Goal: Task Accomplishment & Management: Manage account settings

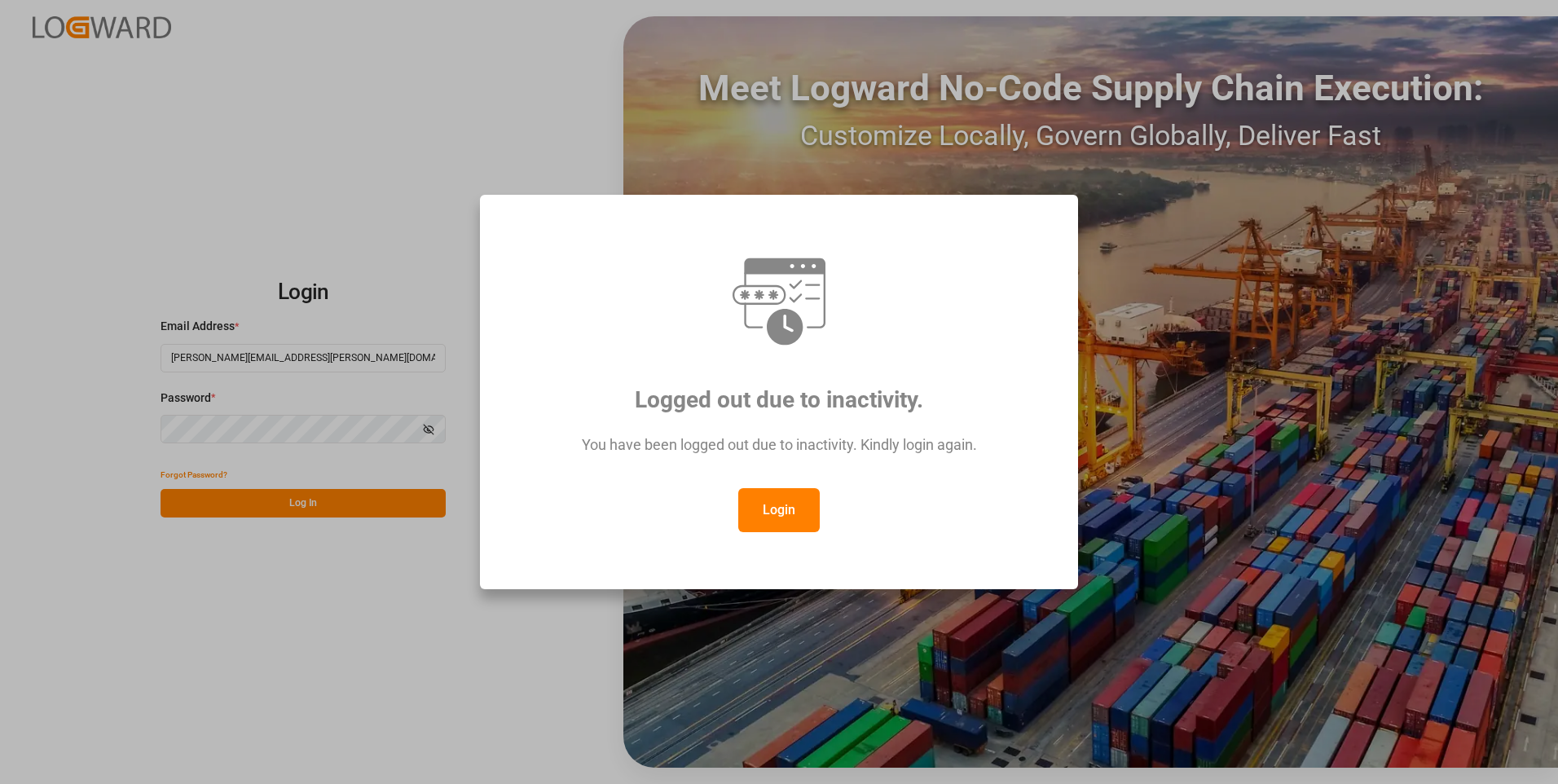
click at [776, 518] on button "Login" at bounding box center [779, 510] width 82 height 44
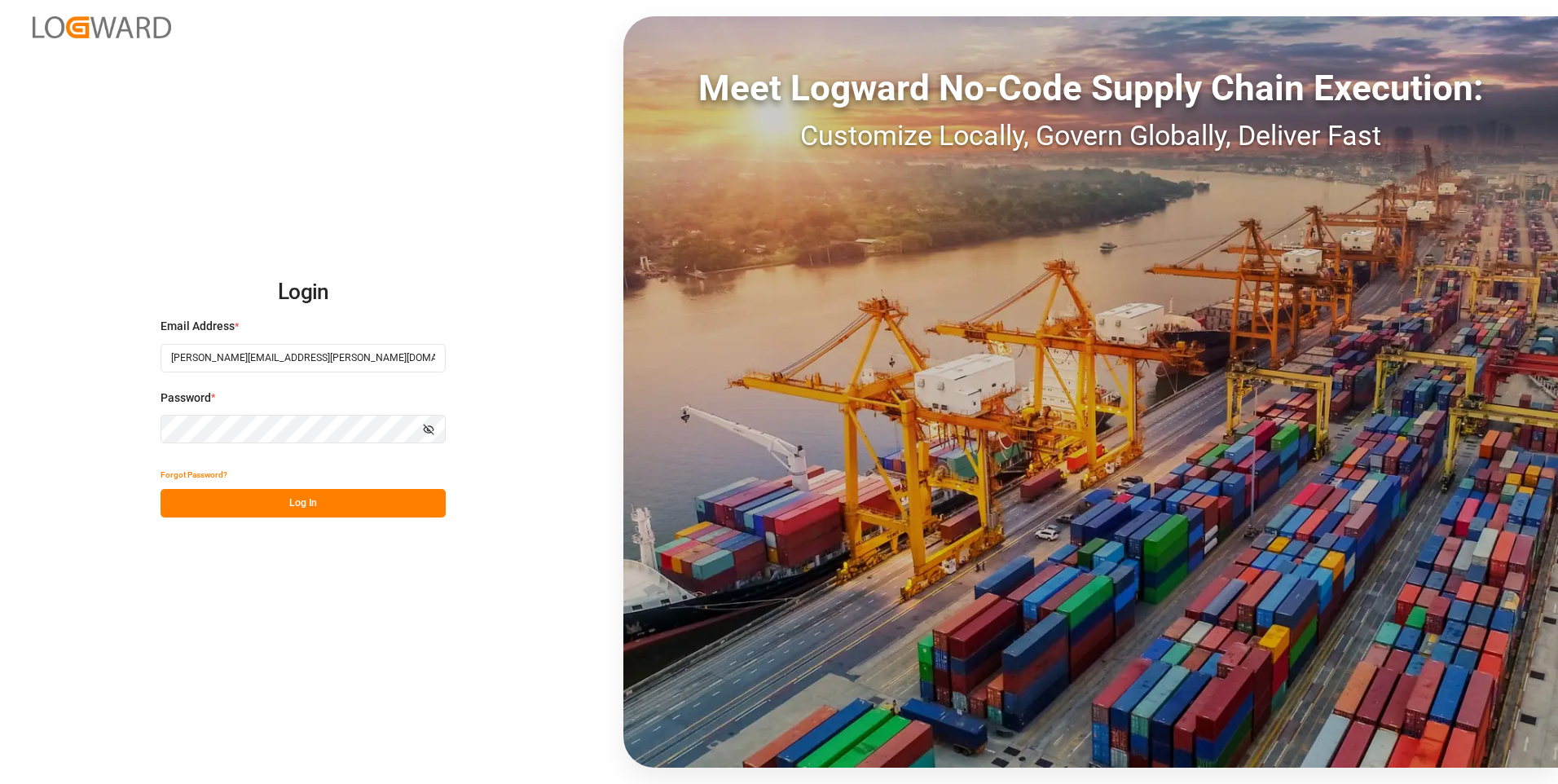
click at [370, 507] on button "Log In" at bounding box center [303, 502] width 285 height 29
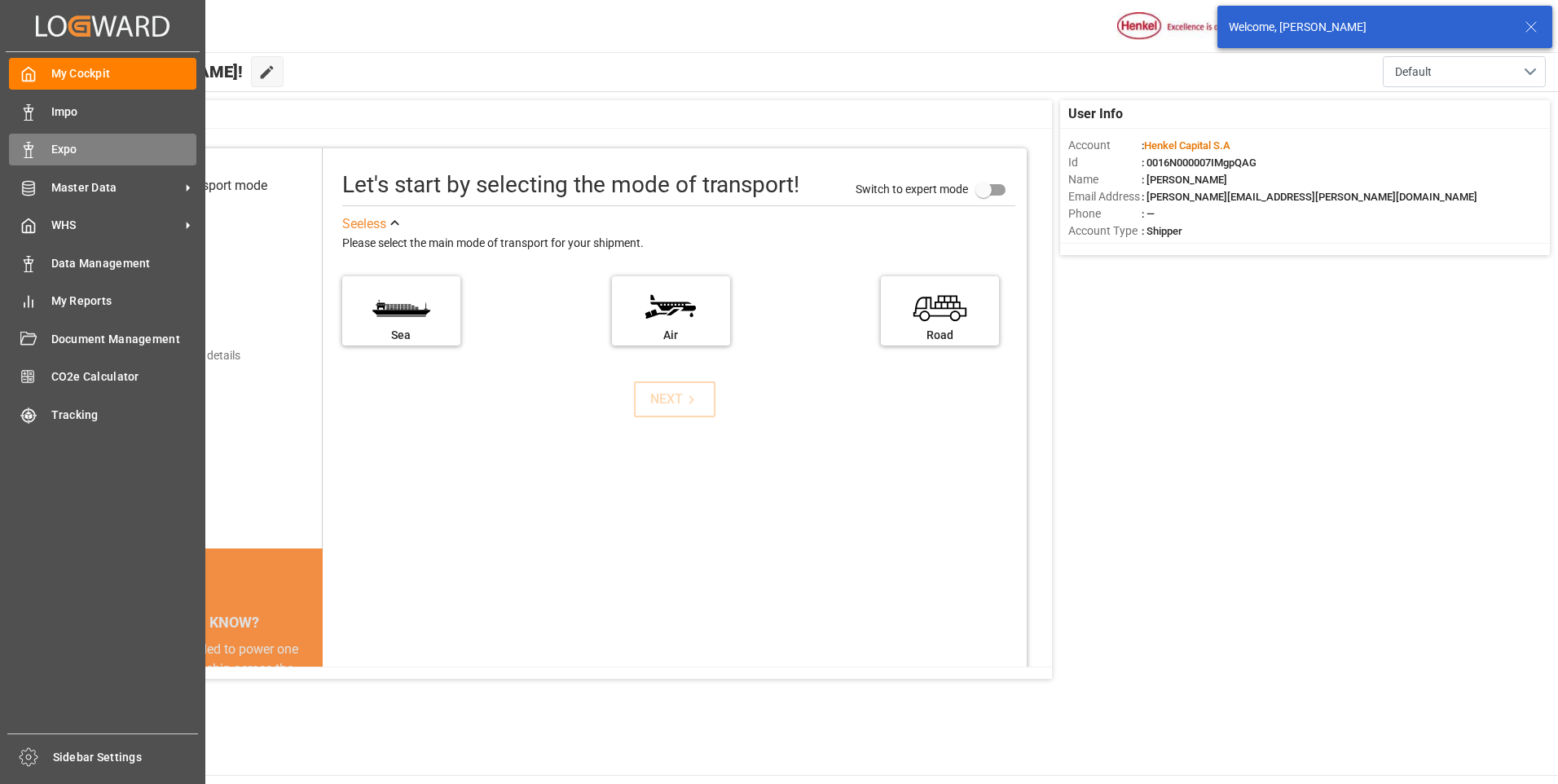
click at [46, 146] on div "Expo Expo" at bounding box center [103, 149] width 188 height 32
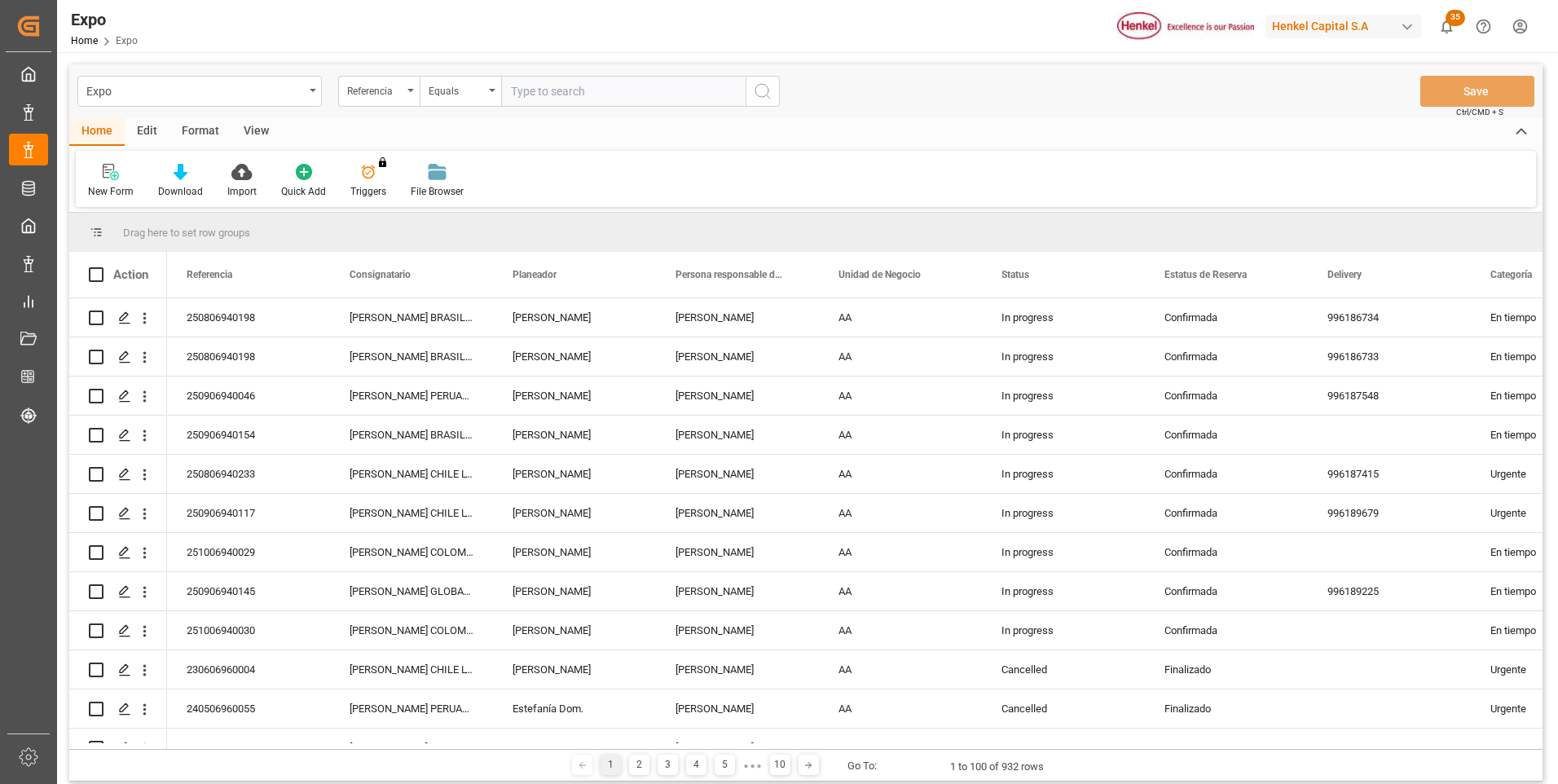
click at [596, 90] on input "text" at bounding box center [623, 91] width 245 height 31
type input "250906940117"
click at [763, 96] on icon "search button" at bounding box center [762, 91] width 19 height 19
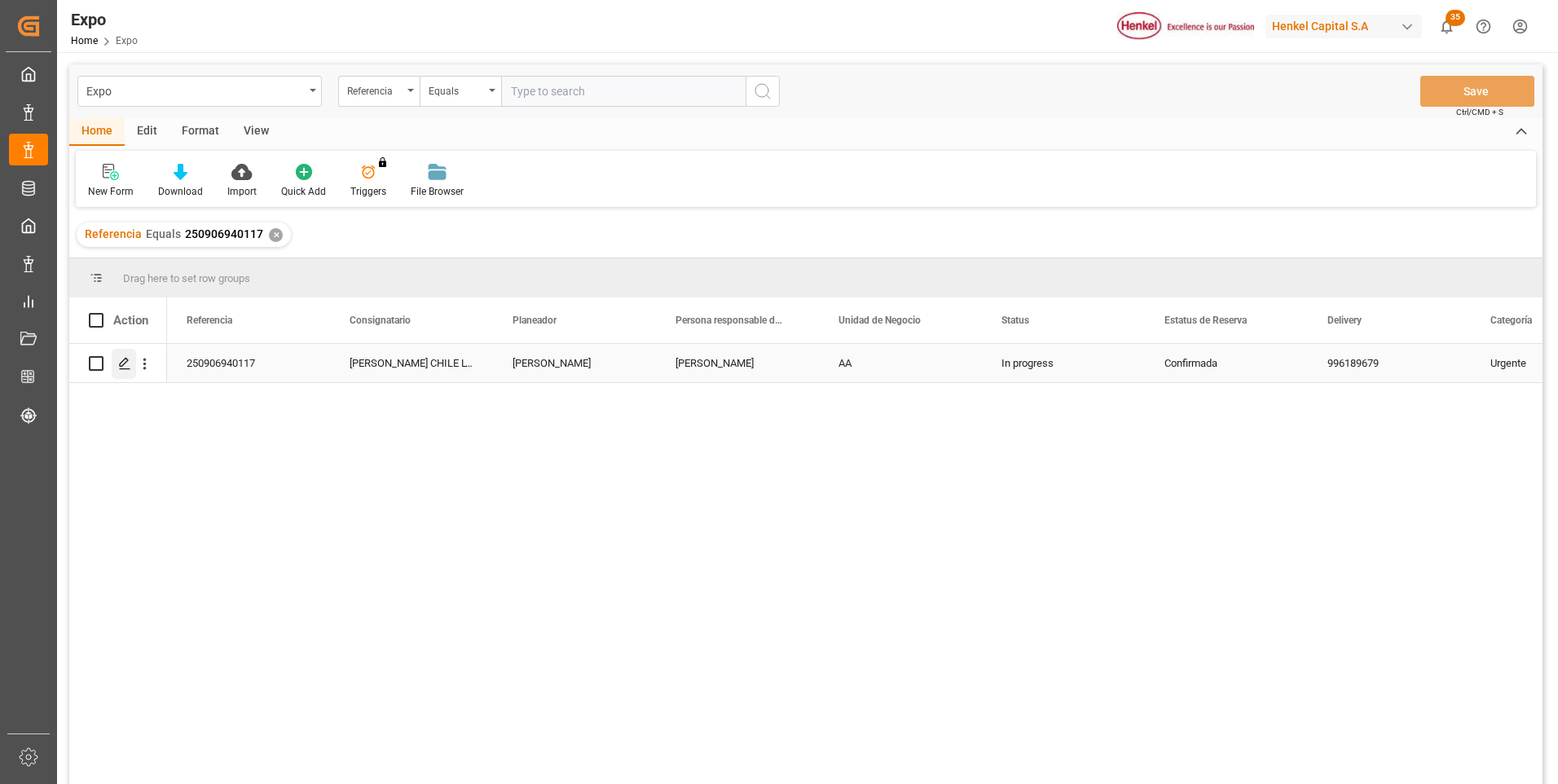
click at [125, 361] on icon "Press SPACE to select this row." at bounding box center [124, 363] width 13 height 13
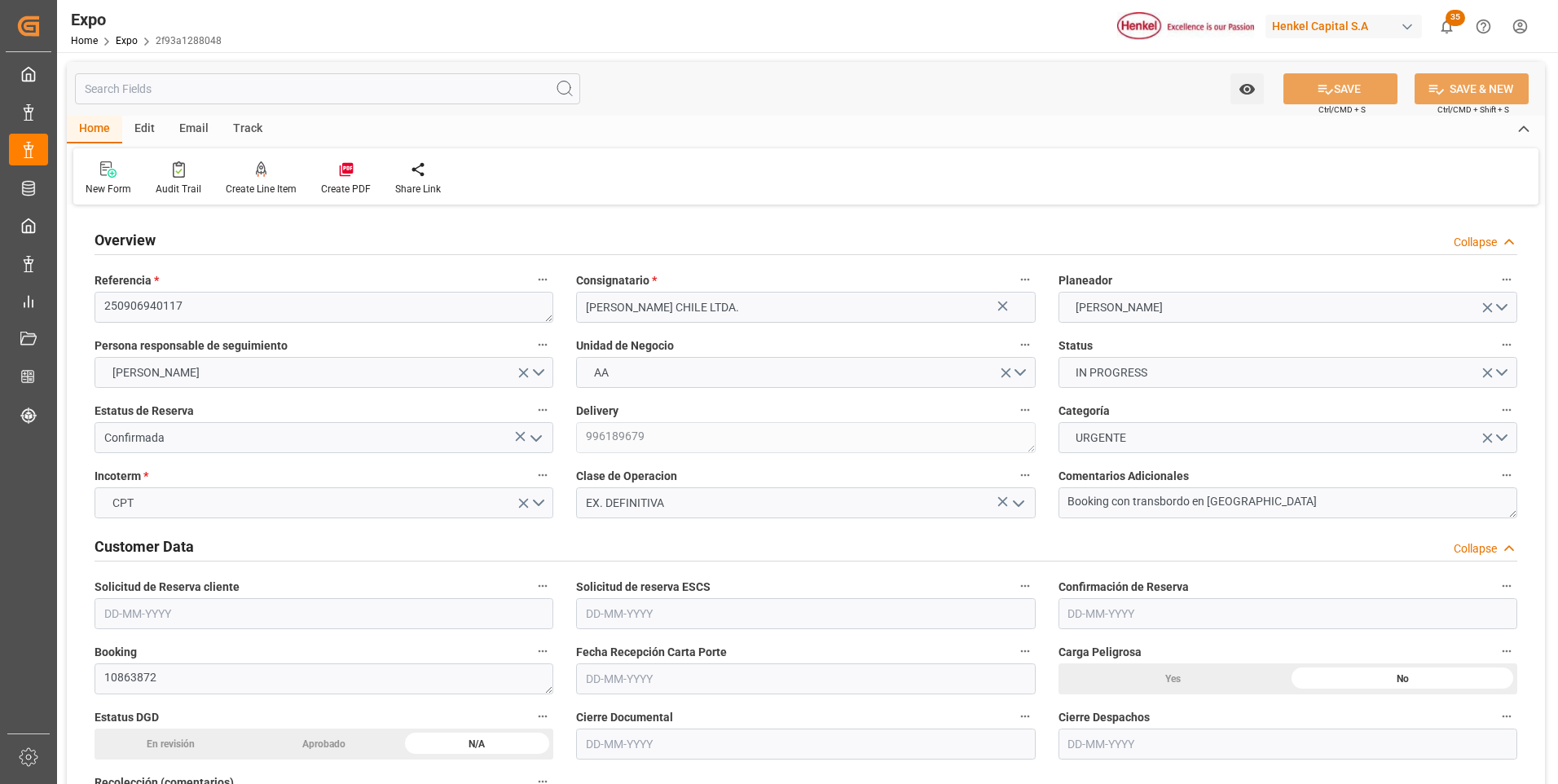
type input "2956.8"
type input "5479.92"
type input "10"
type input "9975636"
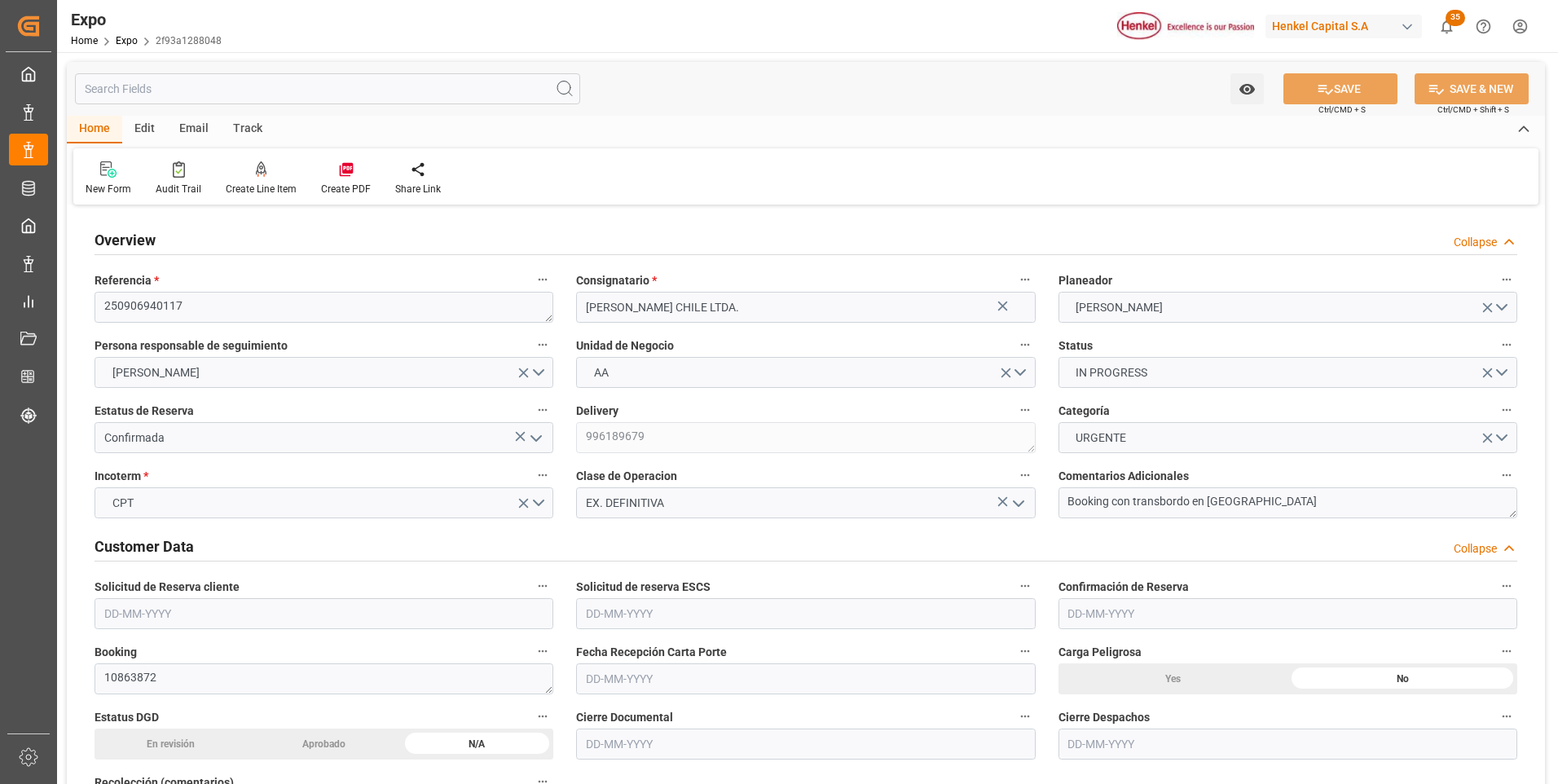
type input "MXZLO"
type input "CLSAI"
type input "20-08-2025"
type input "22-08-2025"
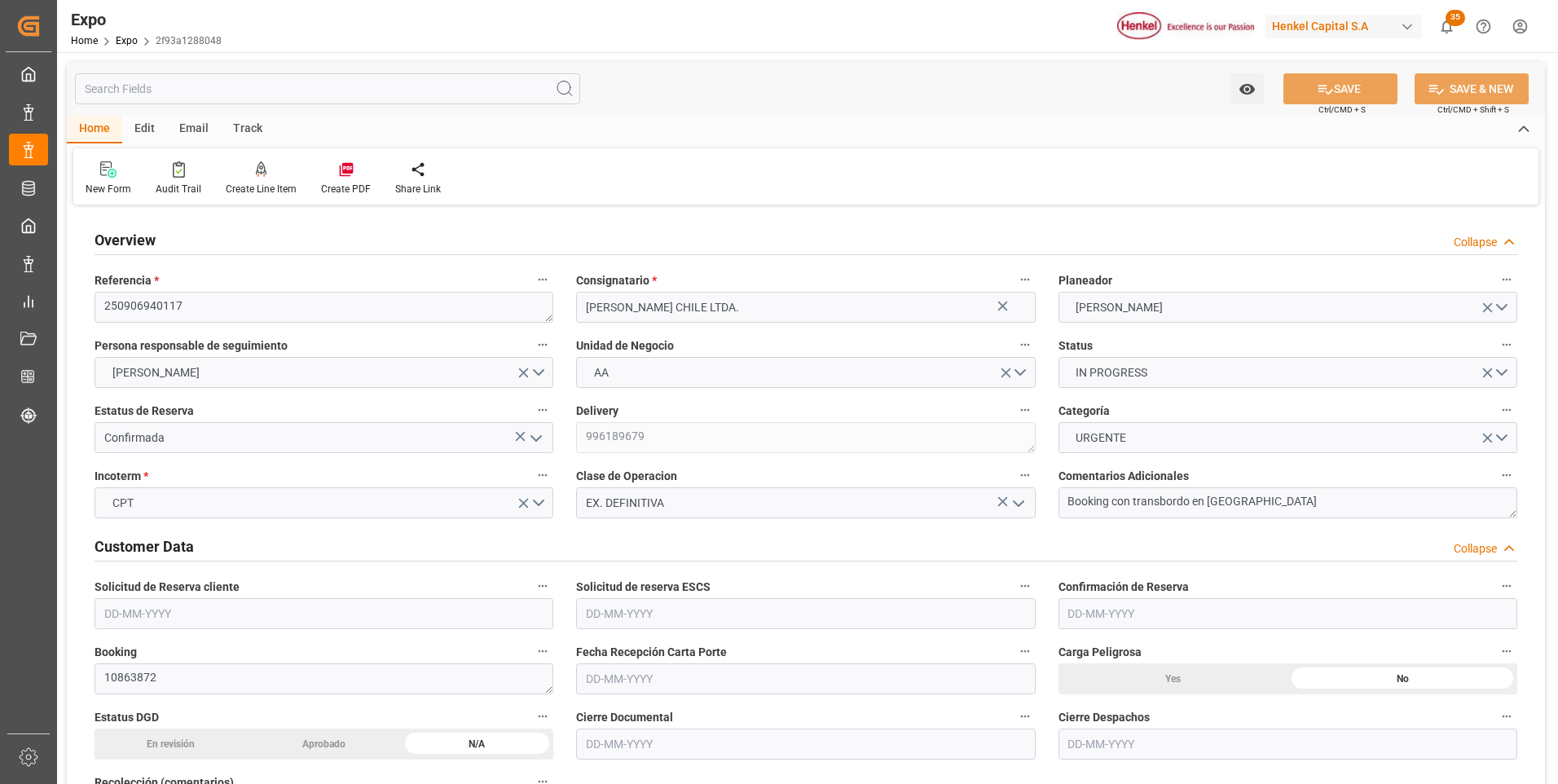
type input "28-08-2025"
type input "[DATE]"
type input "06-09-2025"
type input "01-09-2025"
type input "01-09-2025 00:00"
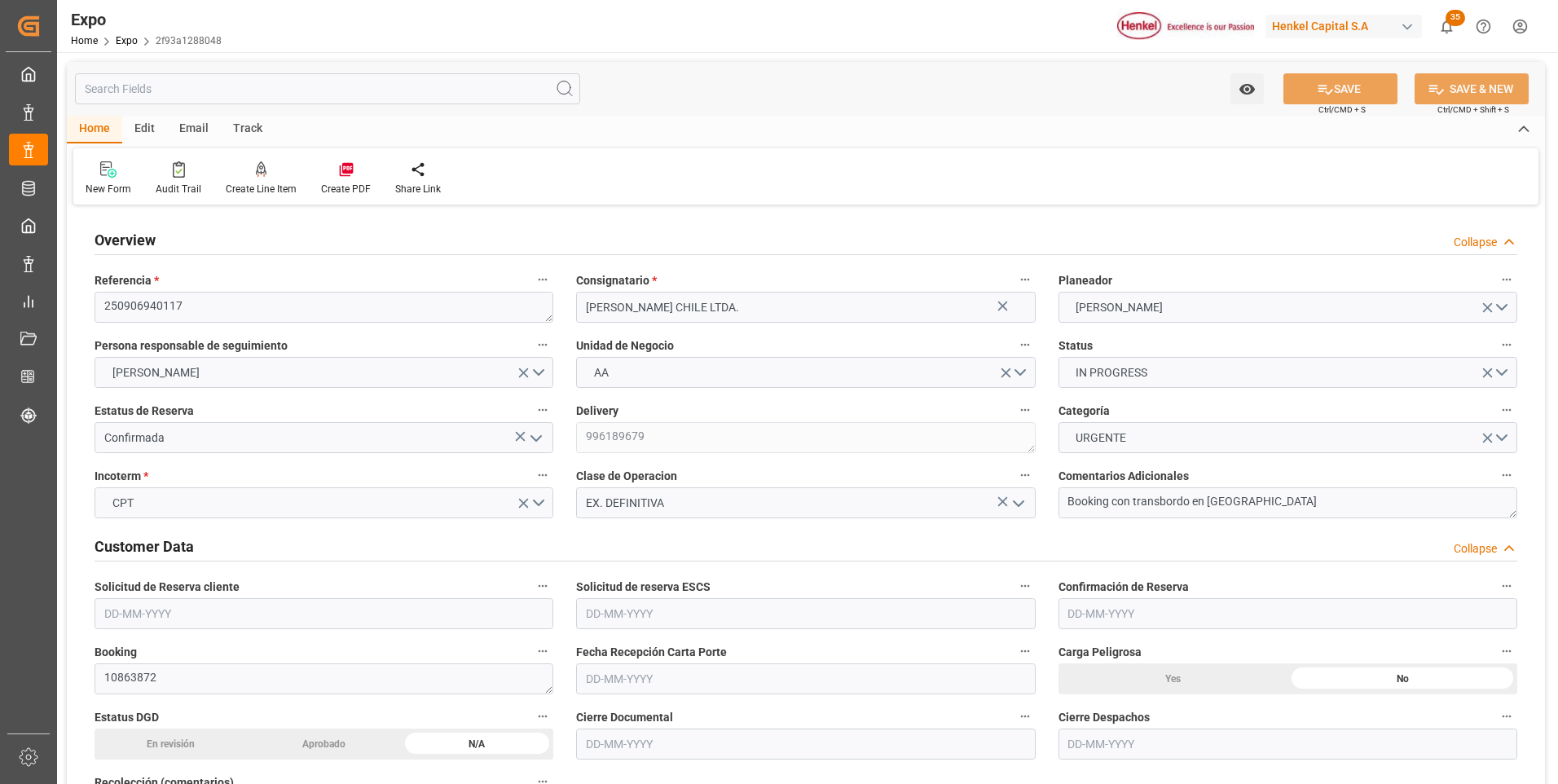
type input "01-09-2025"
type input "04-09-2025 03:13"
type input "03-09-2025"
type input "[DATE]"
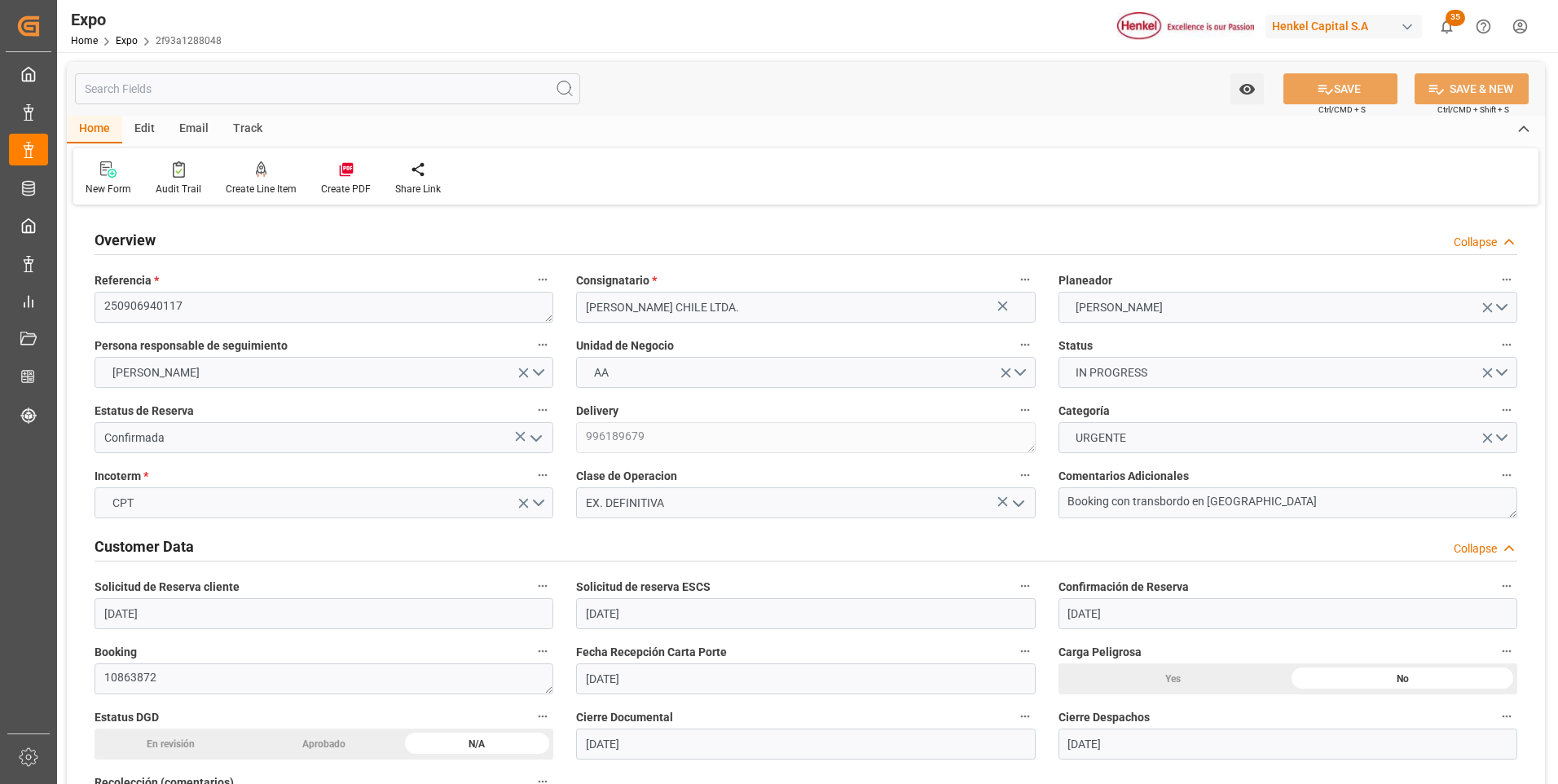
type input "[DATE]"
type input "09-09-2025 01:00"
type input "09-09-2025 00:00"
type input "09-09-2025 07:12"
type input "10-10-2025 08:00"
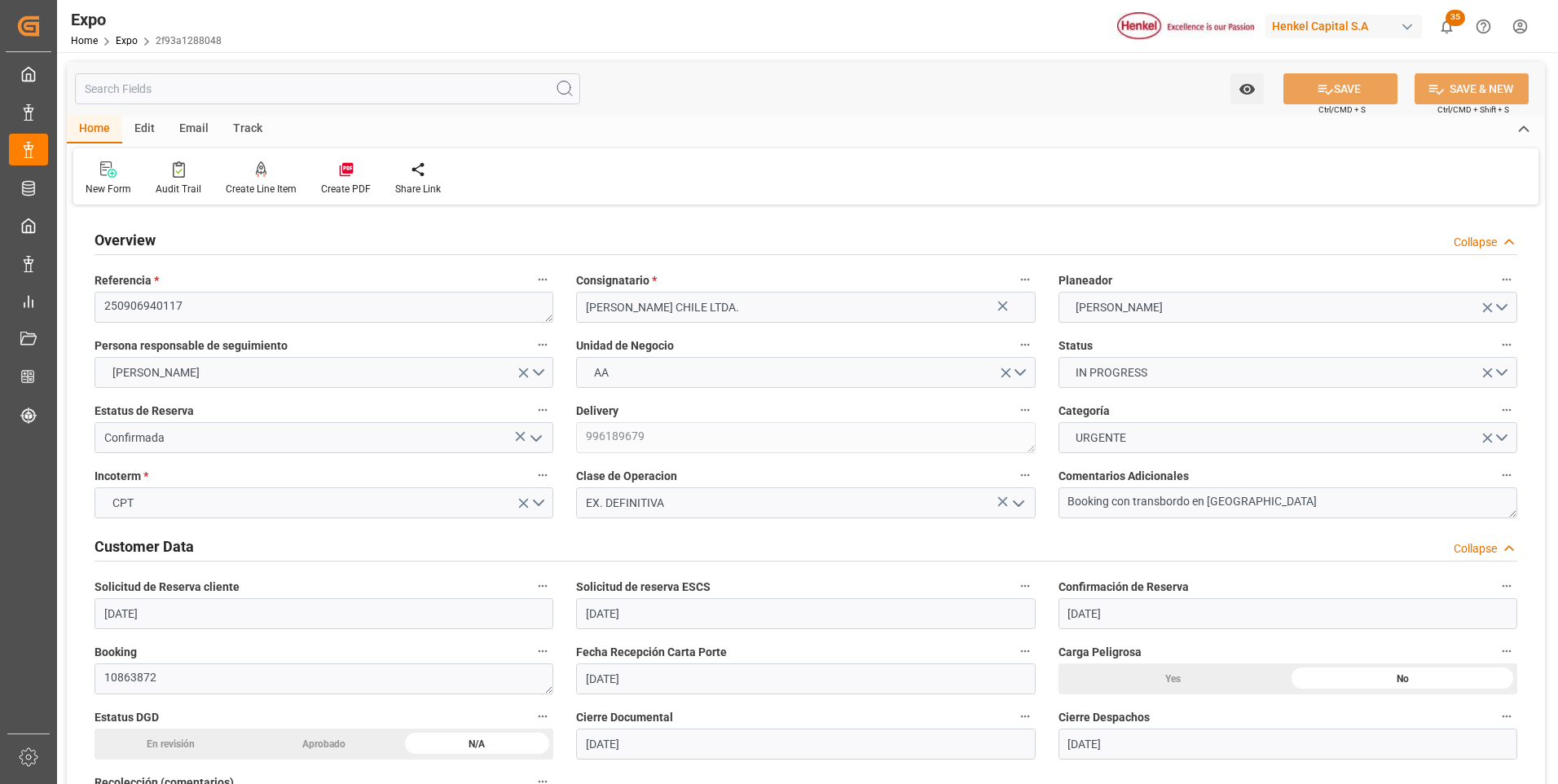
type input "10-10-2025 00:00"
type input "09-09-2025 17:26"
type input "08-09-2025 09:07"
type input "09-09-2025 02:00"
type input "09-09-2025 07:53"
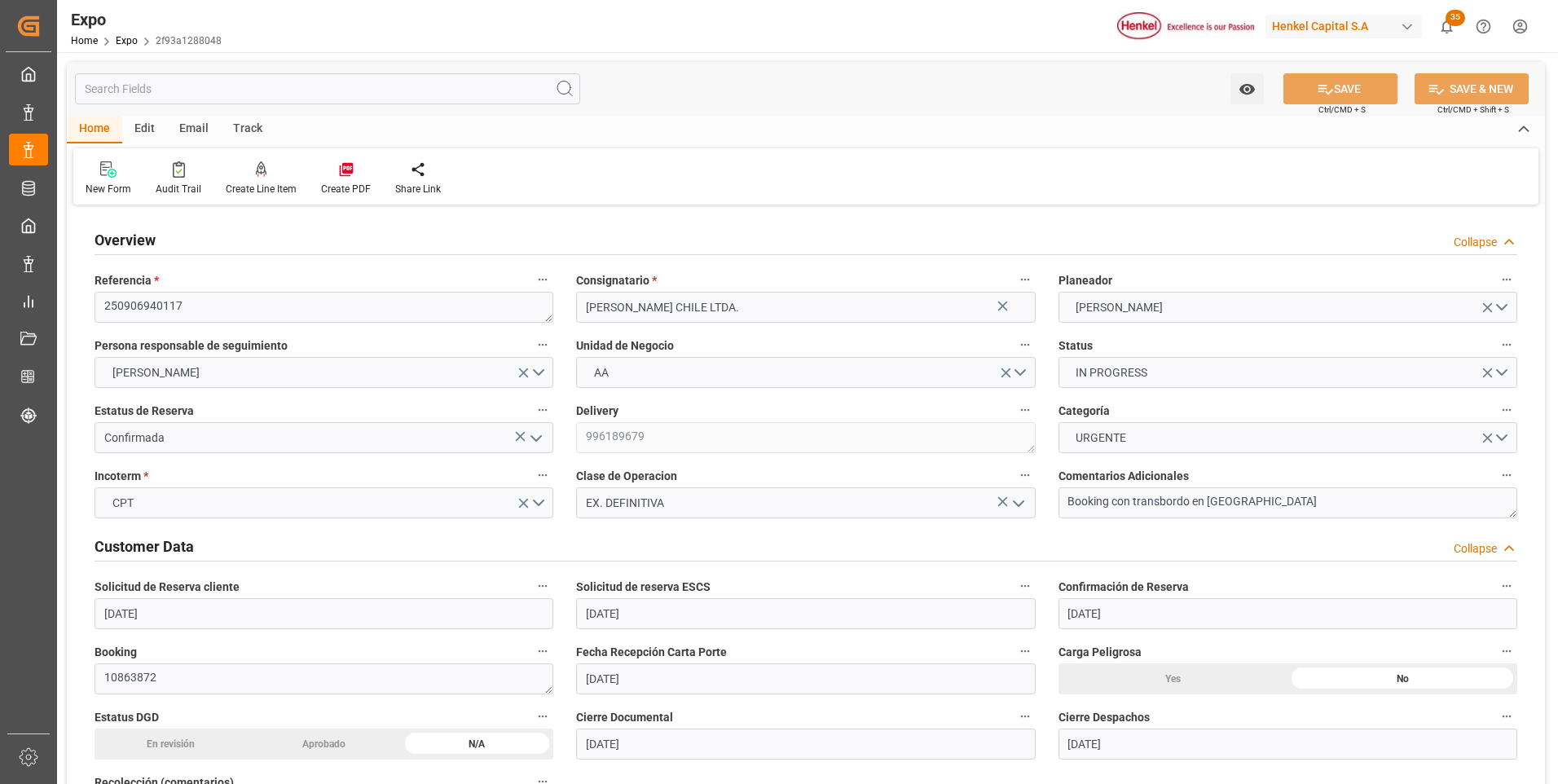
type input "20-09-2025 17:40"
type input "24-09-2025 12:00"
type input "21-09-2025 05:52"
type input "26-09-2025 07:00"
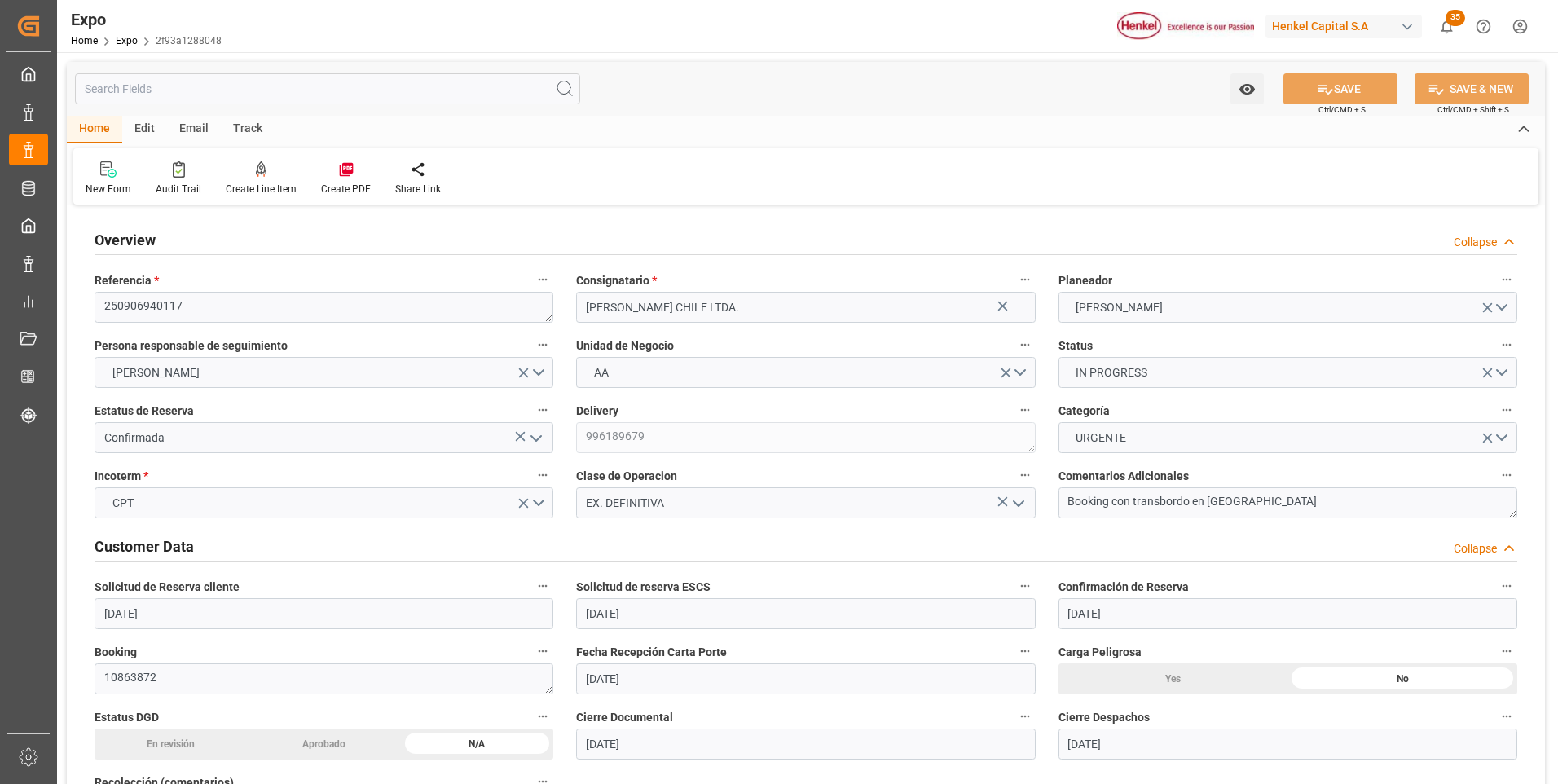
type input "10-10-2025 08:00"
type input "11-10-2025 06:33"
type input "15-10-2025 06:33"
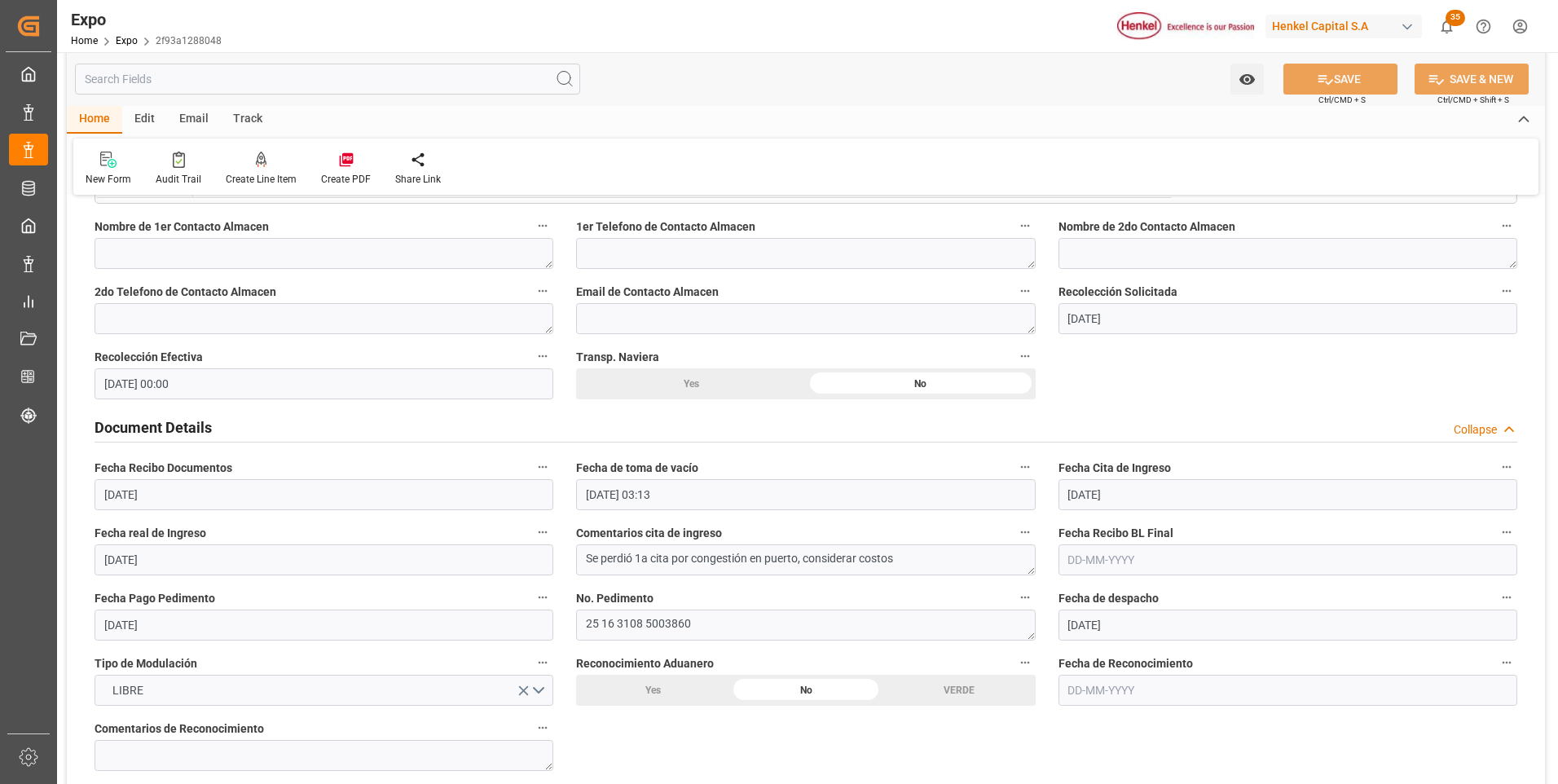
scroll to position [1548, 0]
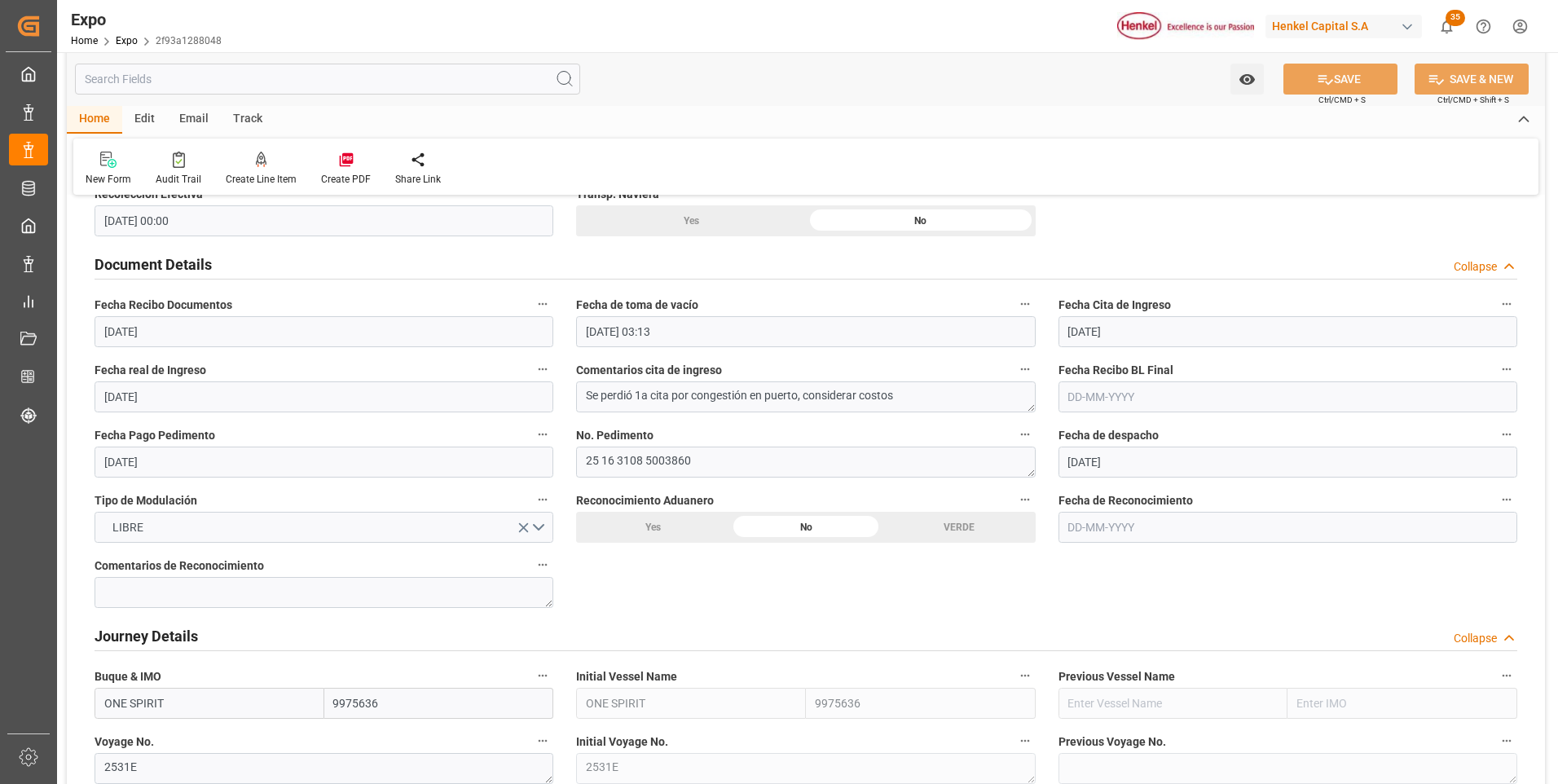
click at [1088, 394] on input "text" at bounding box center [1287, 397] width 458 height 31
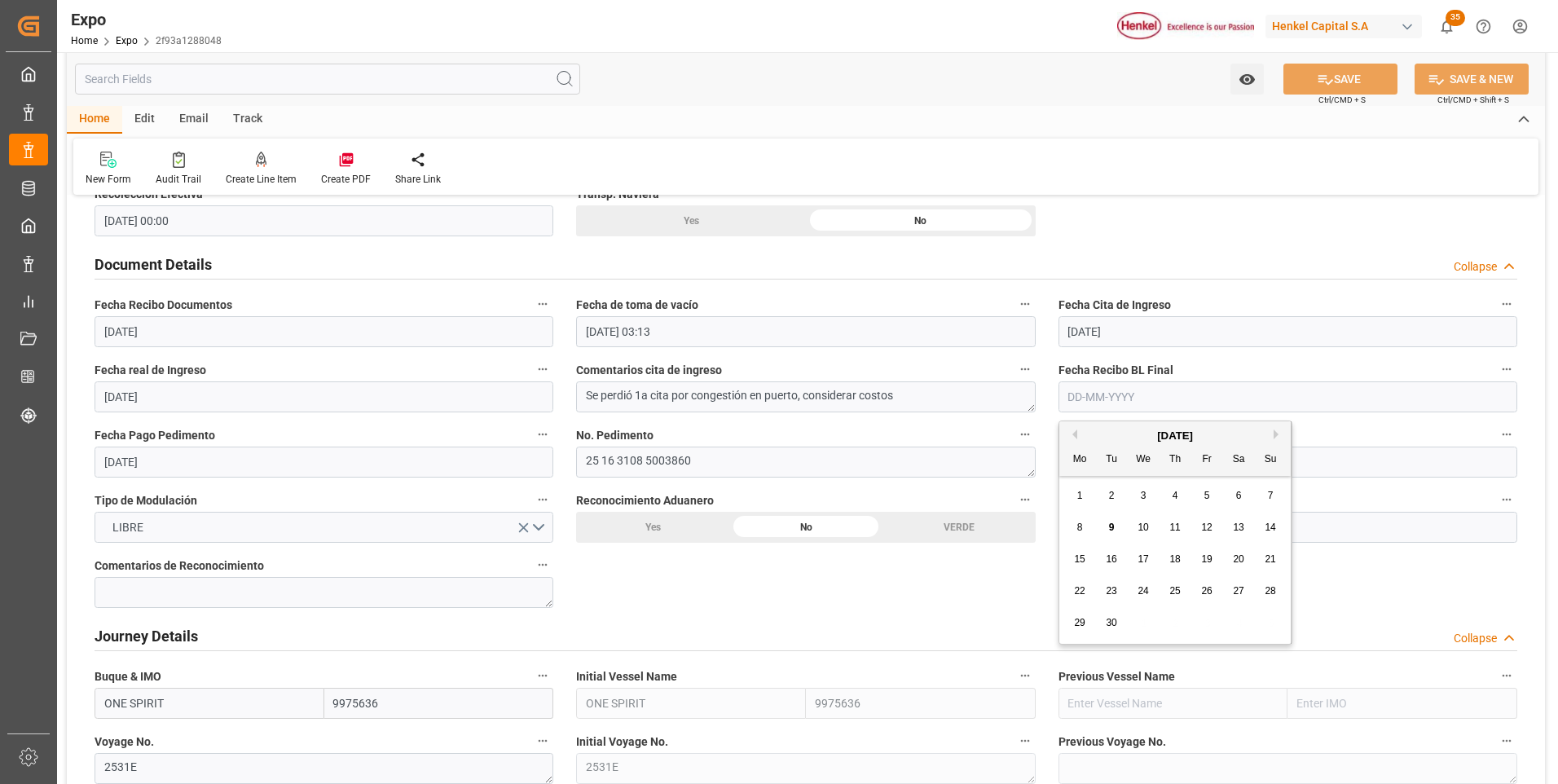
click at [1114, 525] on span "9" at bounding box center [1112, 527] width 6 height 11
type input "[DATE]"
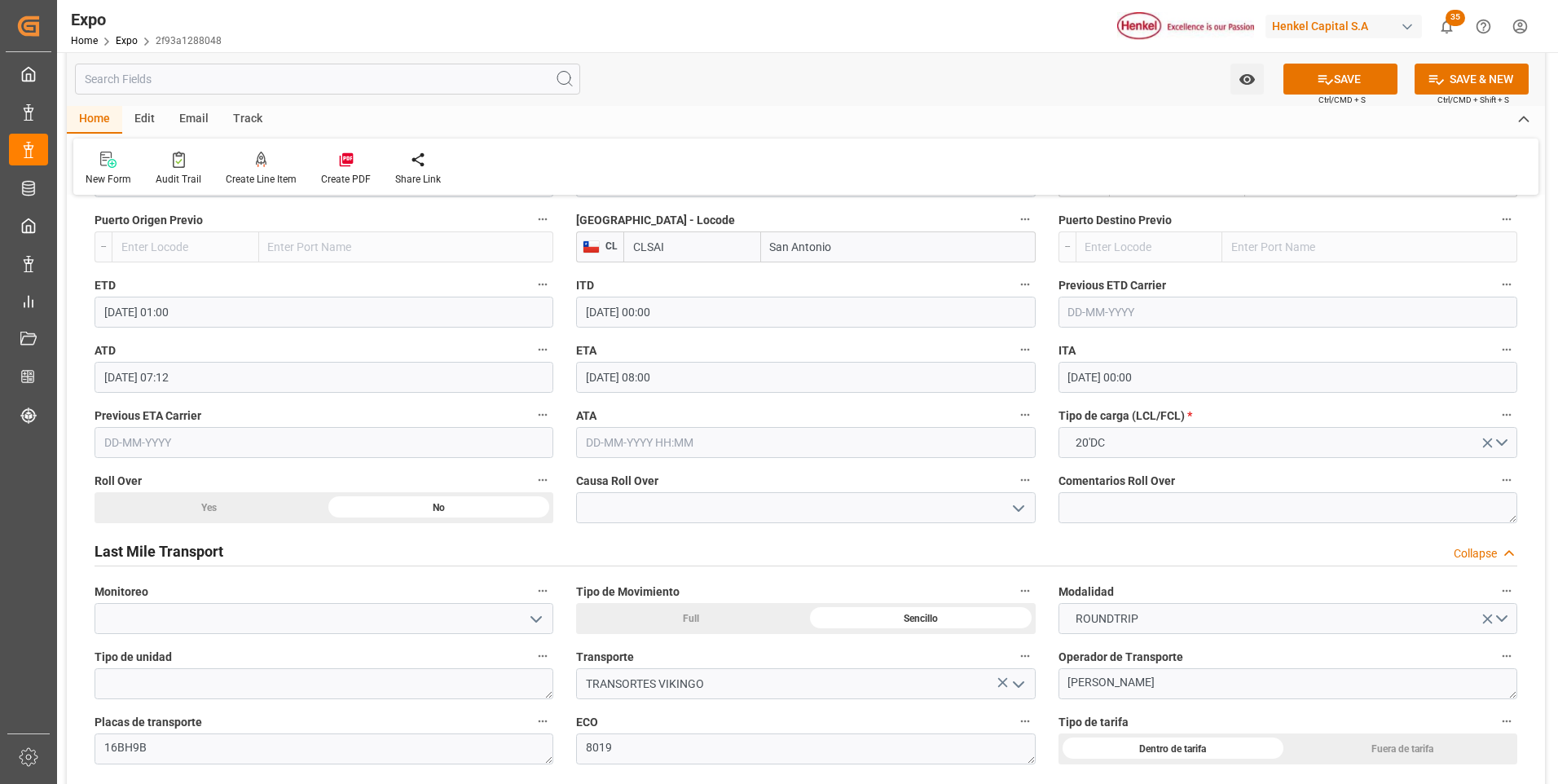
scroll to position [2444, 0]
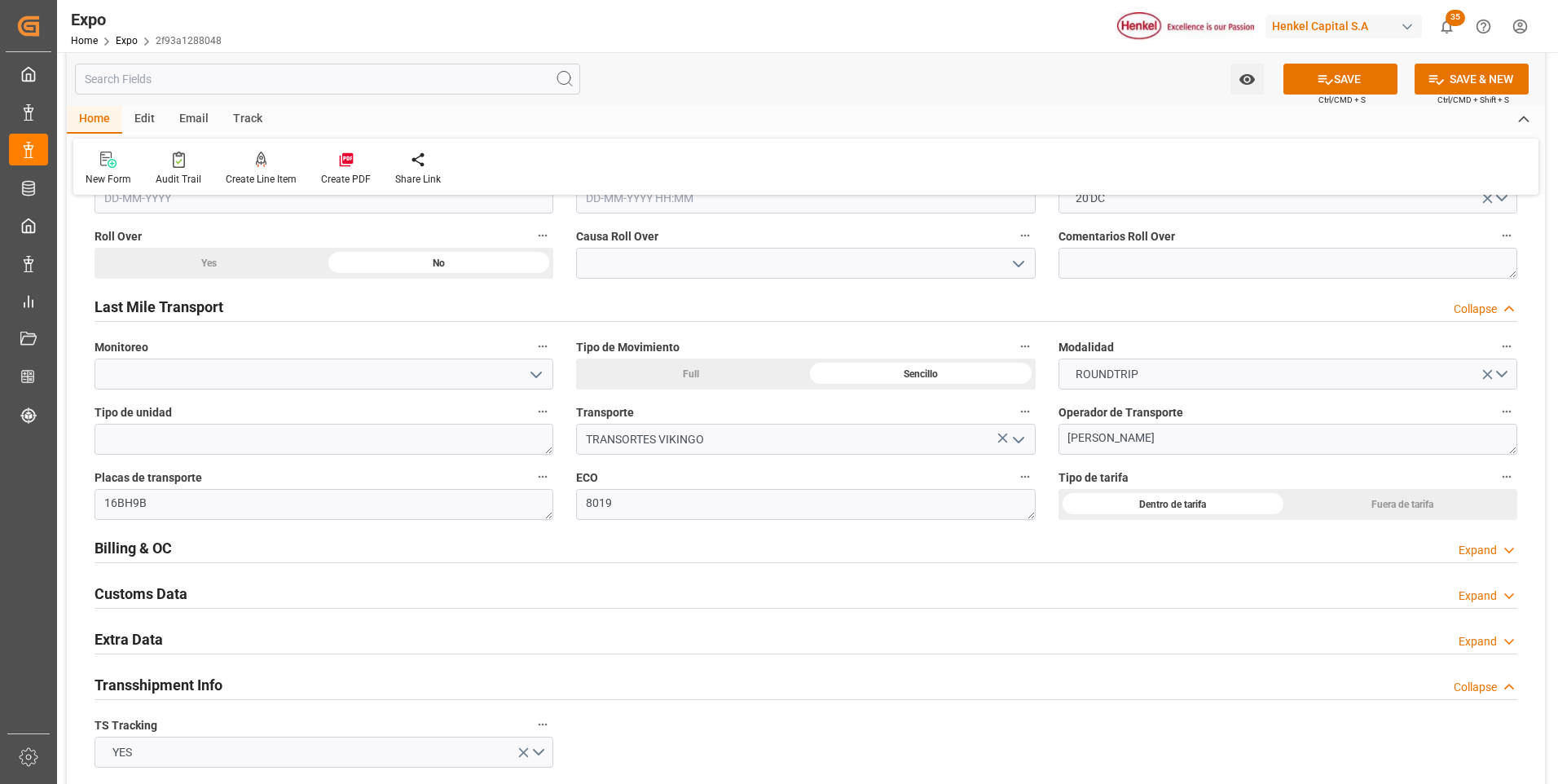
click at [1492, 551] on div "Expand" at bounding box center [1478, 550] width 39 height 17
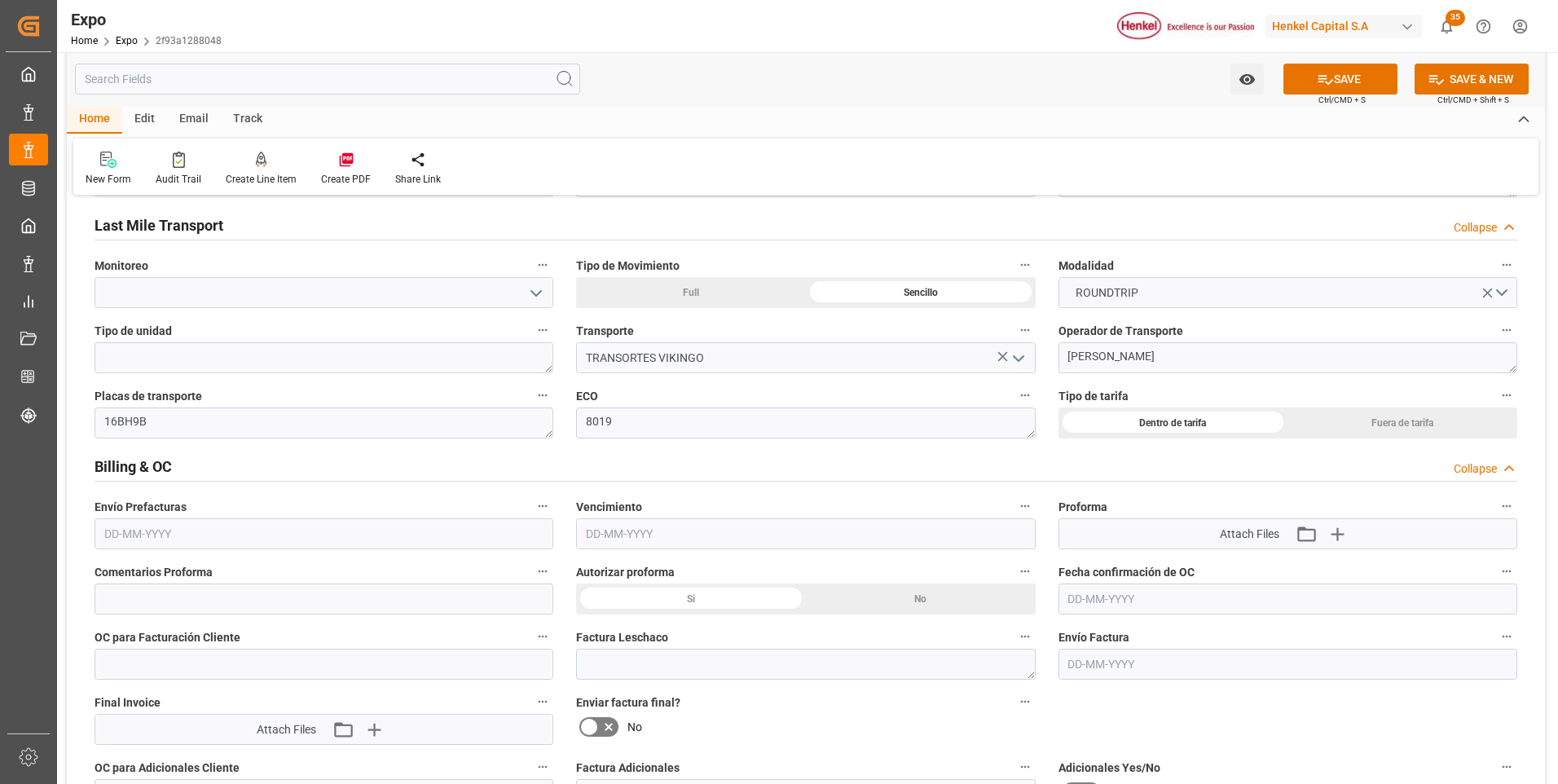
scroll to position [2607, 0]
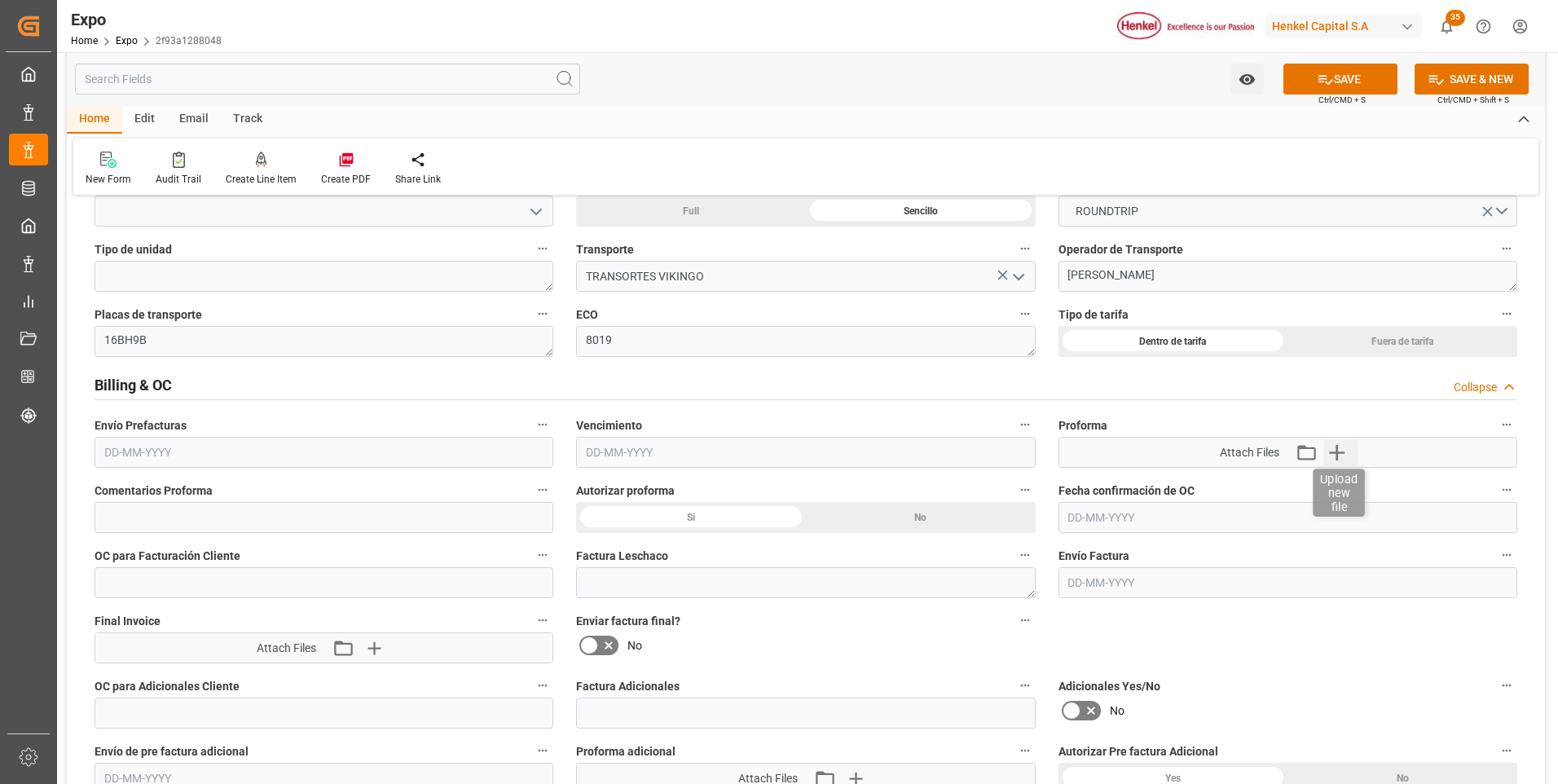
click at [1337, 456] on icon "button" at bounding box center [1337, 452] width 16 height 16
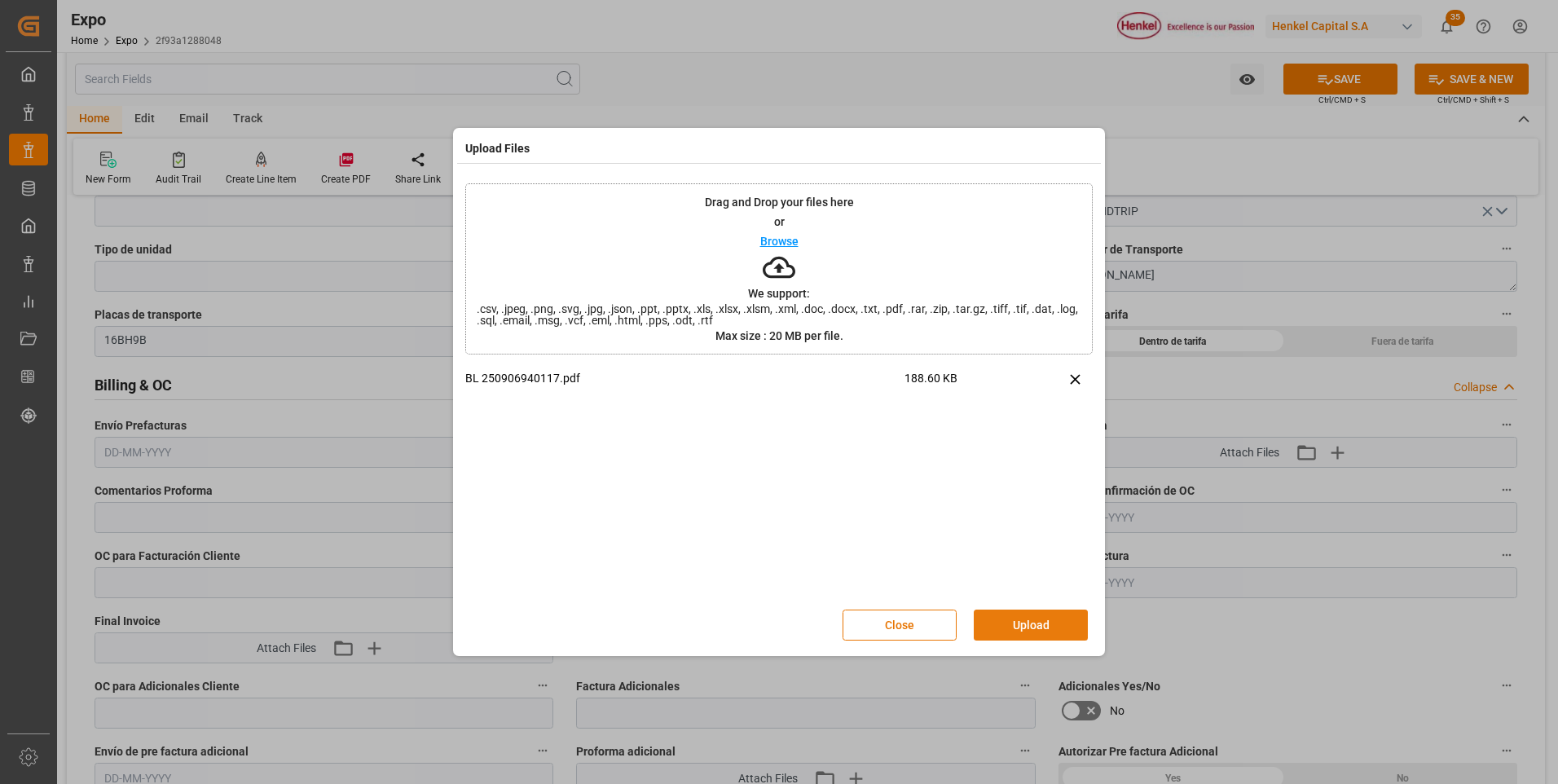
click at [1062, 621] on button "Upload" at bounding box center [1031, 625] width 114 height 31
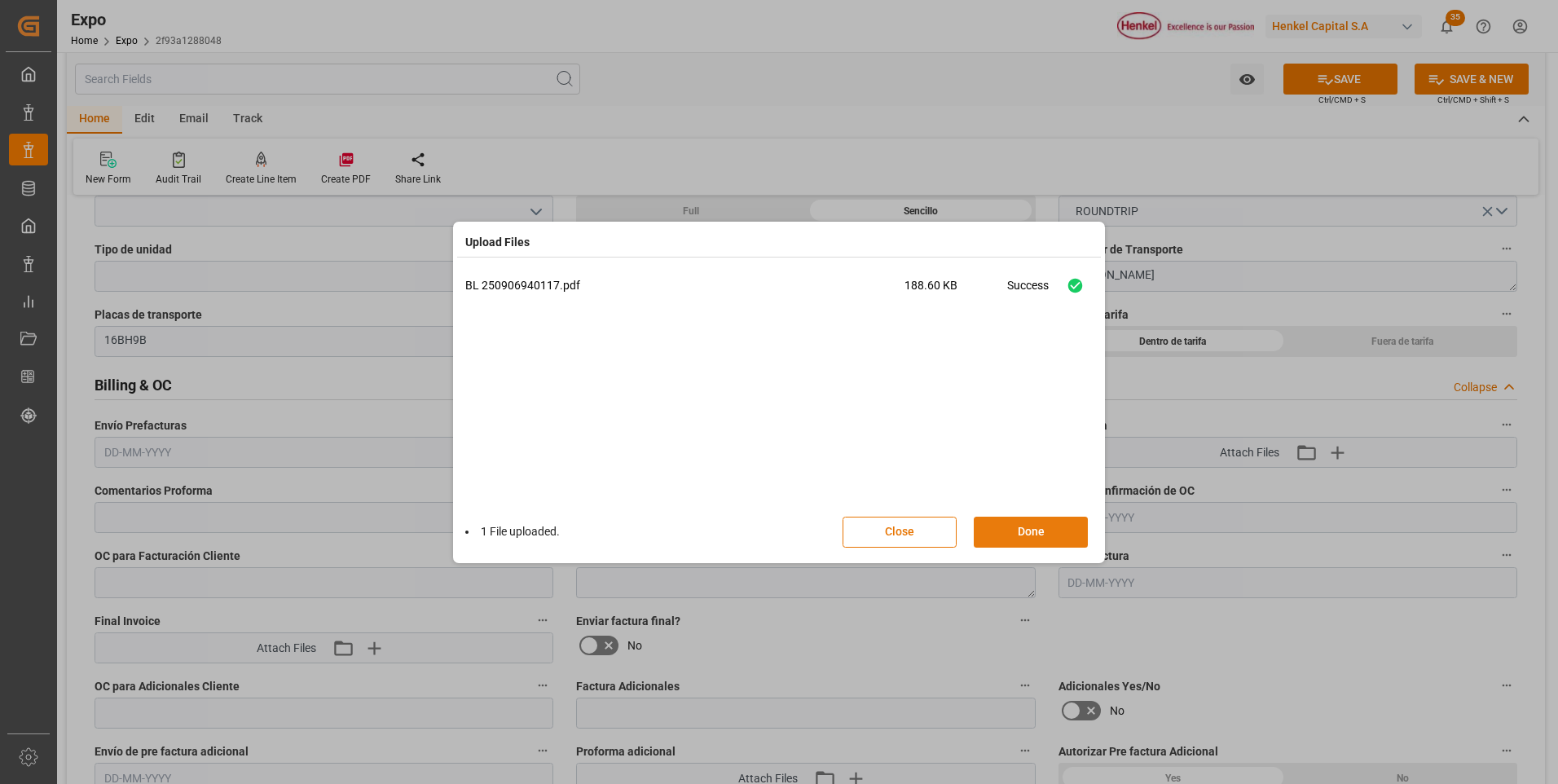
click at [1037, 538] on button "Done" at bounding box center [1031, 532] width 114 height 31
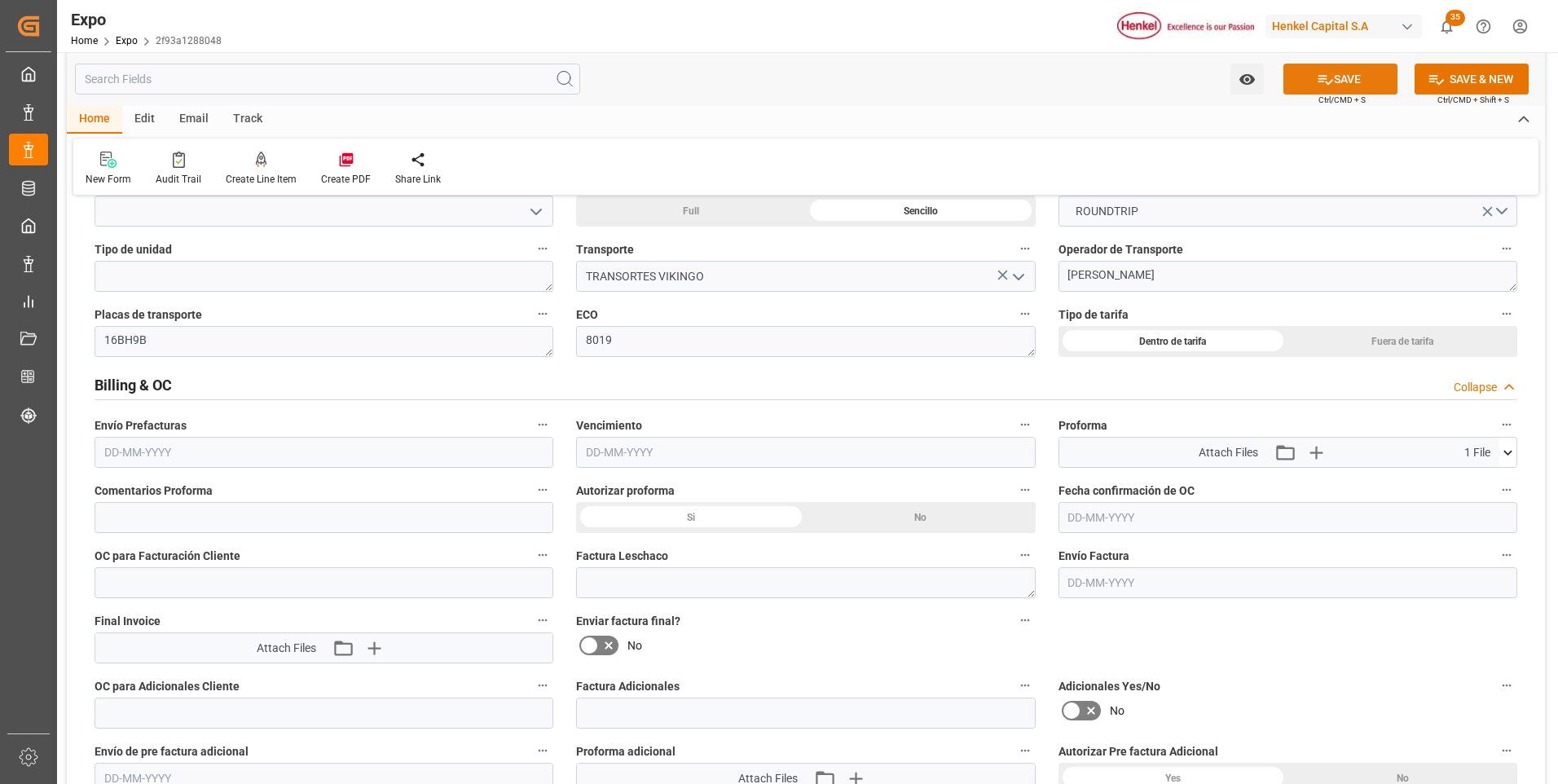
click at [1339, 73] on button "SAVE" at bounding box center [1340, 79] width 114 height 31
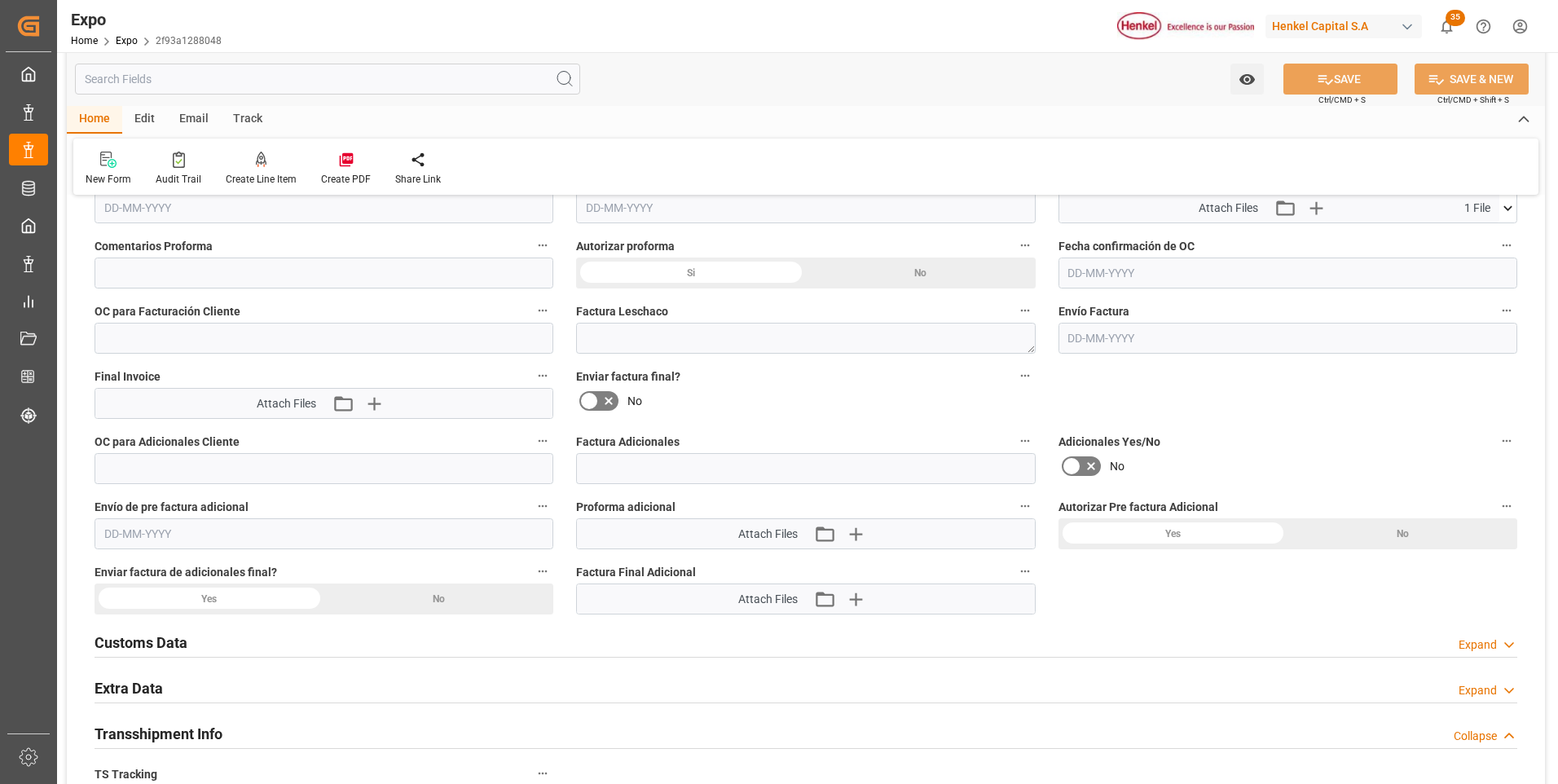
scroll to position [2933, 0]
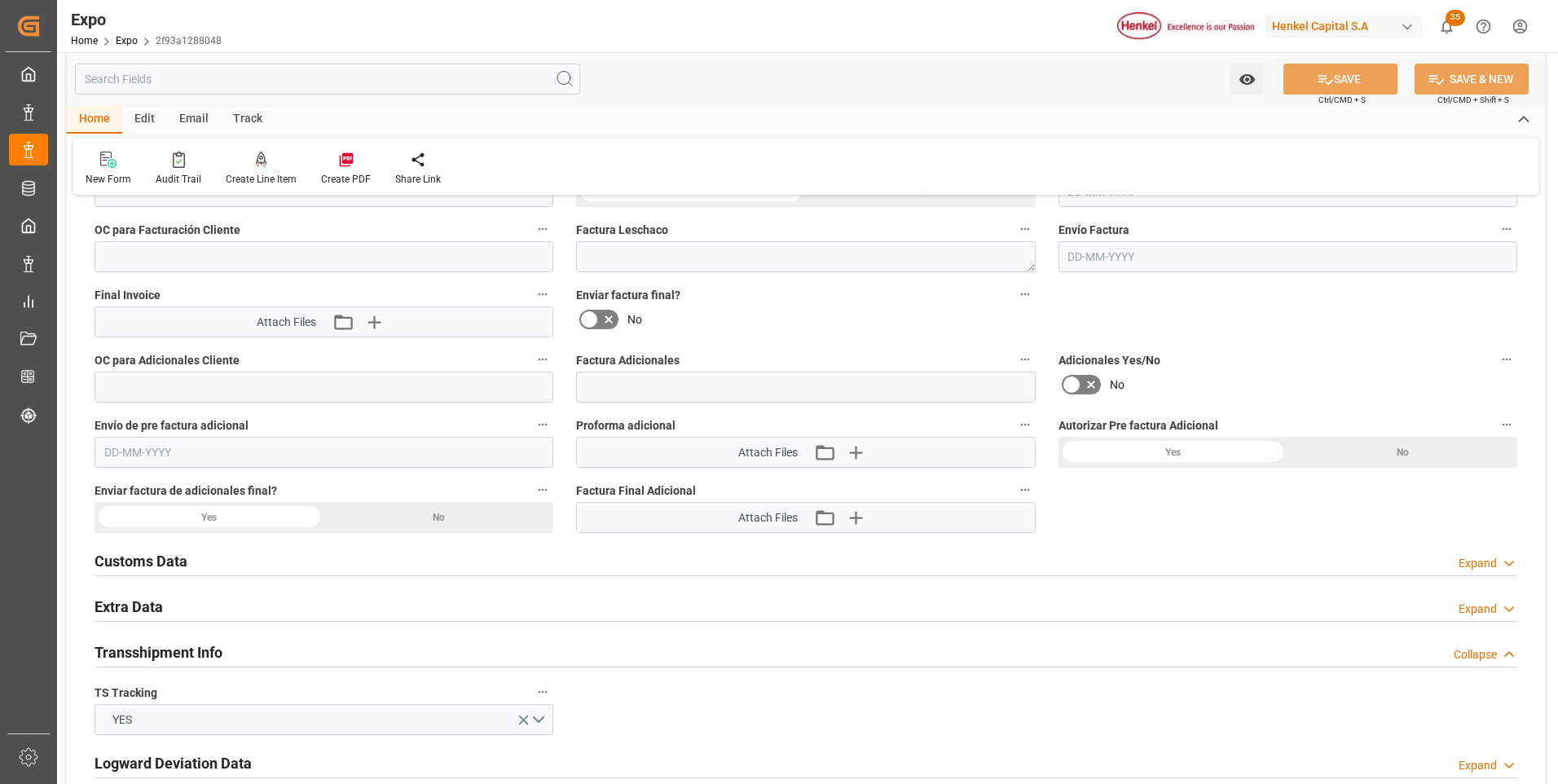
click at [1459, 605] on div "Expand" at bounding box center [1478, 608] width 39 height 17
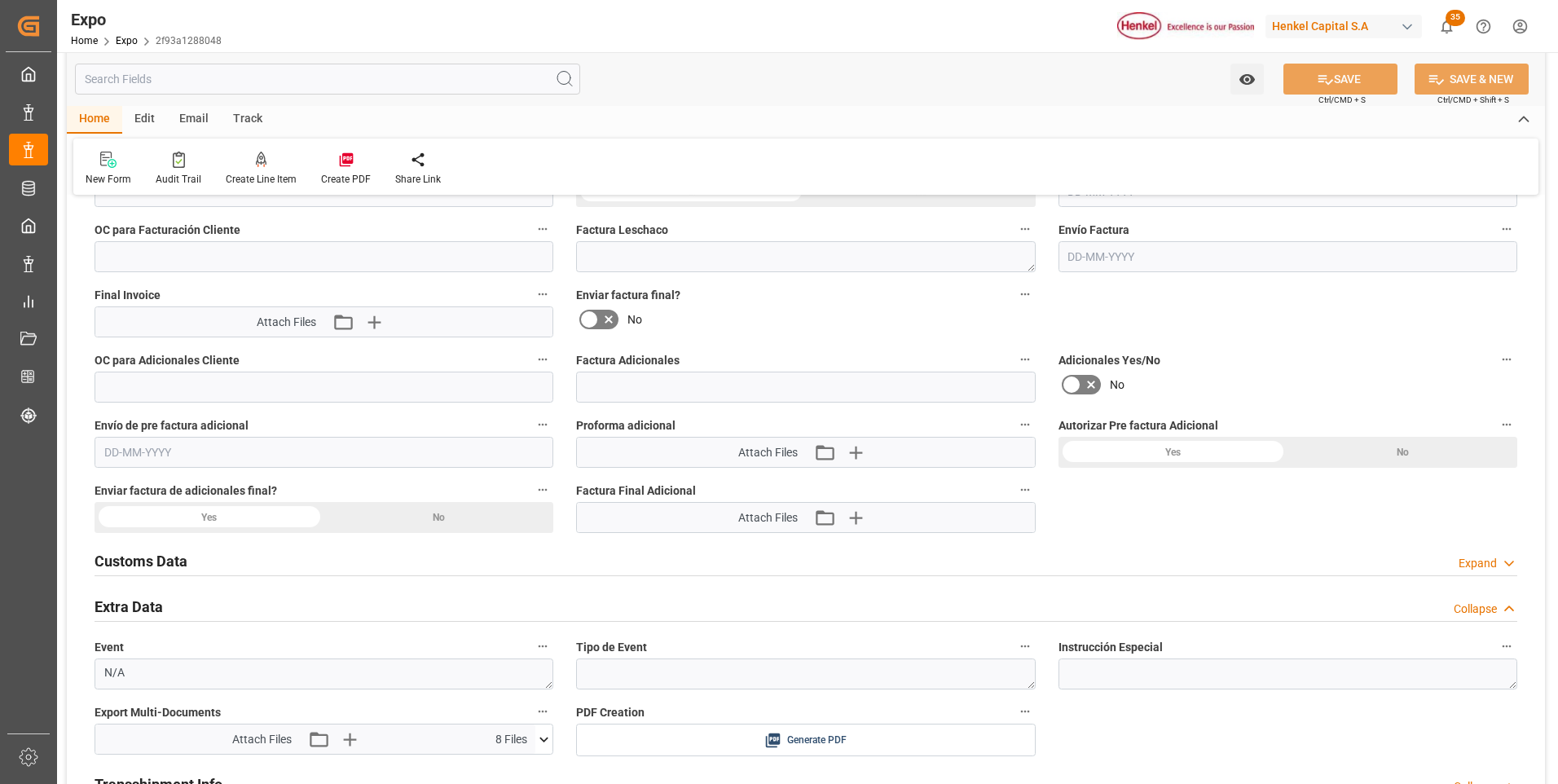
scroll to position [3096, 0]
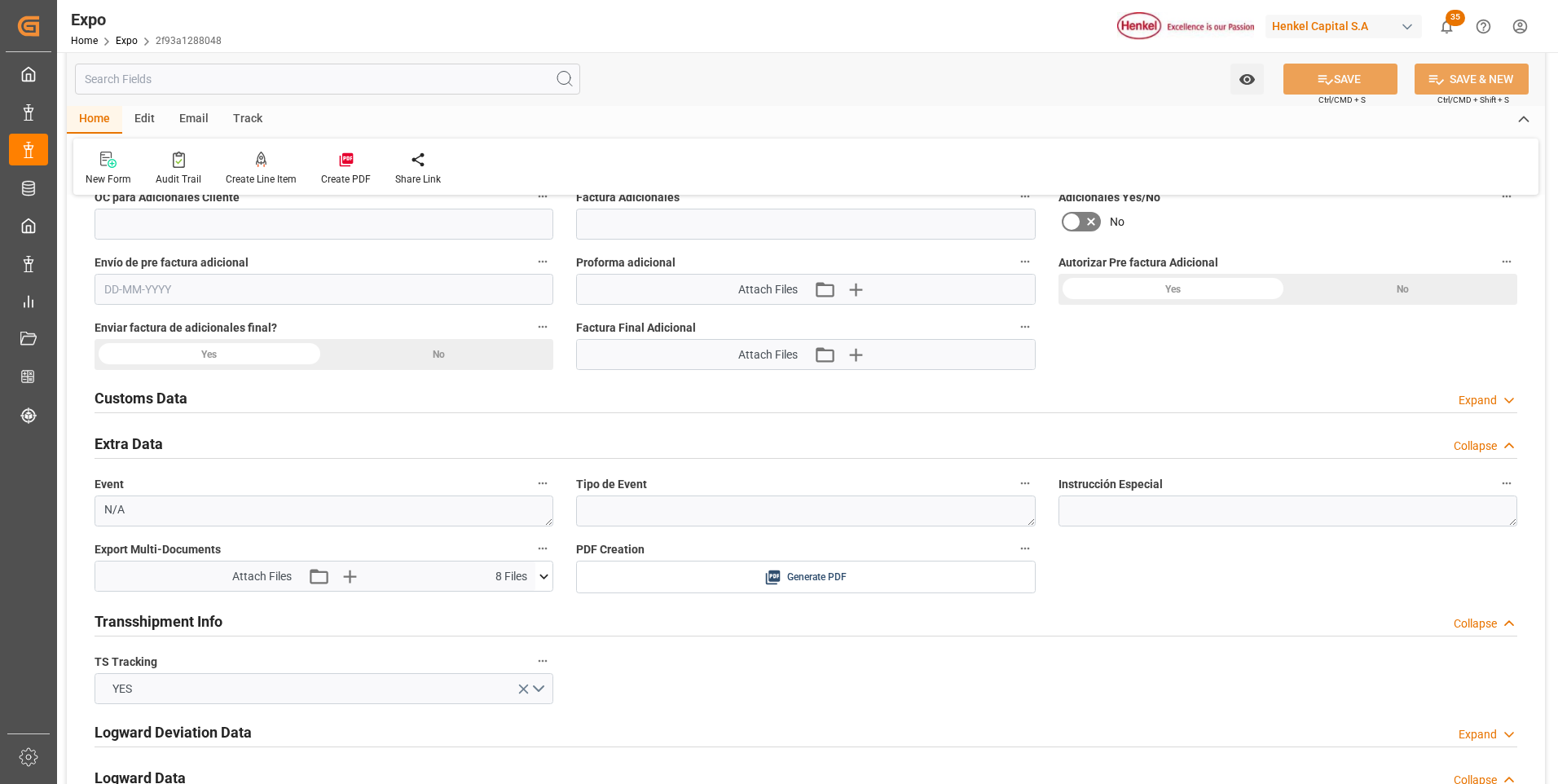
click at [544, 571] on icon at bounding box center [544, 576] width 17 height 17
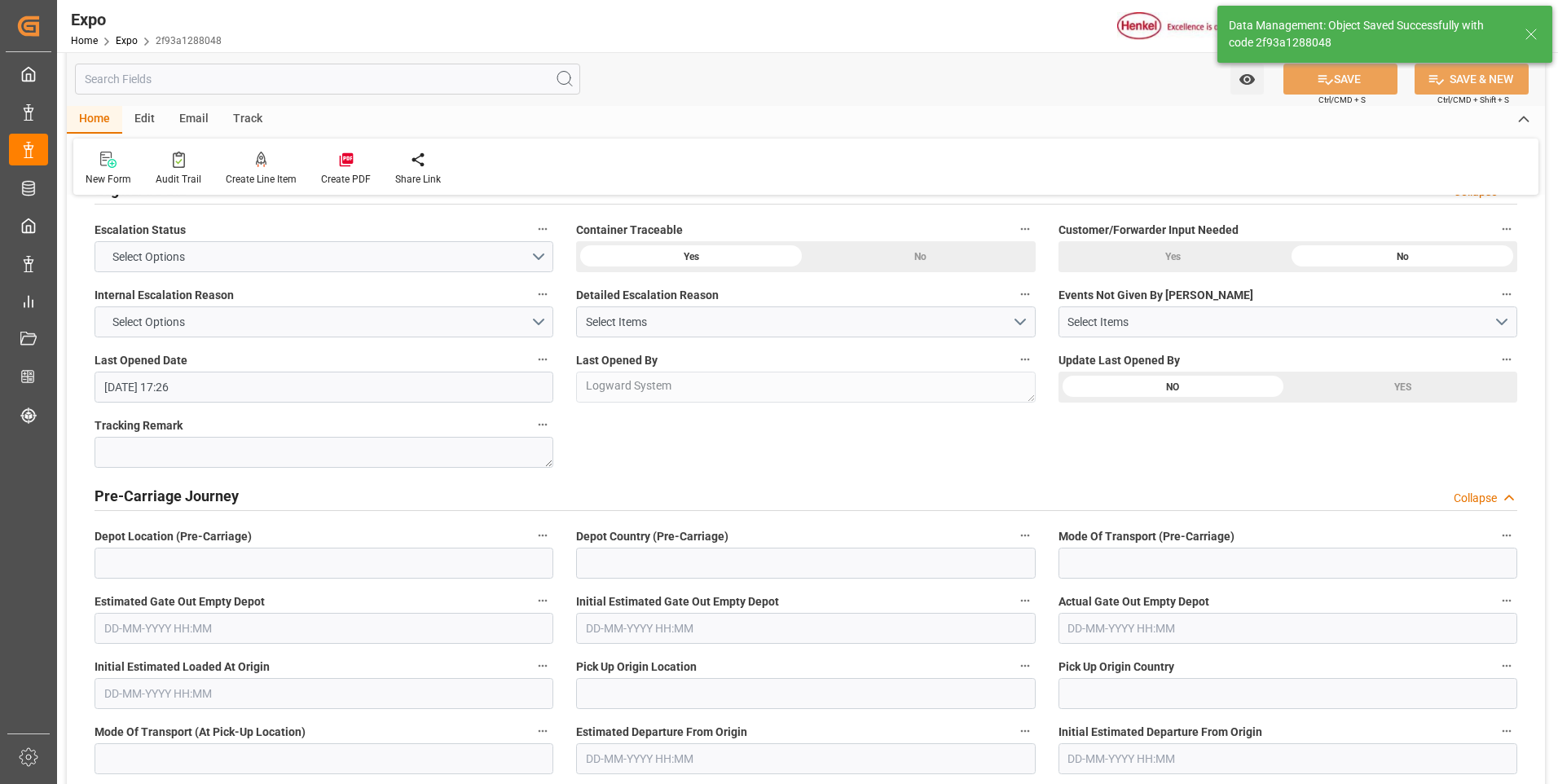
type textarea "[PERSON_NAME]"
type input "09-09-2025 19:58"
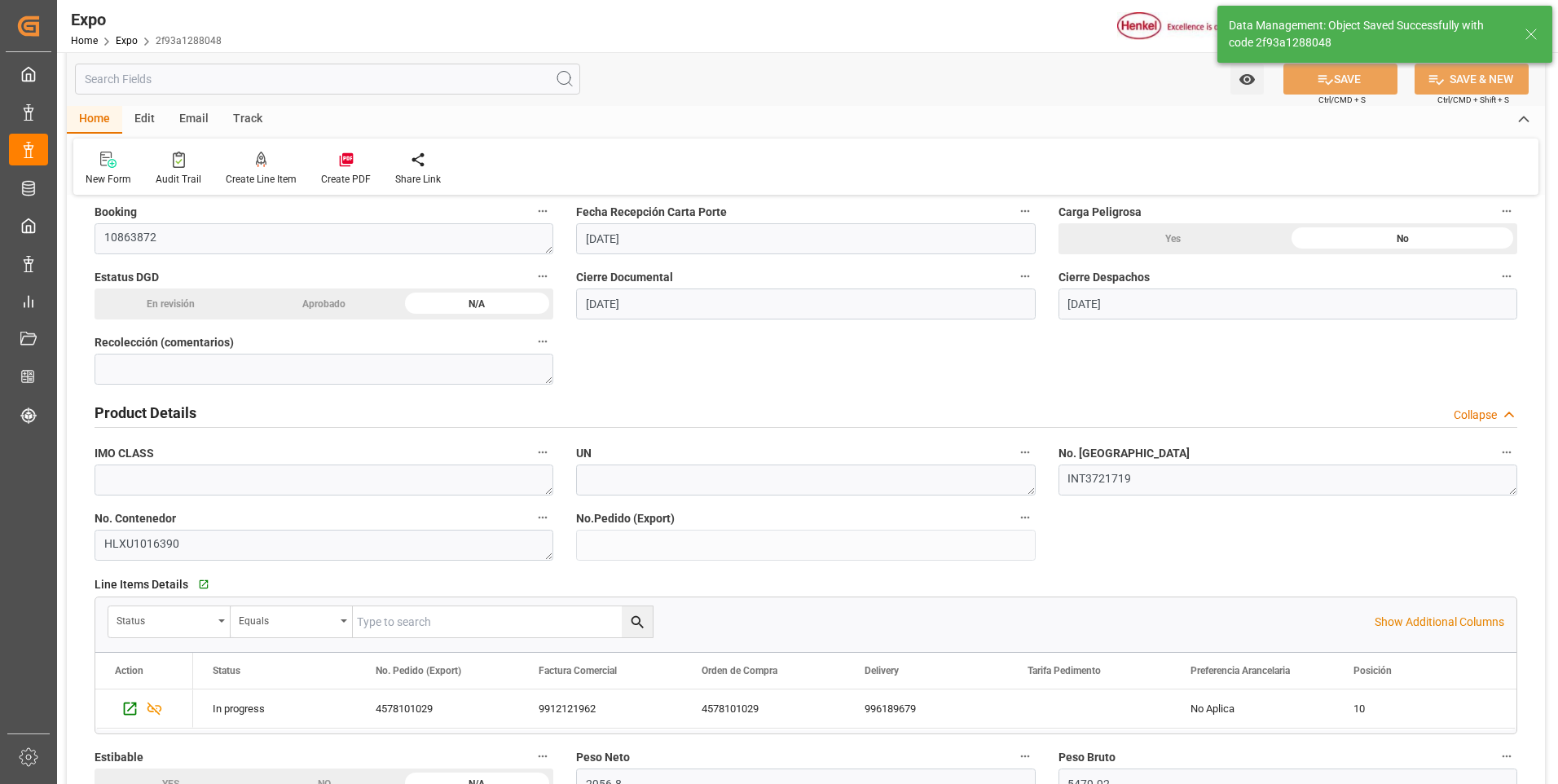
scroll to position [0, 0]
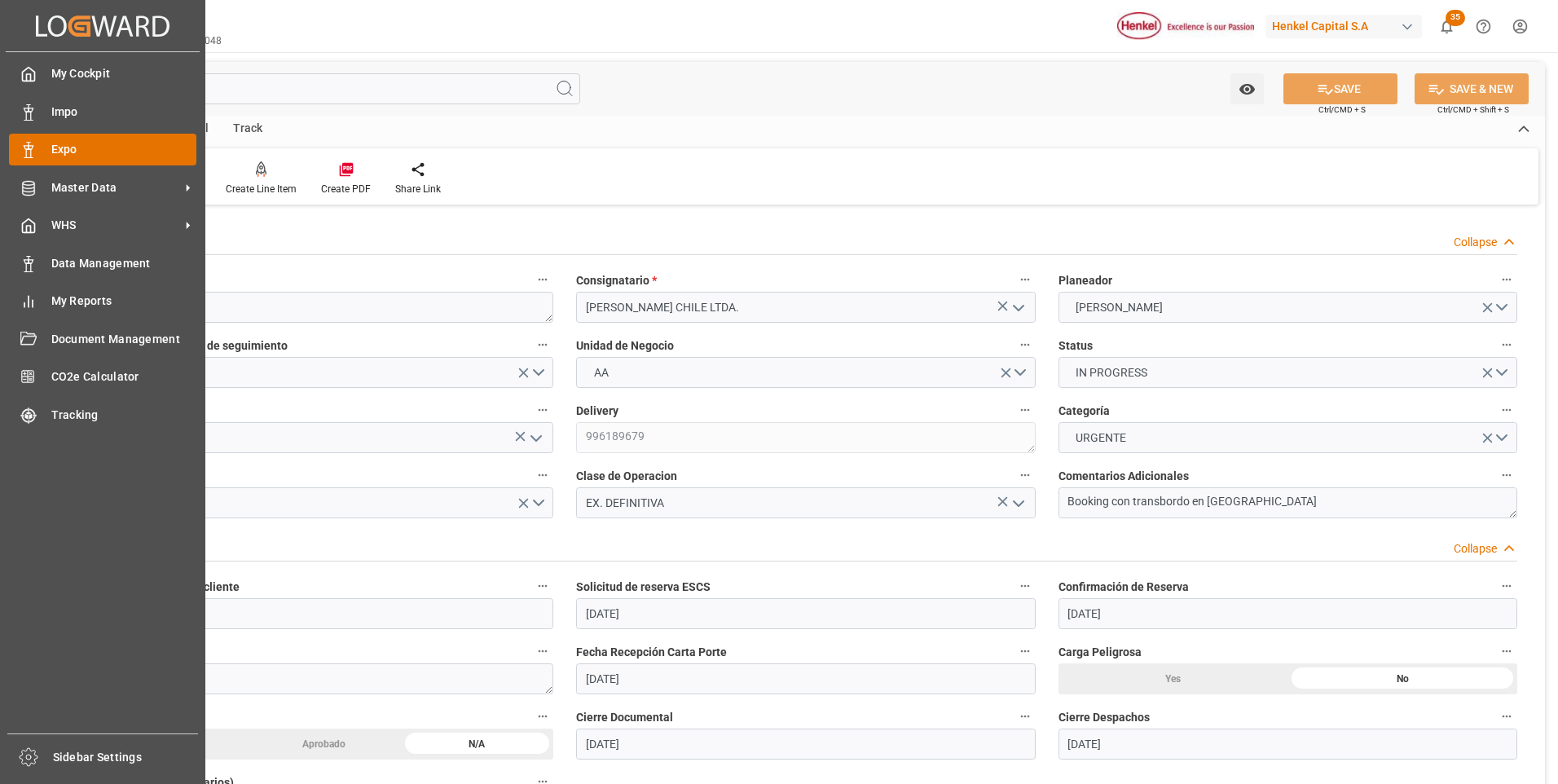
click at [32, 158] on line at bounding box center [29, 158] width 8 height 0
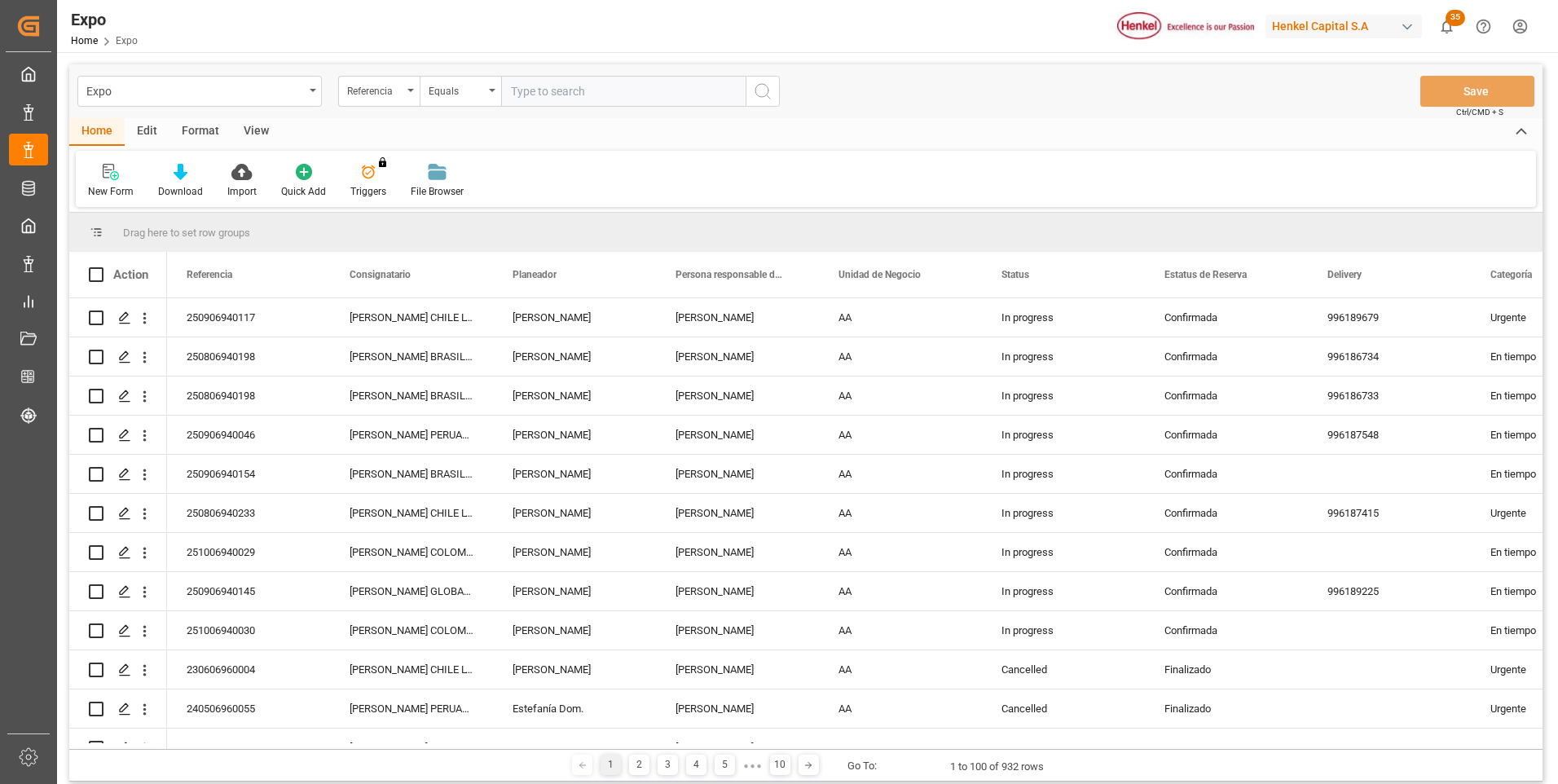
click at [586, 87] on input "text" at bounding box center [623, 91] width 245 height 31
paste input "250906940145"
type input "250906940145"
click at [755, 87] on icon "search button" at bounding box center [762, 91] width 19 height 19
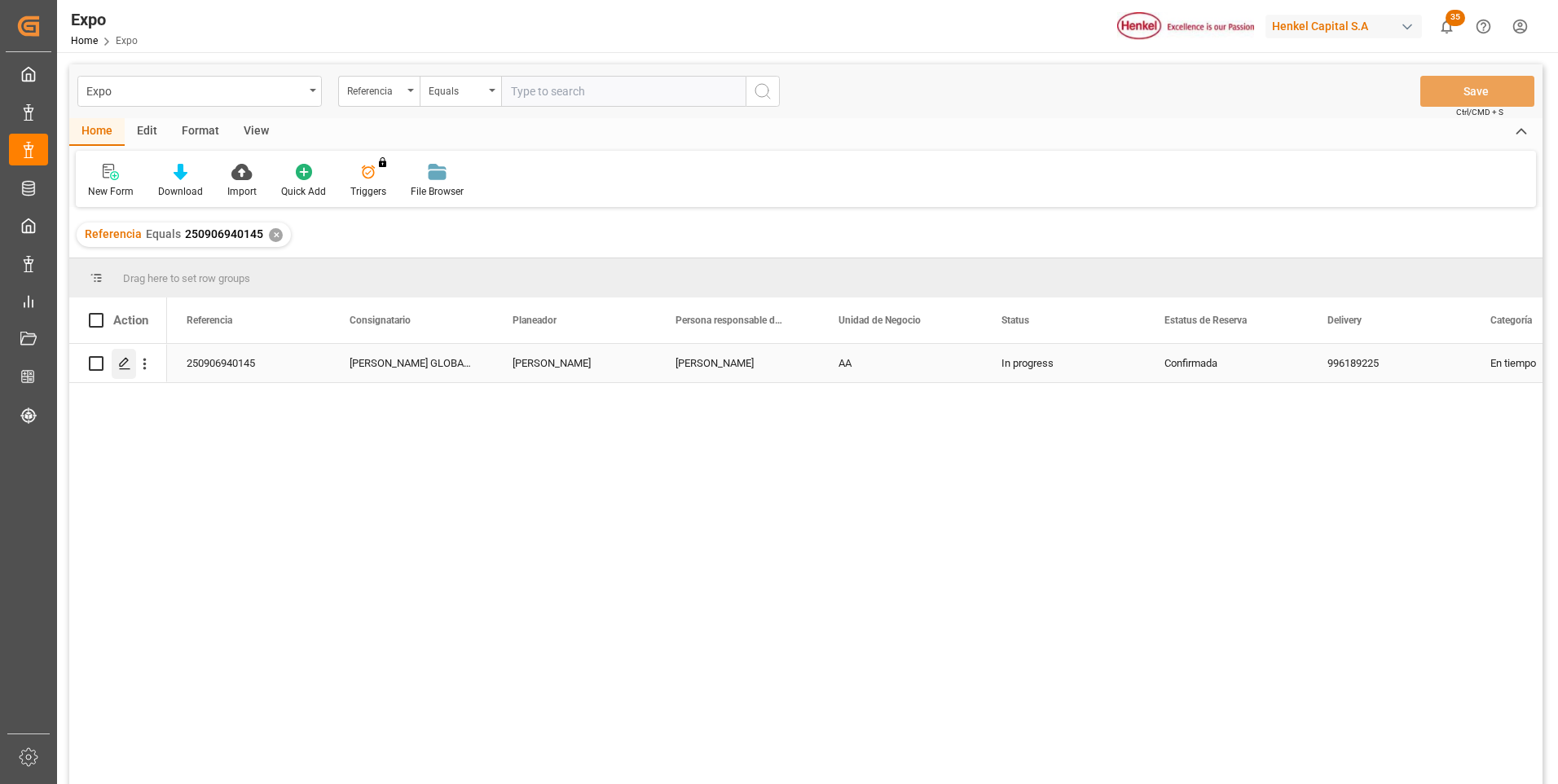
click at [120, 363] on icon "Press SPACE to select this row." at bounding box center [124, 363] width 13 height 13
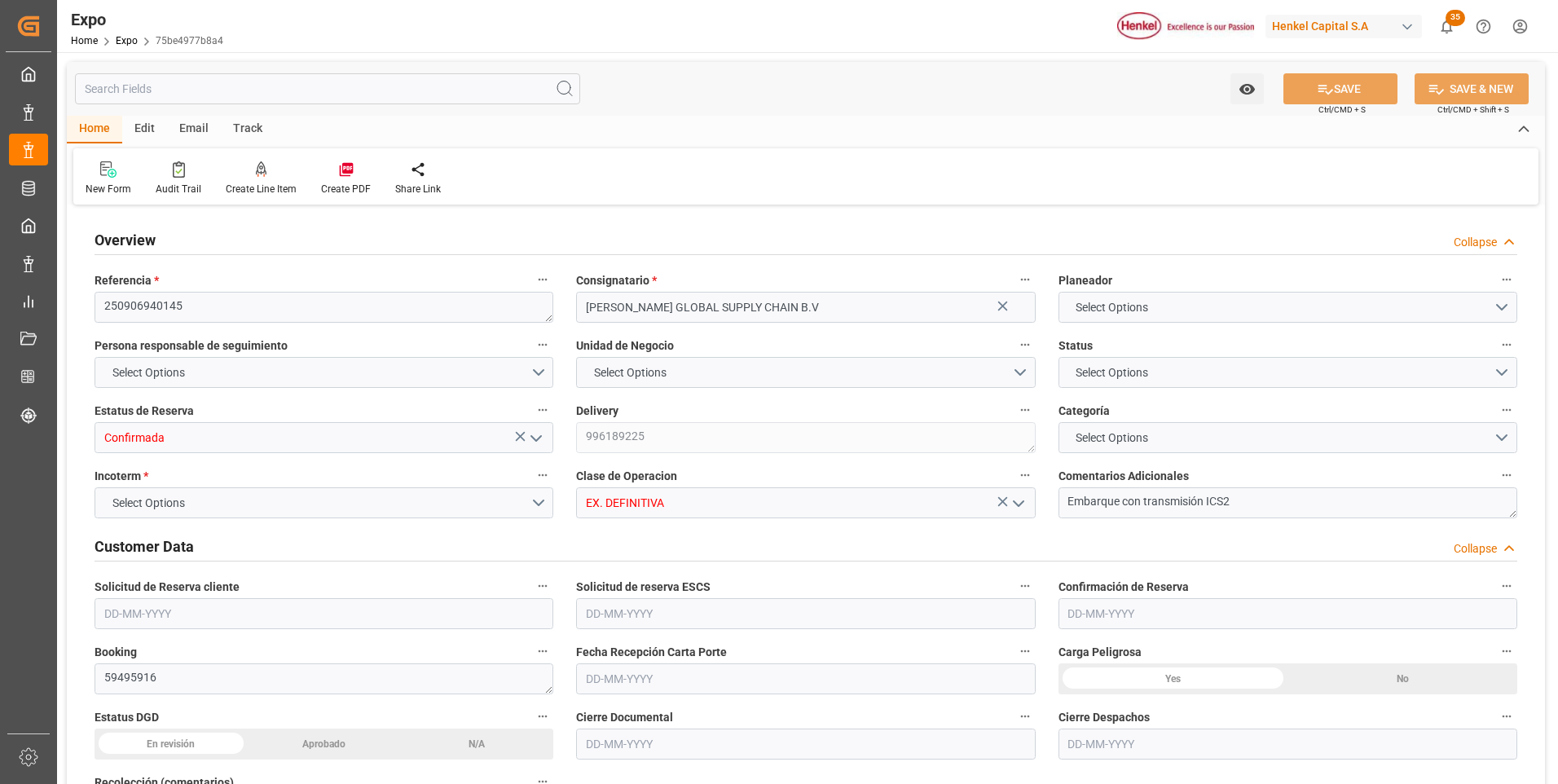
type input "6343.36"
type input "8722.121"
type input "10"
type input "9211482"
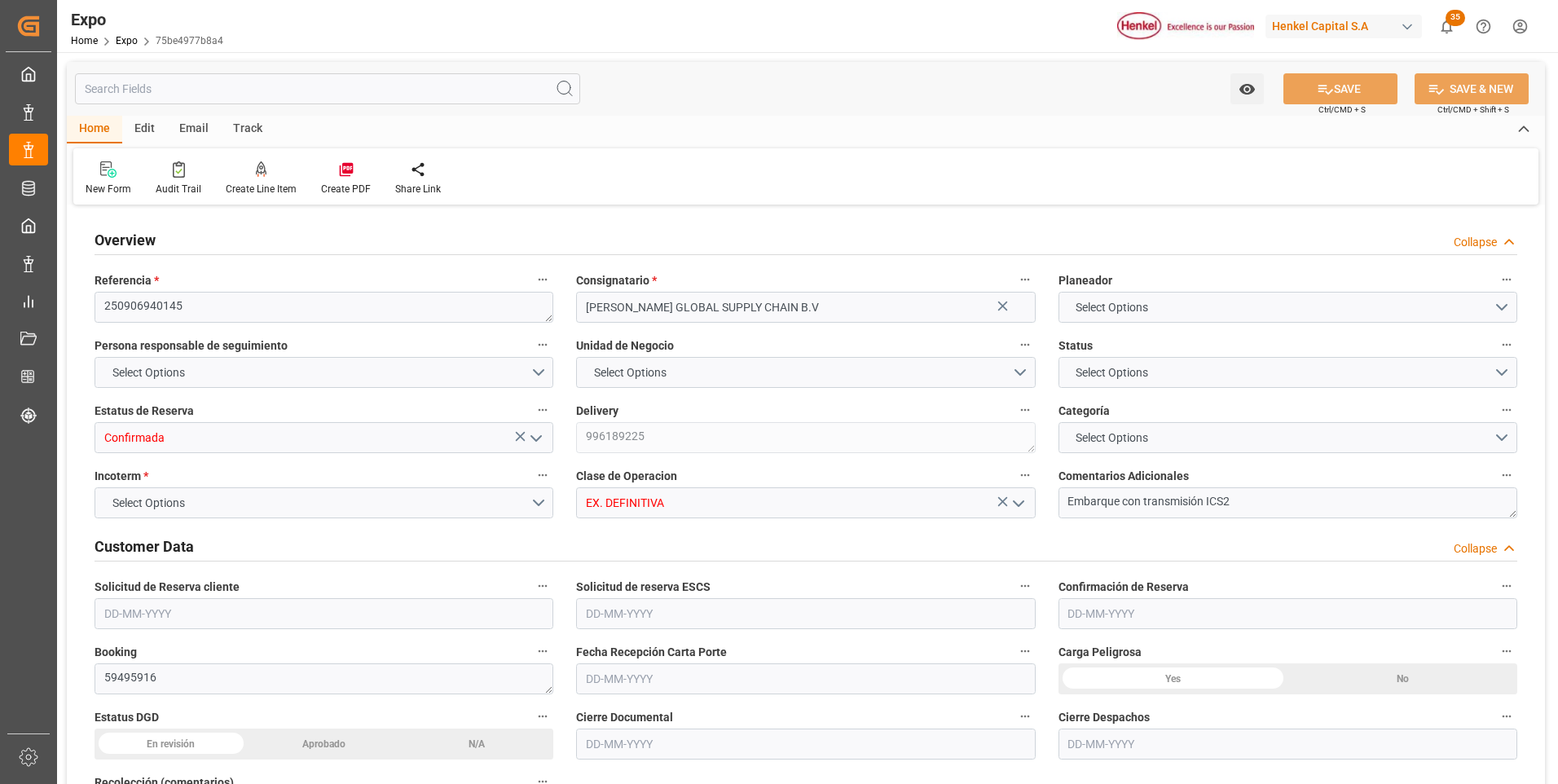
type input "MXATM"
type input "PLGDY"
type input "9292149"
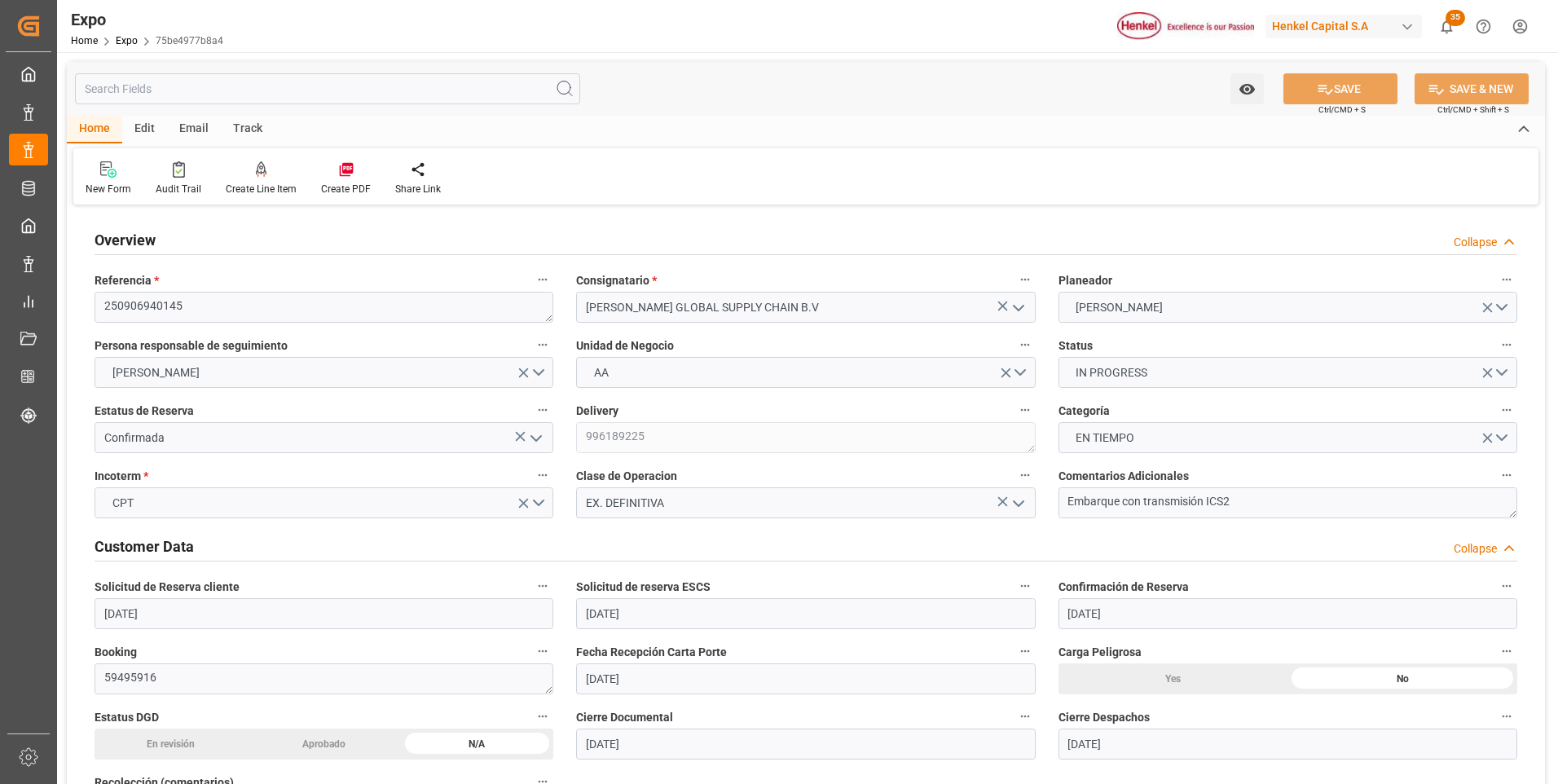
type input "[DATE]"
type input "01-09-2025"
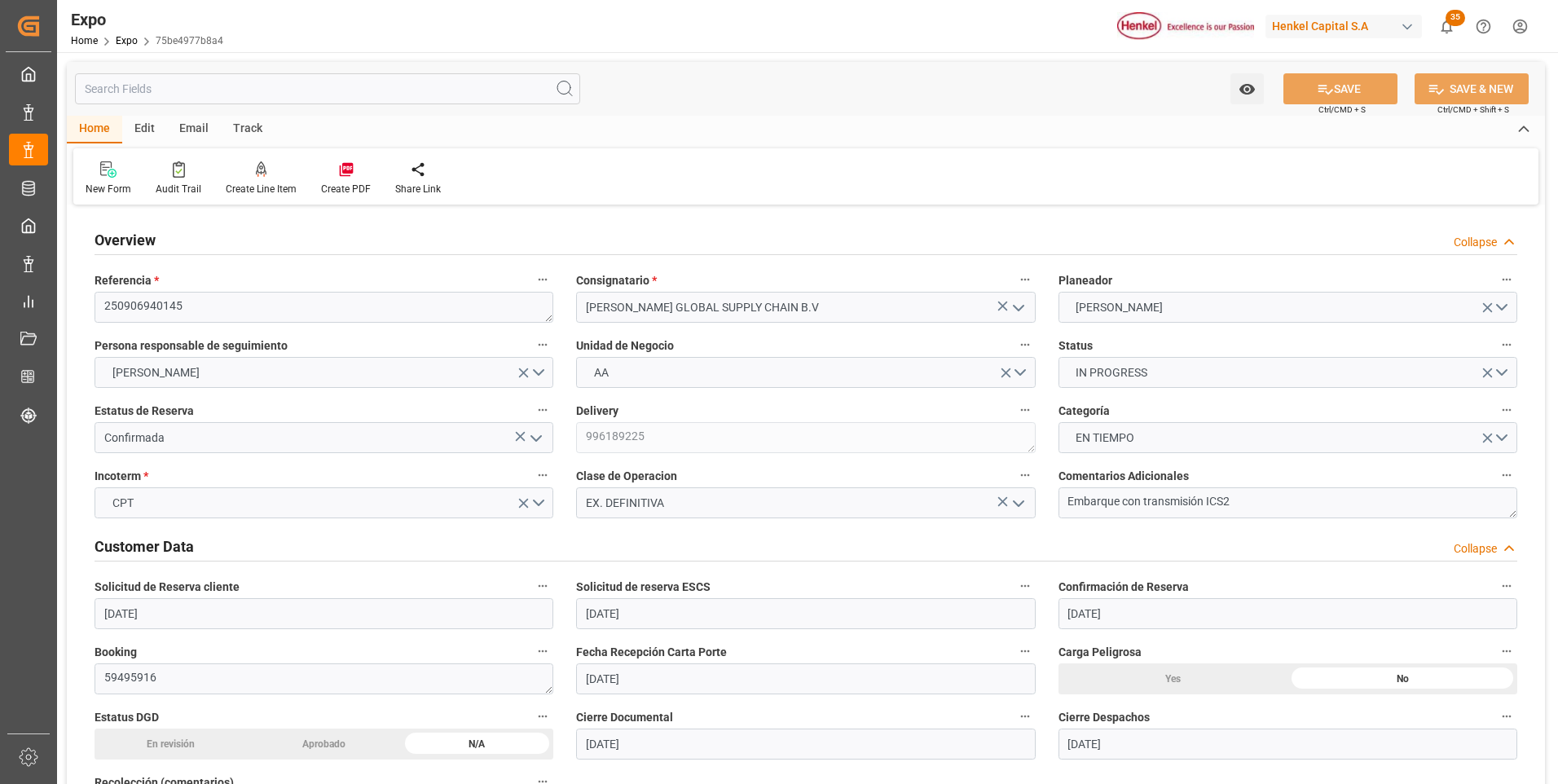
type input "03-09-2025"
type input "29-08-2025"
type input "[DATE] 00:00"
type input "29-08-2025"
type input "01-09-2025 11:25"
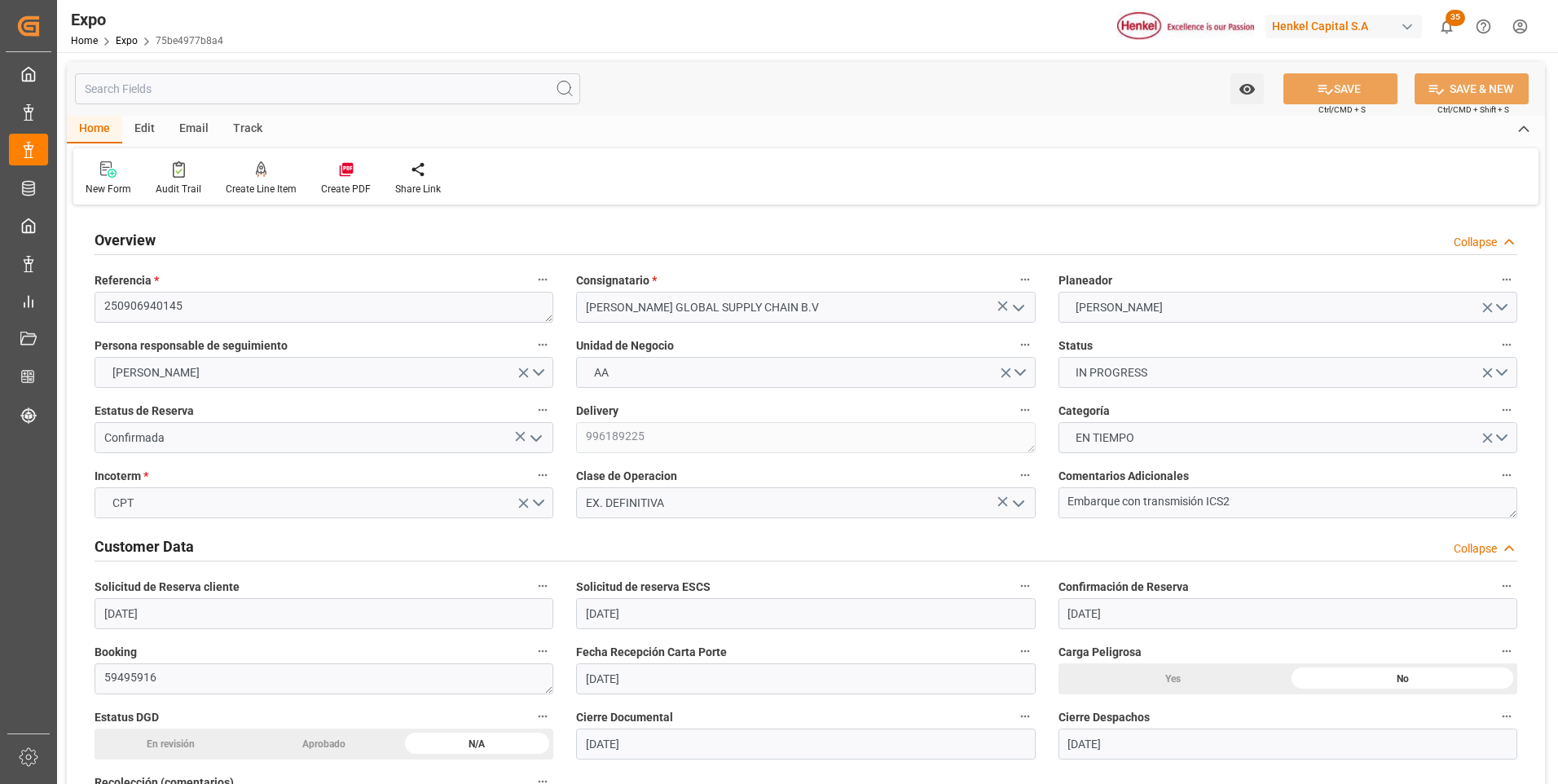
type input "01-09-2025"
type input "05-09-2025 18:00"
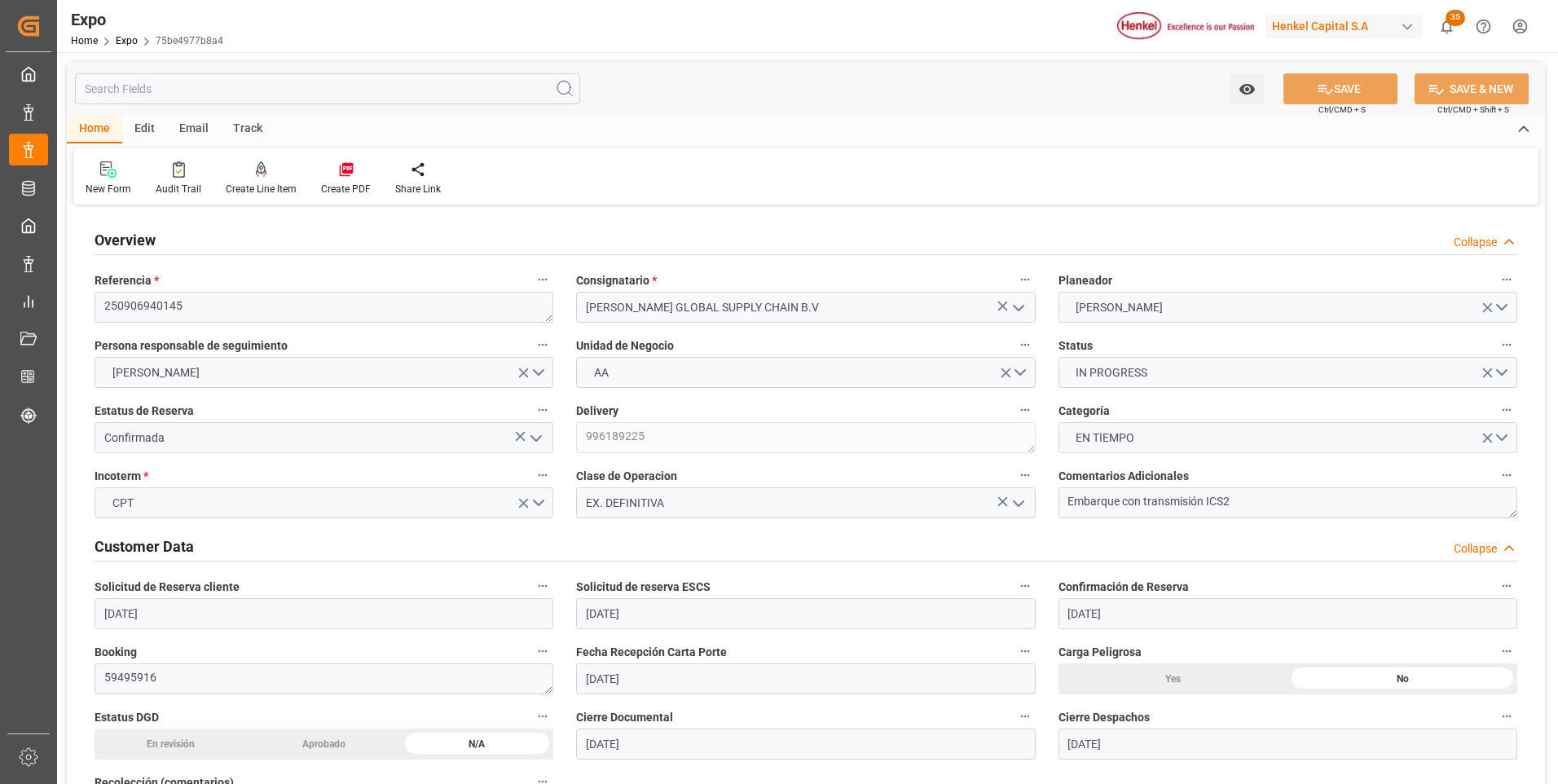
type input "06-09-2025 00:00"
type input "05-09-2025 20:30"
type input "09-10-2025 23:00"
type input "09-10-2025 00:00"
type input "09-09-2025 15:46"
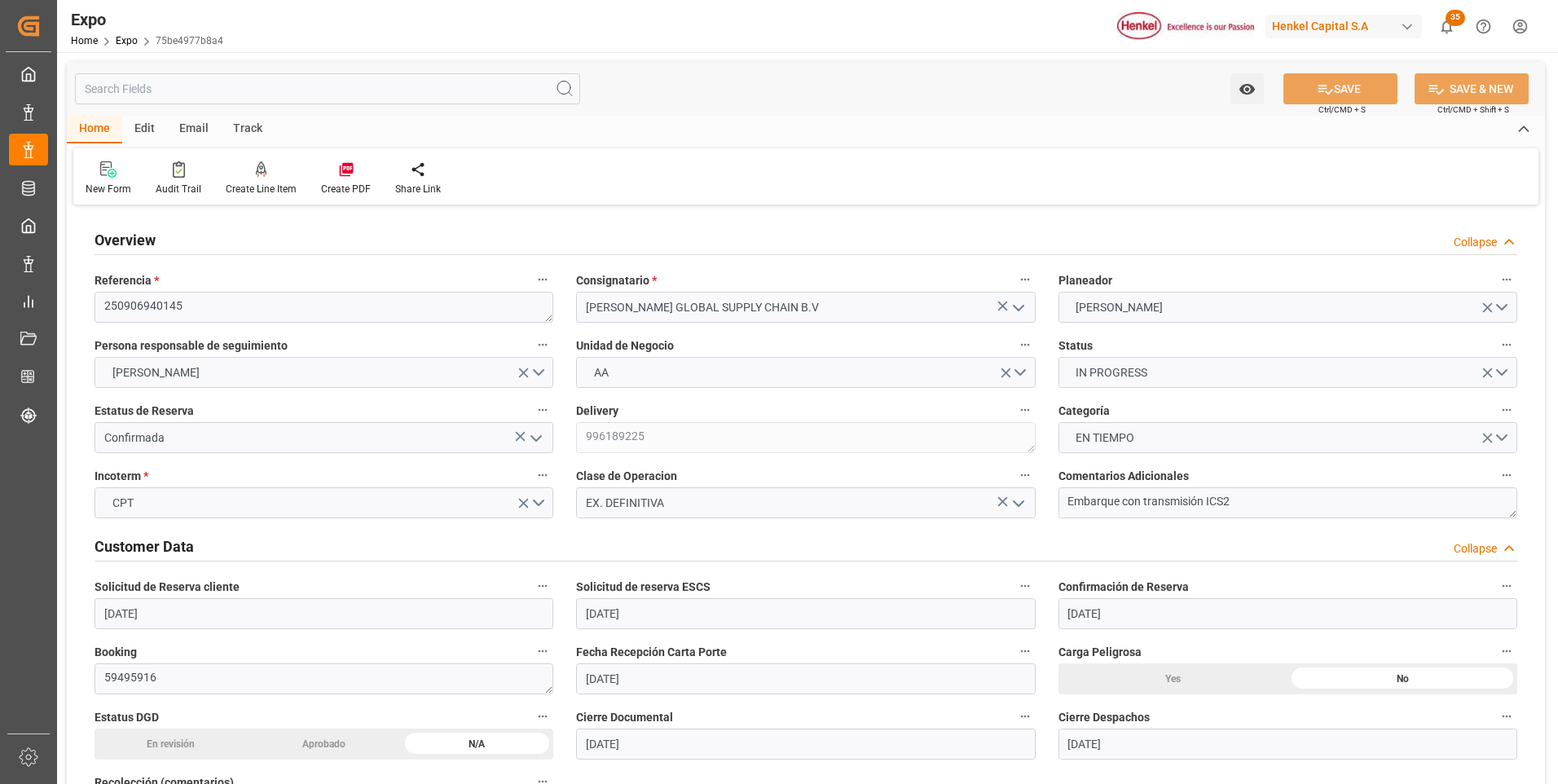
type input "05-09-2025 03:59"
type input "05-09-2025 18:00"
type input "05-09-2025 20:47"
type input "30-09-2025 14:00"
type input "01-10-2025 08:06"
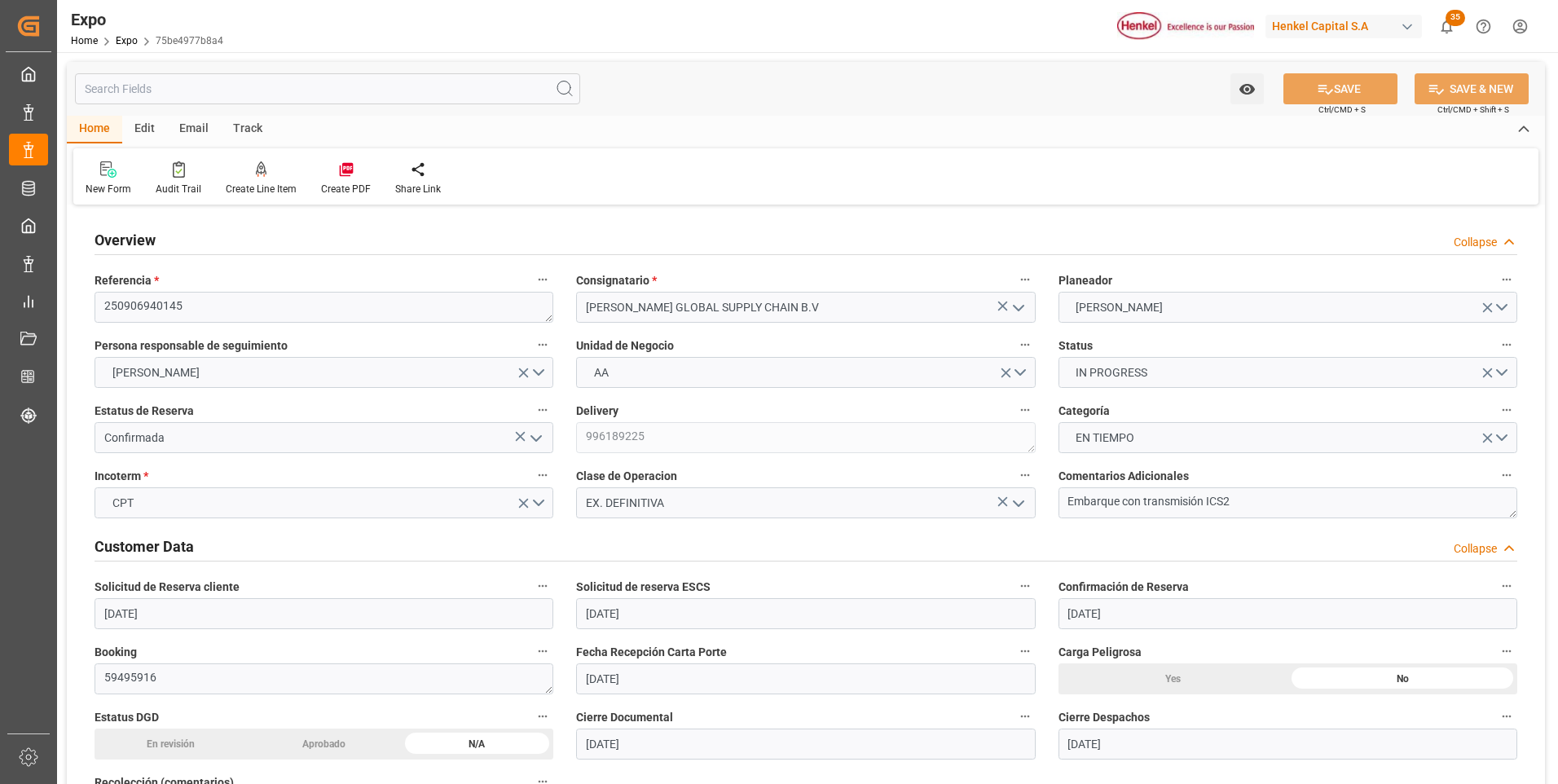
type input "05-10-2025 07:00"
type input "09-10-2025 23:00"
type input "10-10-2025 09:49"
type input "14-10-2025 09:49"
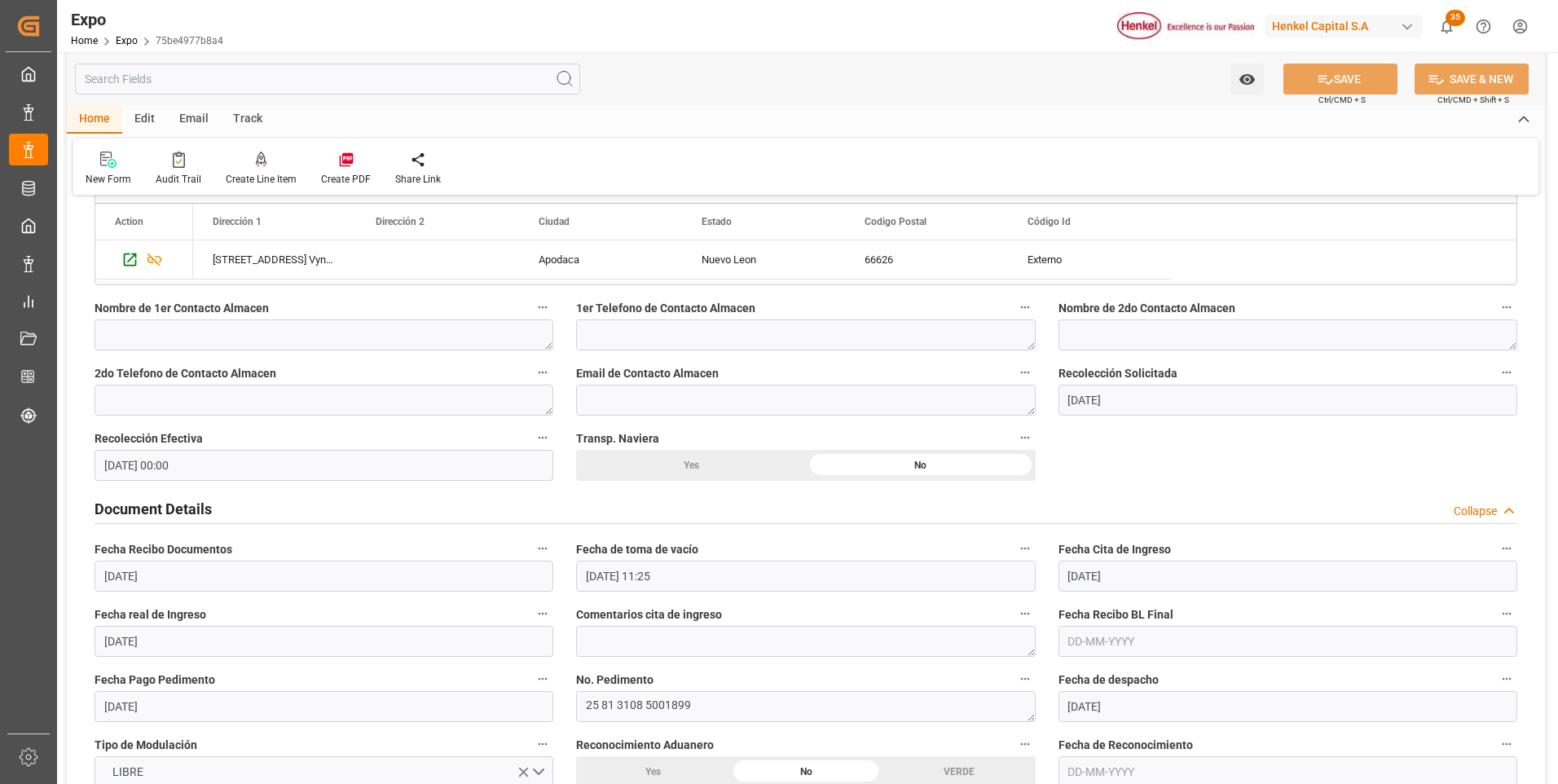
scroll to position [1467, 0]
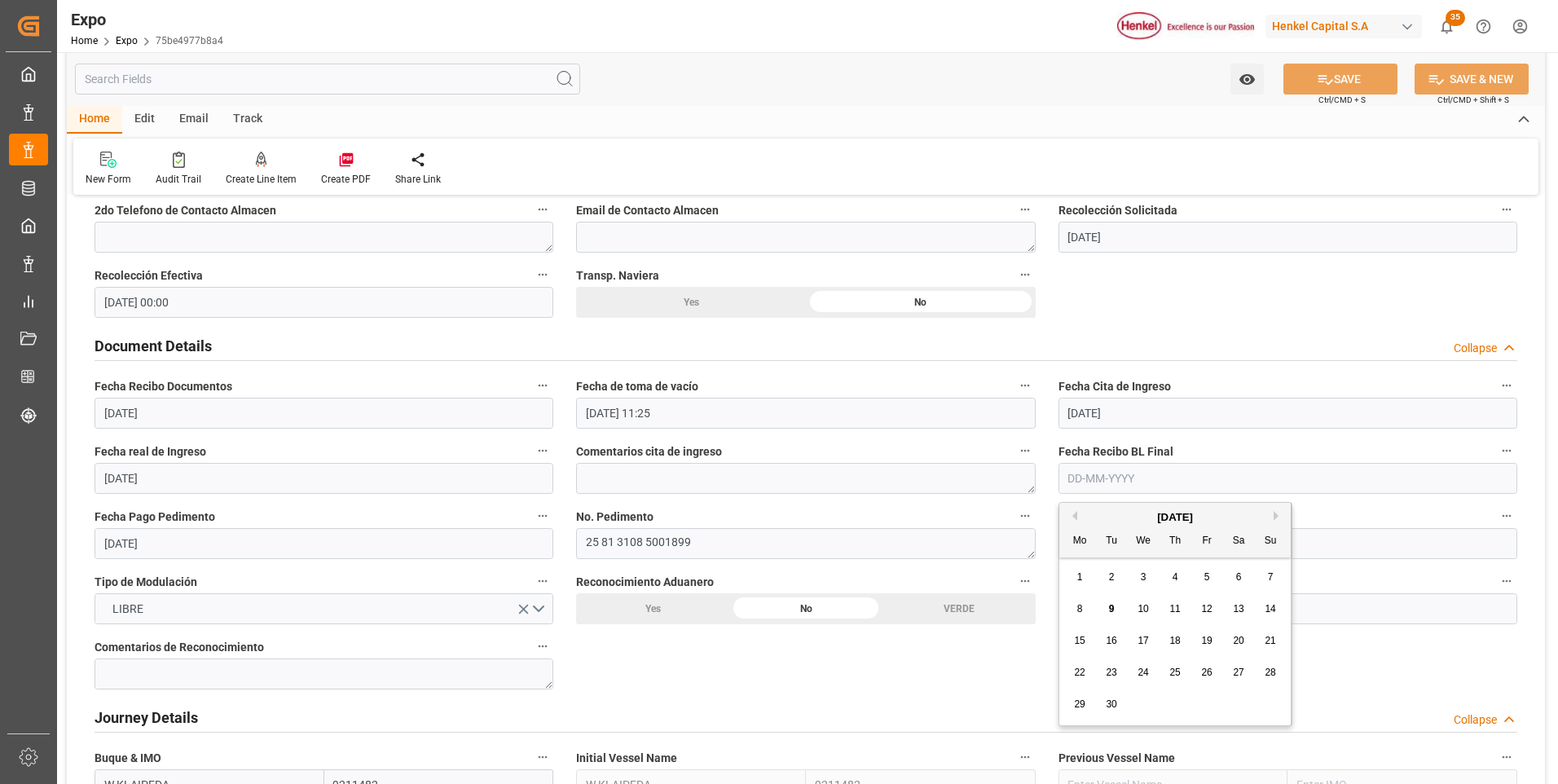
click at [1069, 482] on input "text" at bounding box center [1287, 478] width 458 height 31
click at [1114, 605] on span "9" at bounding box center [1112, 608] width 6 height 11
type input "[DATE]"
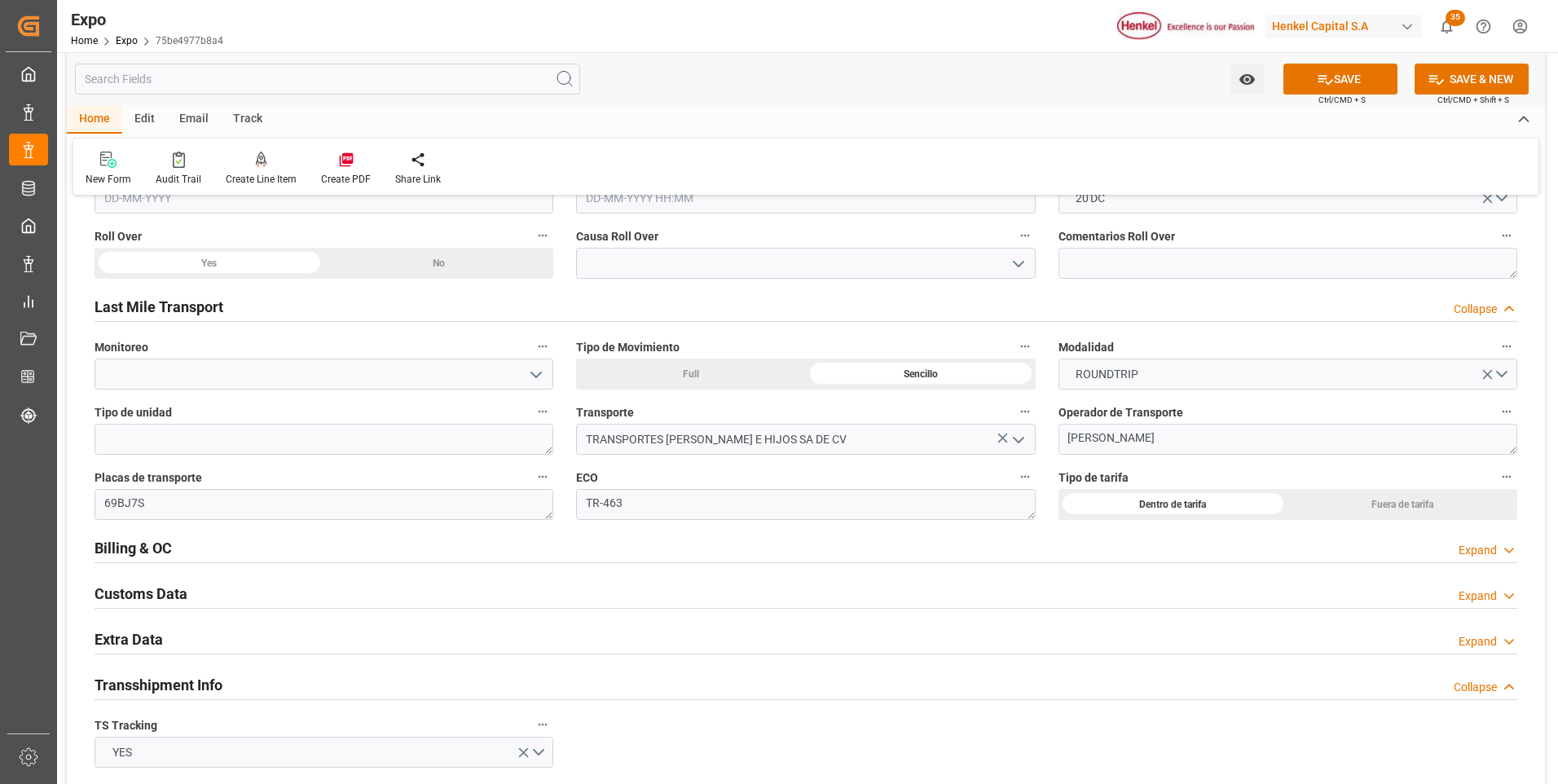
scroll to position [2525, 0]
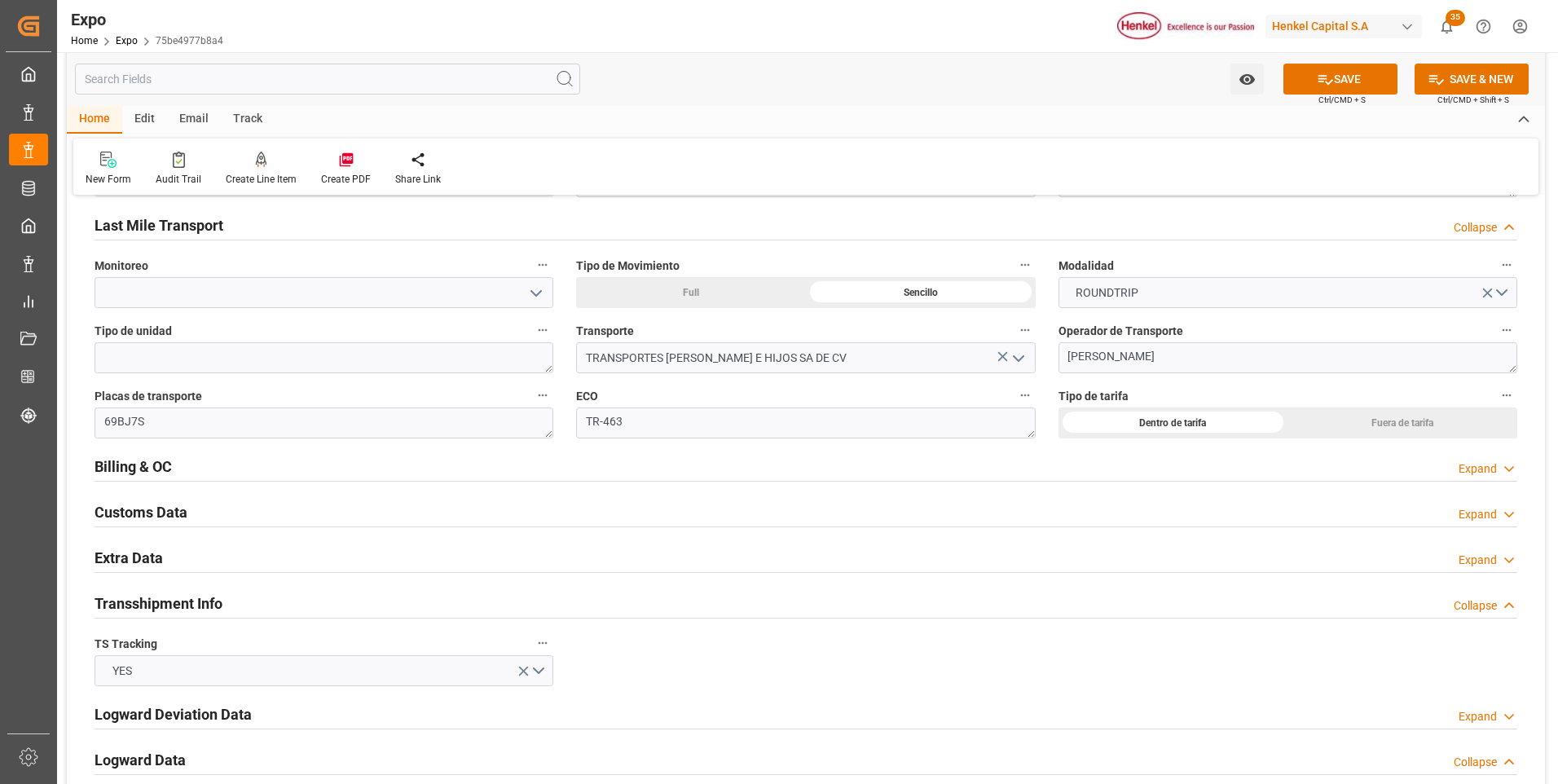
click at [1460, 468] on div "Expand" at bounding box center [1478, 468] width 39 height 17
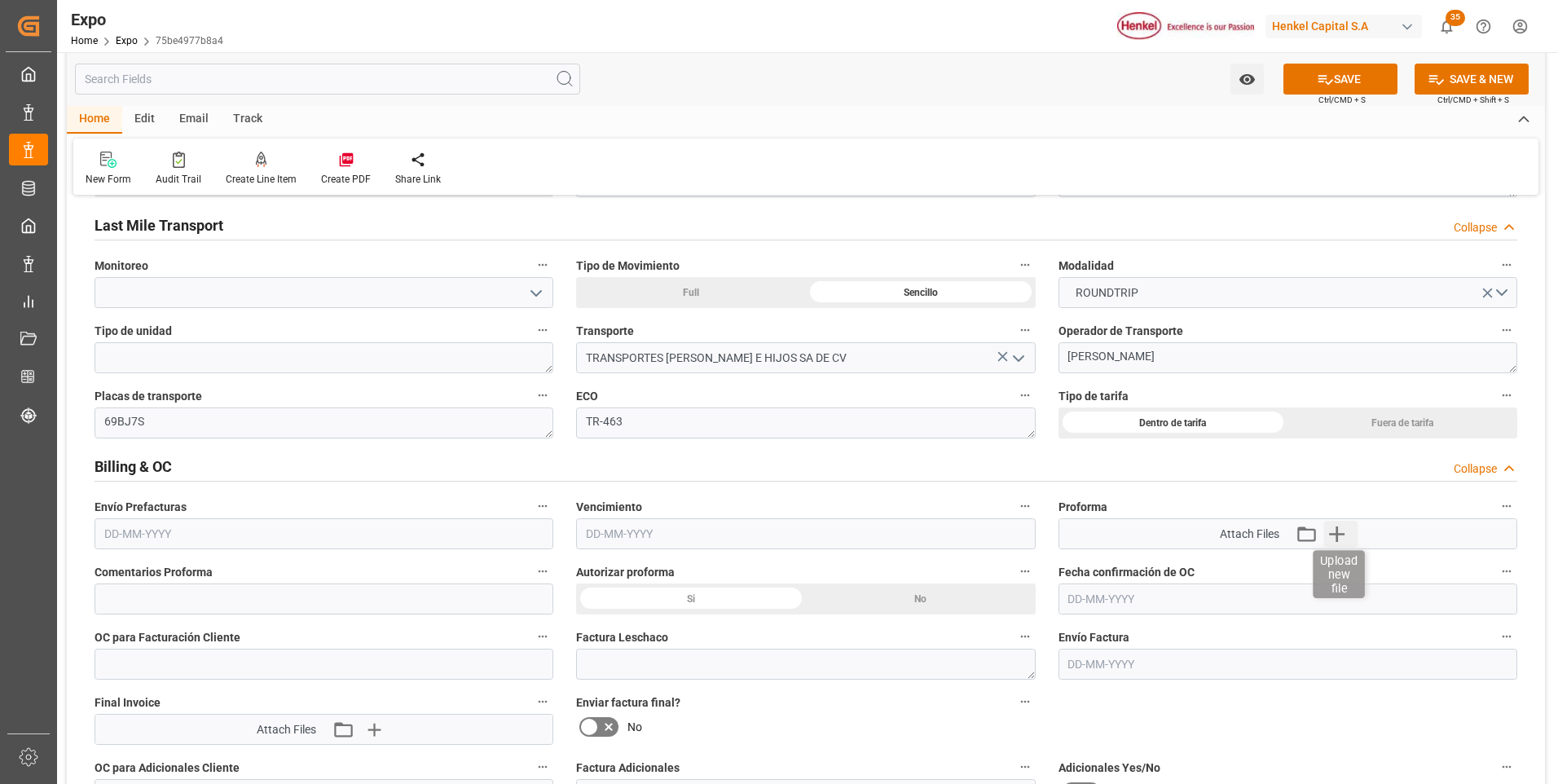
click at [1343, 530] on icon "button" at bounding box center [1337, 534] width 26 height 26
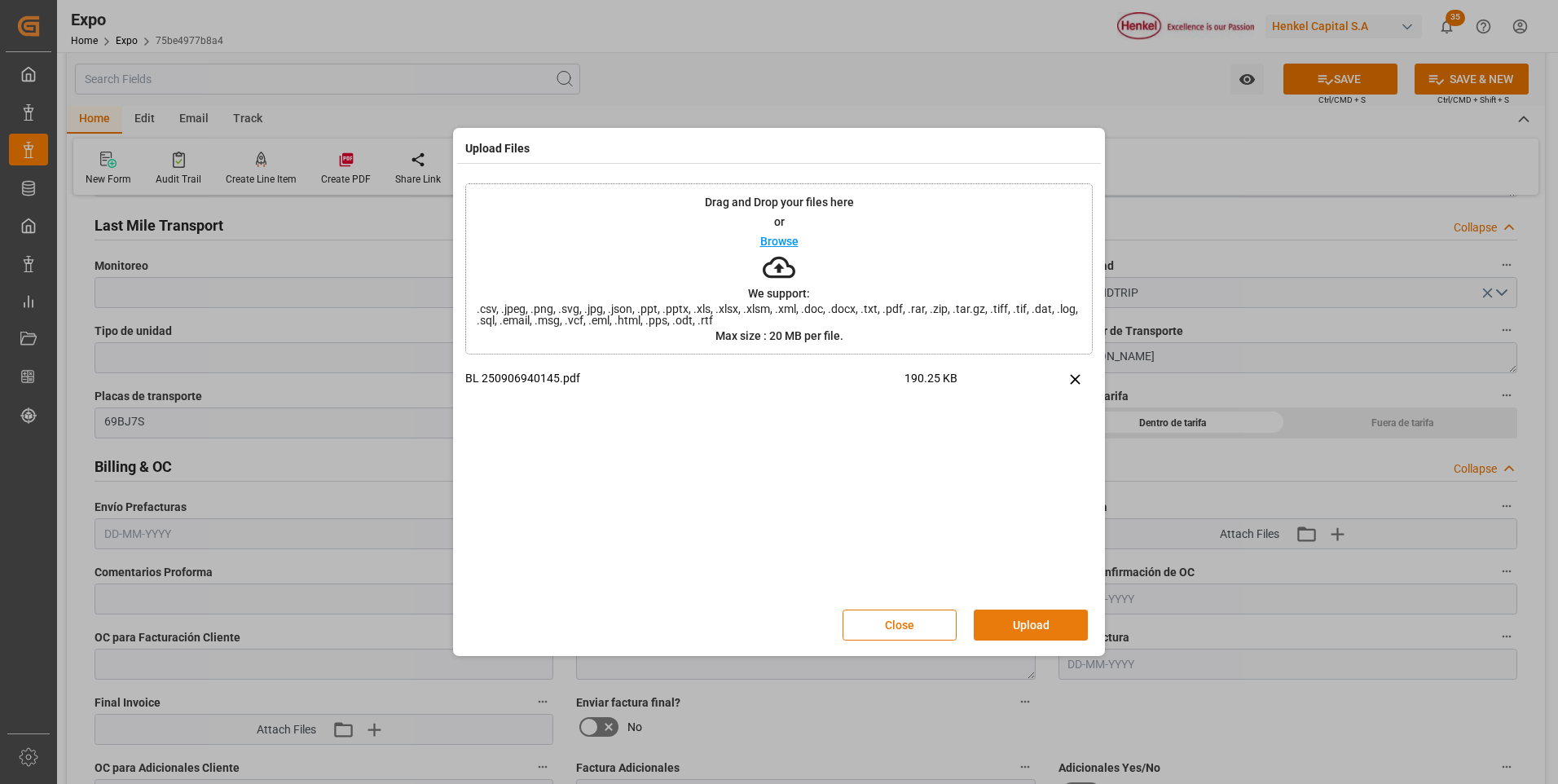
click at [1014, 620] on button "Upload" at bounding box center [1031, 625] width 114 height 31
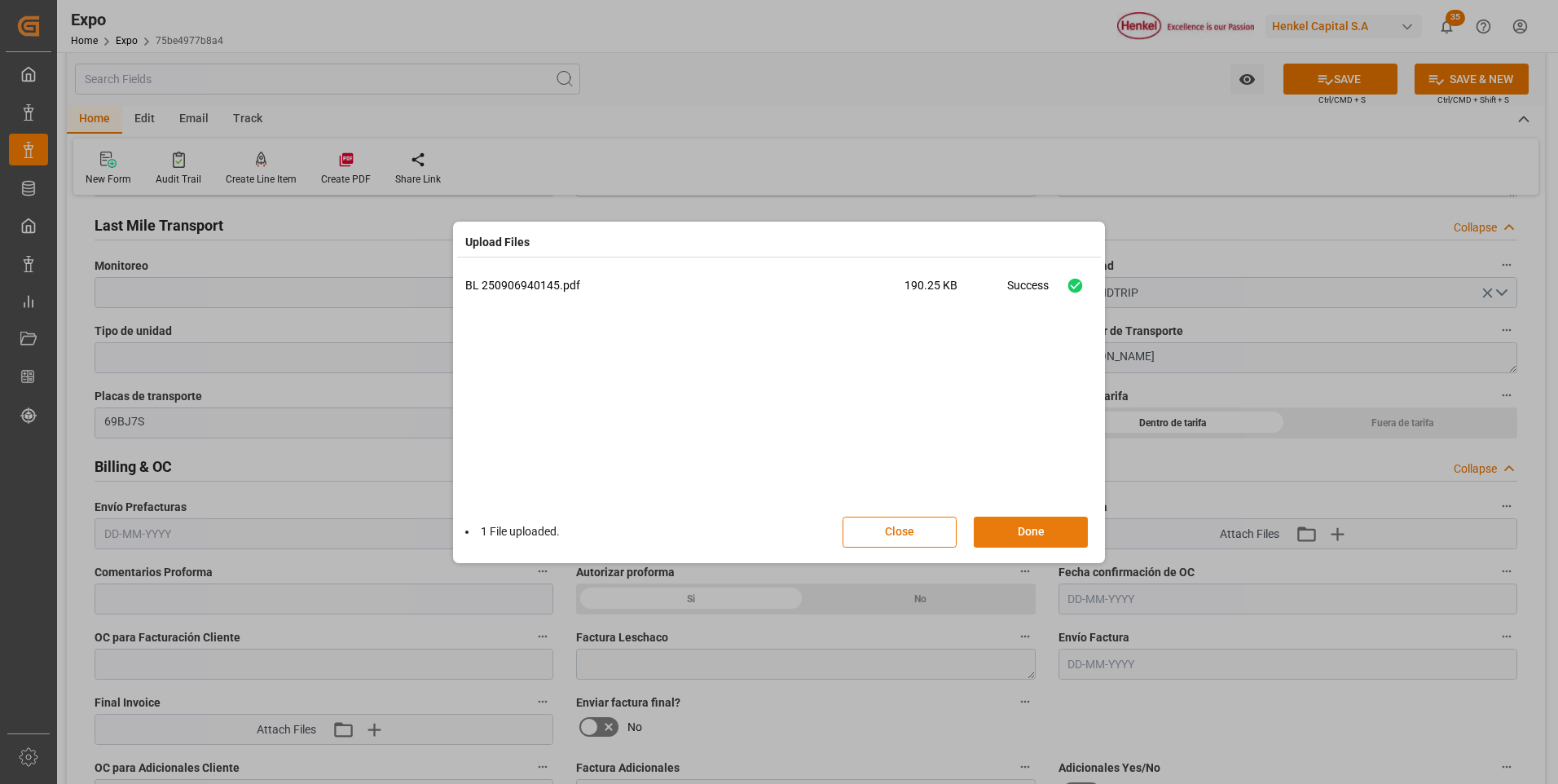
click at [1049, 533] on button "Done" at bounding box center [1031, 532] width 114 height 31
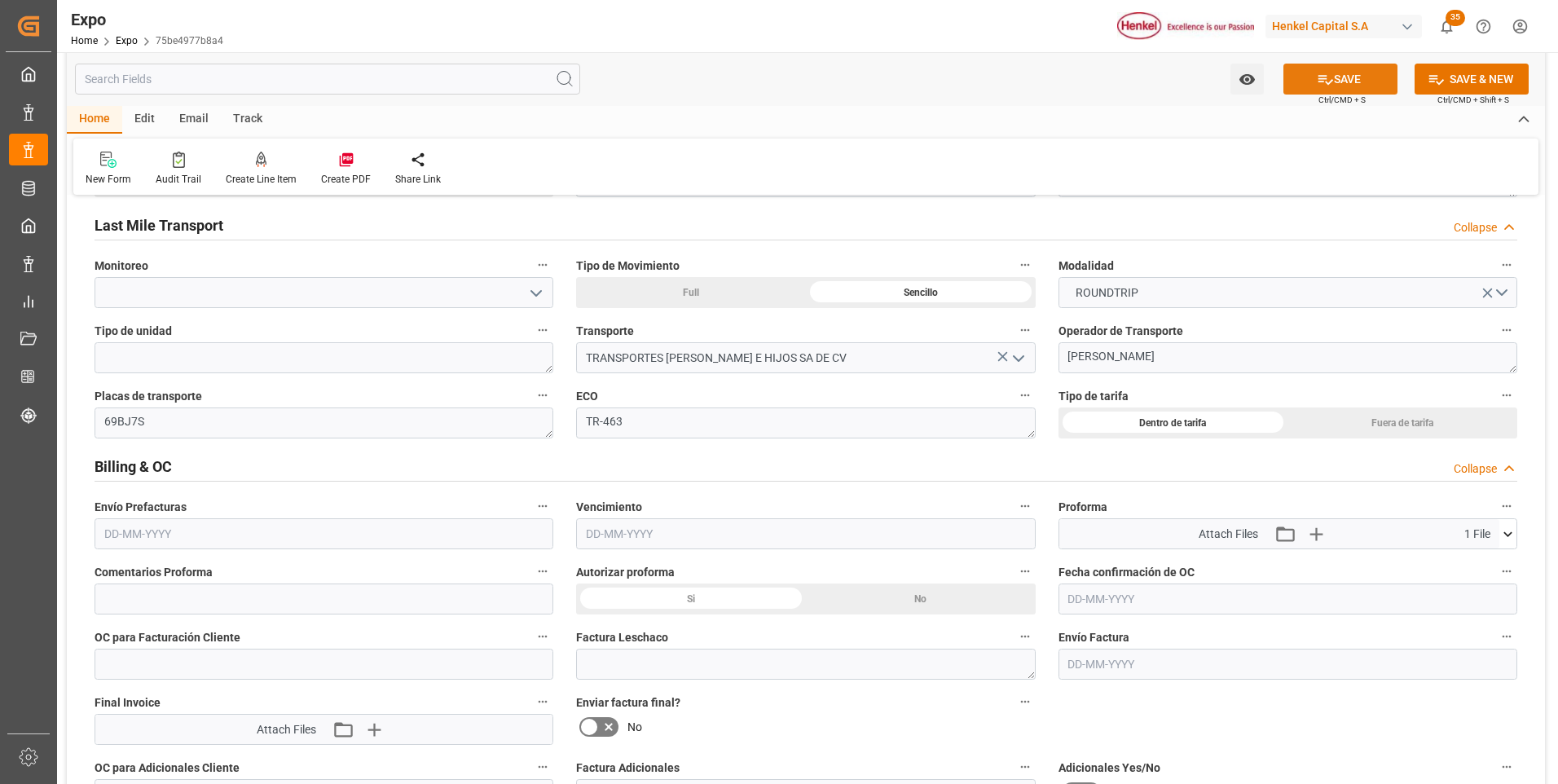
click at [1330, 89] on button "SAVE" at bounding box center [1340, 79] width 114 height 31
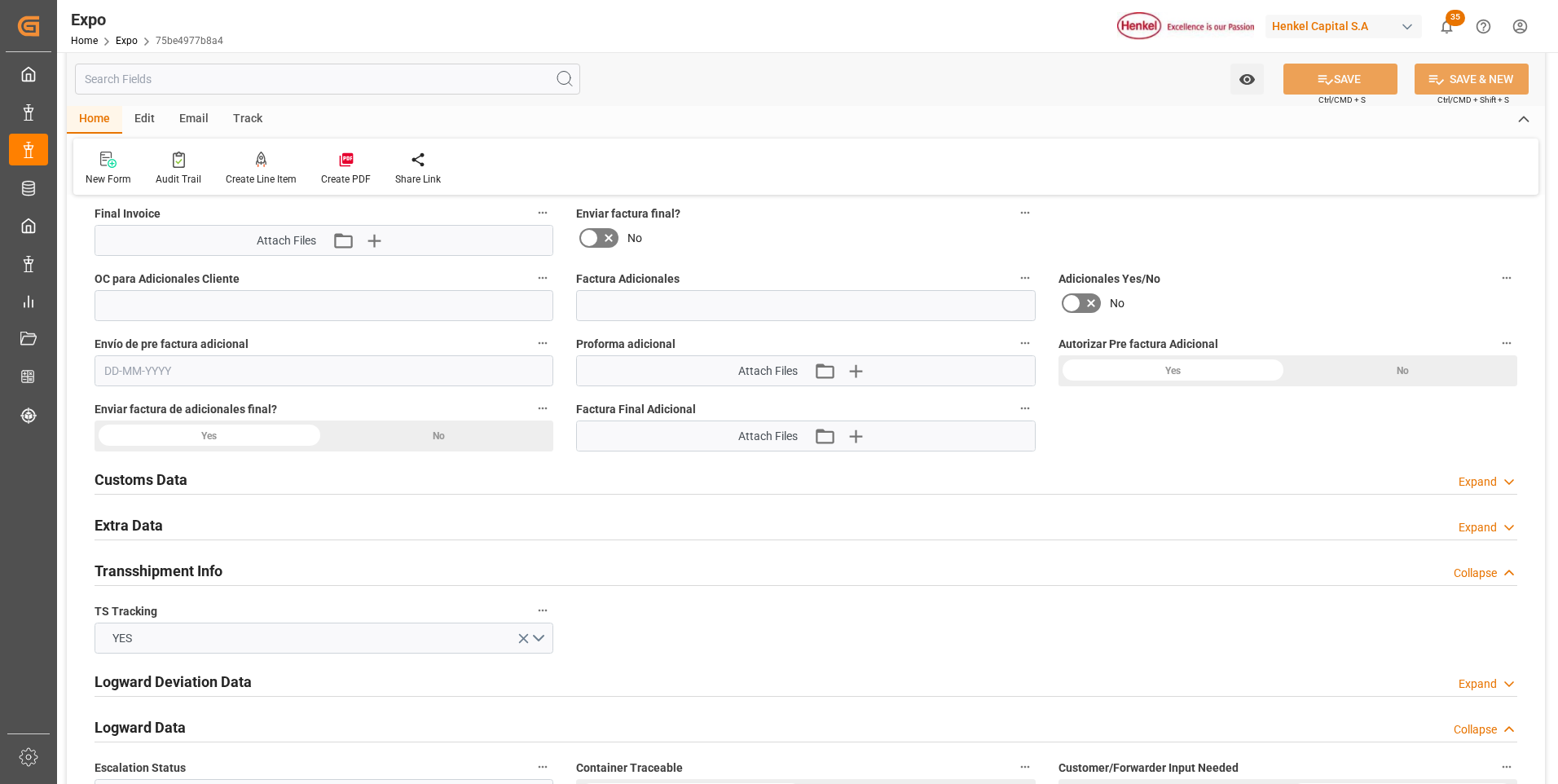
scroll to position [3096, 0]
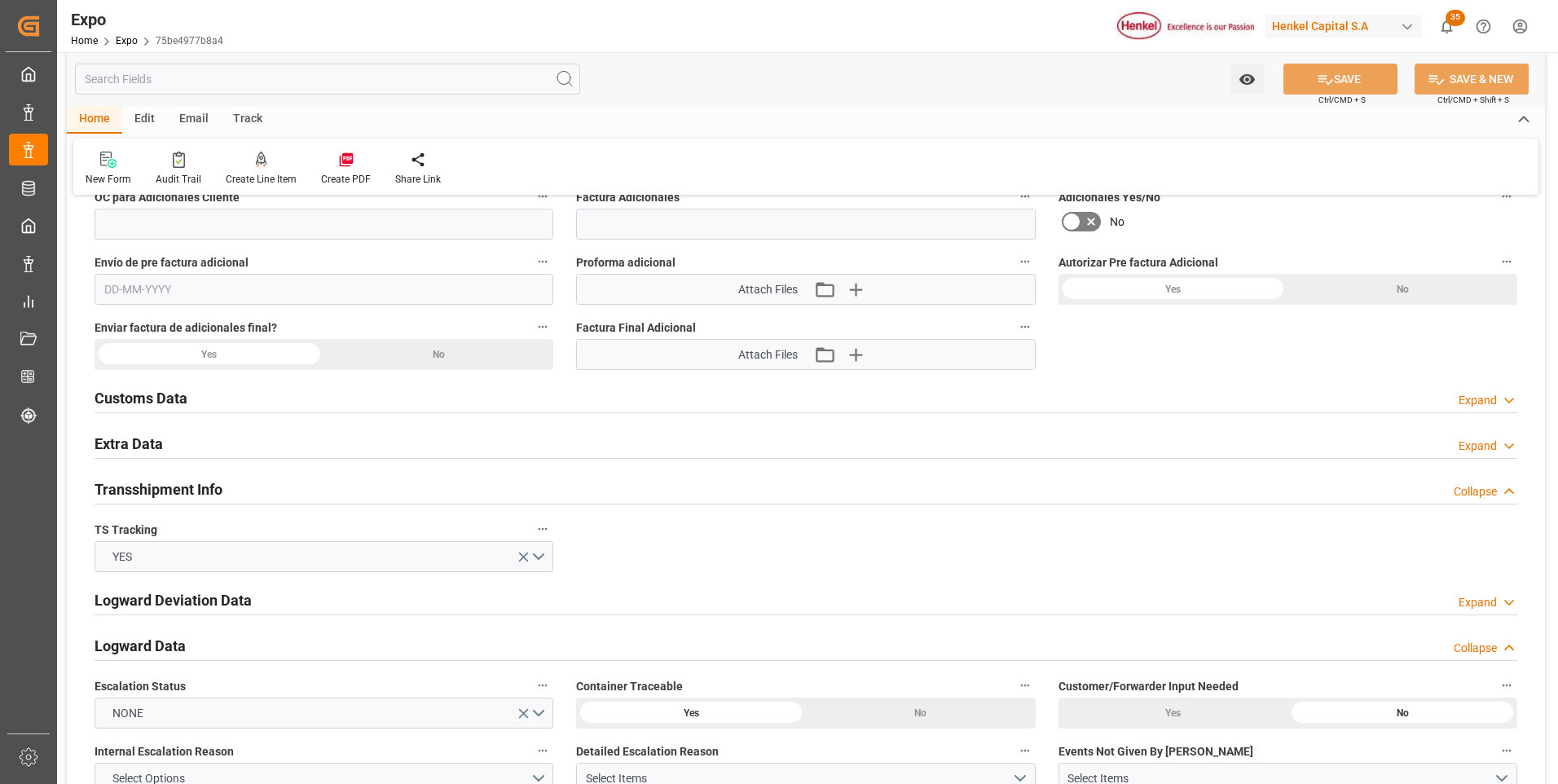
click at [1461, 449] on div "Expand" at bounding box center [1478, 445] width 39 height 17
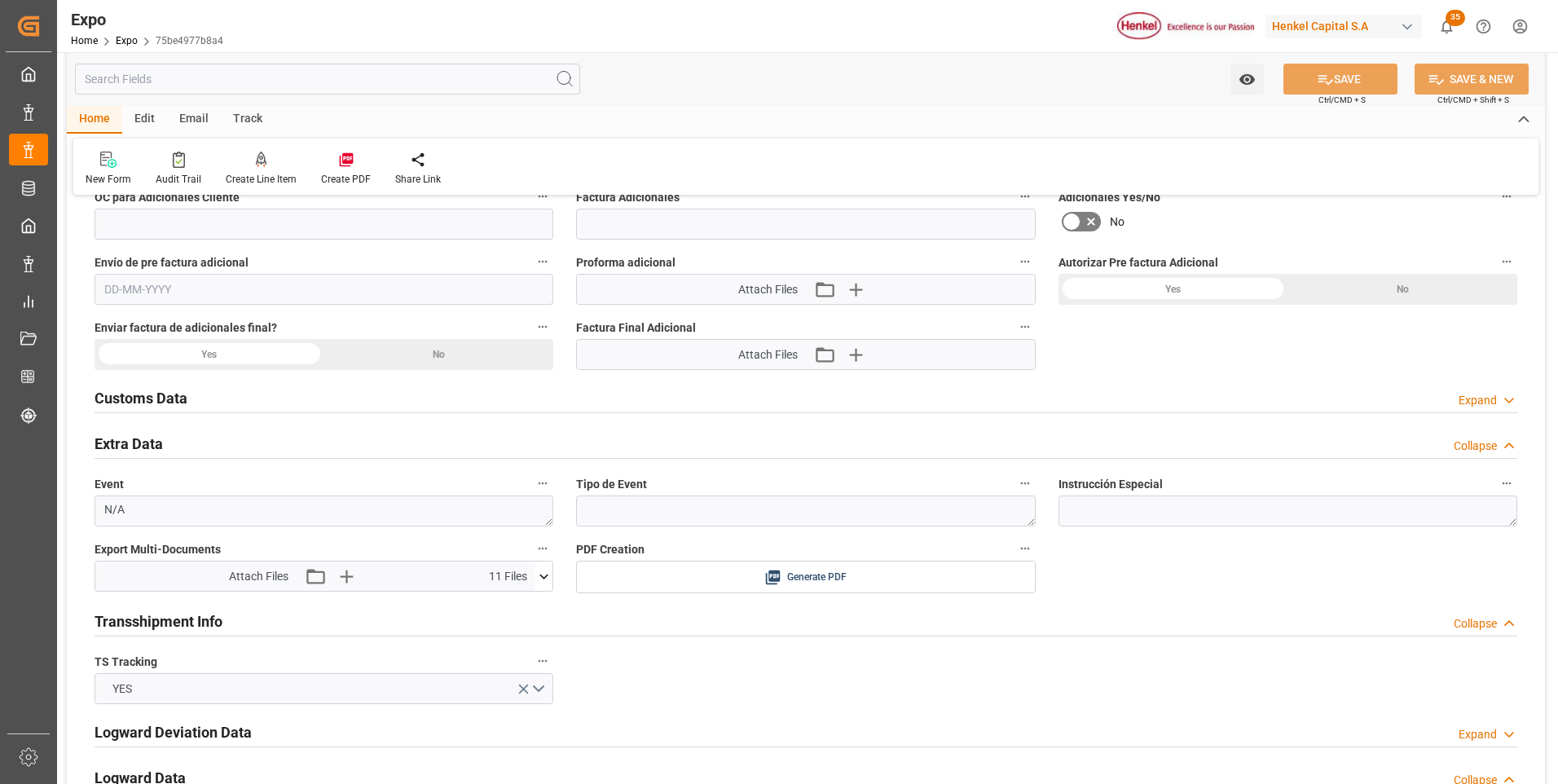
click at [541, 580] on icon at bounding box center [544, 576] width 17 height 17
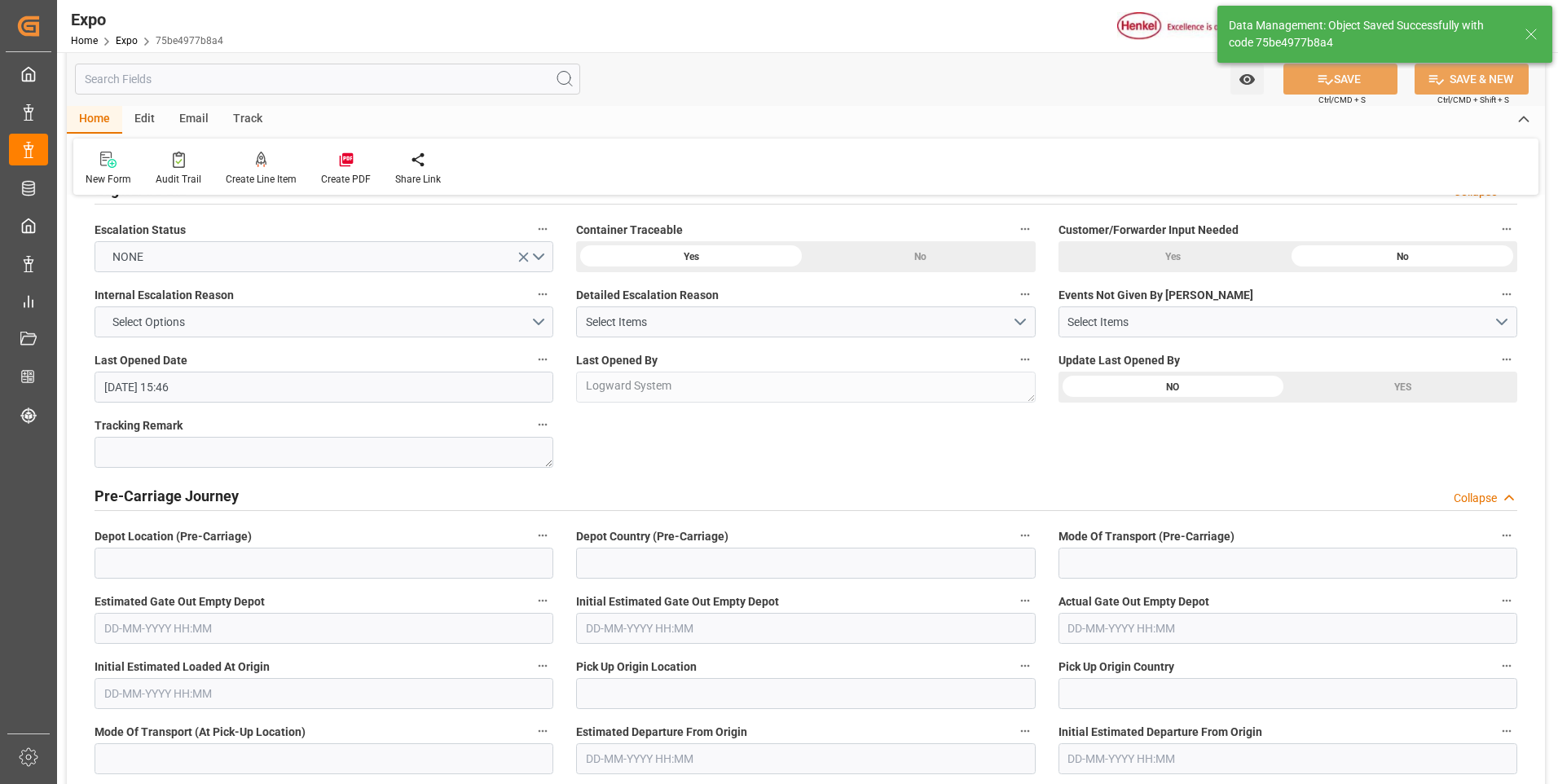
type textarea "[PERSON_NAME]"
type input "09-09-2025 20:17"
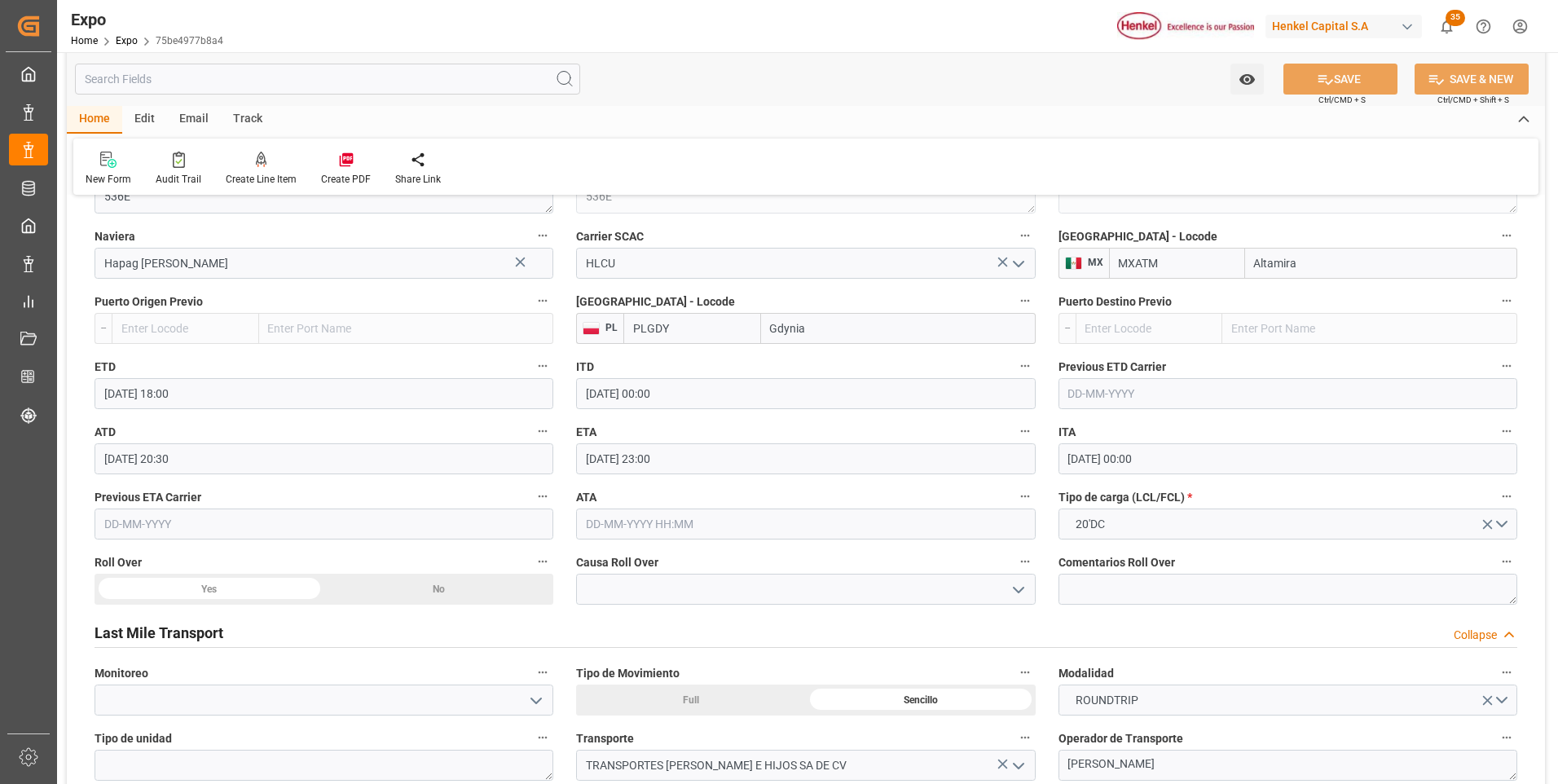
scroll to position [2444, 0]
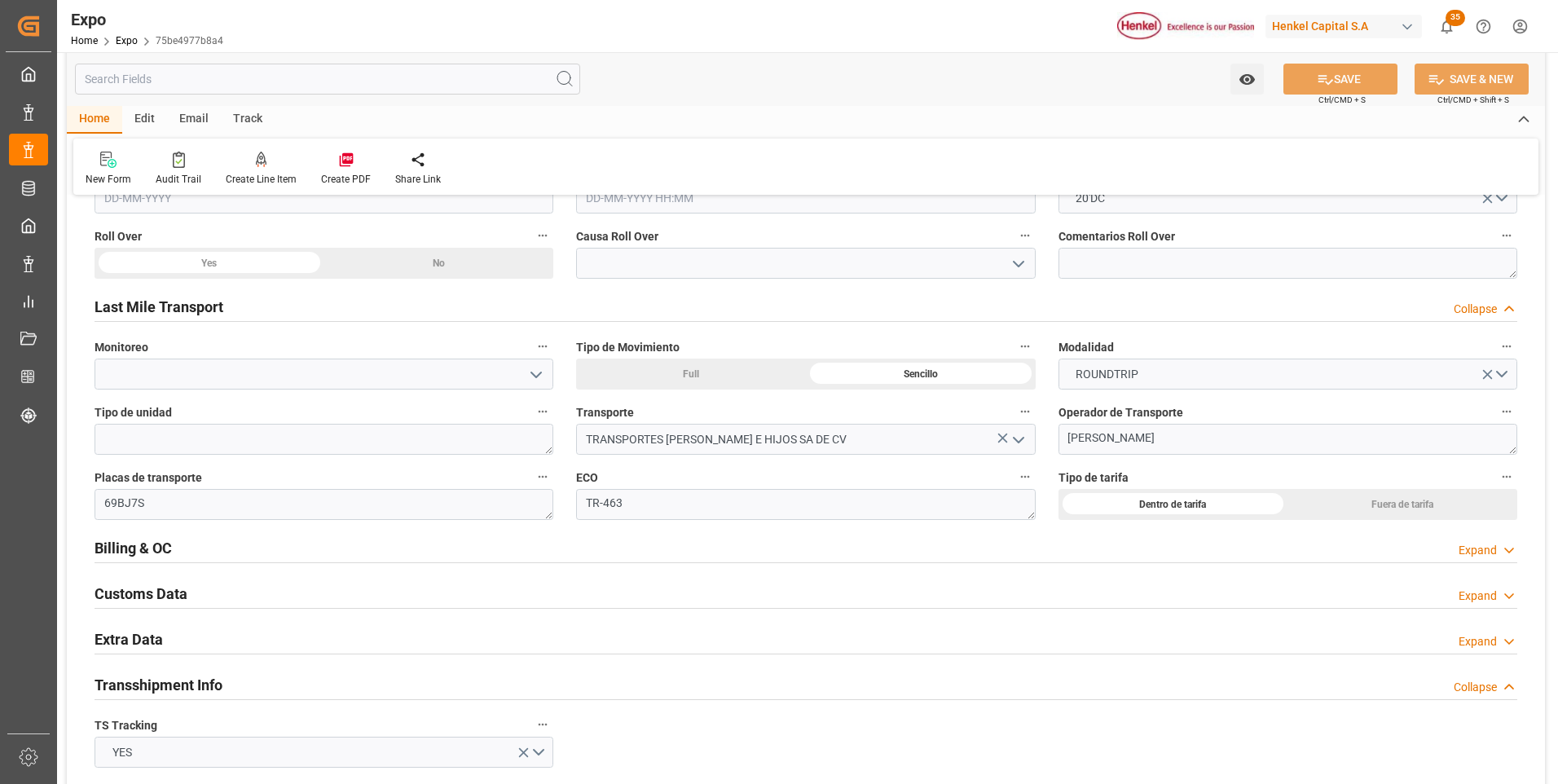
click at [1496, 554] on div "Expand" at bounding box center [1488, 550] width 59 height 17
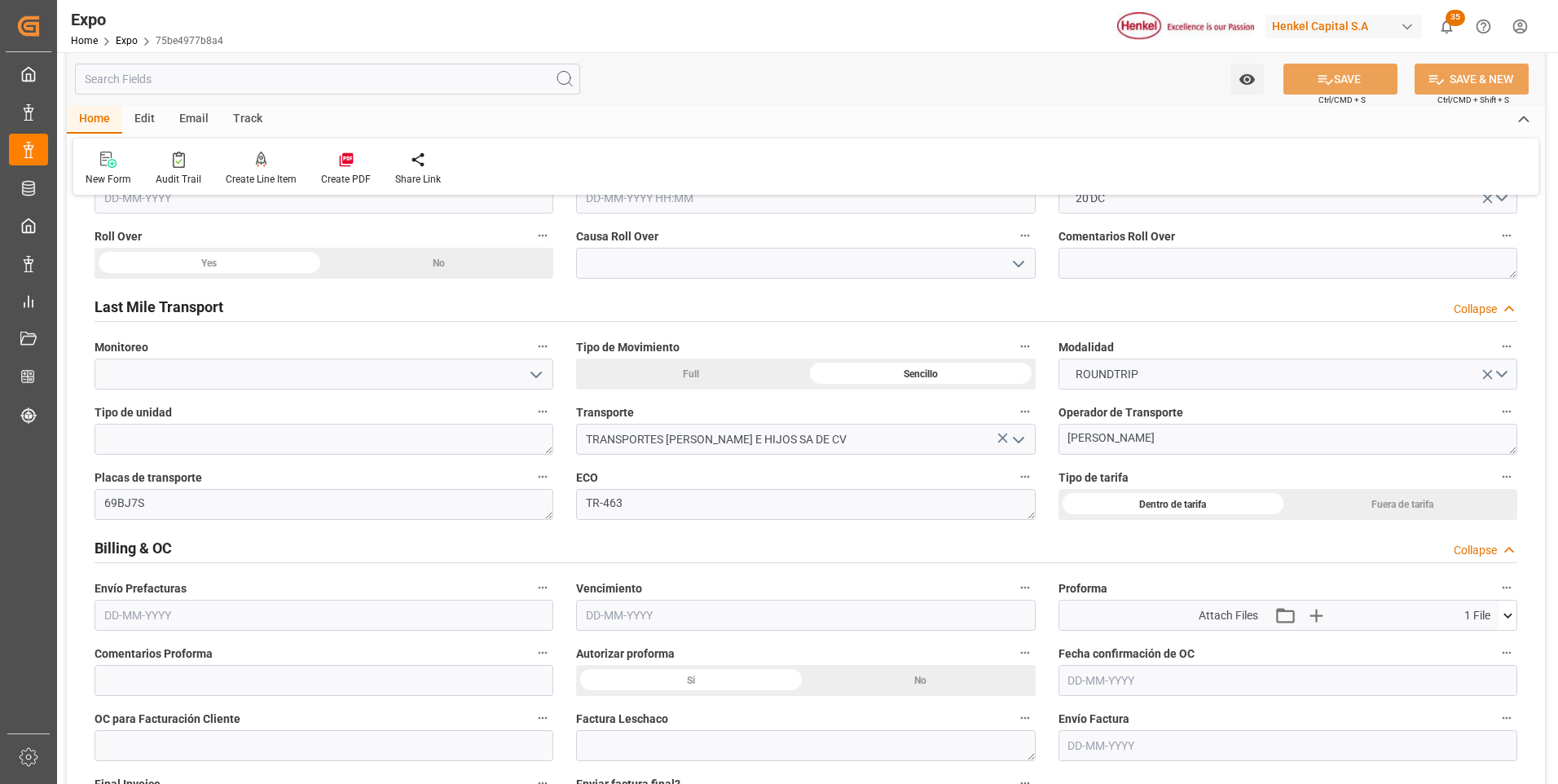
scroll to position [2607, 0]
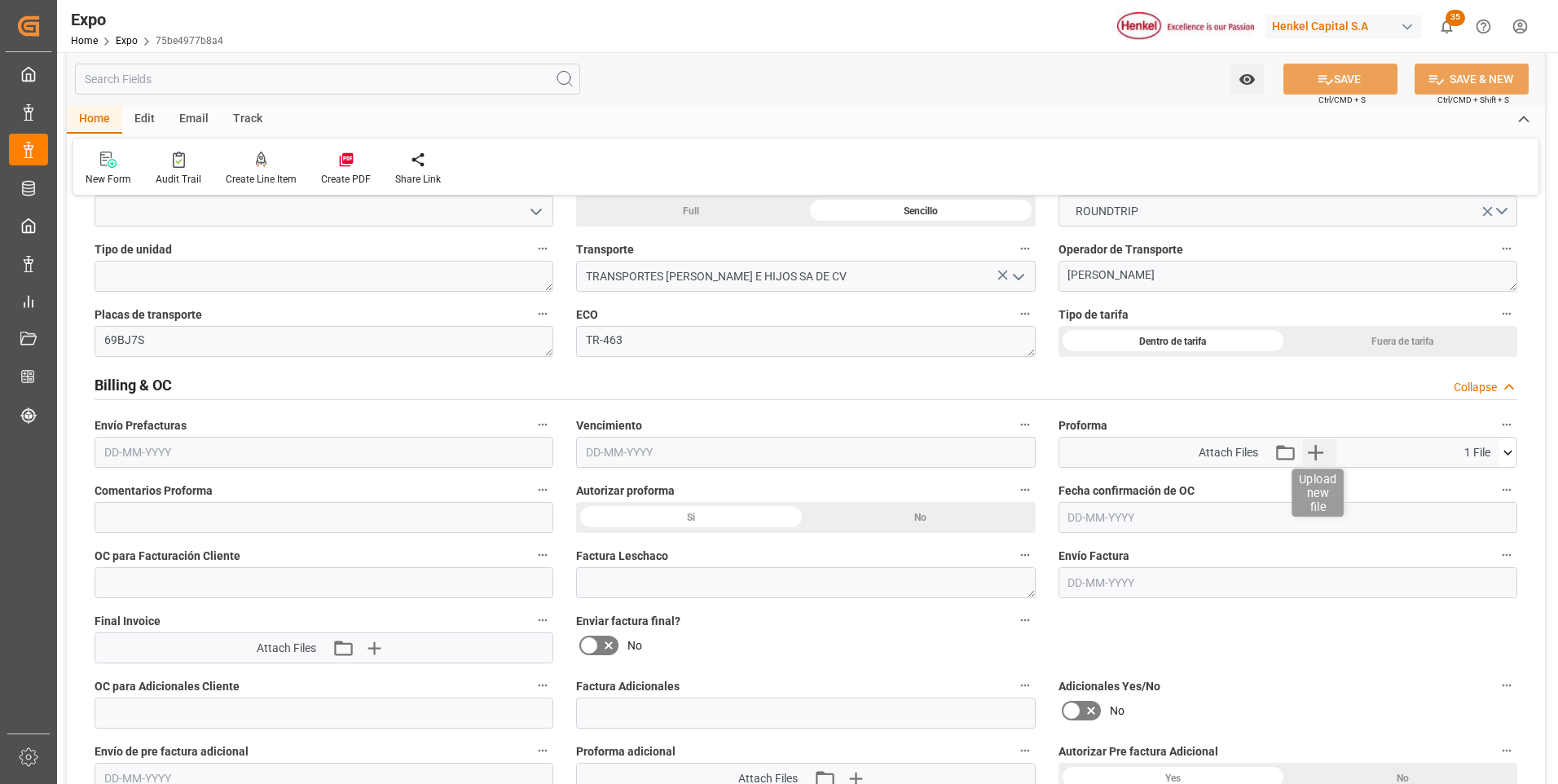
click at [1322, 459] on icon "button" at bounding box center [1315, 452] width 26 height 26
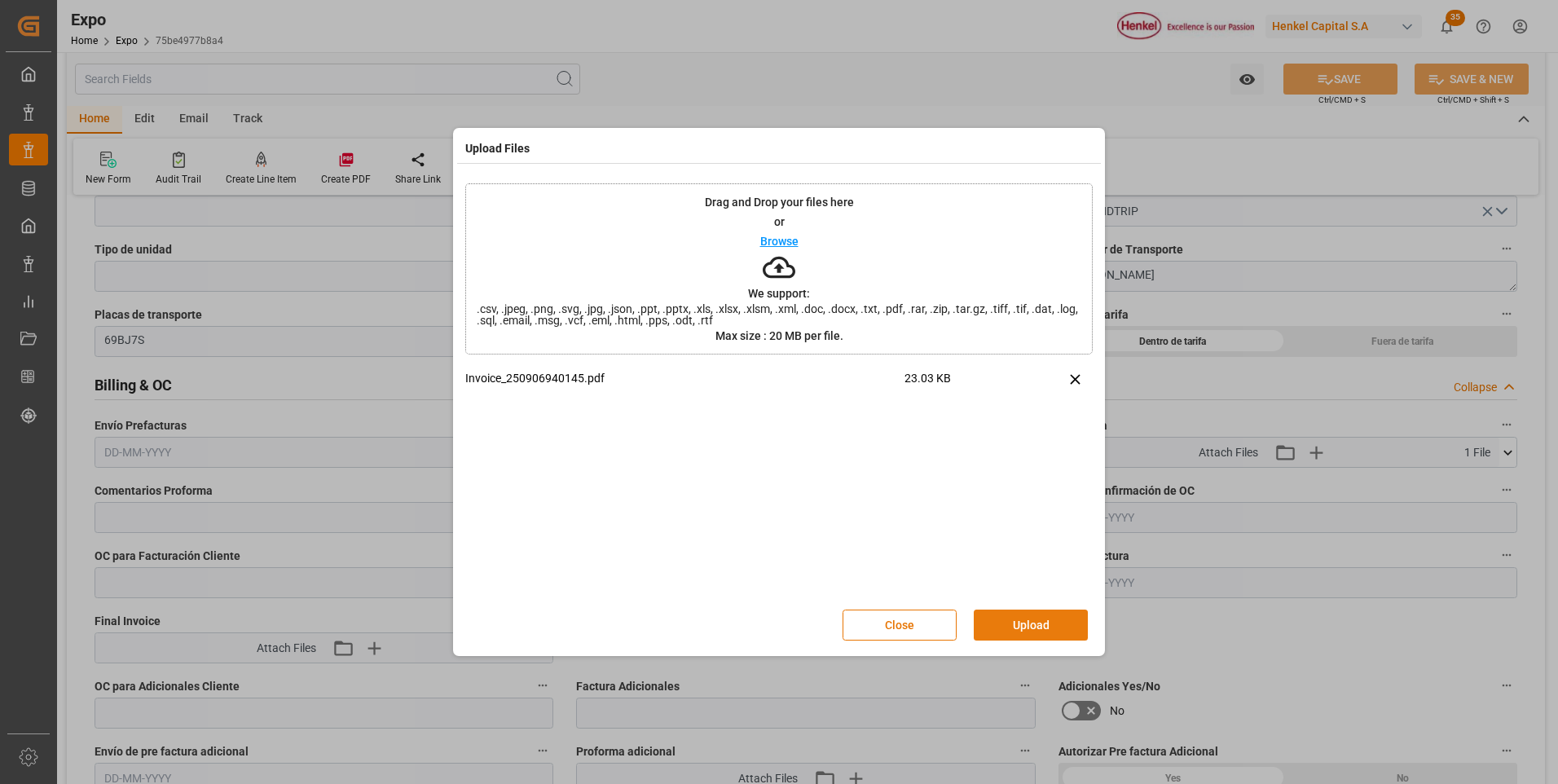
click at [1079, 632] on button "Upload" at bounding box center [1031, 625] width 114 height 31
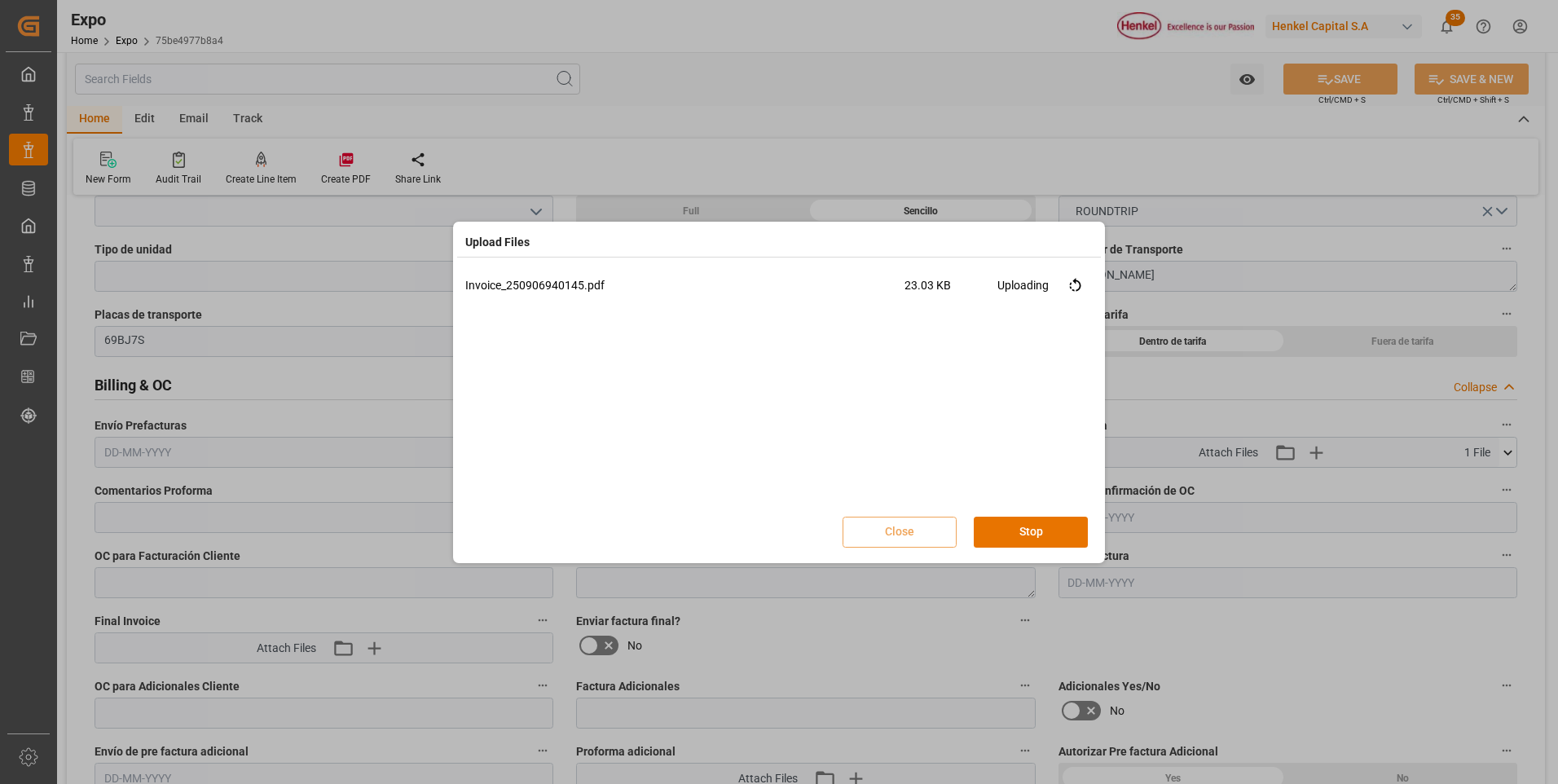
click at [976, 395] on div "Invoice_250906940145.pdf 23.03 KB Uploading" at bounding box center [779, 391] width 628 height 228
click at [1030, 525] on button "Retry All" at bounding box center [1031, 532] width 114 height 31
click at [1028, 526] on button "Stop" at bounding box center [1031, 532] width 114 height 31
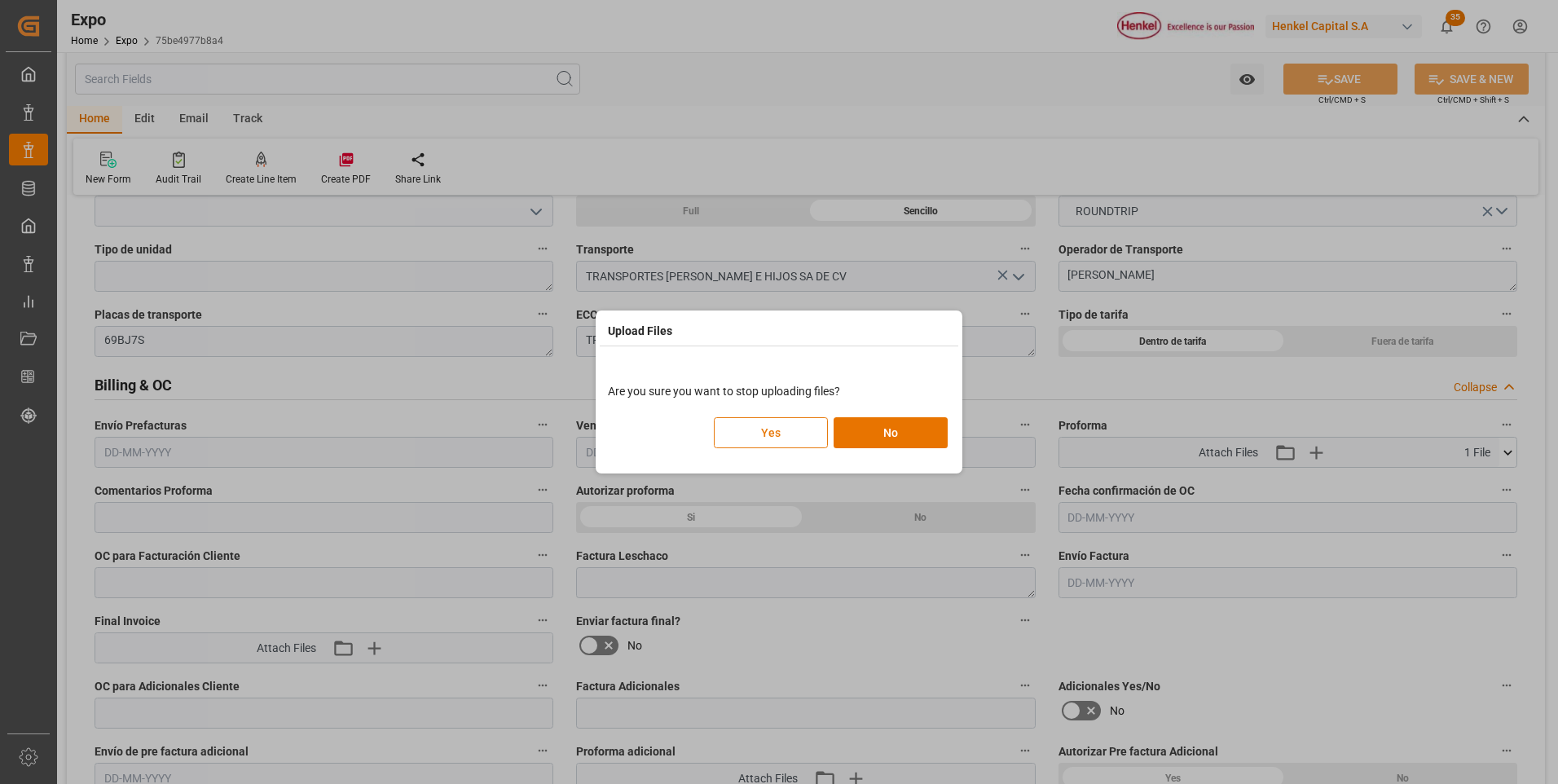
click at [788, 442] on button "Yes" at bounding box center [771, 432] width 114 height 31
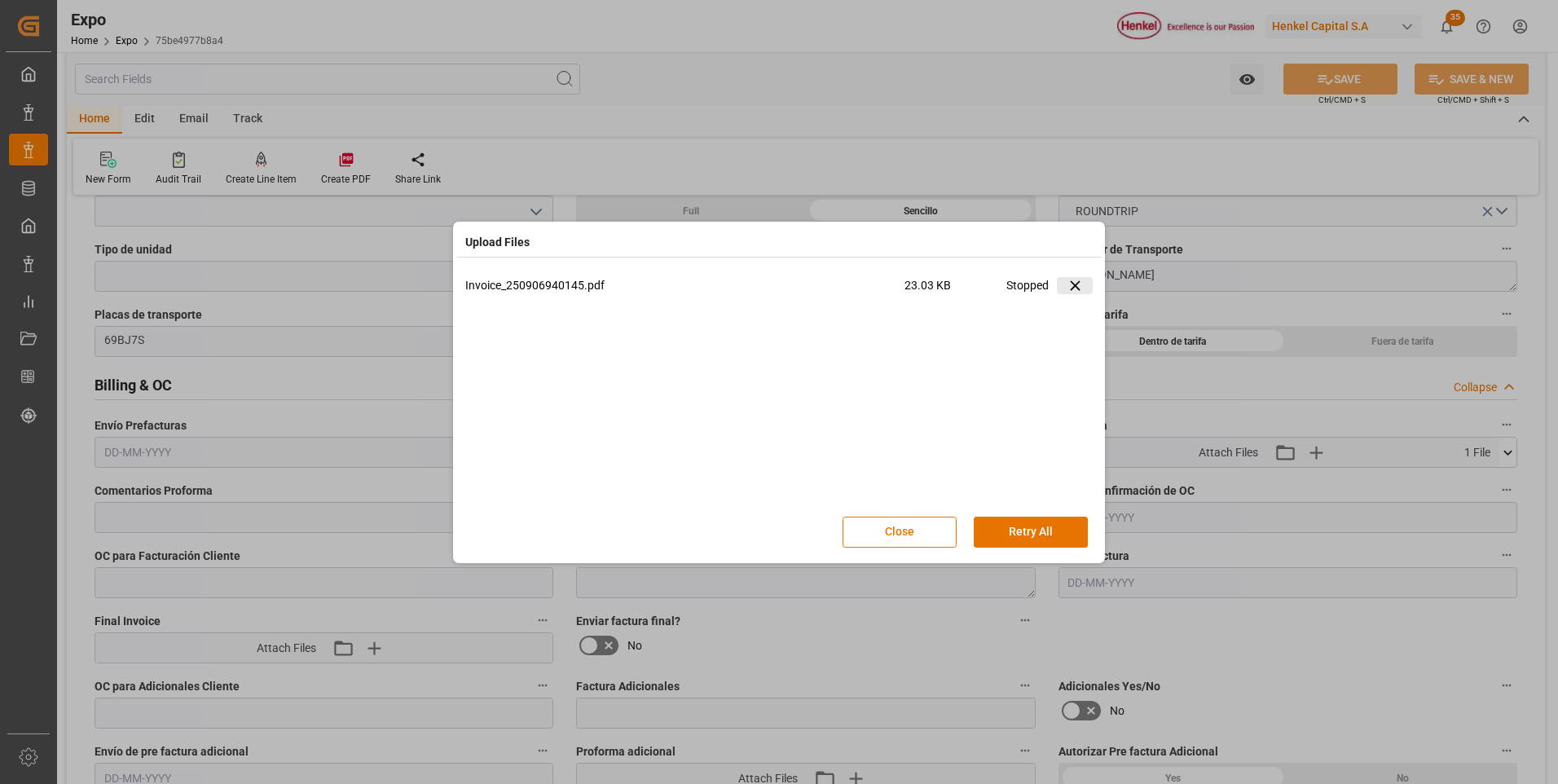
click at [1075, 284] on icon at bounding box center [1075, 285] width 17 height 17
click at [917, 528] on button "Close" at bounding box center [899, 532] width 114 height 31
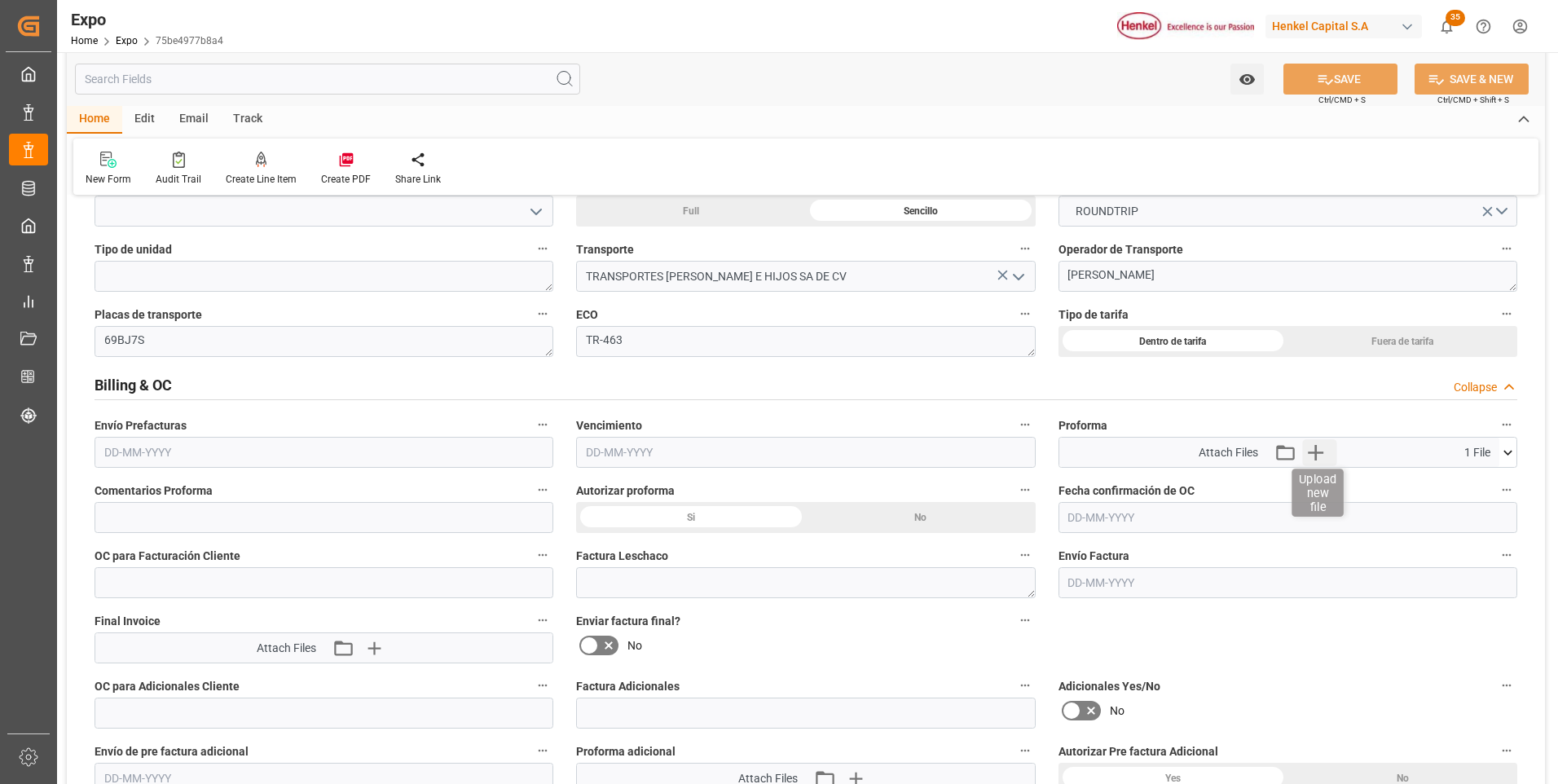
click at [1310, 452] on icon "button" at bounding box center [1315, 452] width 16 height 16
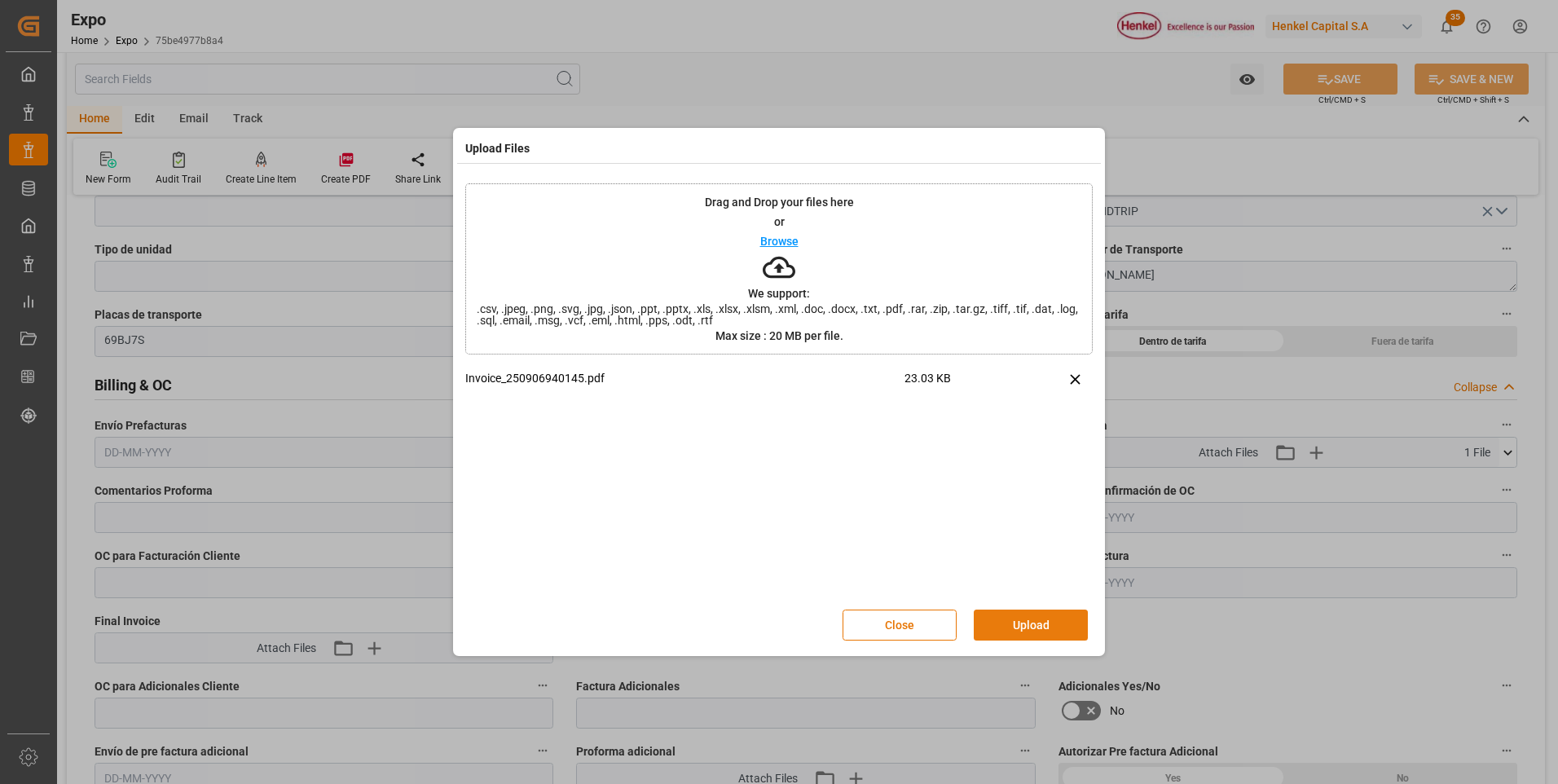
click at [990, 618] on button "Upload" at bounding box center [1031, 625] width 114 height 31
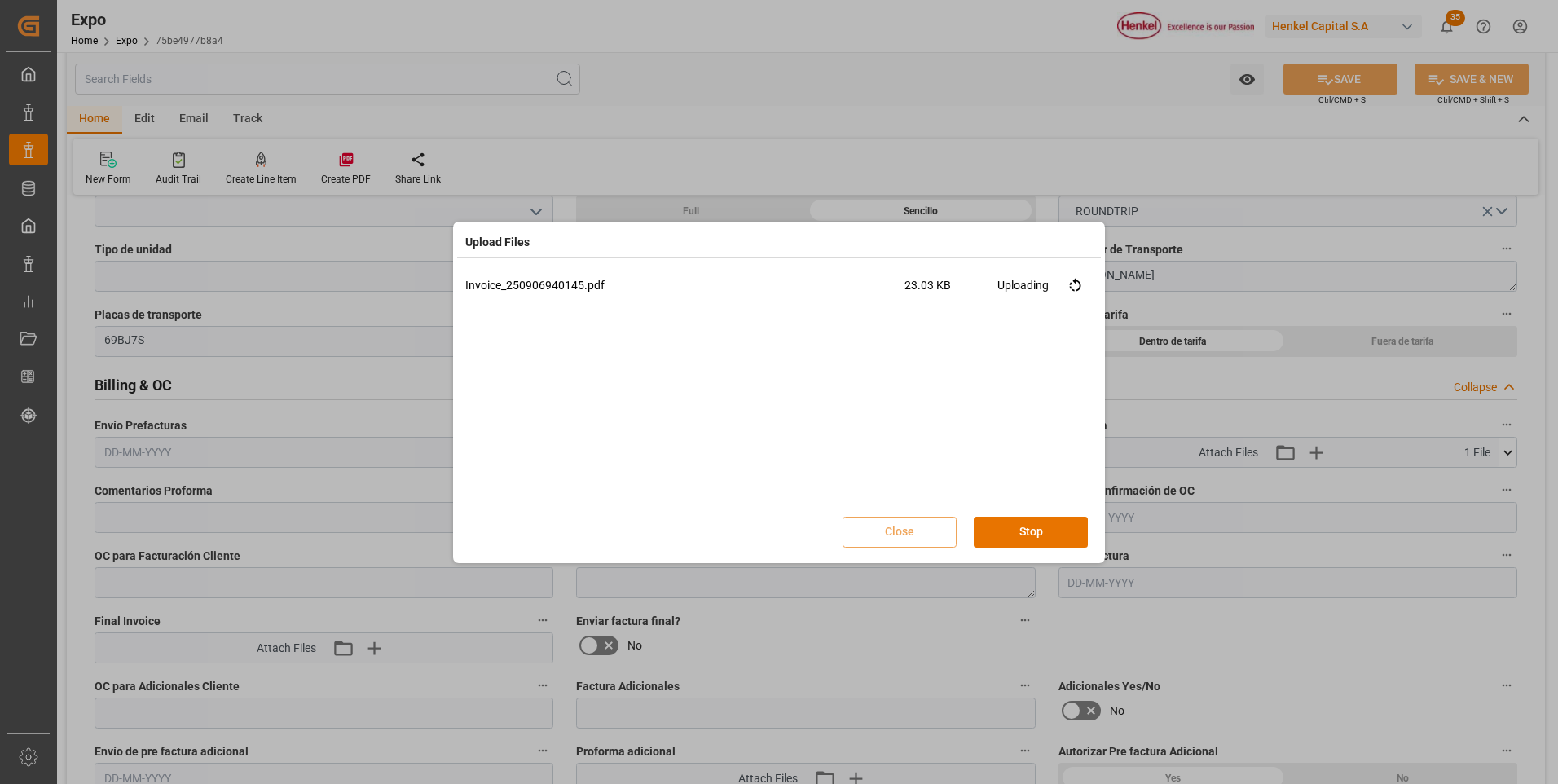
click at [1028, 432] on div "Invoice_250906940145.pdf 23.03 KB Uploading" at bounding box center [779, 391] width 628 height 228
click at [1028, 427] on div "Invoice_250906940145.pdf 23.03 KB Uploading" at bounding box center [779, 391] width 628 height 228
click at [1028, 426] on div "Invoice_250906940145.pdf 23.03 KB Failed Retry" at bounding box center [779, 391] width 628 height 228
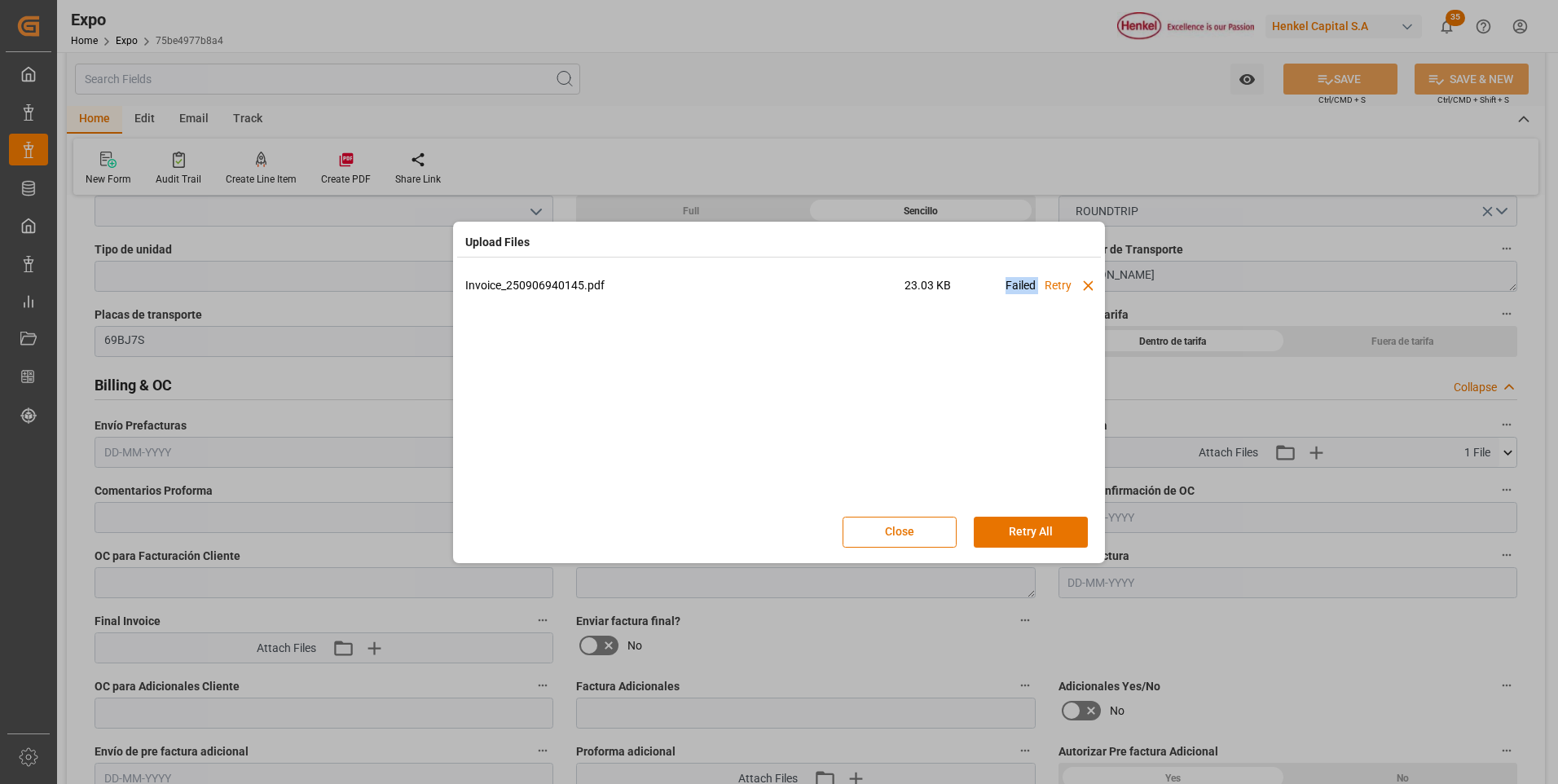
drag, startPoint x: 1028, startPoint y: 426, endPoint x: 901, endPoint y: 429, distance: 127.0
click at [900, 429] on div "Invoice_250906940145.pdf 23.03 KB Failed Retry" at bounding box center [779, 391] width 628 height 228
click at [902, 536] on button "Close" at bounding box center [899, 532] width 114 height 31
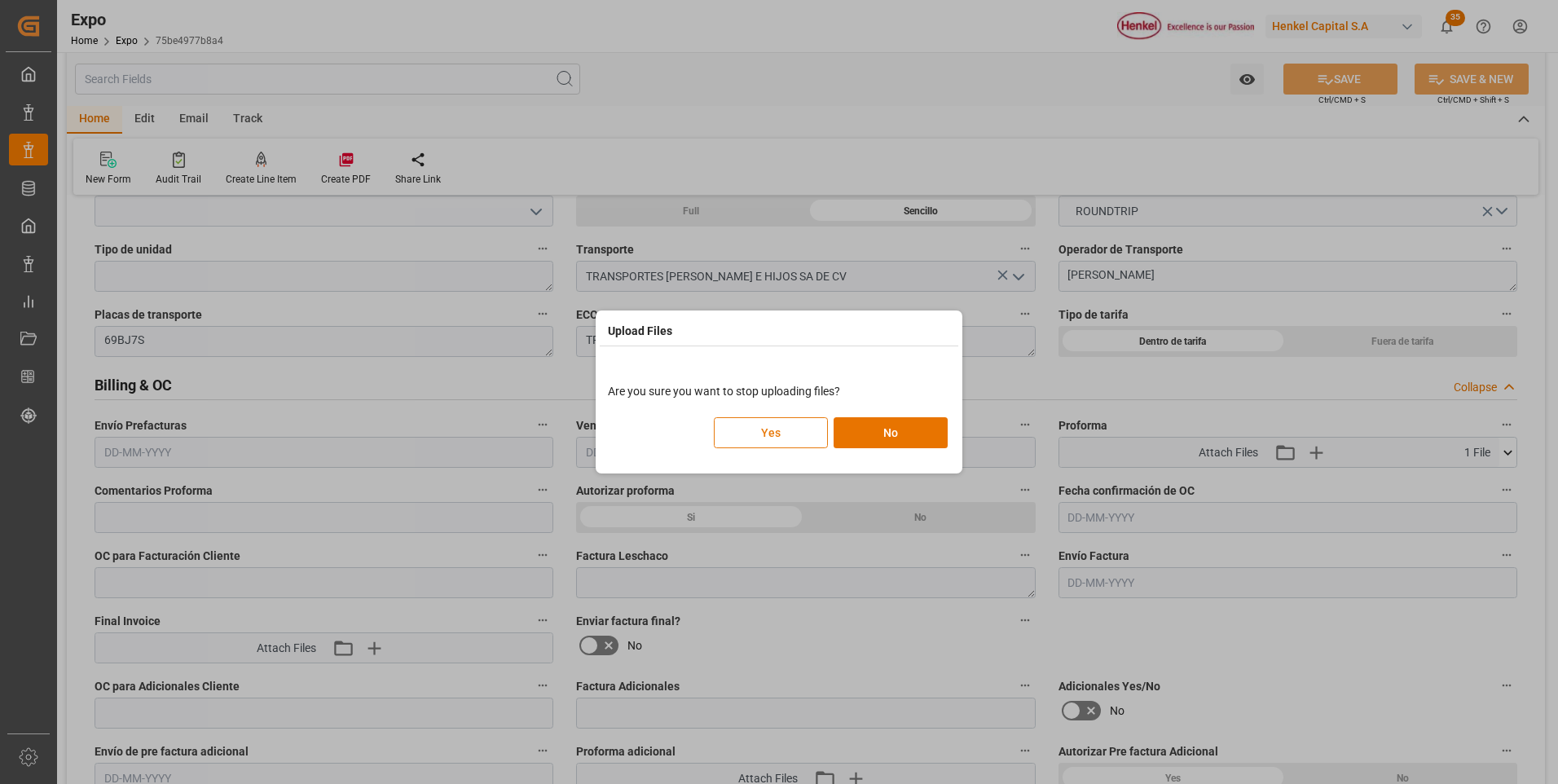
click at [810, 443] on button "Yes" at bounding box center [771, 432] width 114 height 31
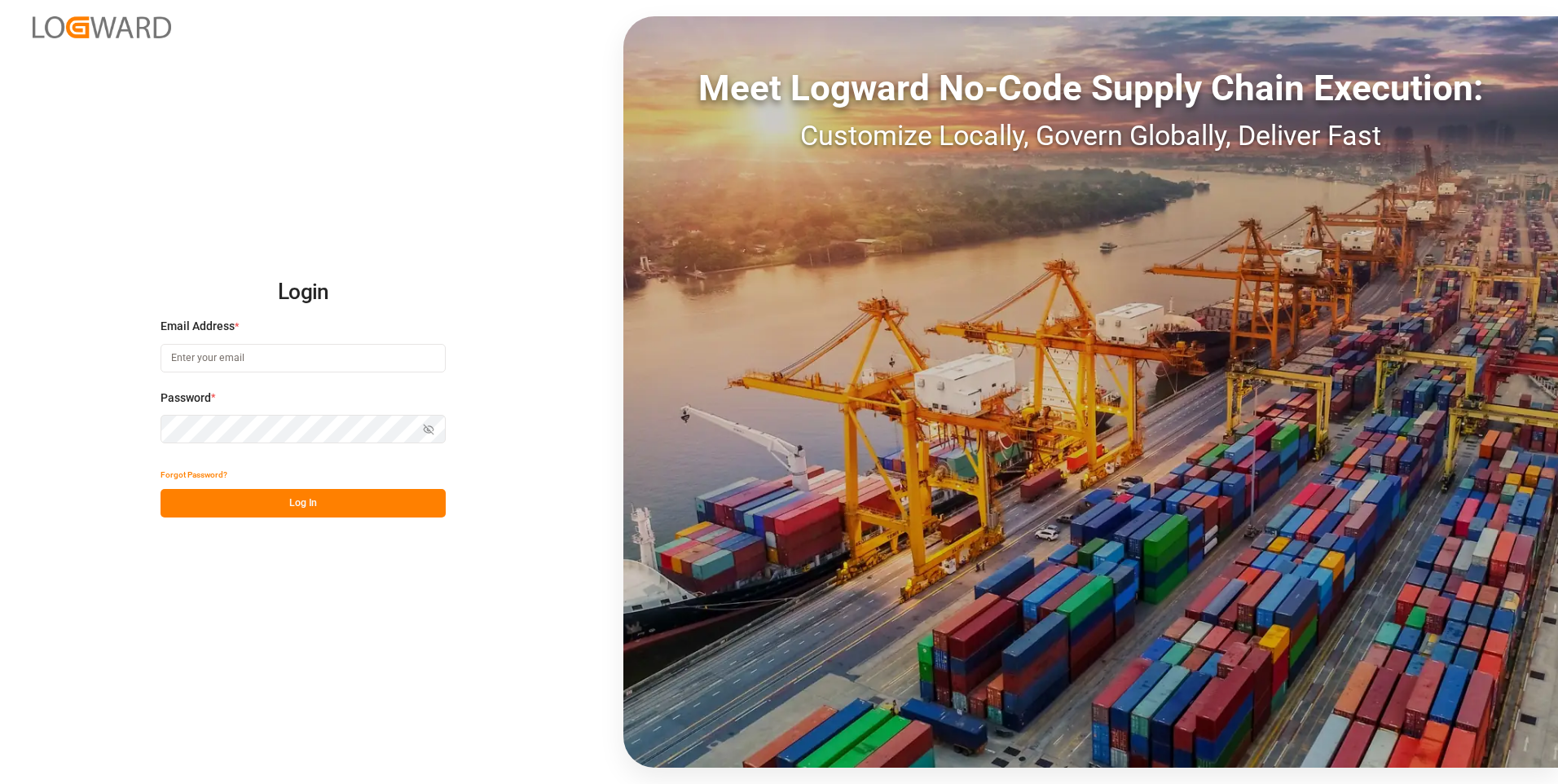
type input "[PERSON_NAME][EMAIL_ADDRESS][PERSON_NAME][DOMAIN_NAME]"
click at [365, 511] on button "Log In" at bounding box center [303, 502] width 285 height 29
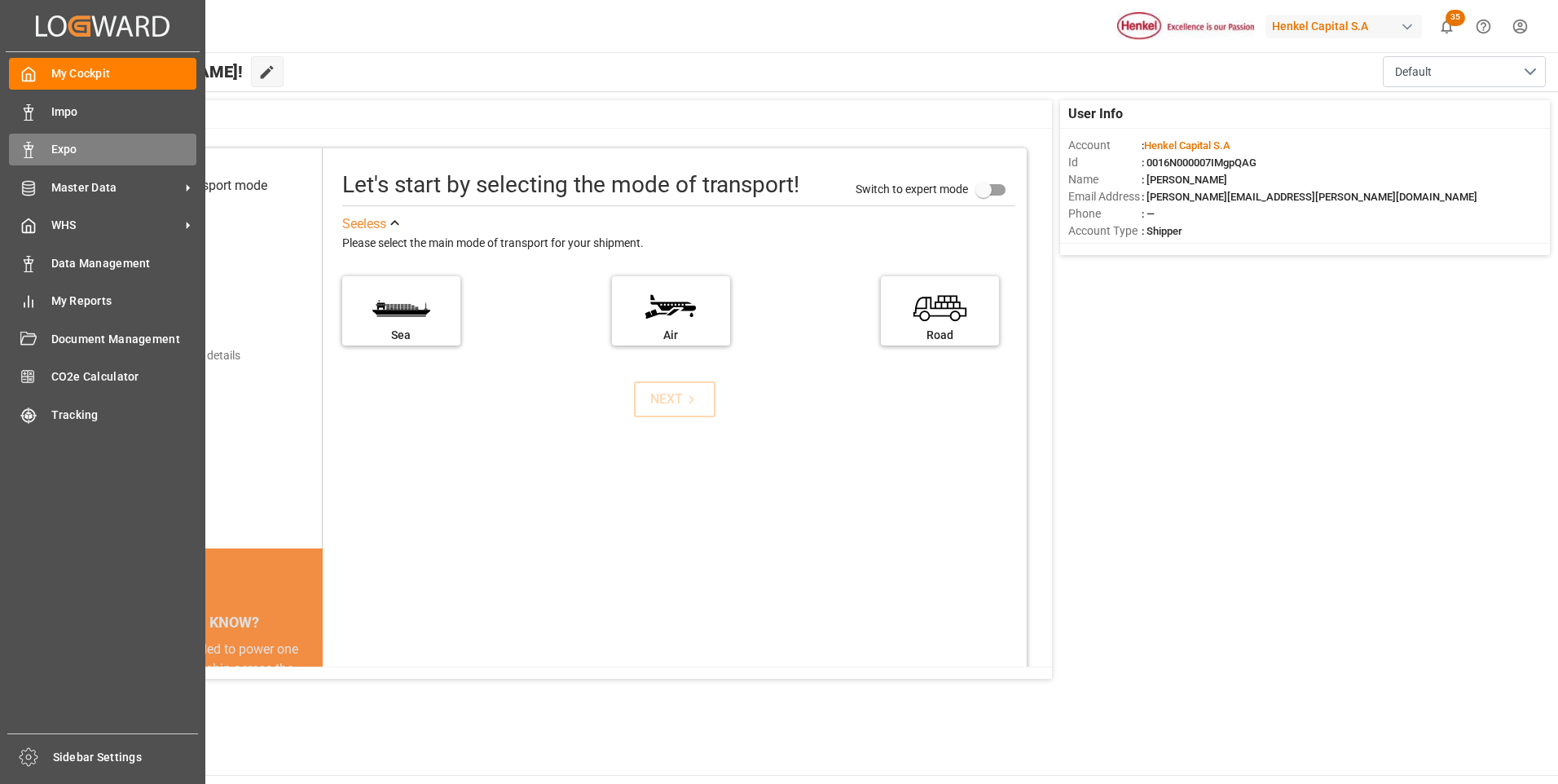
click at [77, 151] on span "Expo" at bounding box center [124, 149] width 145 height 17
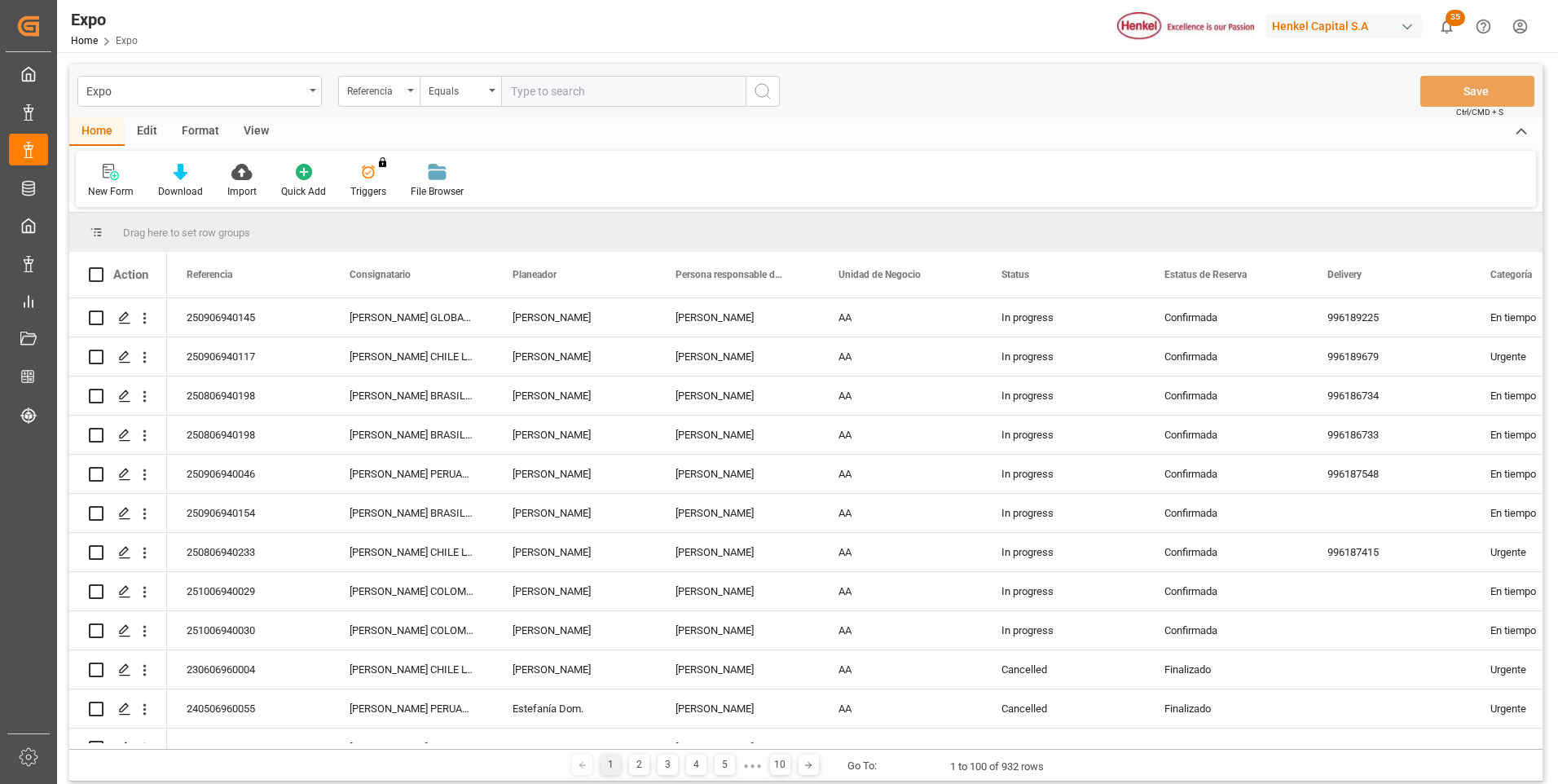
click at [650, 88] on input "text" at bounding box center [623, 91] width 245 height 31
type input "4"
click at [552, 91] on input "text" at bounding box center [623, 91] width 245 height 31
paste input "250906940145"
type input "250906940145"
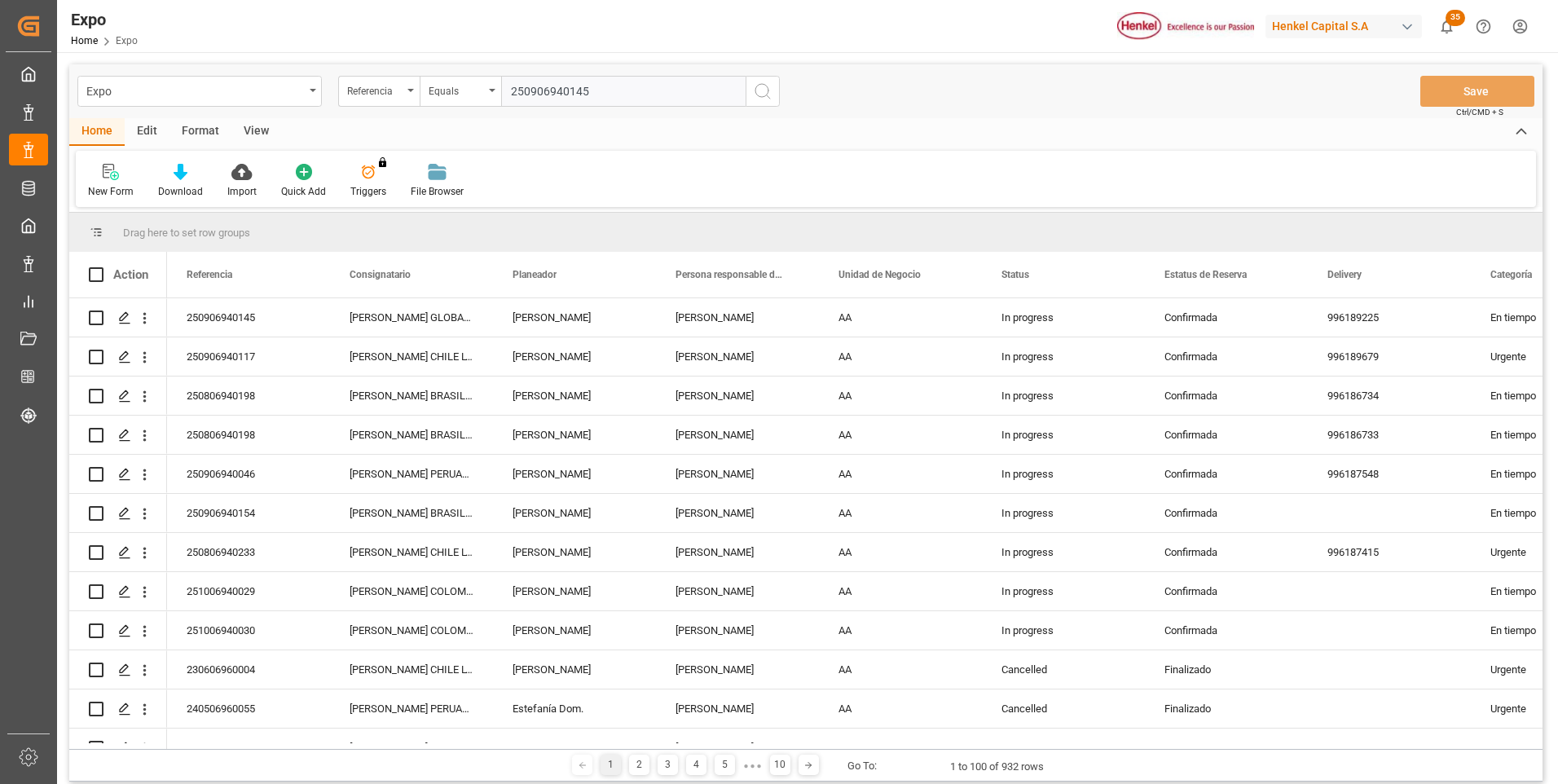
drag, startPoint x: 753, startPoint y: 87, endPoint x: 752, endPoint y: 96, distance: 9.1
click at [753, 91] on icon "search button" at bounding box center [762, 91] width 19 height 19
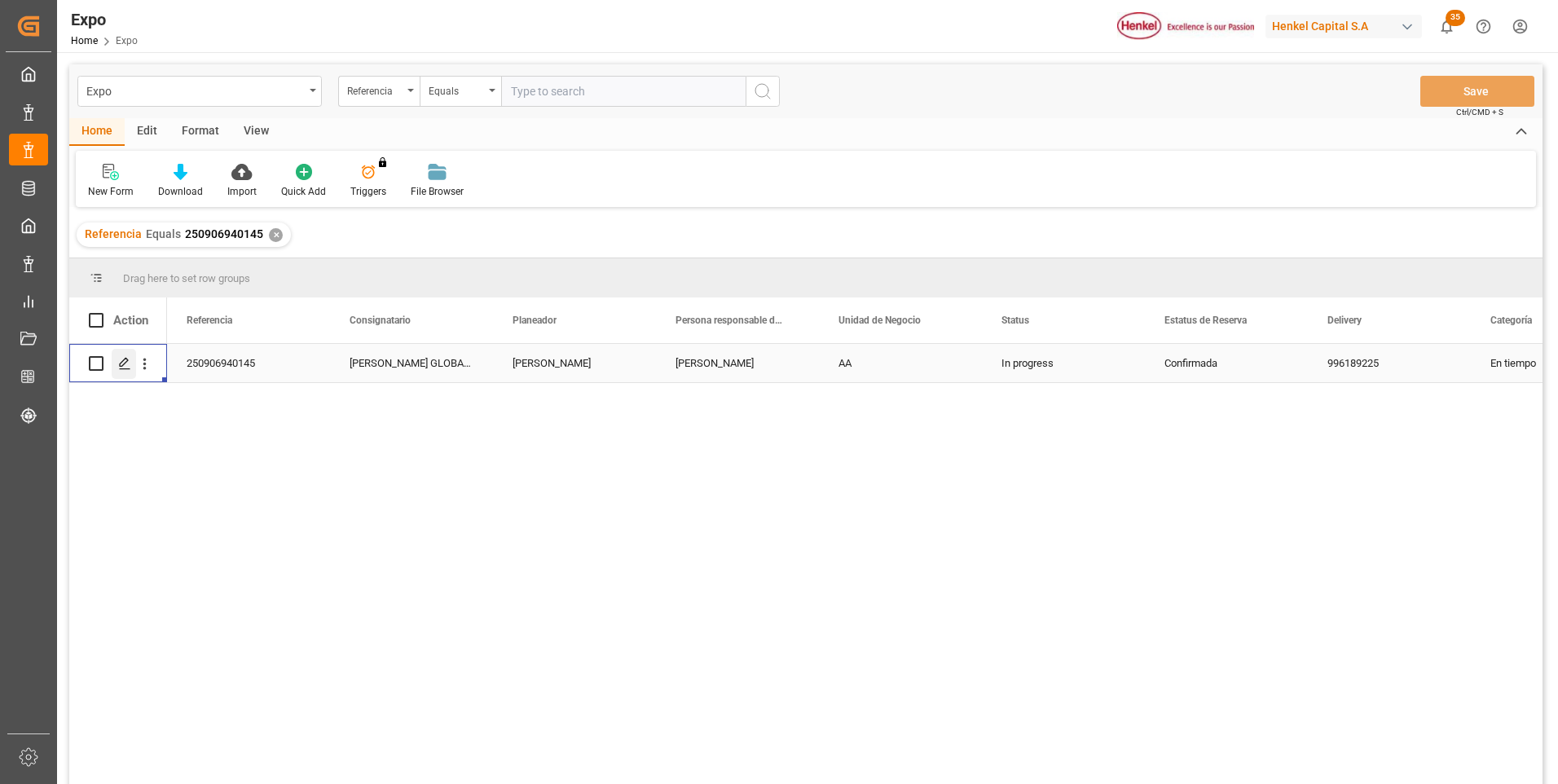
click at [120, 363] on icon "Press SPACE to select this row." at bounding box center [124, 363] width 13 height 13
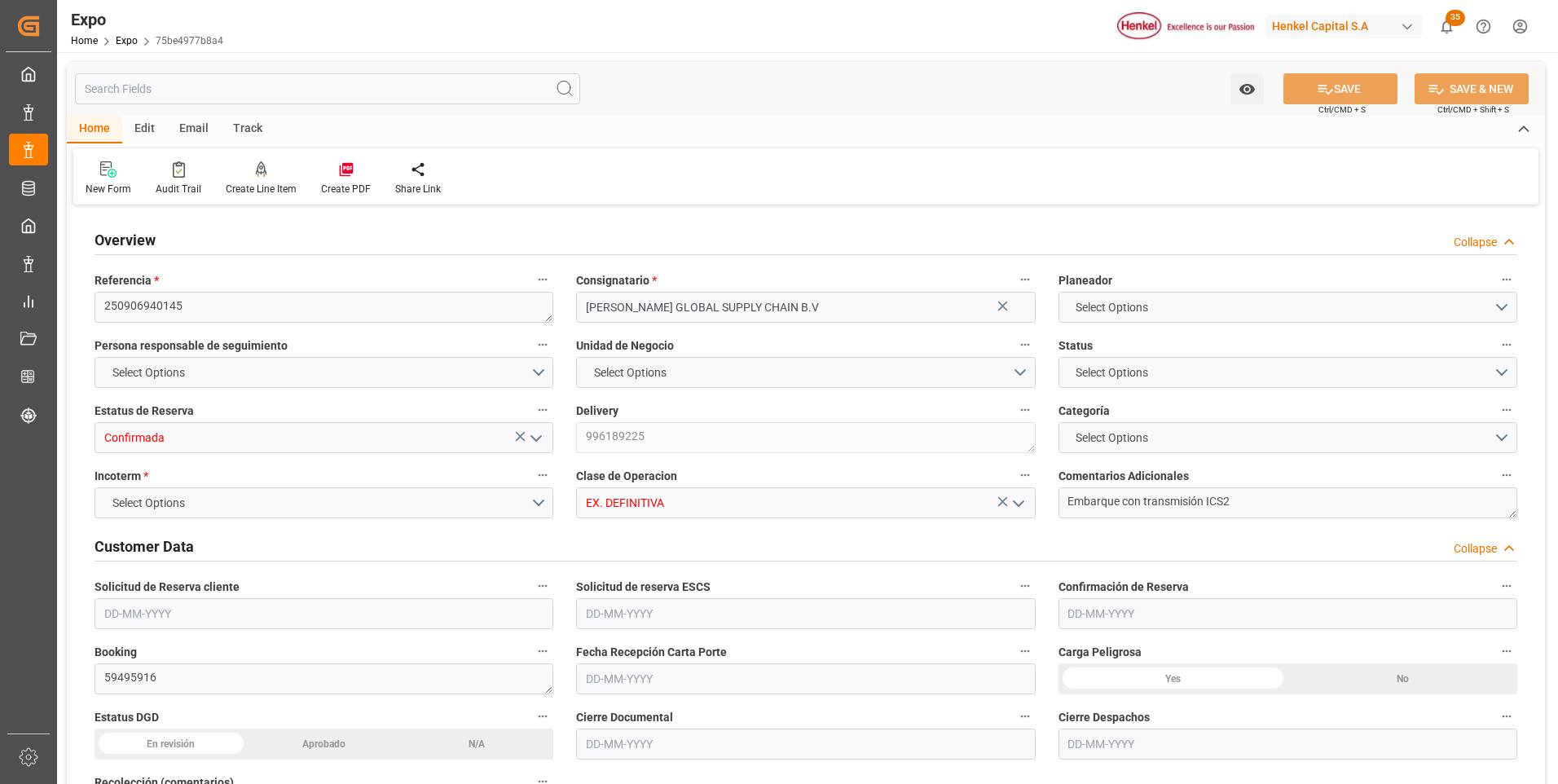
type input "6343.36"
type input "8722.121"
type input "10"
type input "9211482"
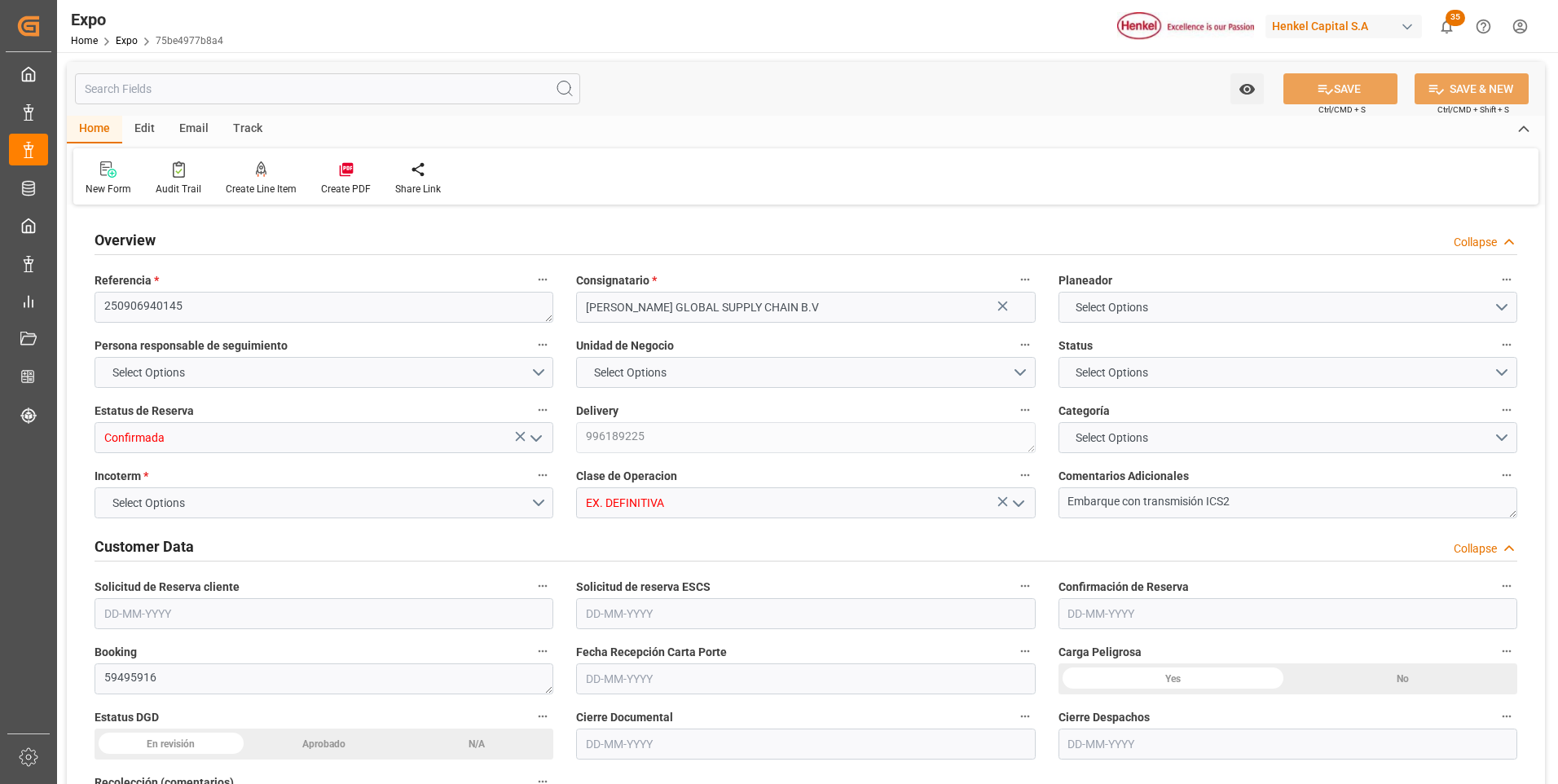
type input "MXATM"
type input "PLGDY"
type input "9292149"
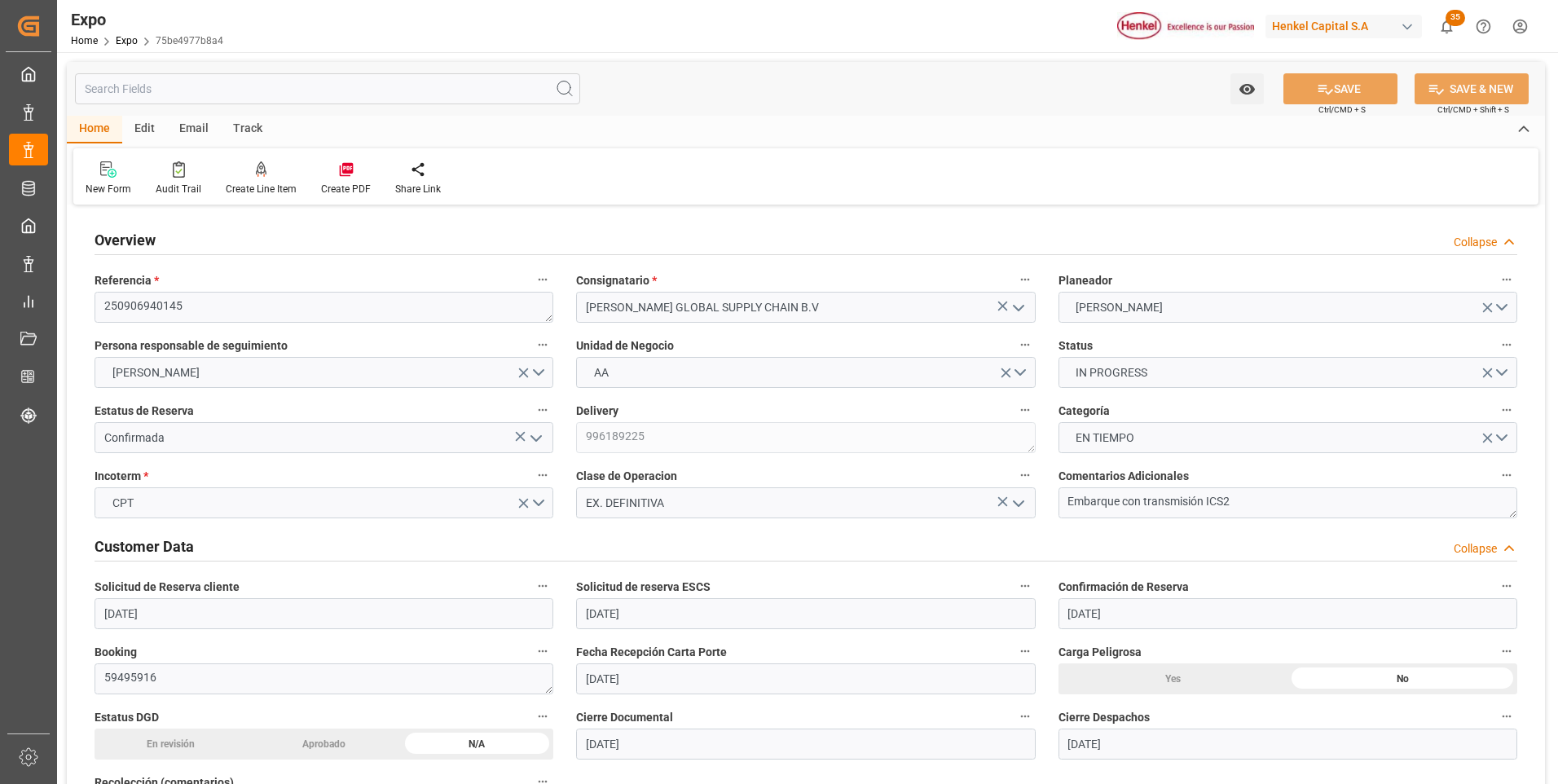
type input "[DATE]"
type input "01-09-2025"
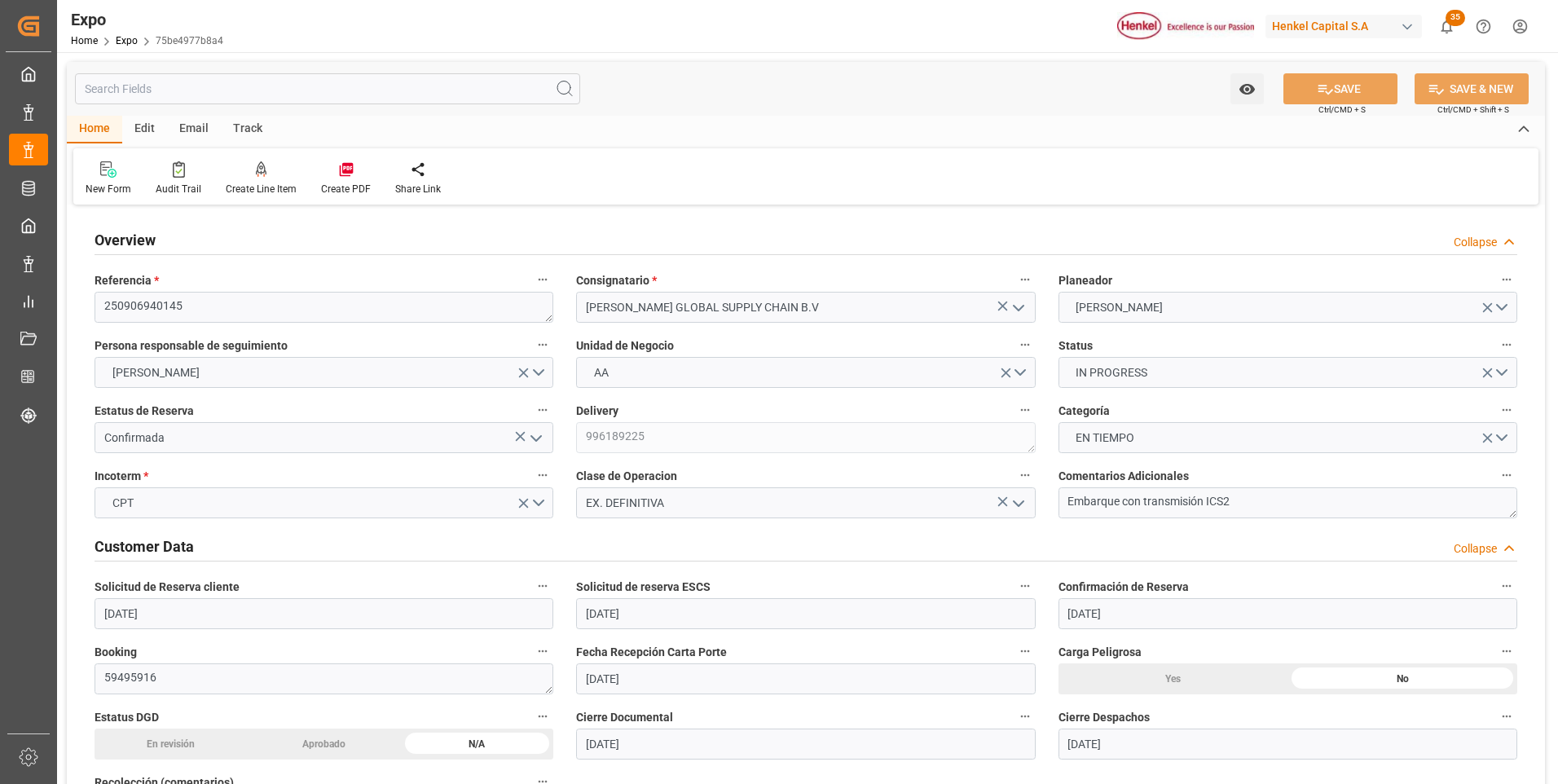
type input "03-09-2025"
type input "29-08-2025"
type input "[DATE] 00:00"
type input "29-08-2025"
type input "01-09-2025 11:25"
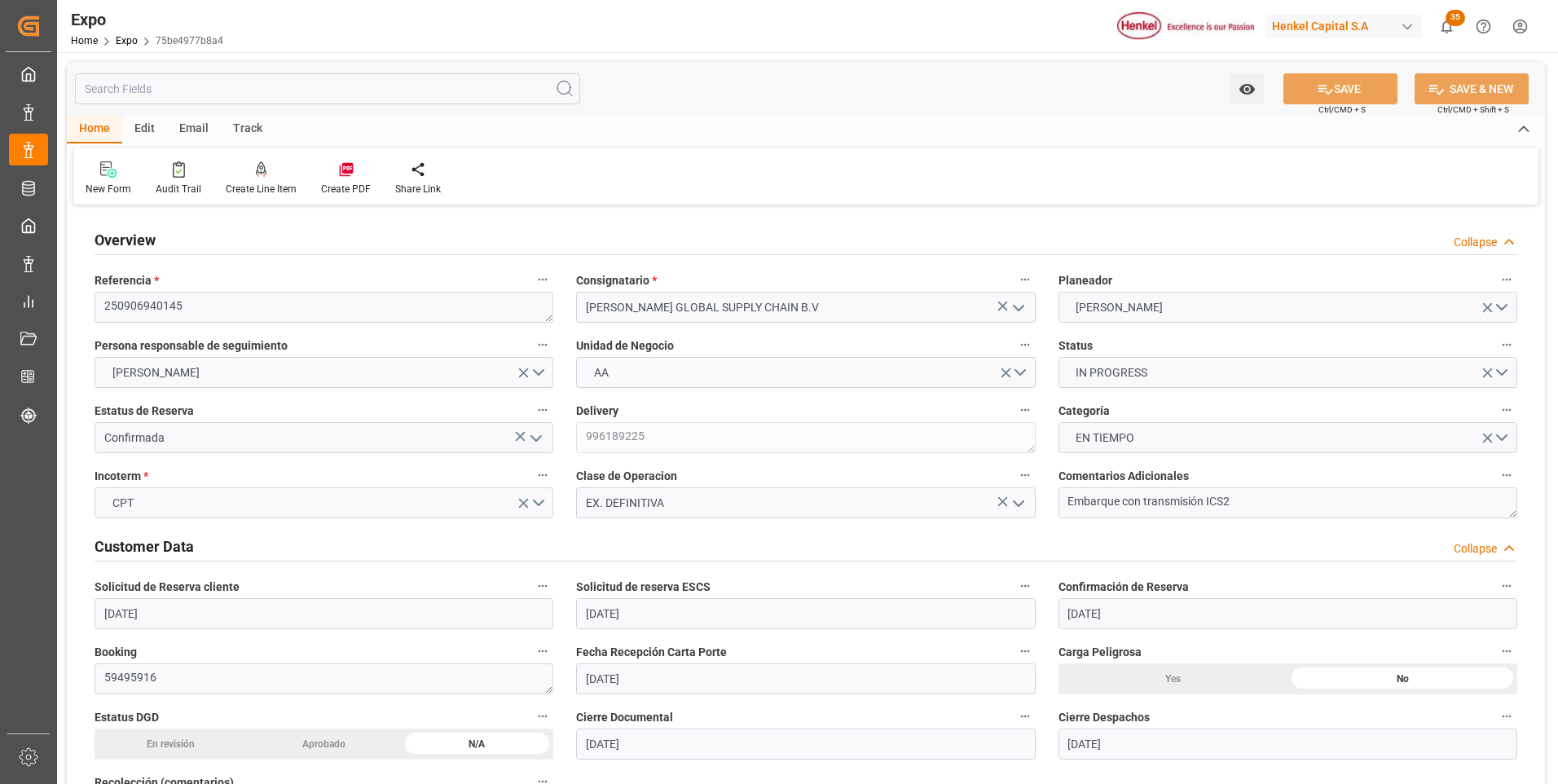
type input "01-09-2025"
type input "[DATE]"
type input "01-09-2025"
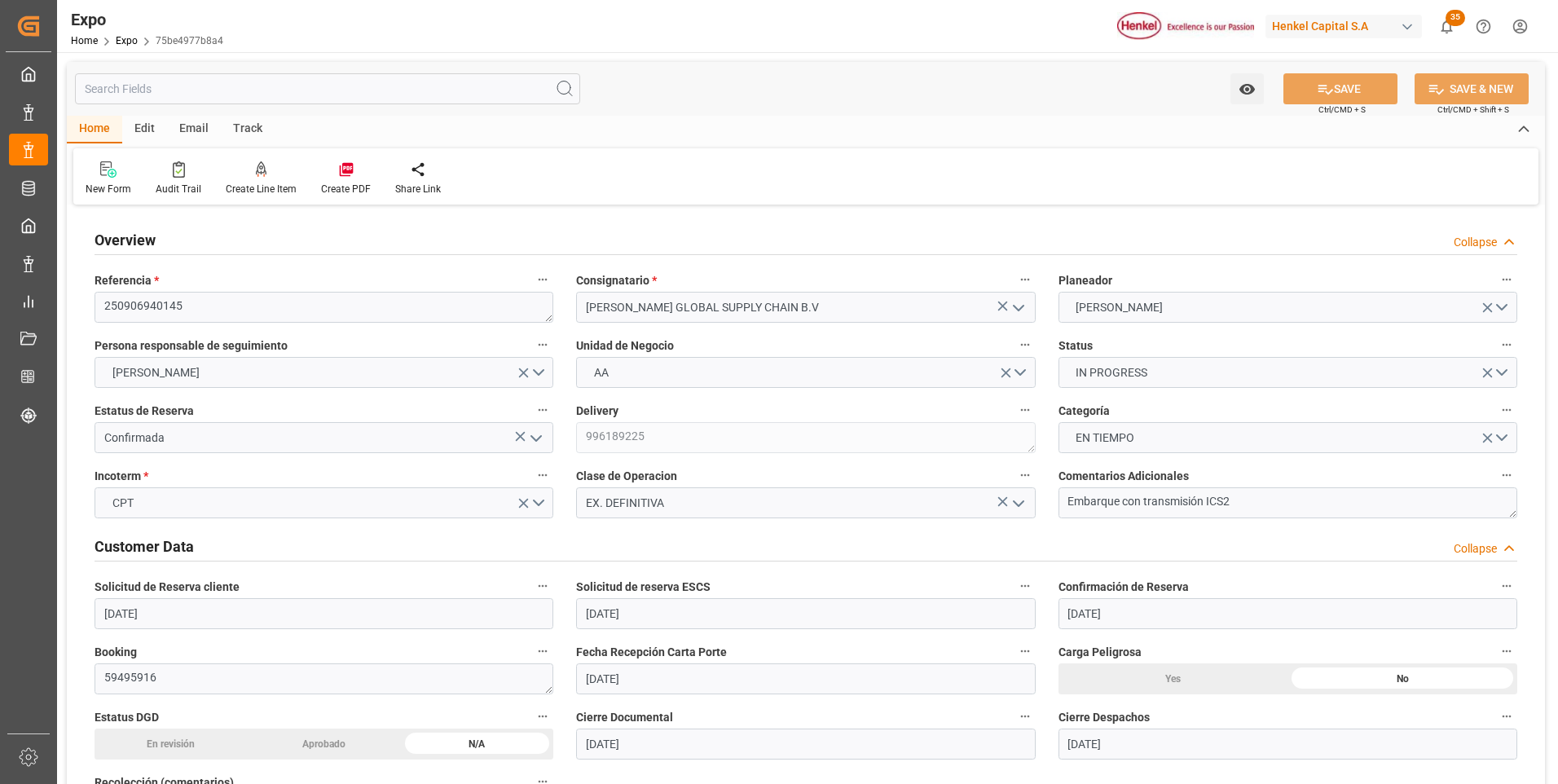
type input "05-09-2025 18:00"
type input "06-09-2025 00:00"
type input "05-09-2025 20:30"
type input "09-10-2025 23:00"
type input "09-10-2025 00:00"
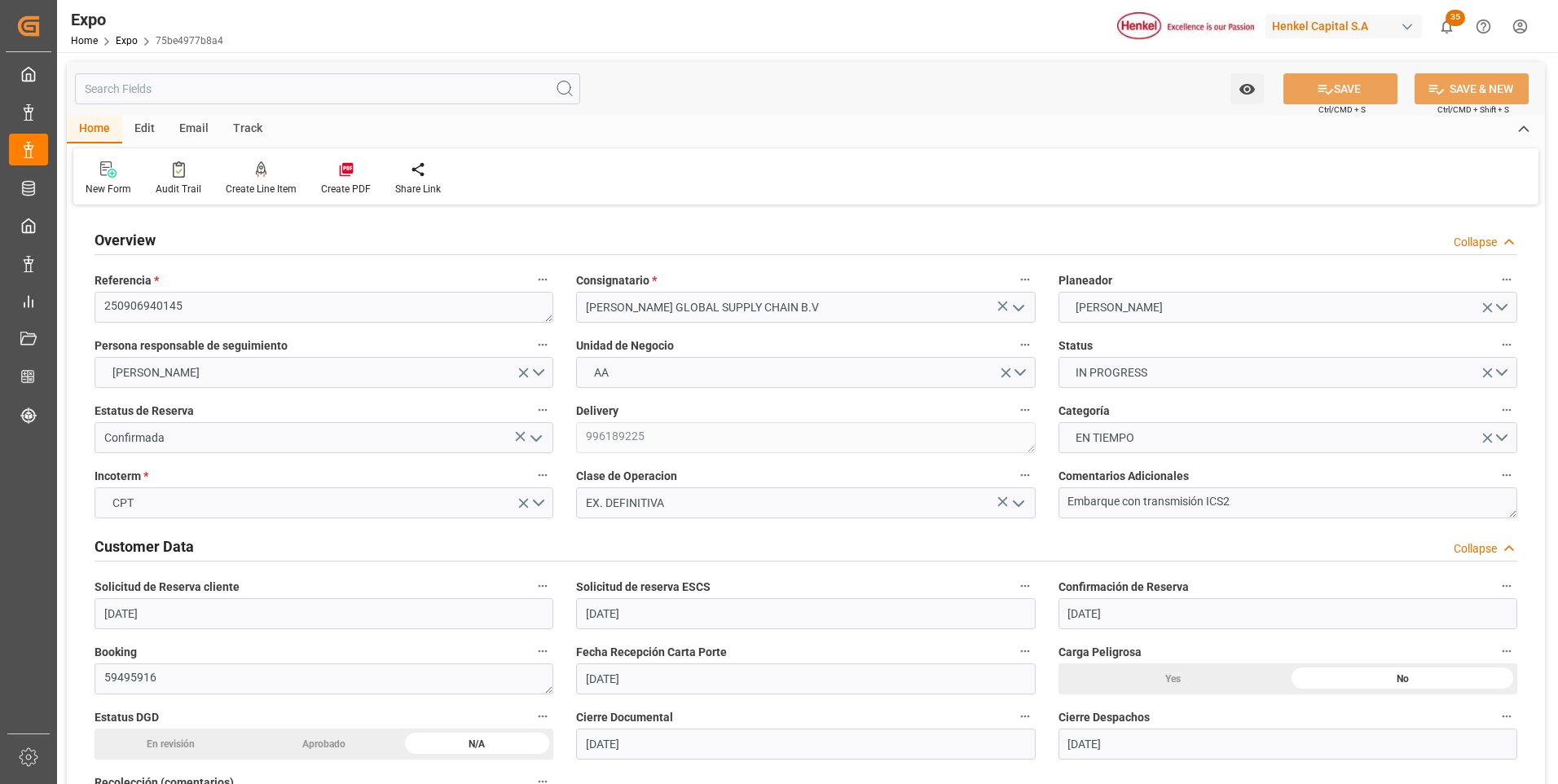
type input "09-09-2025 20:48"
type input "05-09-2025 03:59"
type input "05-09-2025 18:00"
type input "05-09-2025 20:47"
type input "30-09-2025 14:00"
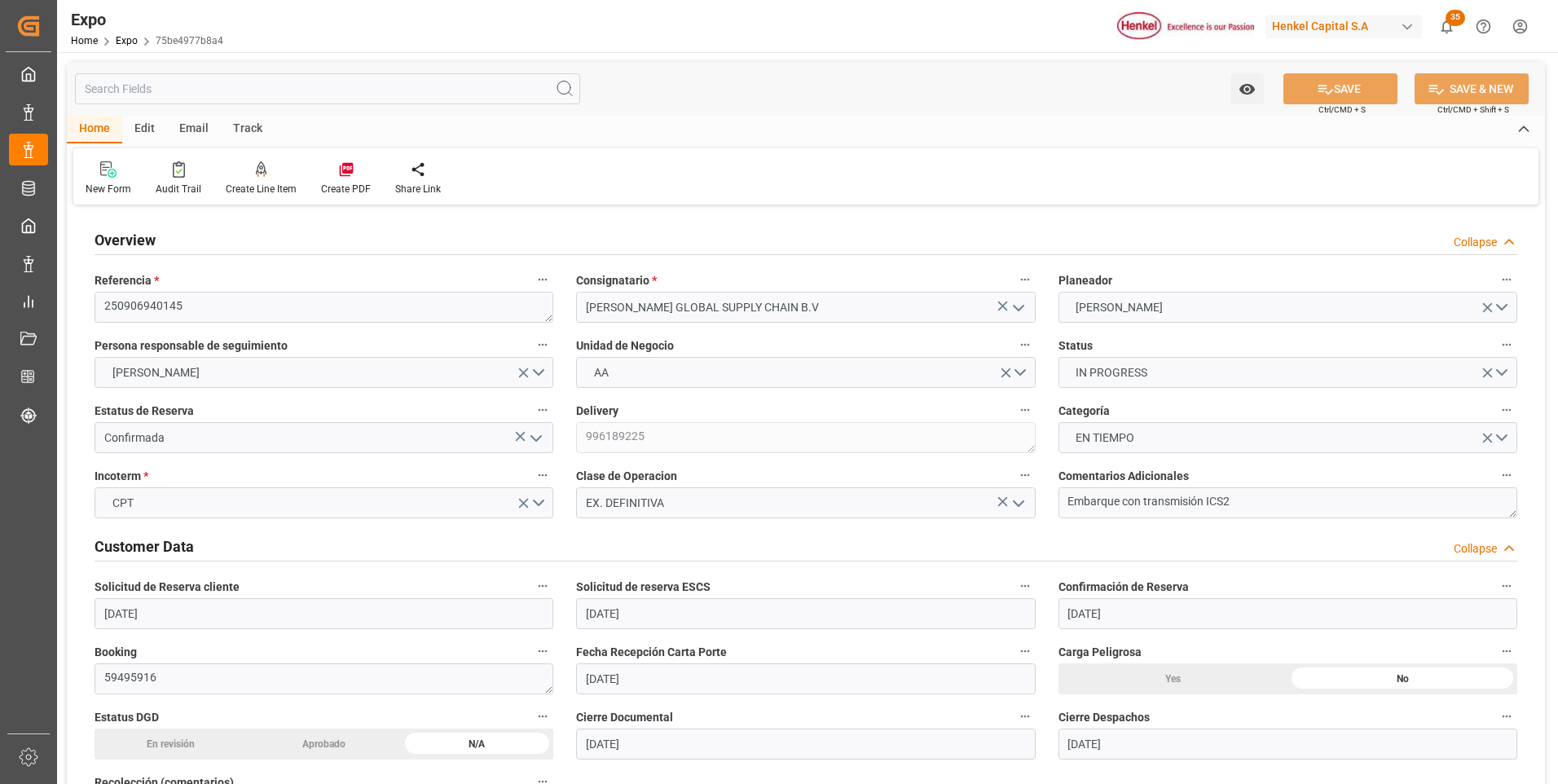
type input "01-10-2025 08:06"
type input "05-10-2025 07:00"
type input "09-10-2025 23:00"
type input "10-10-2025 09:49"
type input "14-10-2025 09:49"
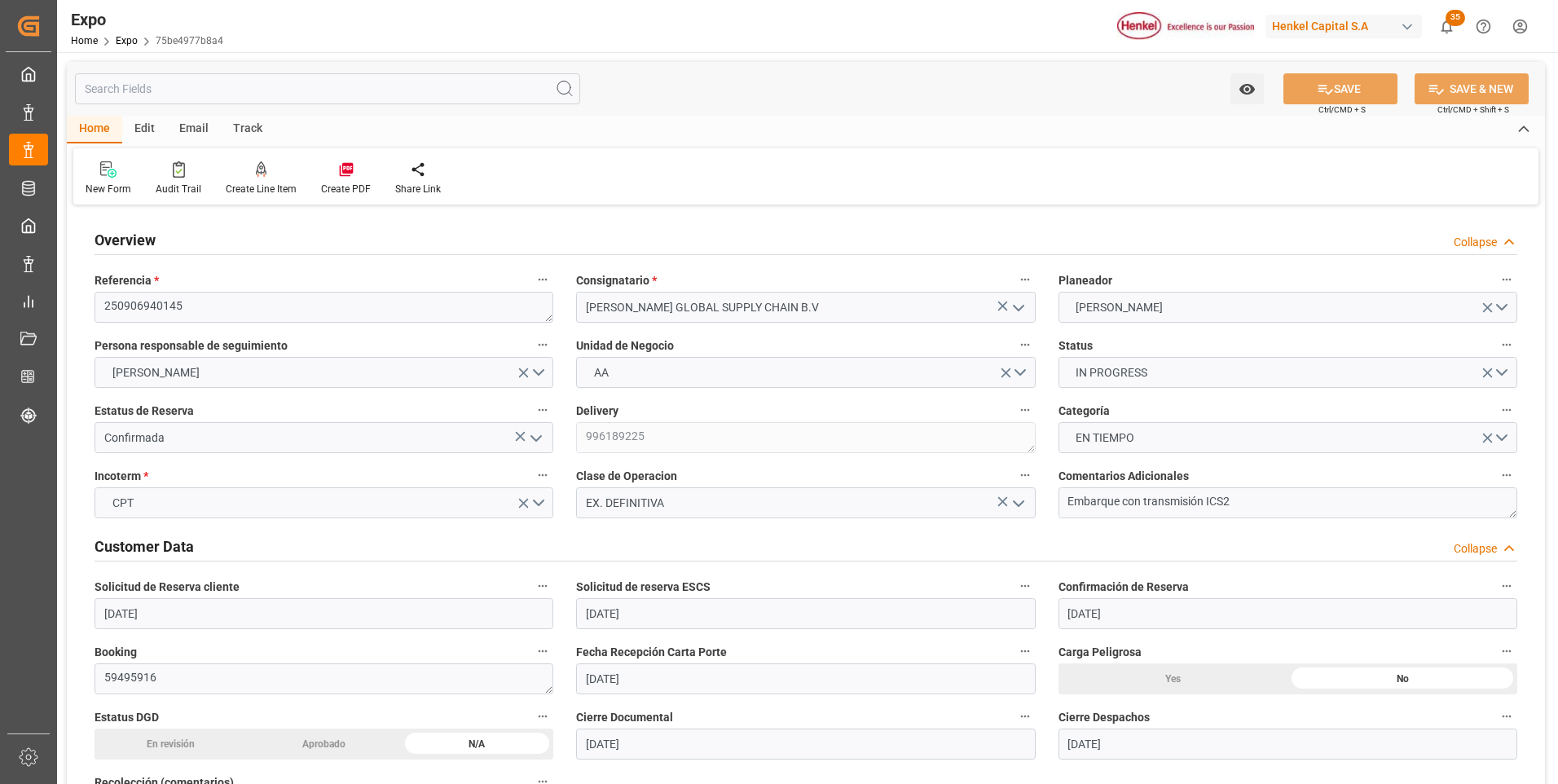
click at [845, 227] on div "Overview Collapse" at bounding box center [806, 239] width 1423 height 31
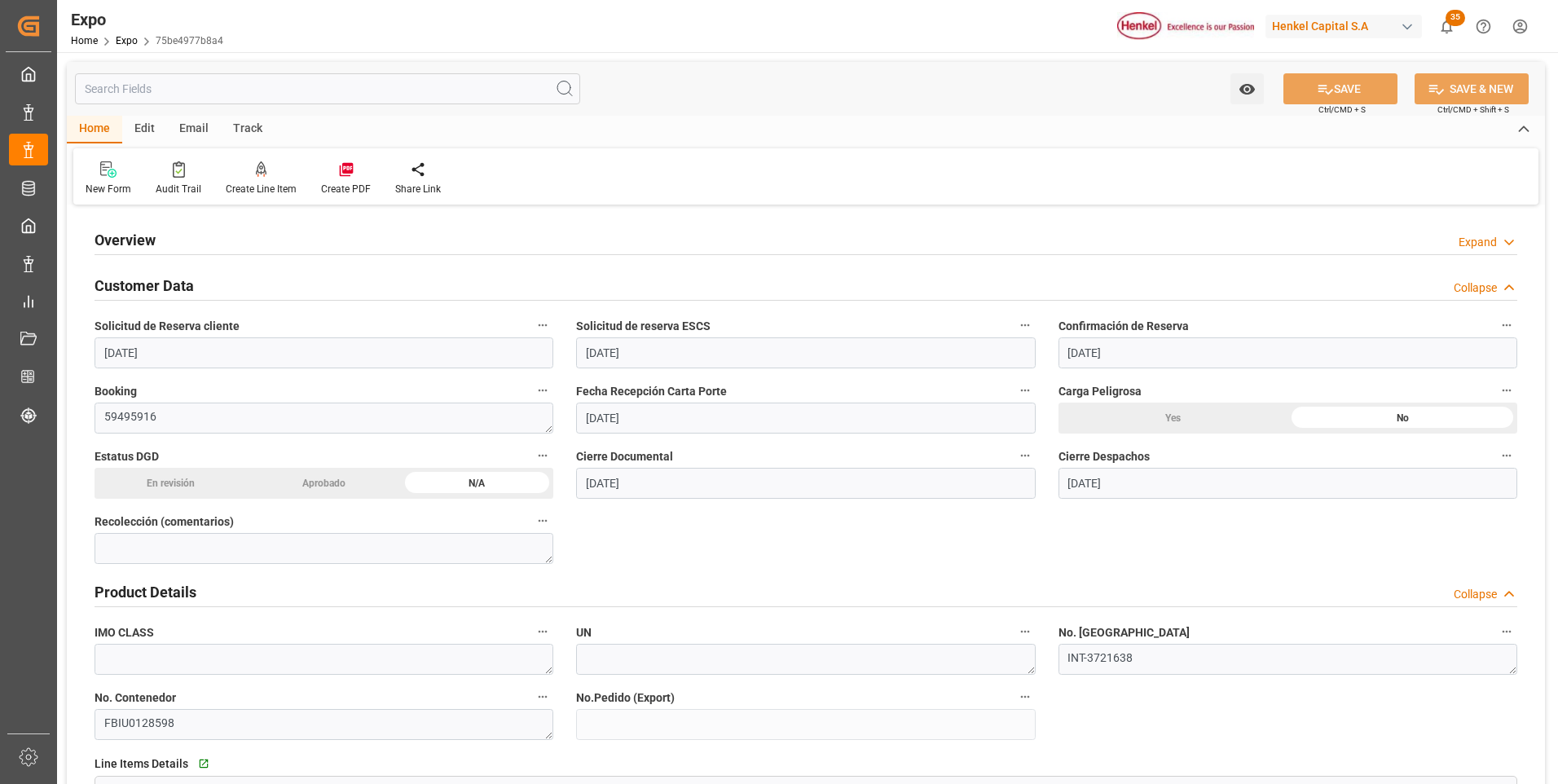
click at [845, 228] on div "Overview Expand" at bounding box center [806, 239] width 1423 height 31
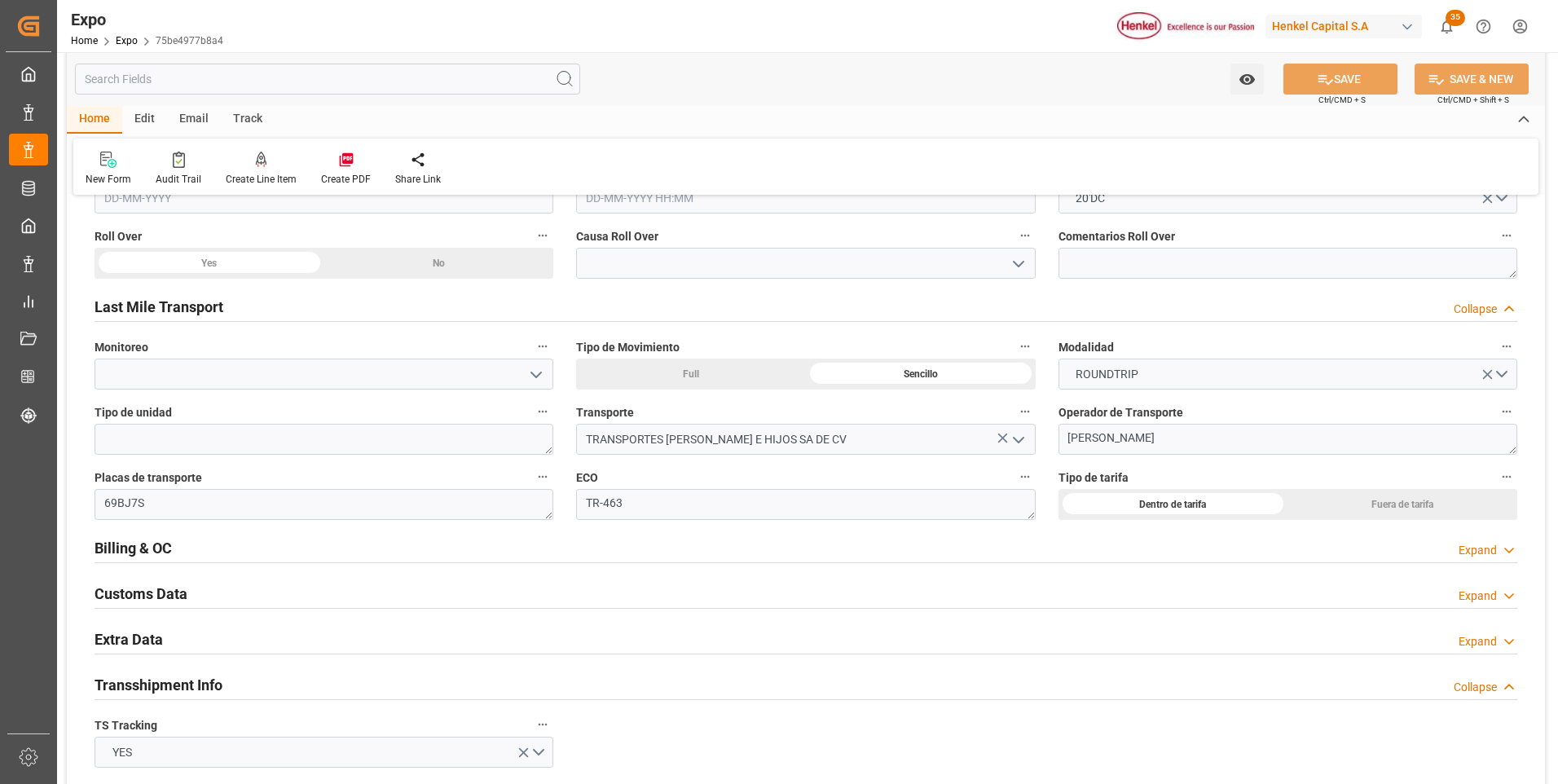
scroll to position [2607, 0]
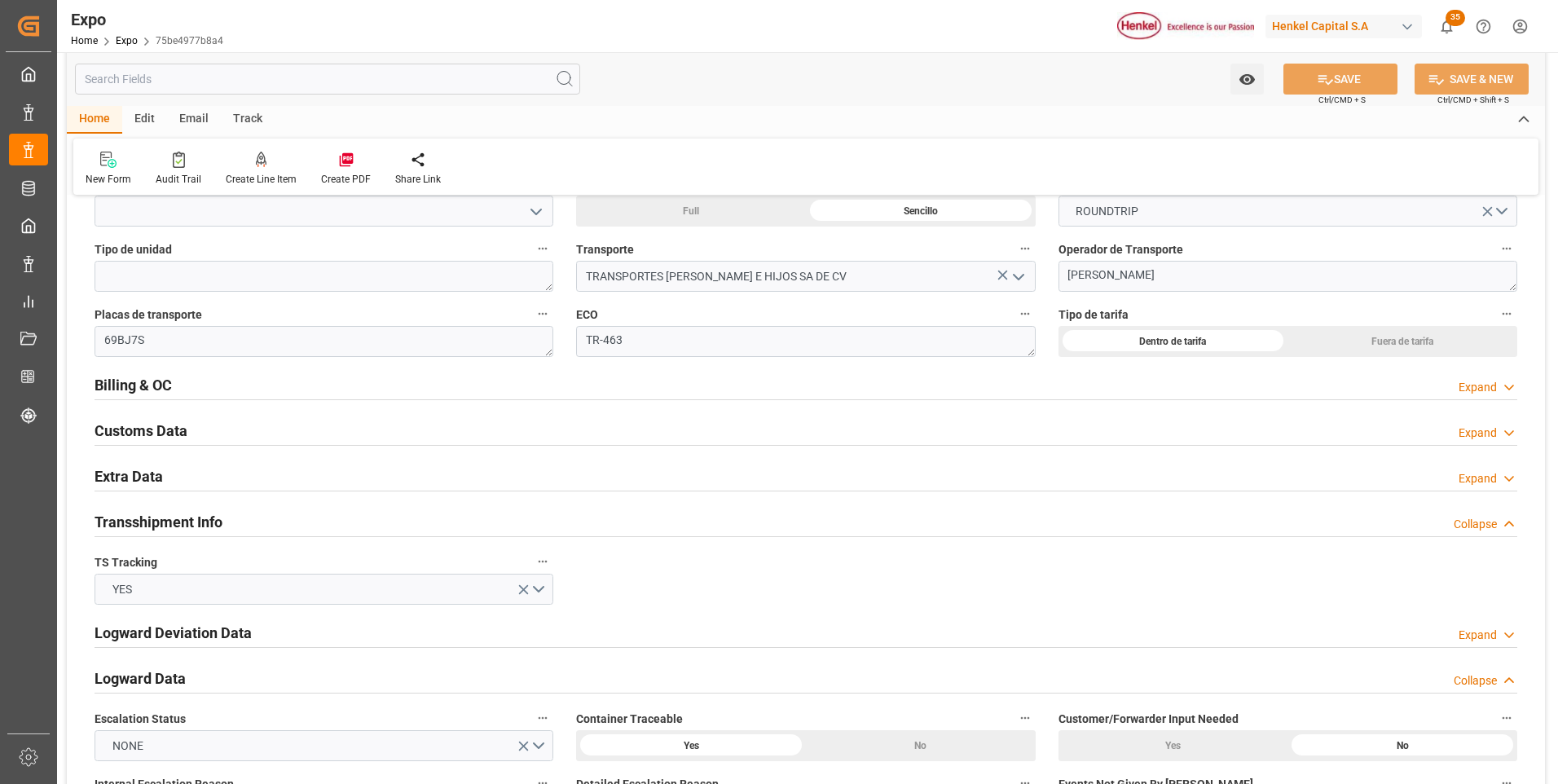
click at [1488, 378] on div "Billing & OC Expand" at bounding box center [806, 384] width 1423 height 31
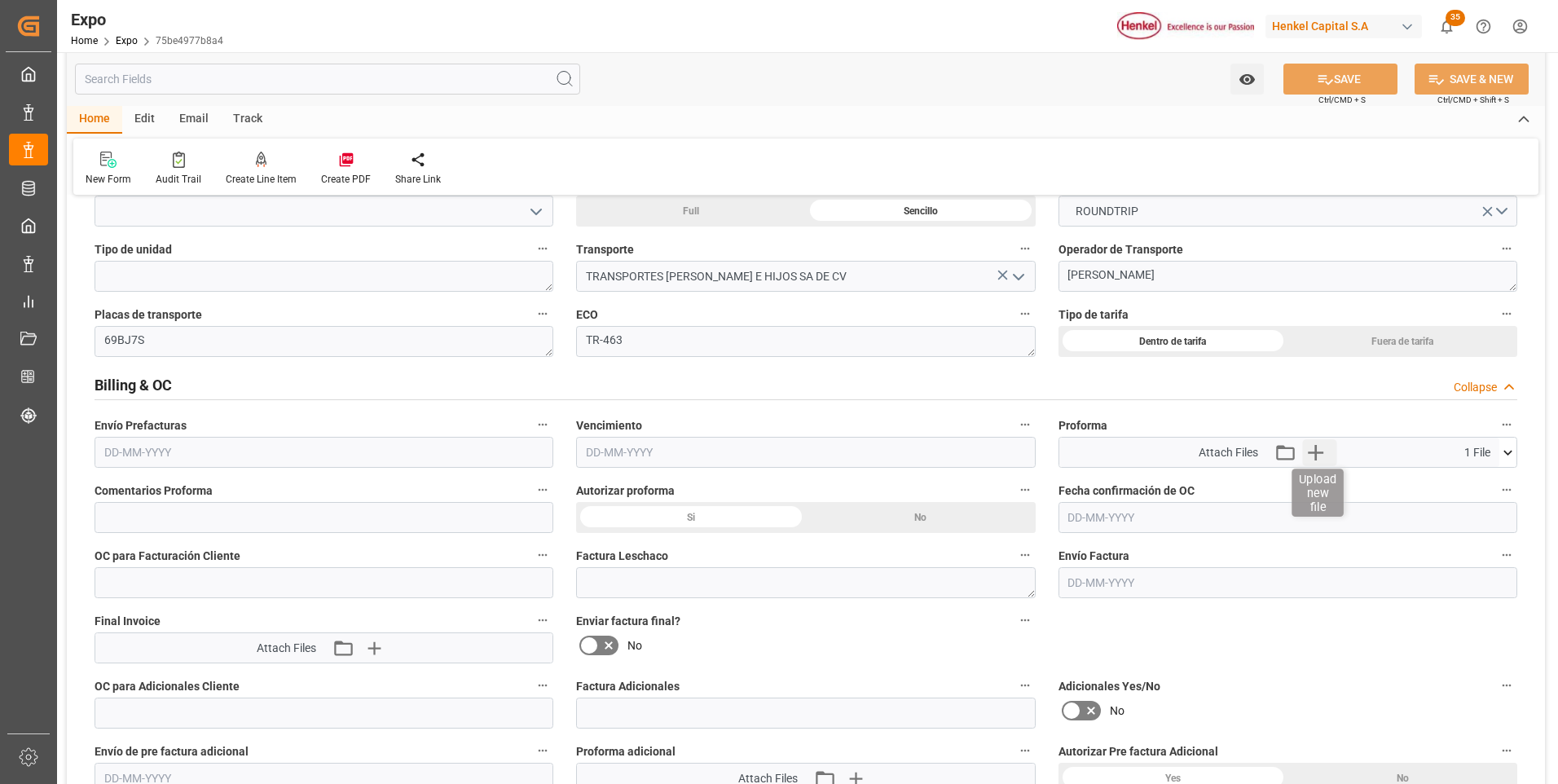
click at [1320, 454] on icon "button" at bounding box center [1315, 452] width 26 height 26
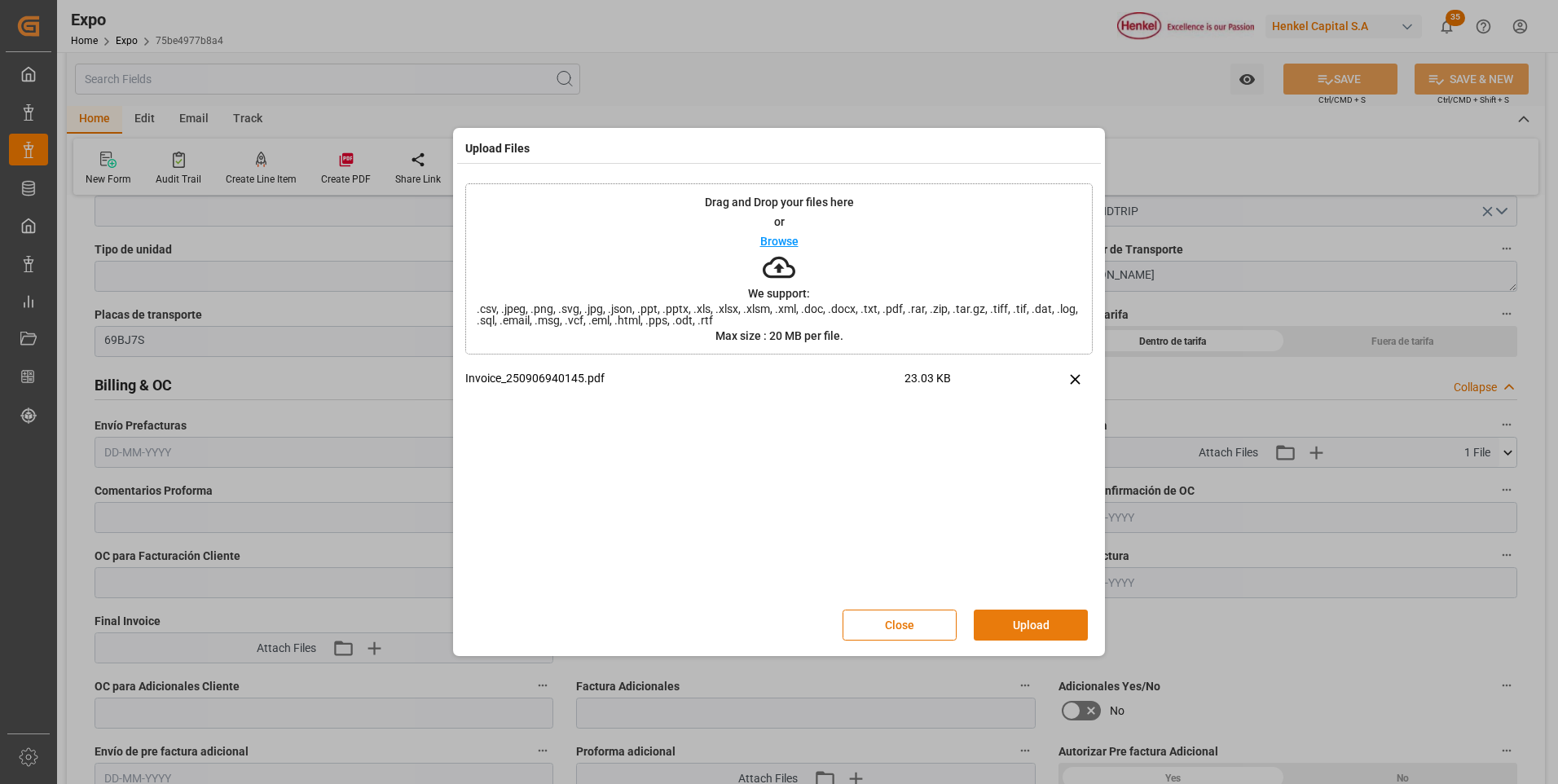
click at [1074, 620] on button "Upload" at bounding box center [1031, 625] width 114 height 31
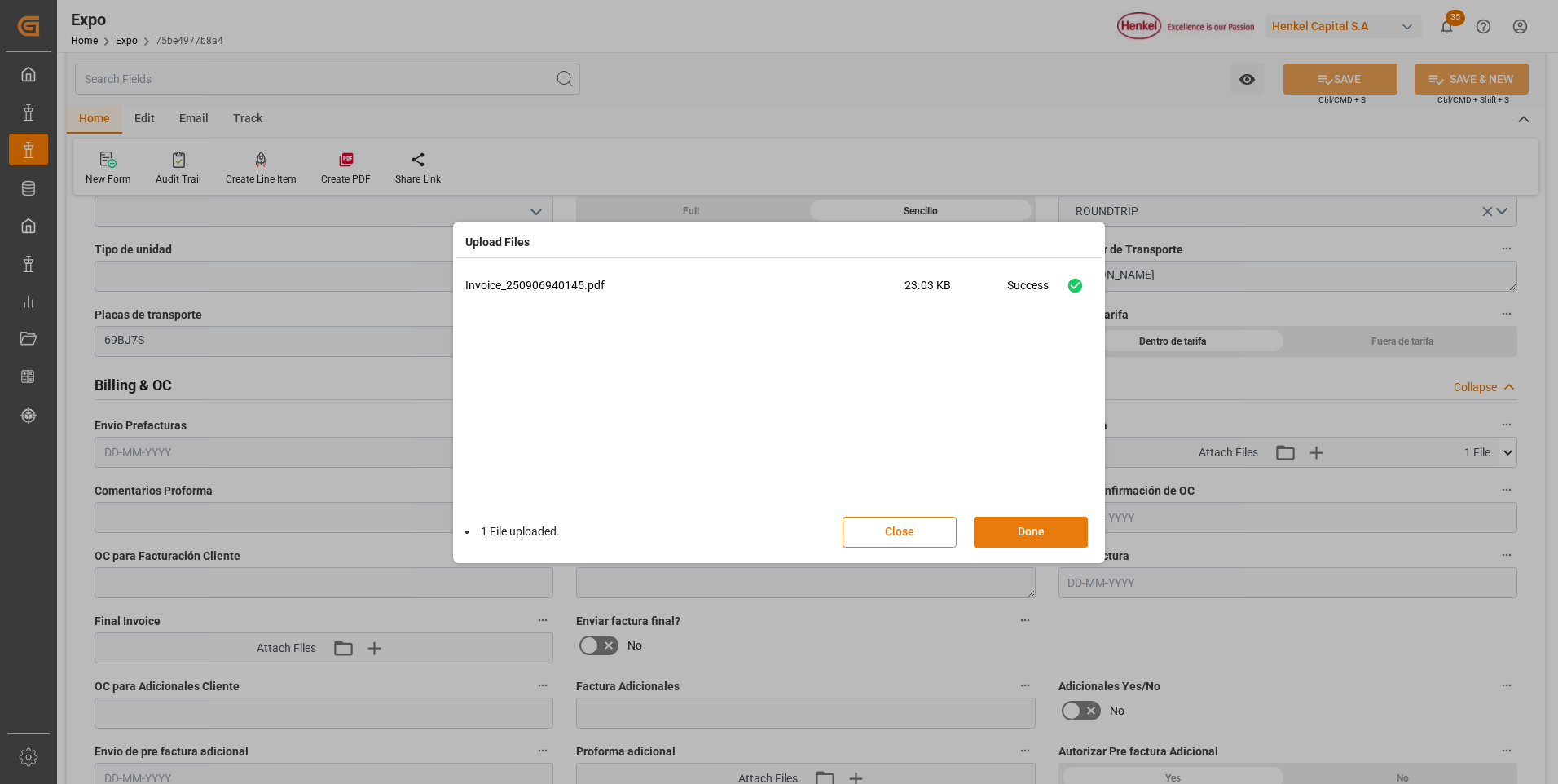
click at [1053, 540] on button "Done" at bounding box center [1031, 532] width 114 height 31
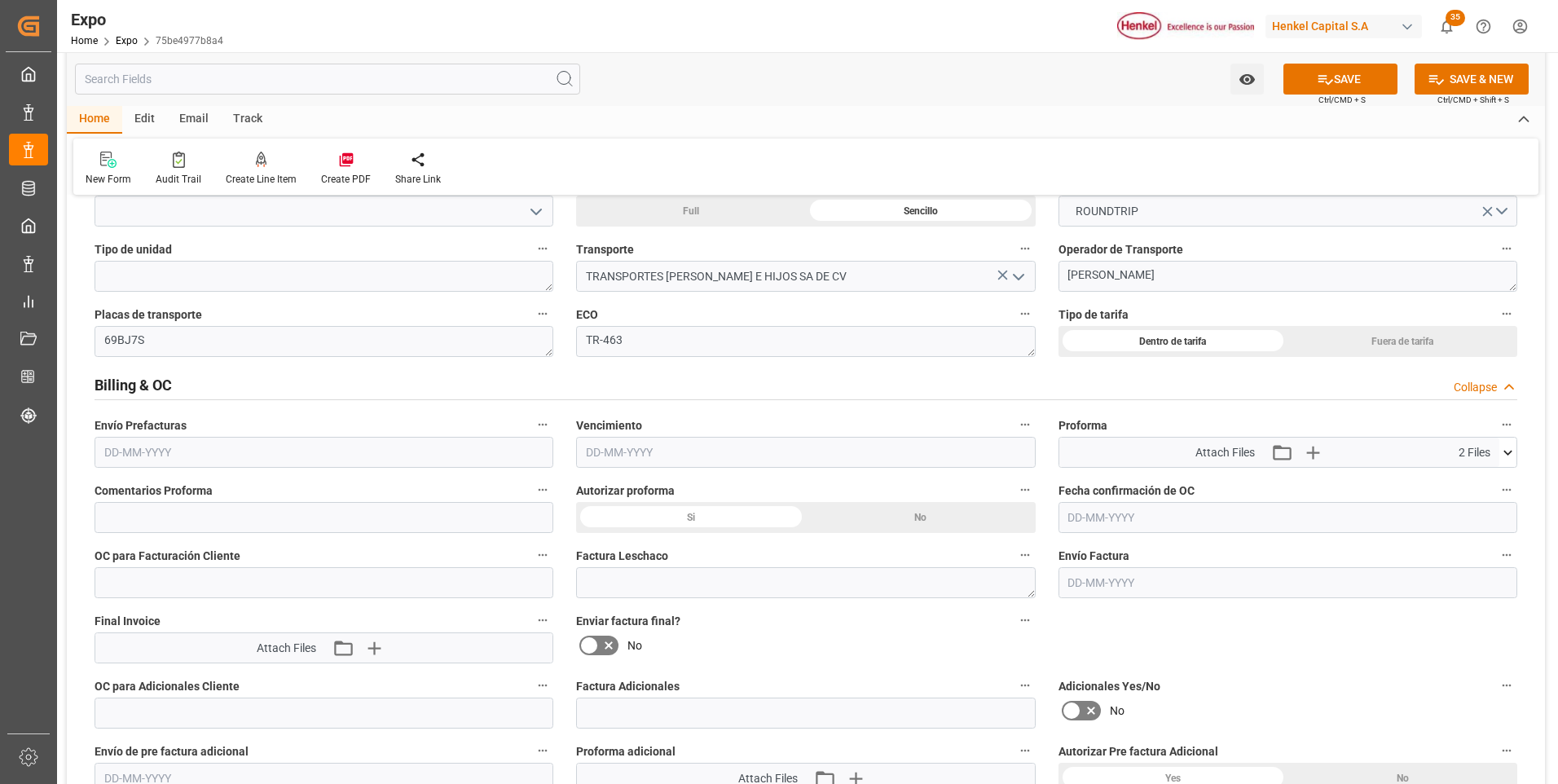
click at [163, 450] on input "text" at bounding box center [324, 453] width 458 height 31
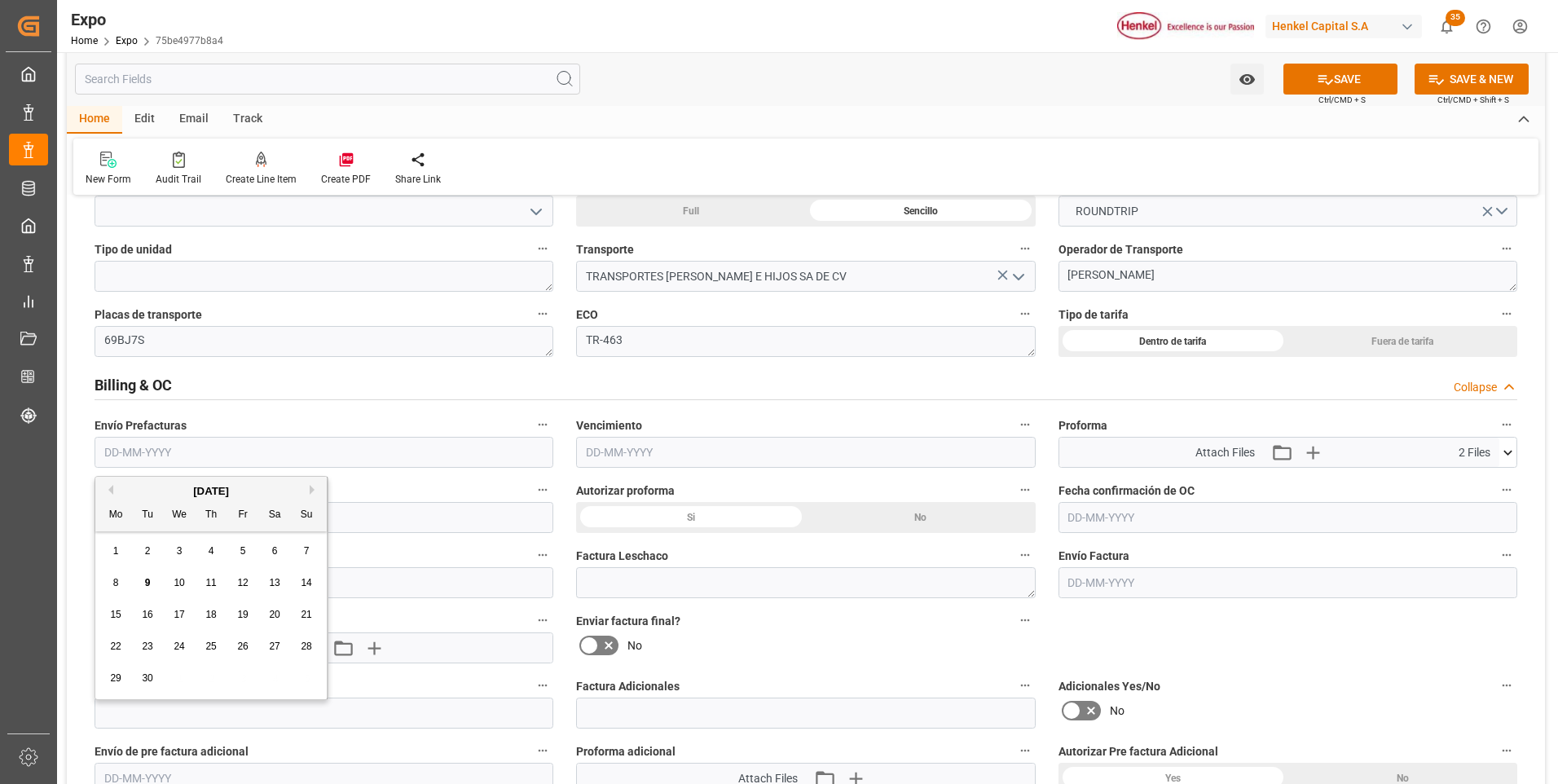
click at [144, 583] on div "9" at bounding box center [148, 582] width 20 height 19
type input "[DATE]"
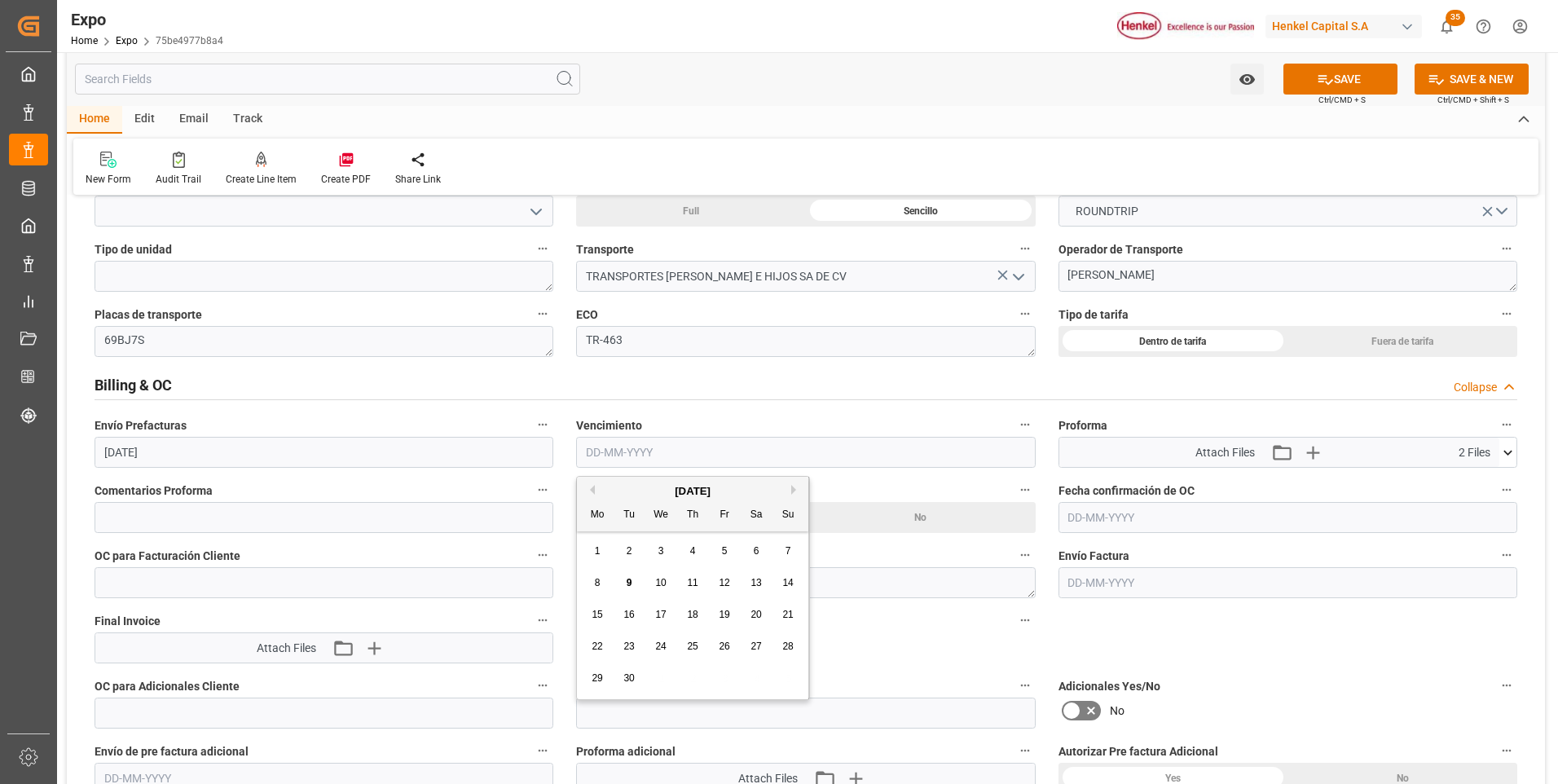
click at [630, 455] on input "text" at bounding box center [805, 453] width 458 height 31
click at [721, 582] on span "12" at bounding box center [724, 582] width 11 height 11
type input "[DATE]"
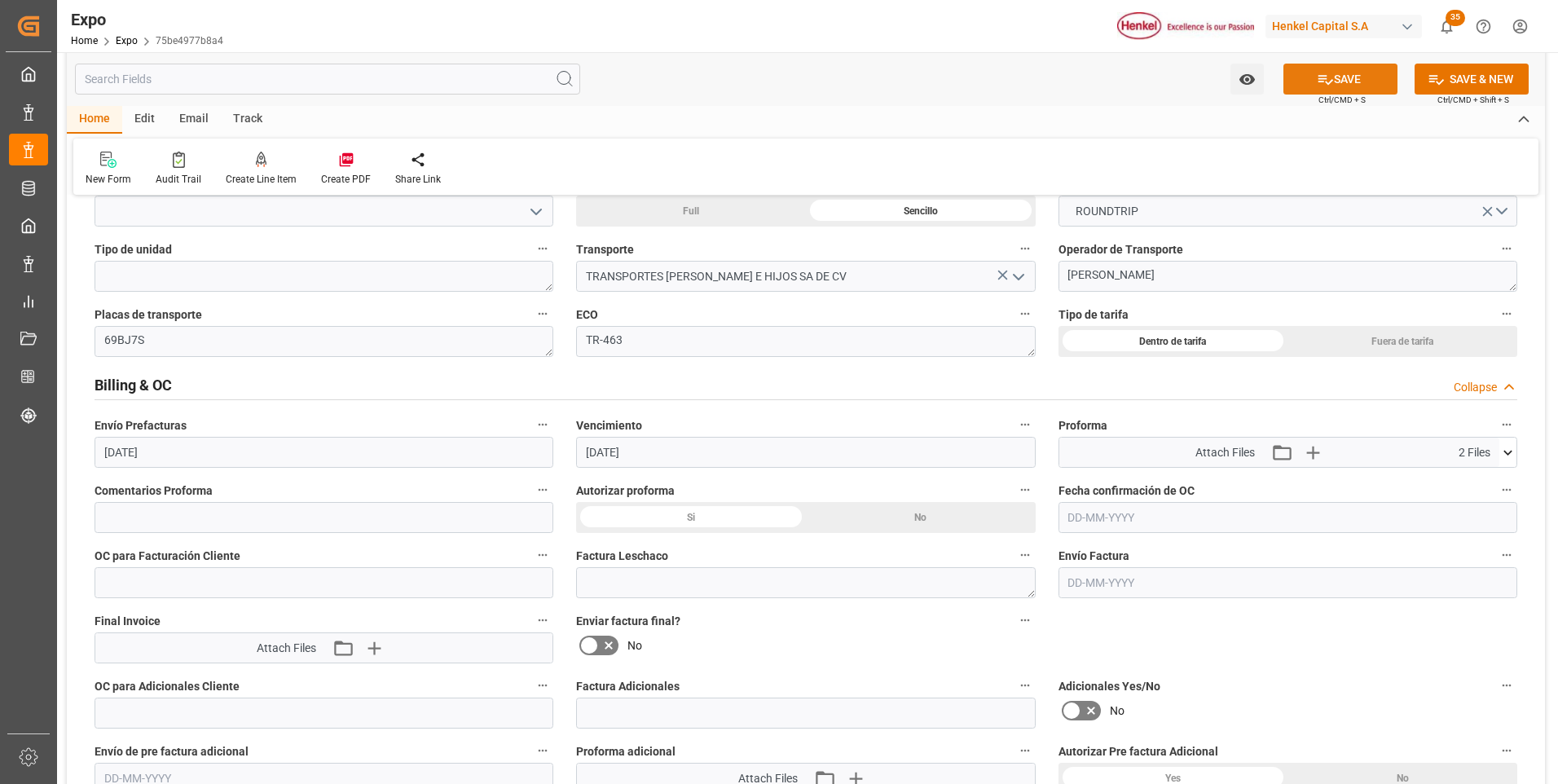
click at [1383, 83] on button "SAVE" at bounding box center [1340, 79] width 114 height 31
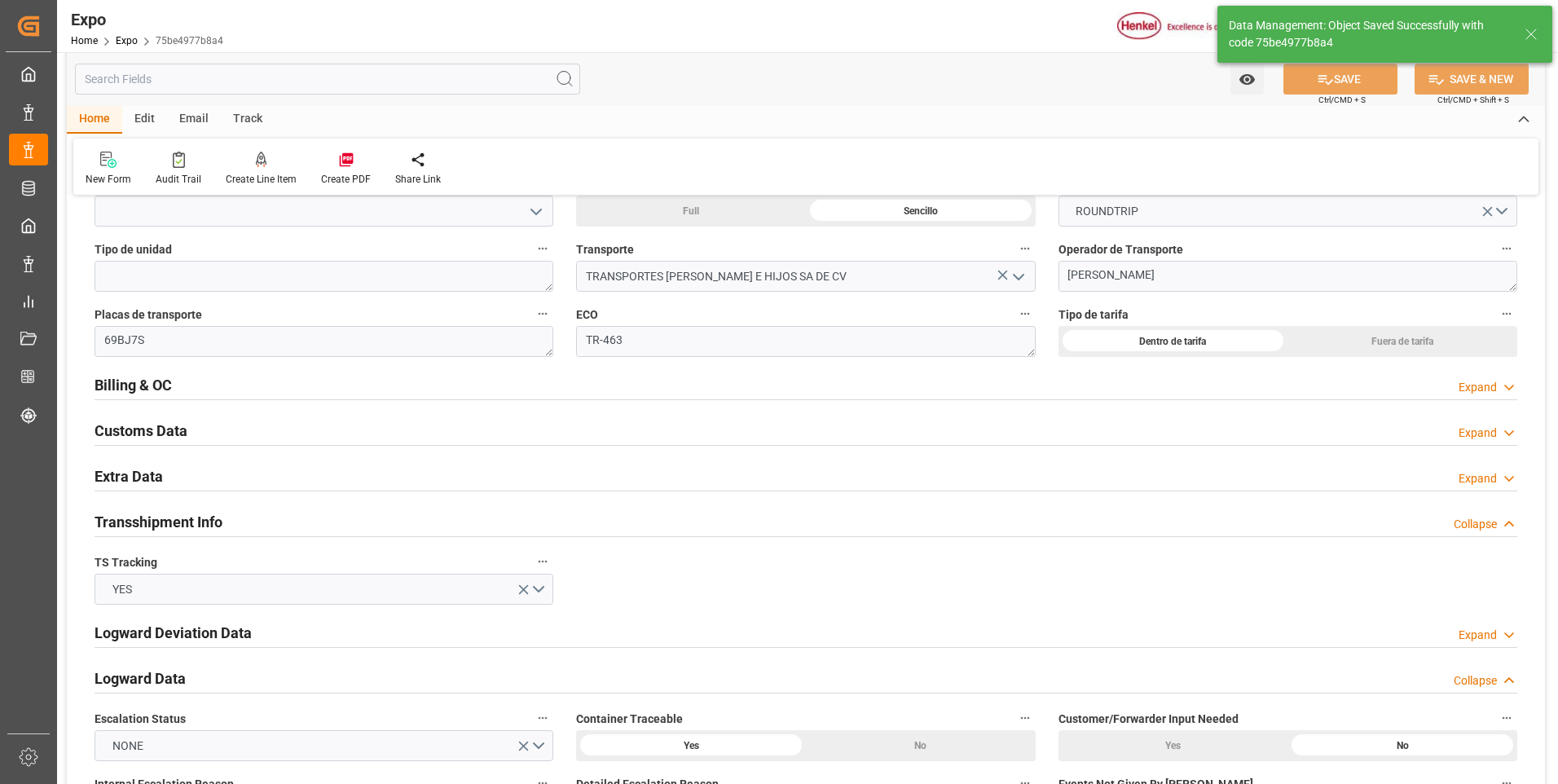
type textarea "[PERSON_NAME]"
type input "09-09-2025 20:54"
click at [1477, 482] on div "Expand" at bounding box center [1478, 478] width 39 height 17
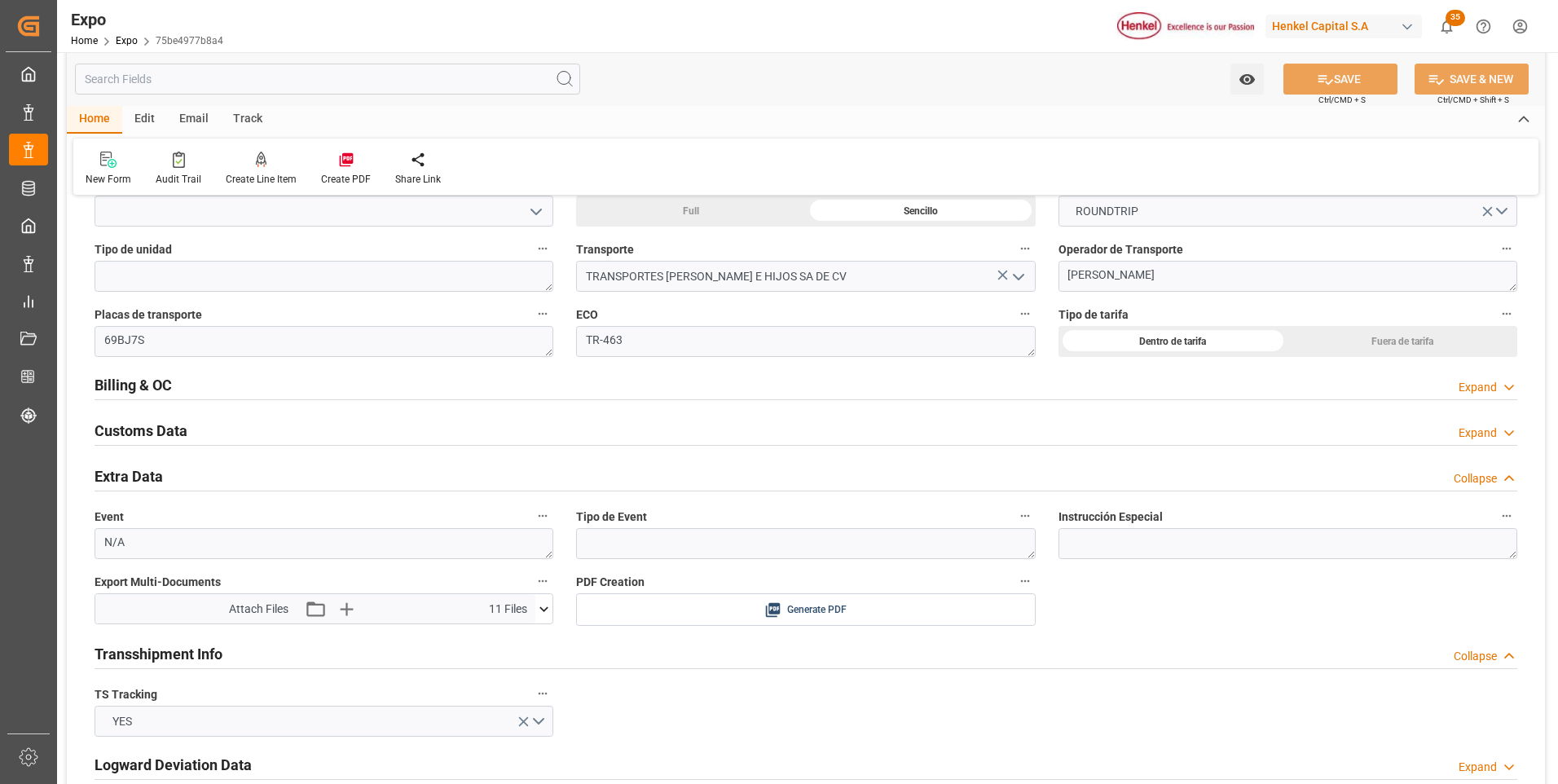
click at [546, 617] on icon at bounding box center [544, 608] width 17 height 17
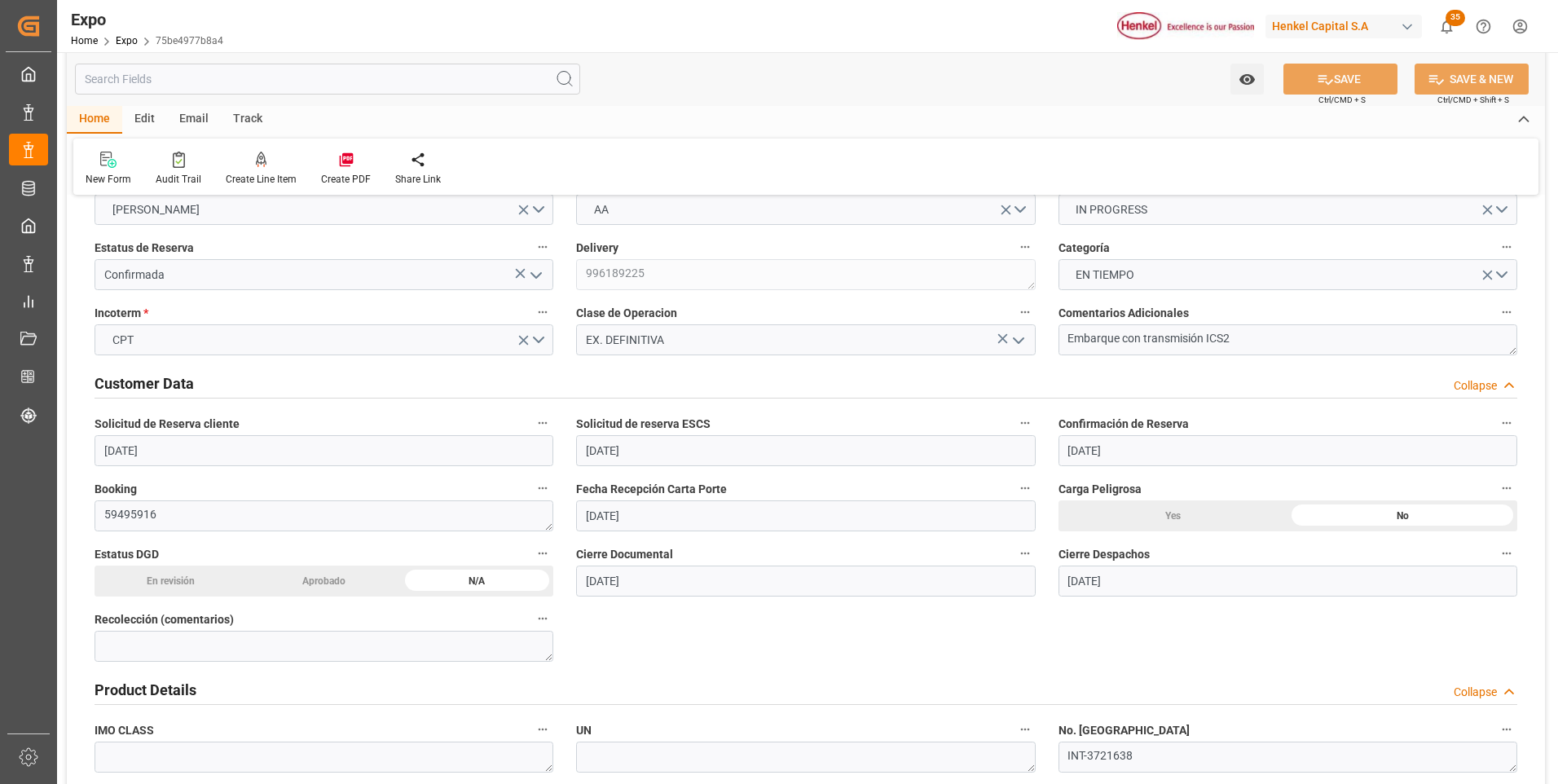
scroll to position [0, 0]
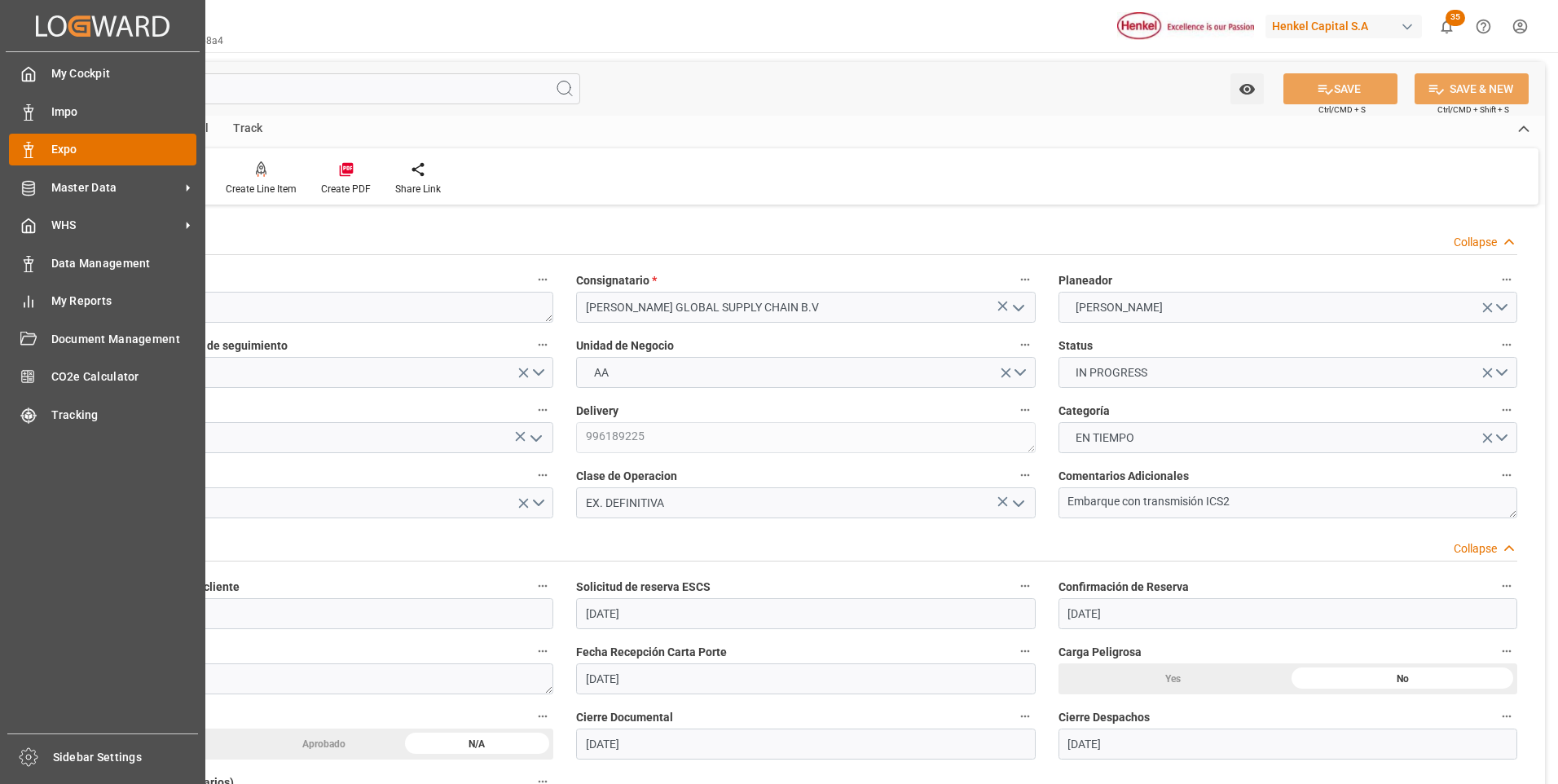
click at [36, 148] on icon at bounding box center [29, 150] width 17 height 17
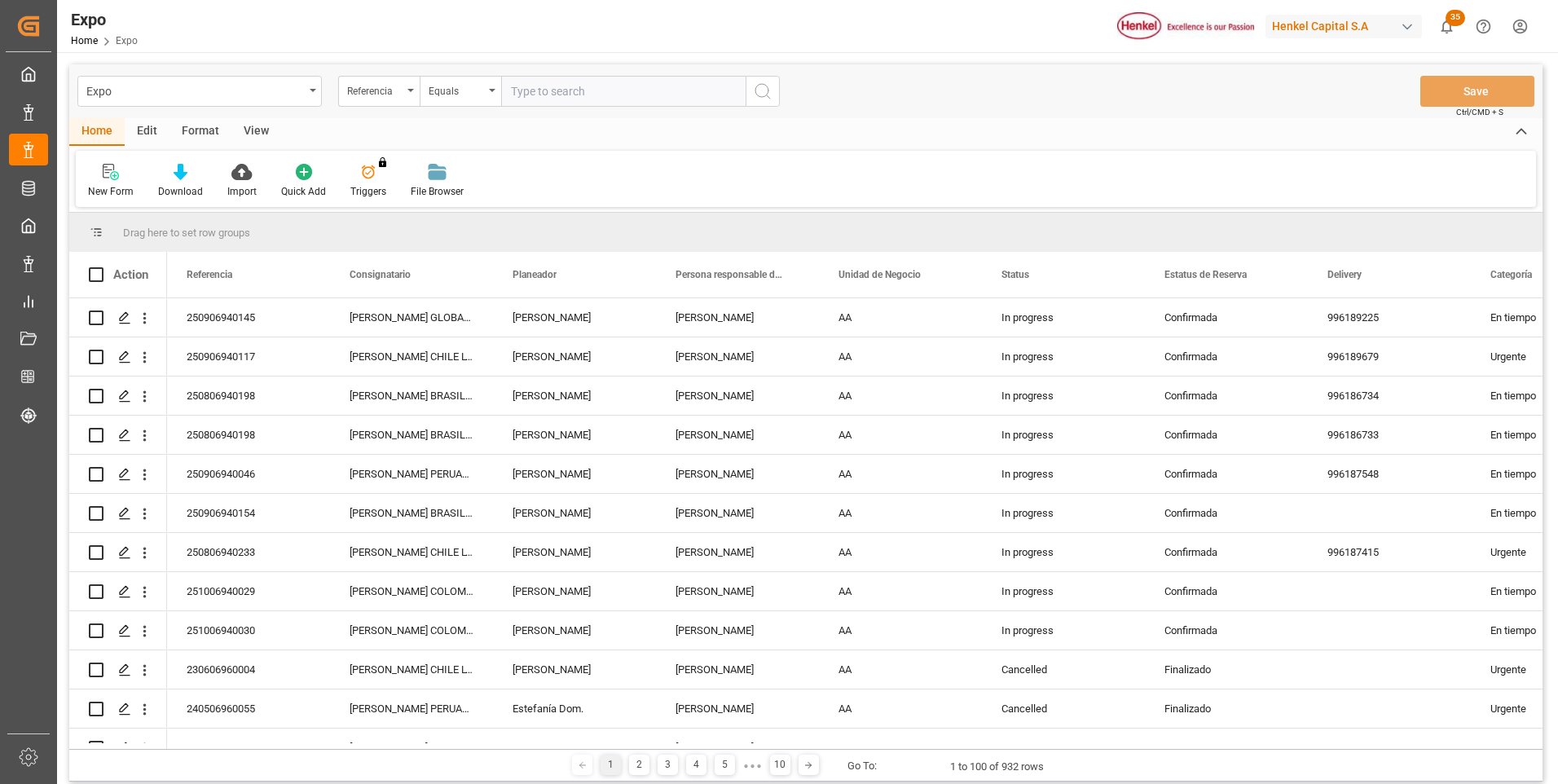
paste input "250906940117"
type input "250906940117"
click at [776, 85] on button "search button" at bounding box center [762, 91] width 34 height 31
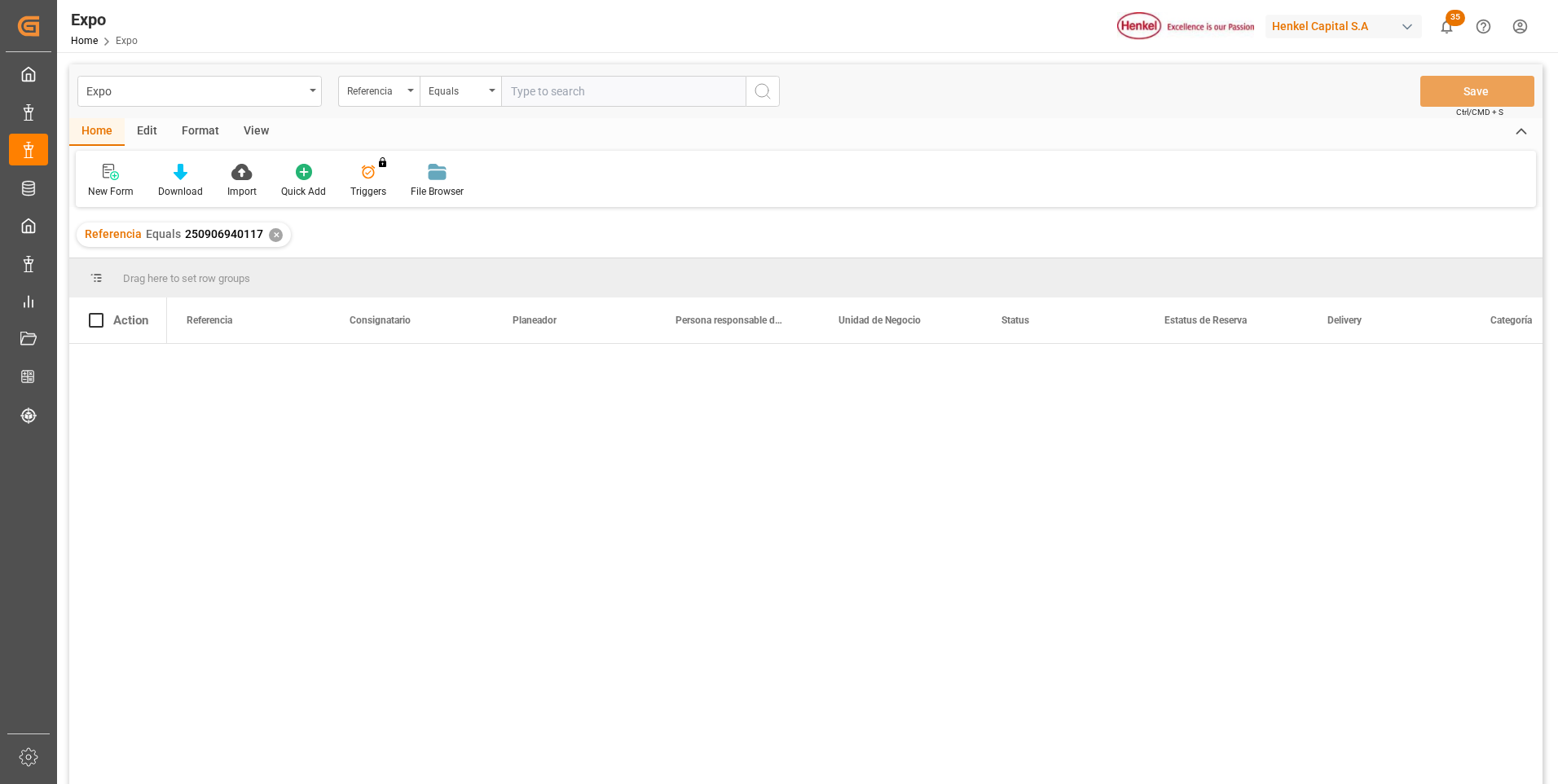
click at [215, 379] on div at bounding box center [854, 570] width 1375 height 451
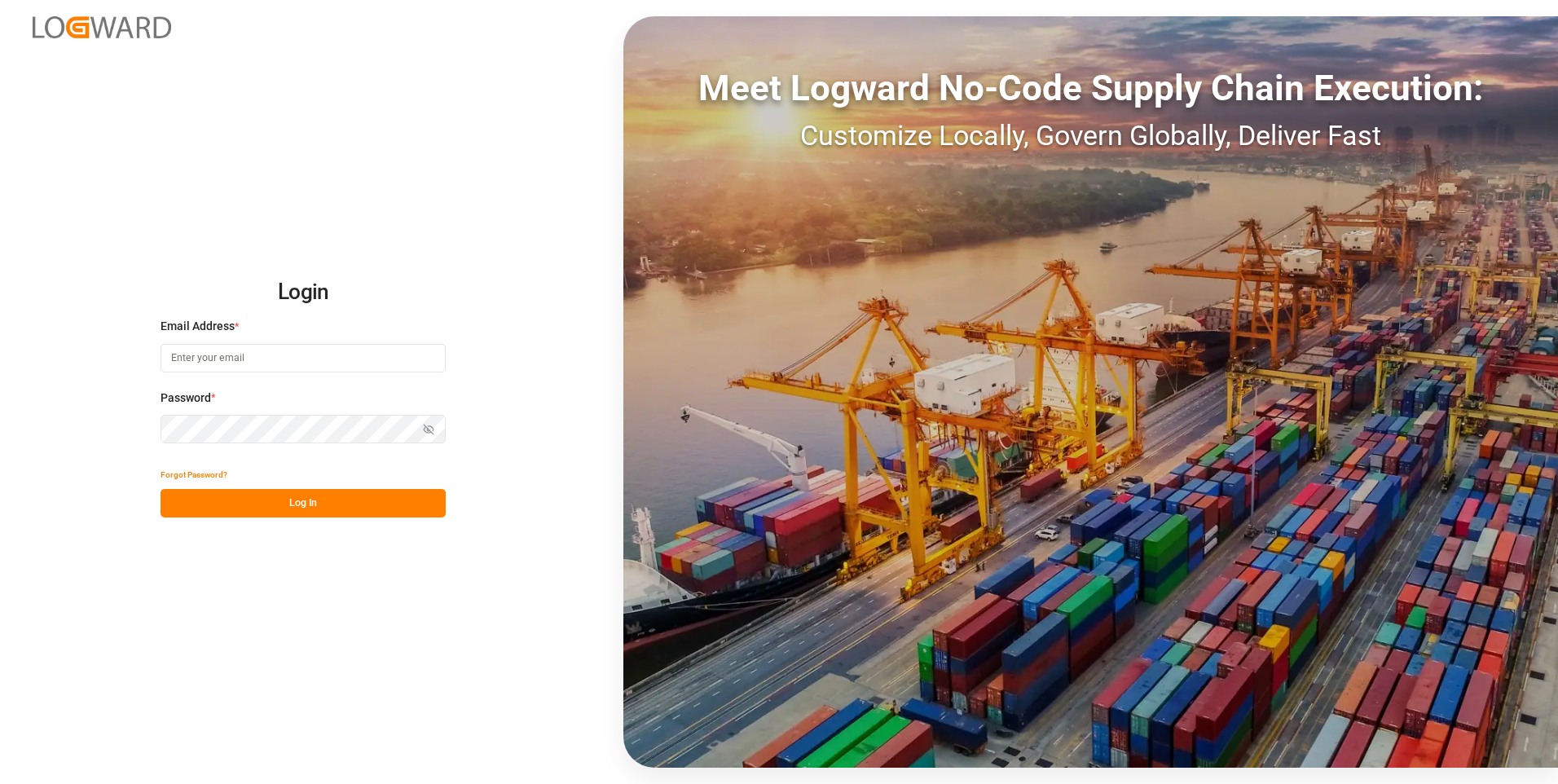
type input "[PERSON_NAME][EMAIL_ADDRESS][PERSON_NAME][DOMAIN_NAME]"
click at [360, 502] on button "Log In" at bounding box center [303, 502] width 285 height 29
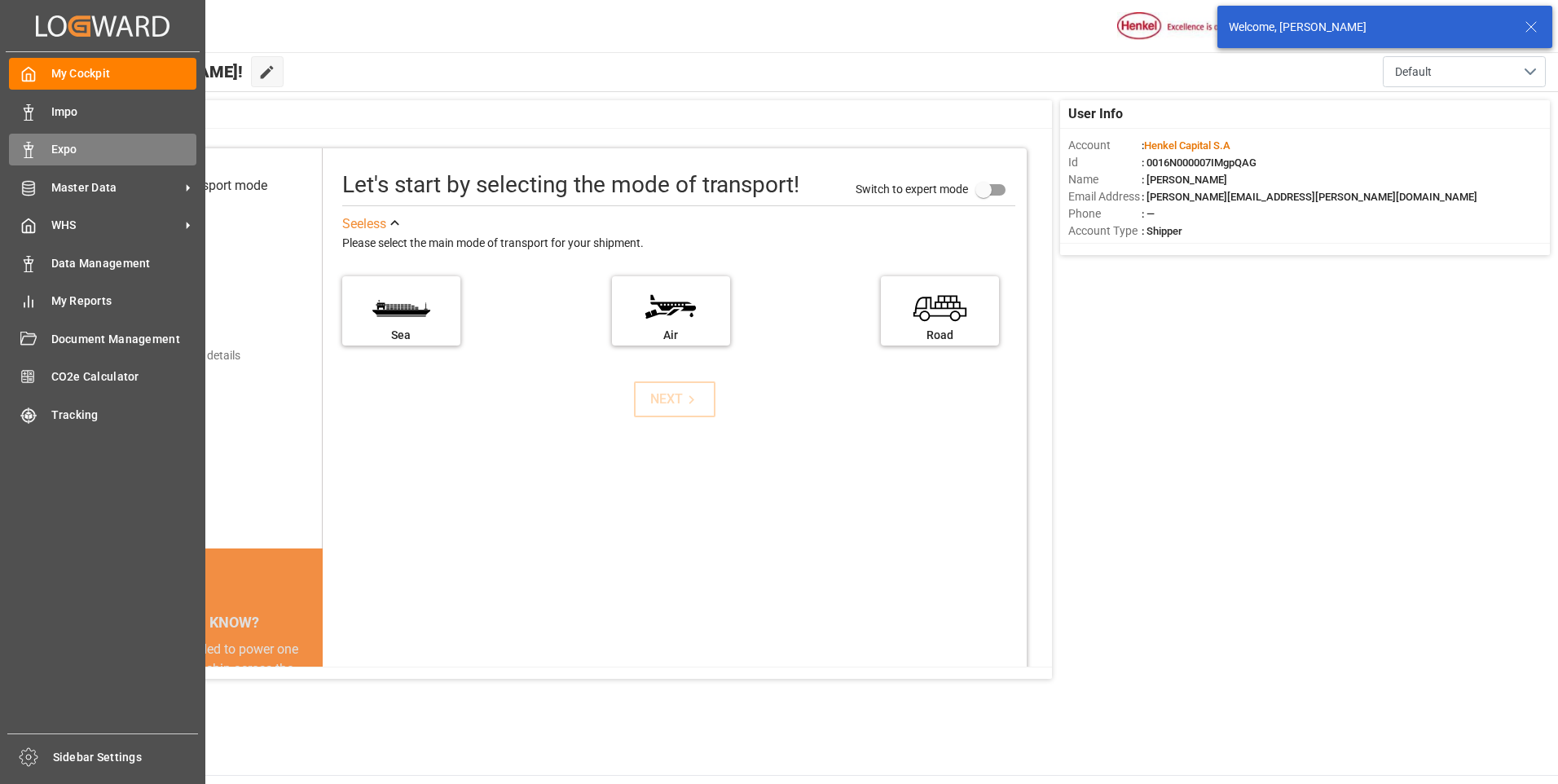
click at [29, 152] on icon at bounding box center [29, 150] width 17 height 17
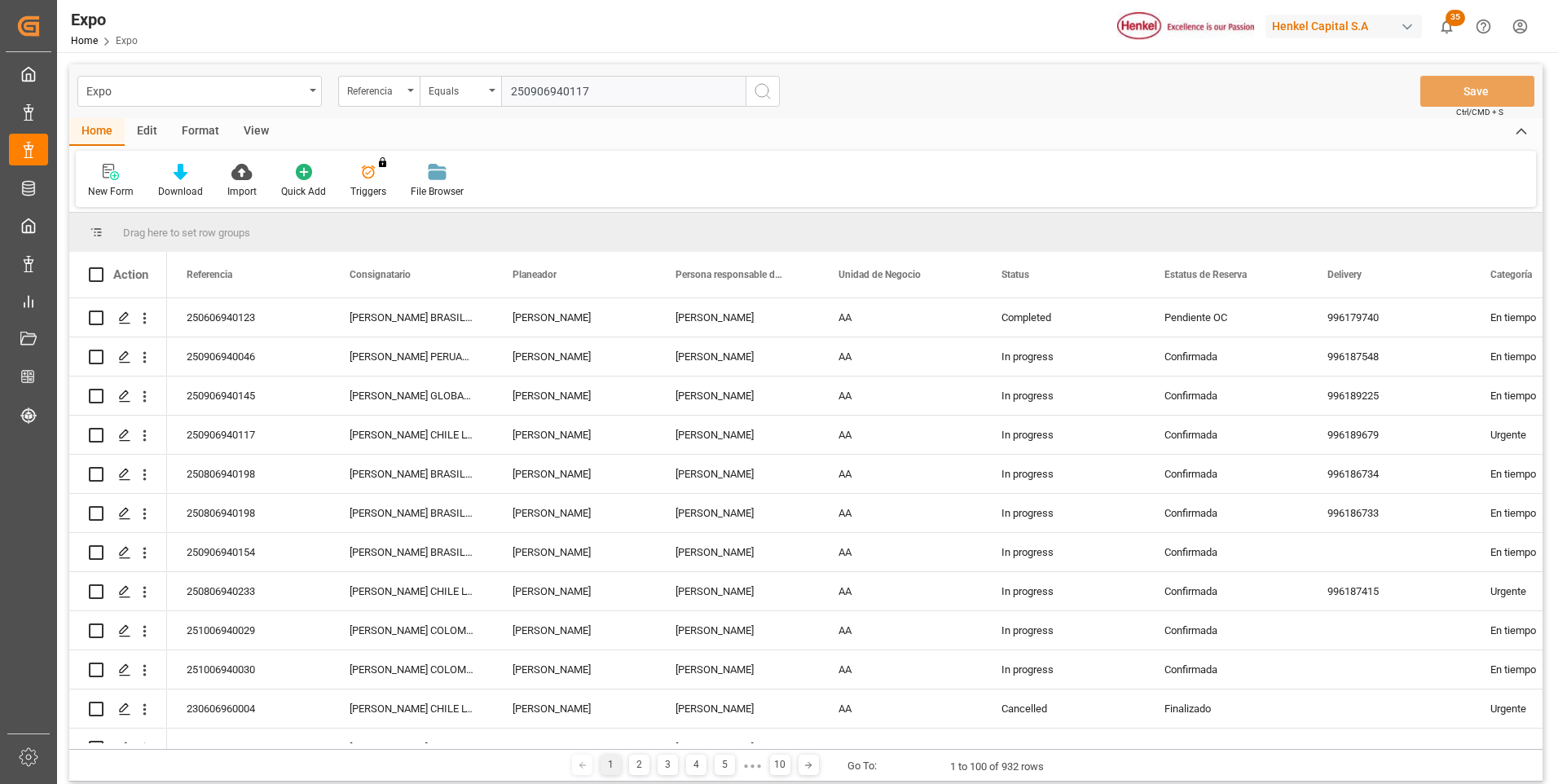
type input "250906940117"
click at [767, 92] on icon "search button" at bounding box center [762, 91] width 19 height 19
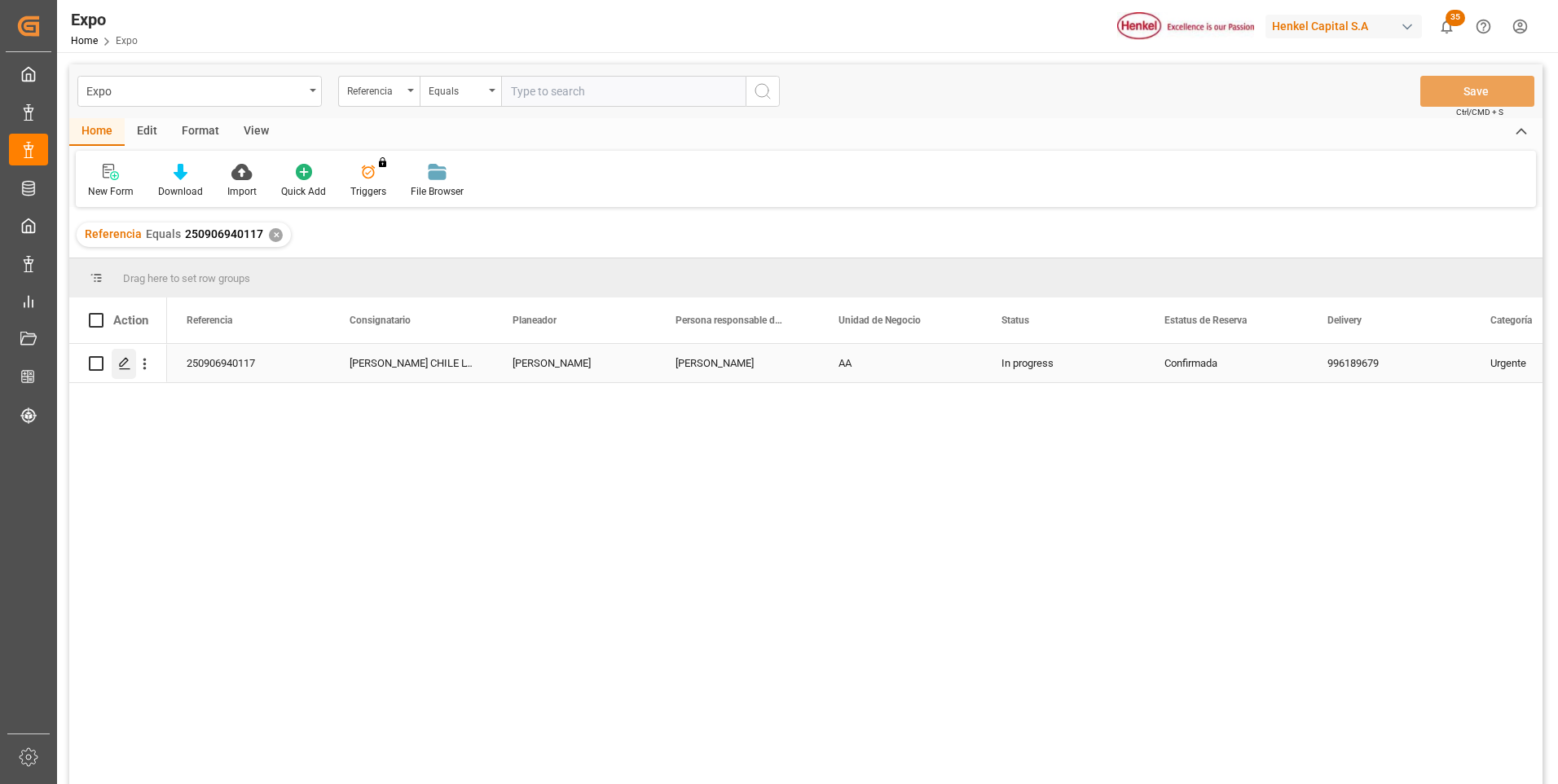
click at [127, 359] on icon "Press SPACE to select this row." at bounding box center [124, 363] width 13 height 13
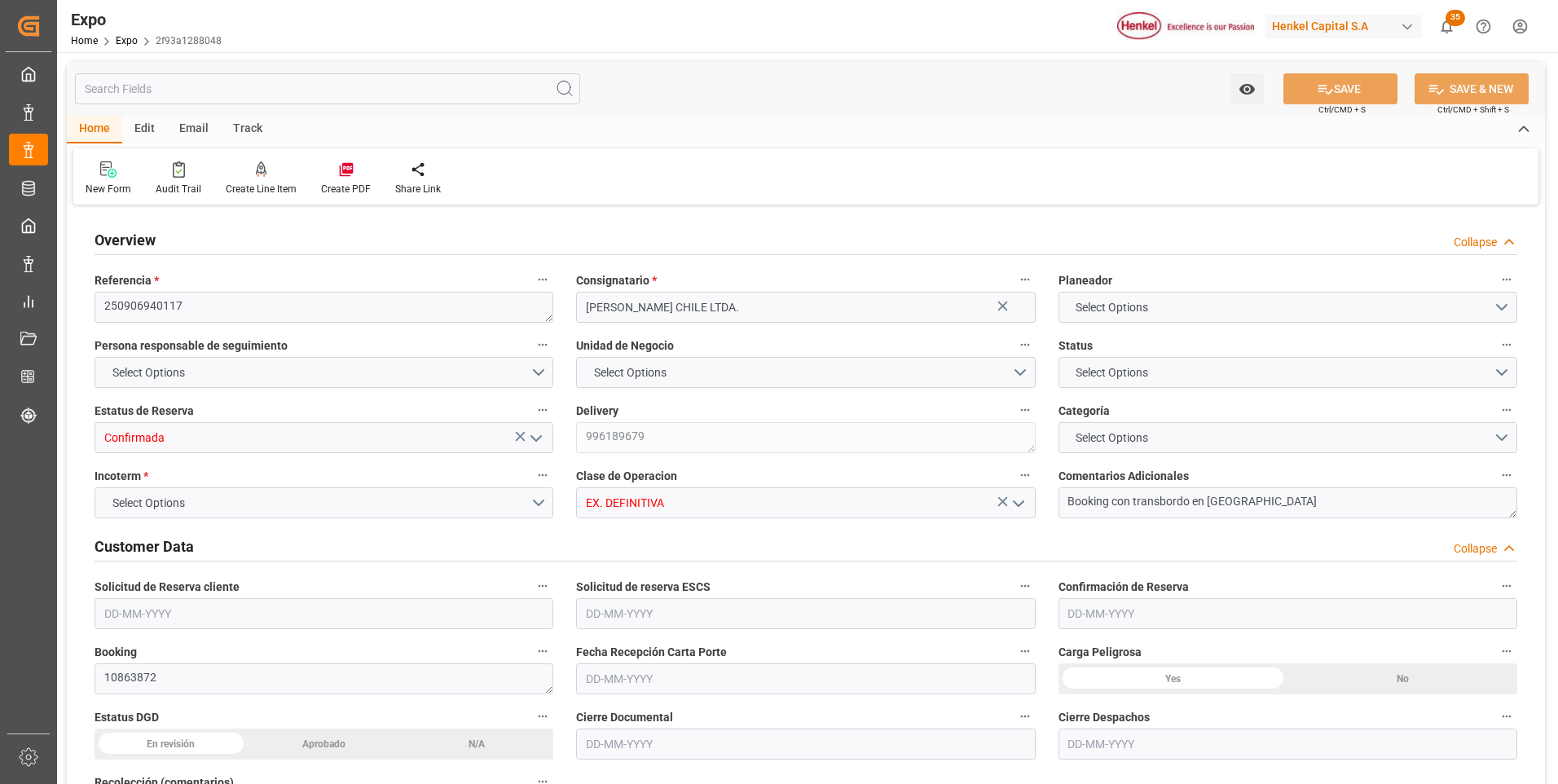
type input "2956.8"
type input "5479.92"
type input "10"
type input "9975636"
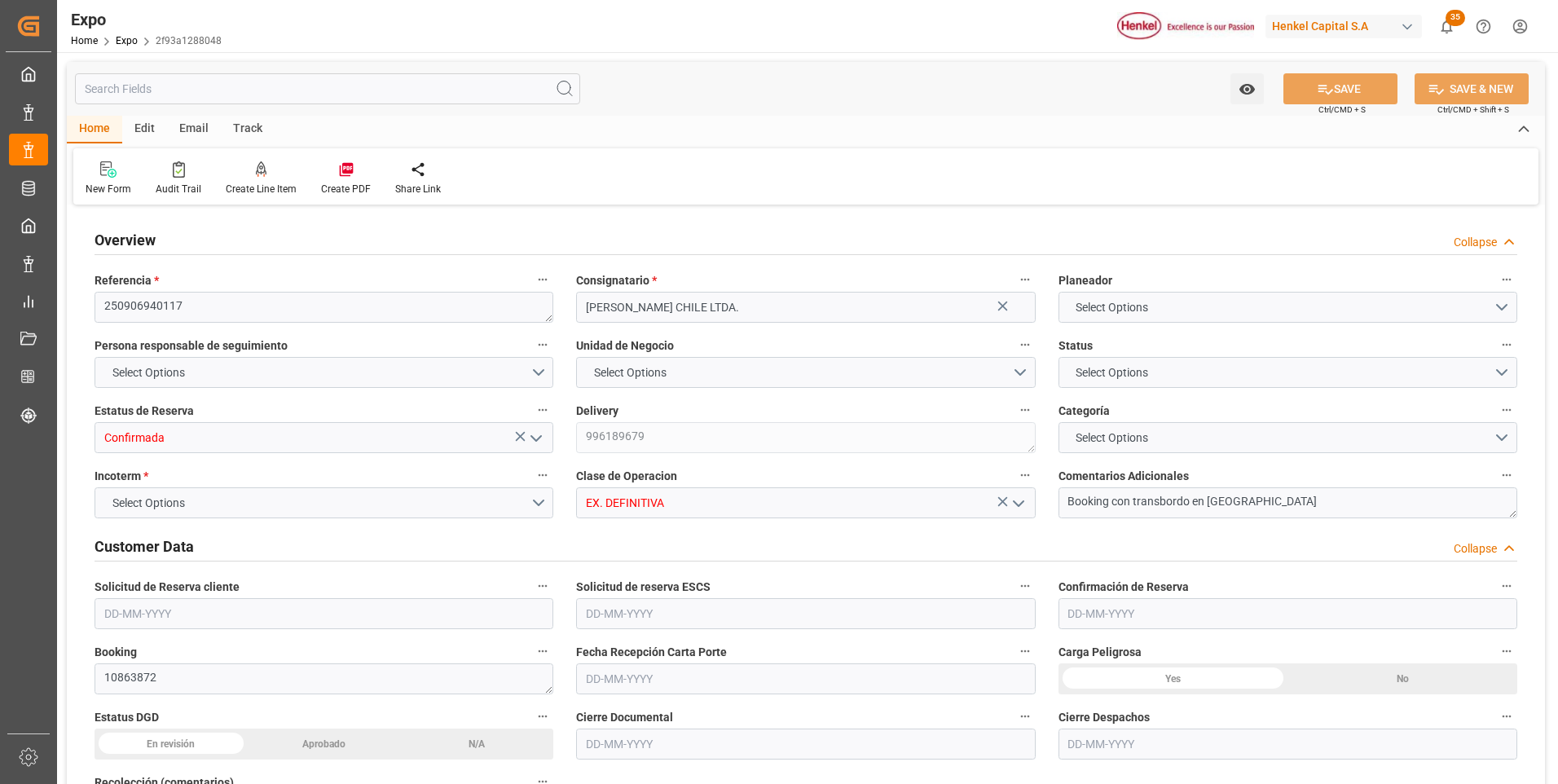
type input "MXZLO"
type input "CLSAI"
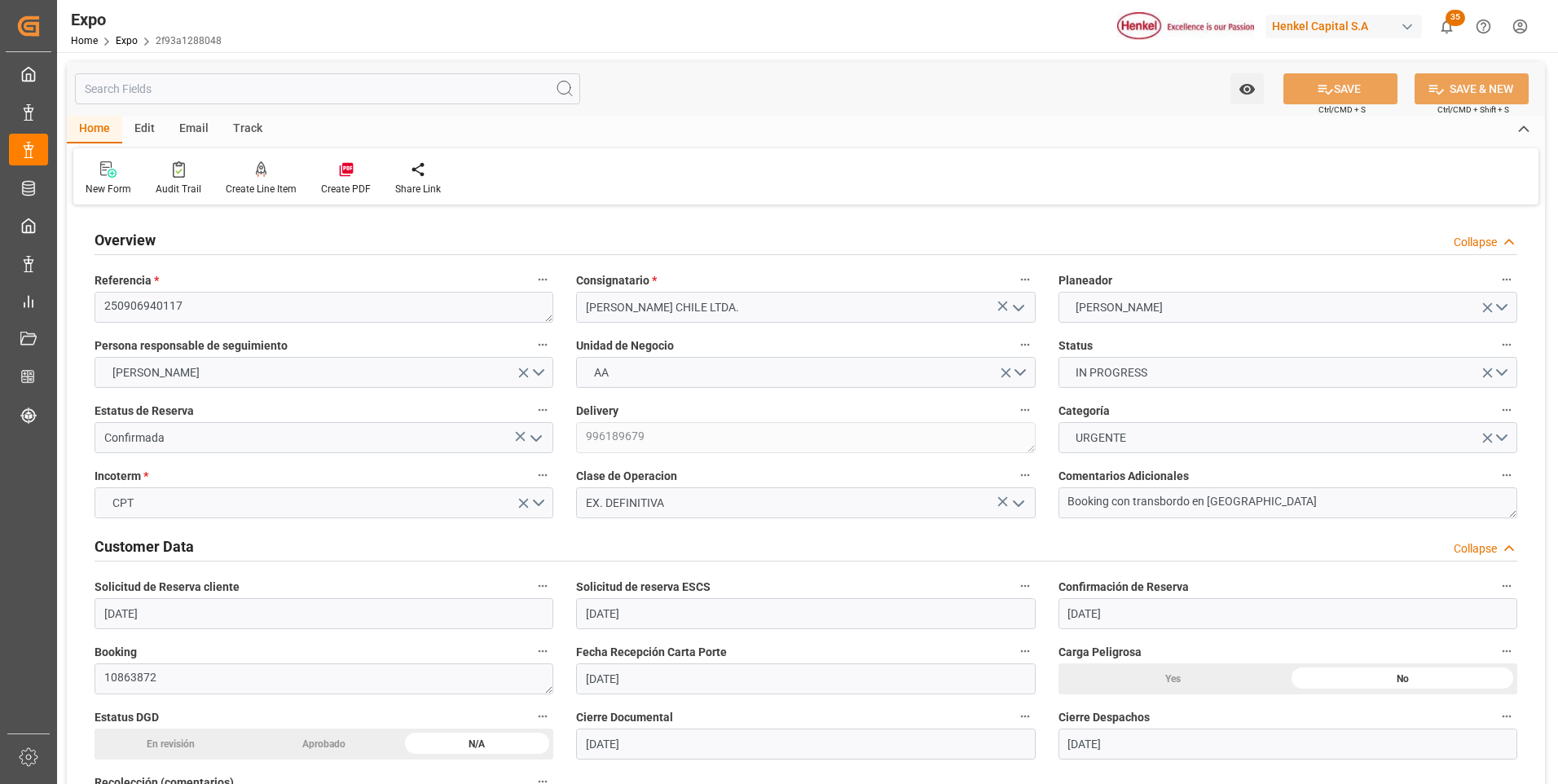
type input "[DATE]"
type input "28-08-2025"
type input "03-09-2025"
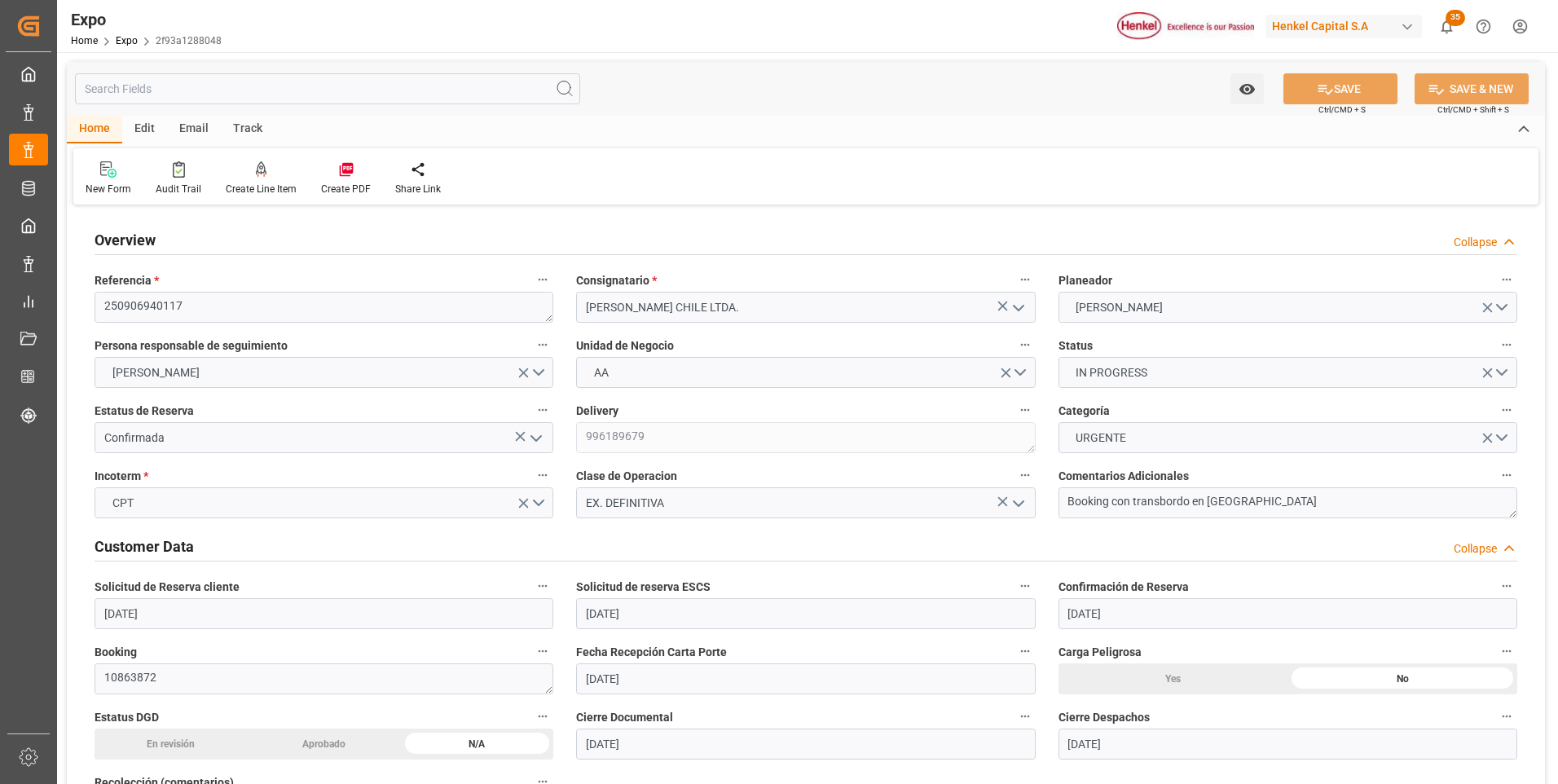
type input "06-09-2025"
type input "01-09-2025"
type input "01-09-2025 00:00"
type input "01-09-2025"
type input "04-09-2025 03:13"
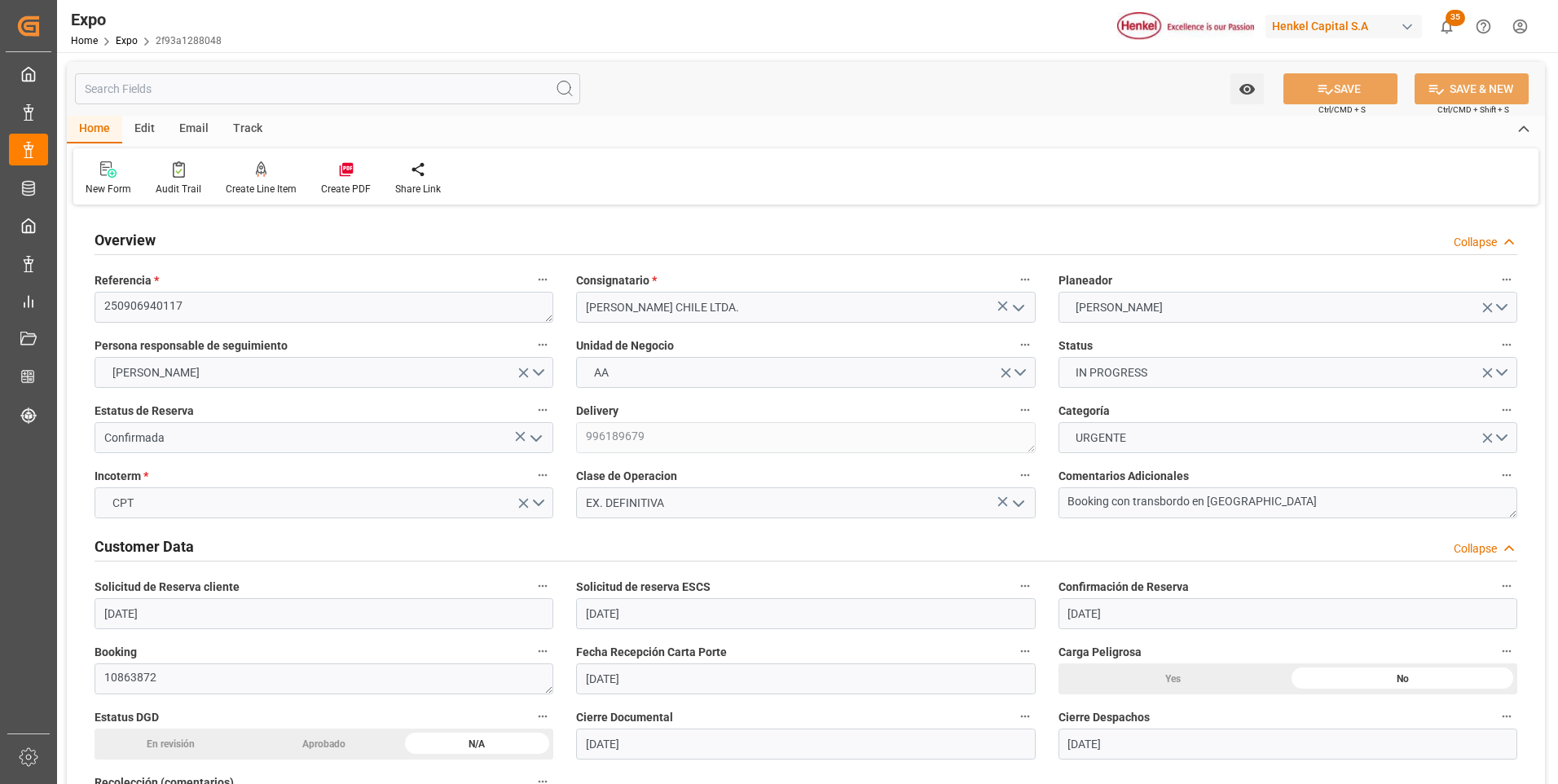
type input "03-09-2025"
type input "[DATE]"
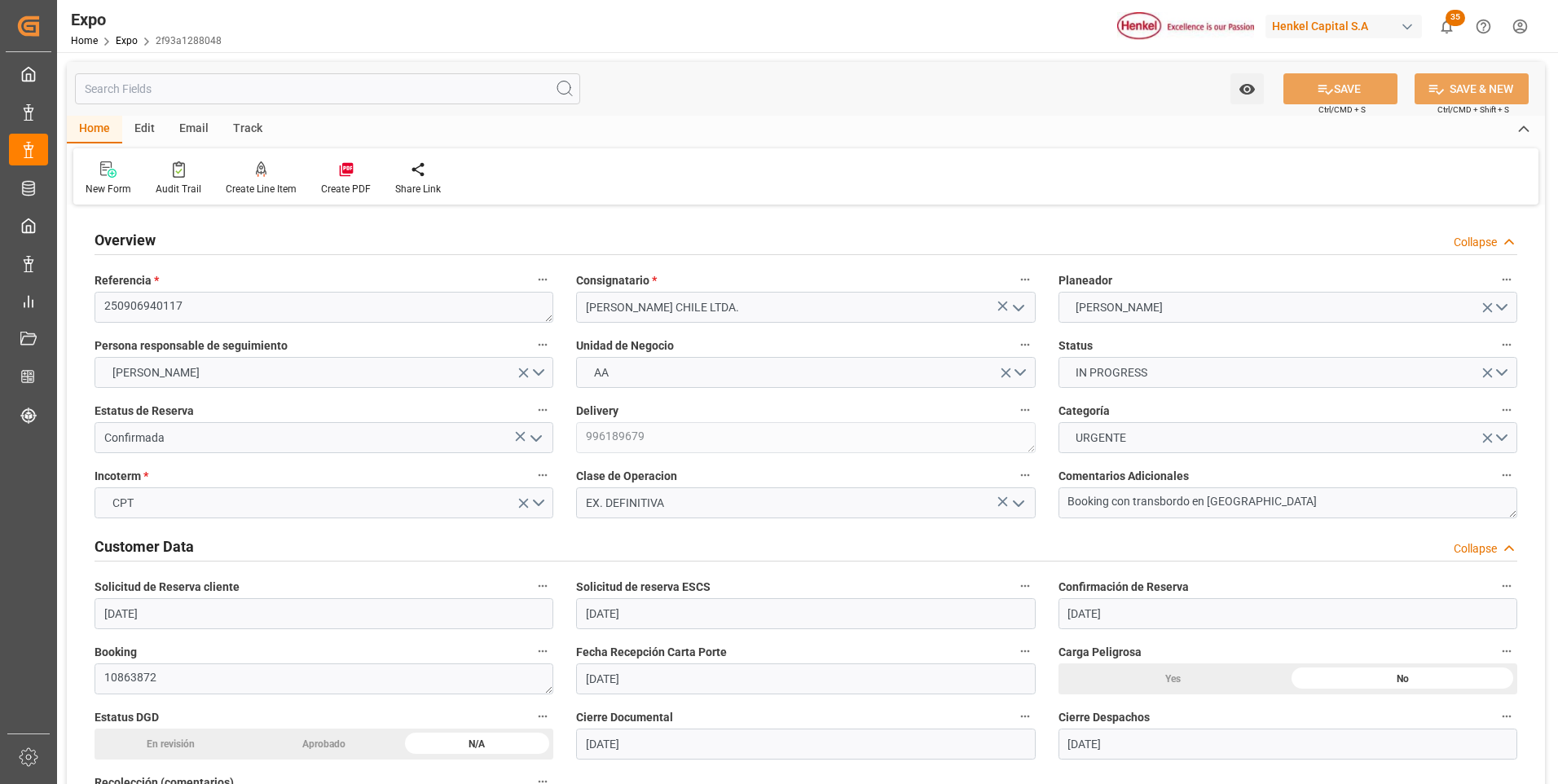
type input "09-09-2025 01:00"
type input "09-09-2025 00:00"
type input "09-09-2025 07:12"
type input "10-10-2025 08:00"
type input "10-10-2025 00:00"
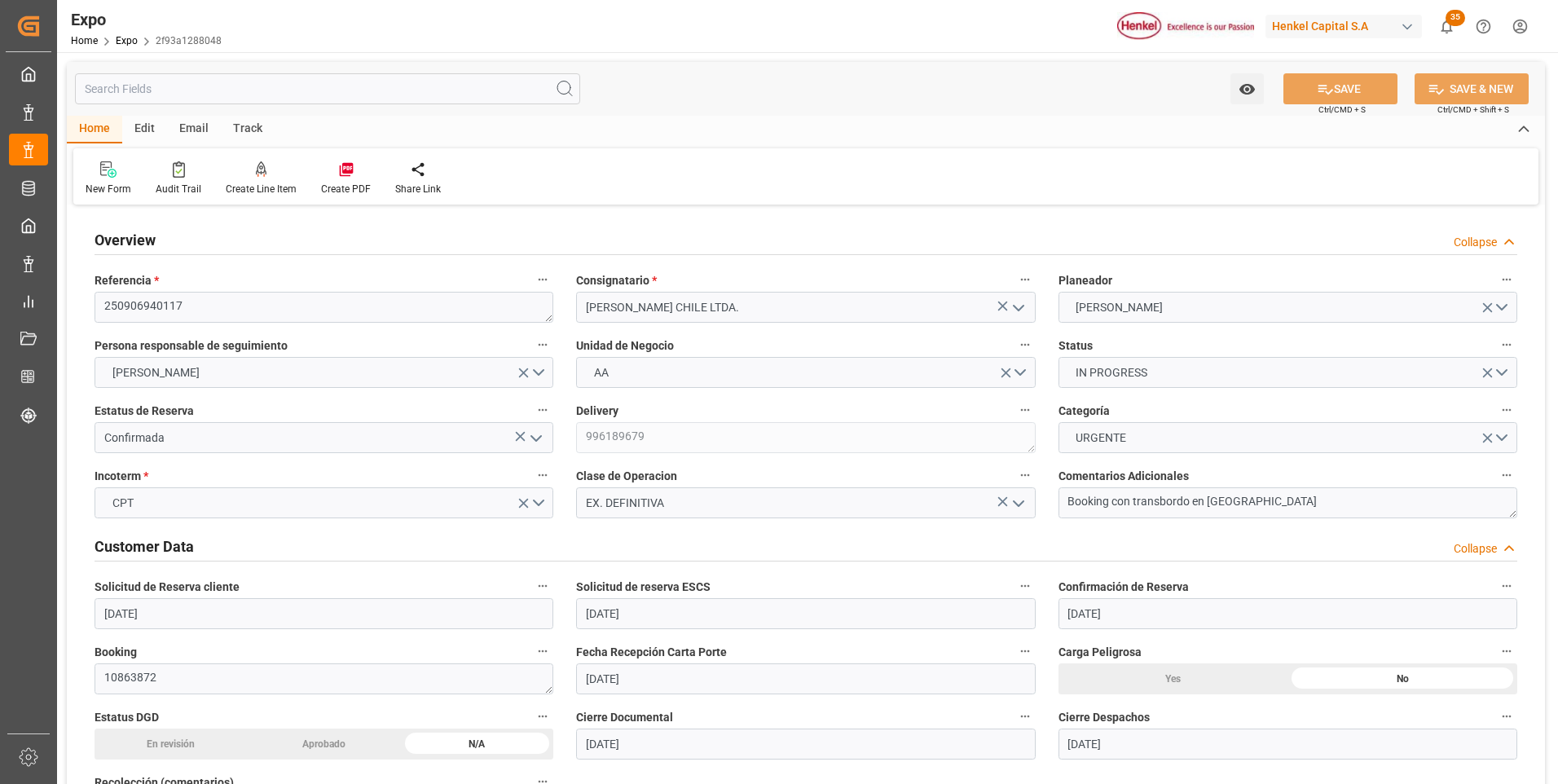
type input "09-09-2025 19:58"
type input "08-09-2025 09:07"
type input "09-09-2025 02:00"
type input "09-09-2025 07:53"
type input "20-09-2025 17:40"
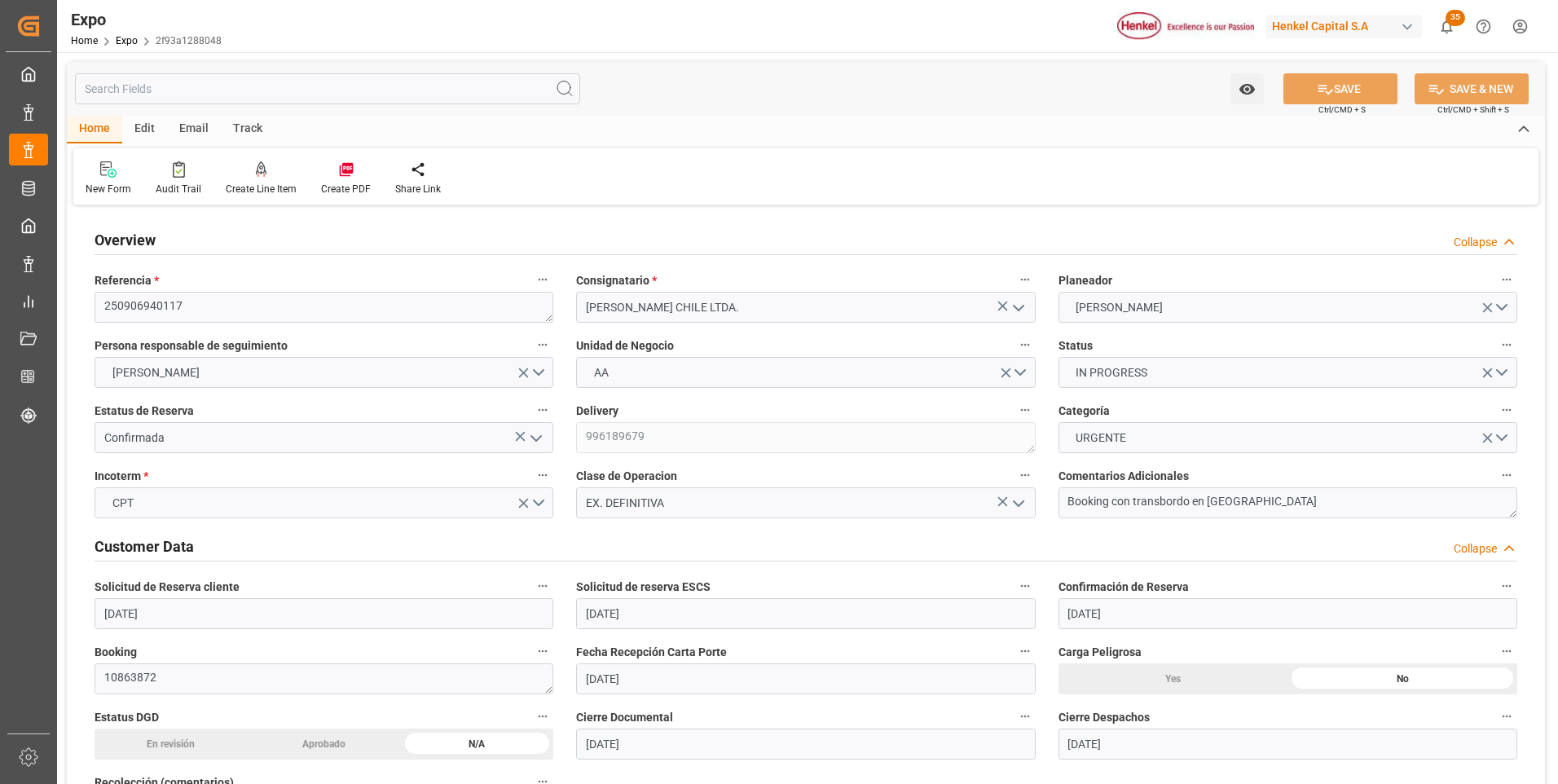
type input "24-09-2025 12:00"
type input "21-09-2025 05:52"
type input "26-09-2025 07:00"
type input "10-10-2025 08:00"
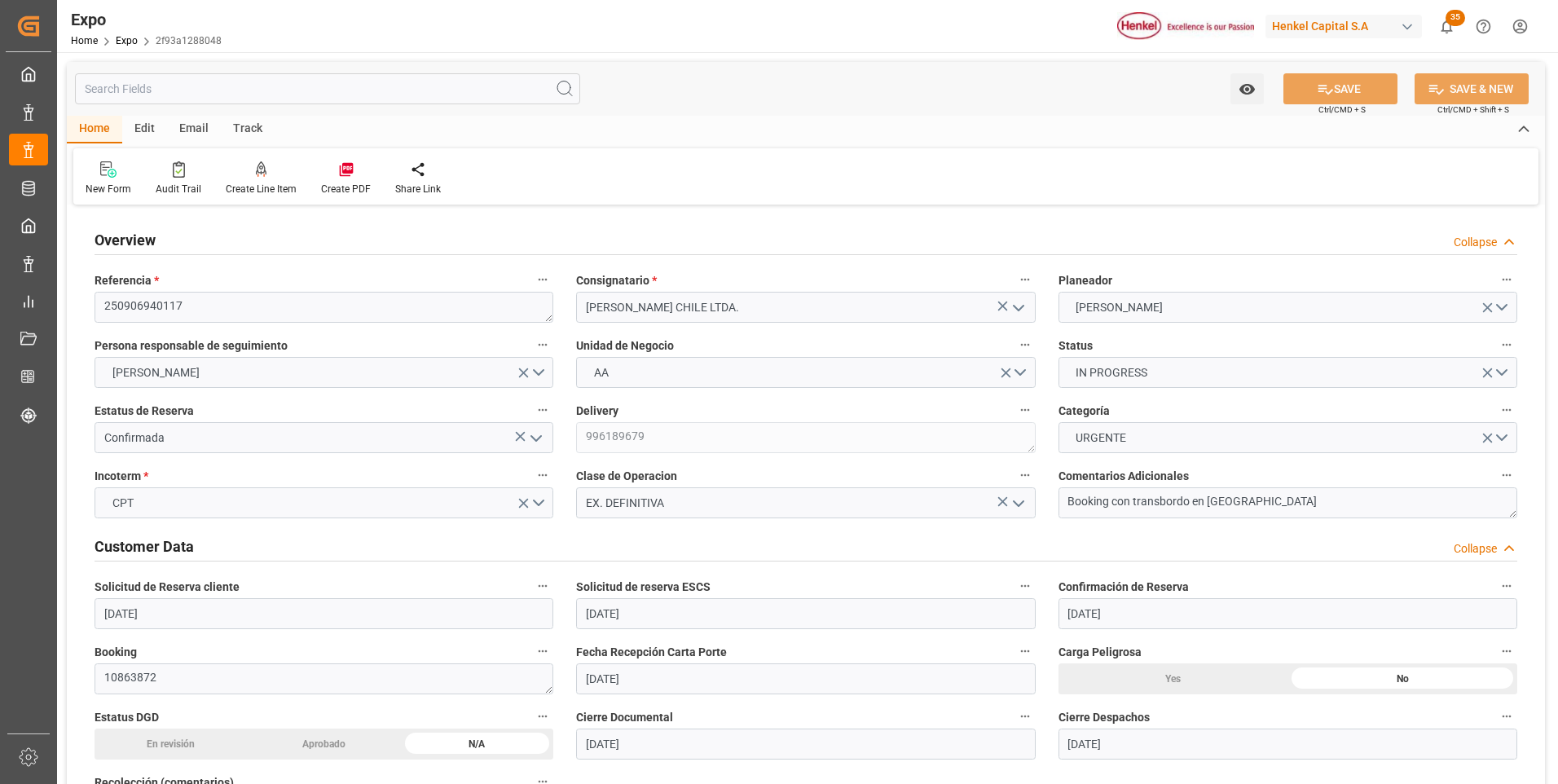
type input "11-10-2025 06:33"
type input "15-10-2025 06:33"
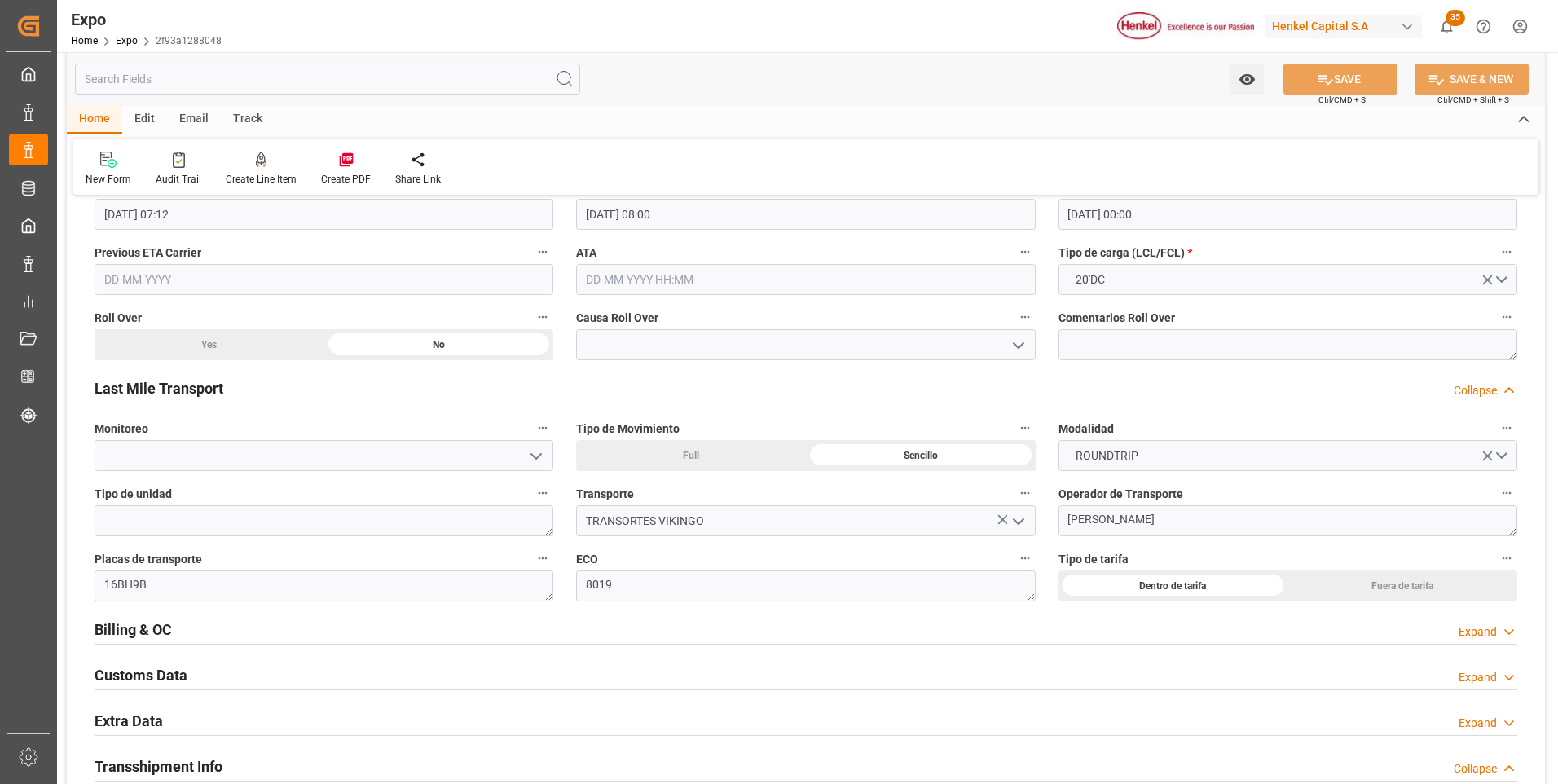
scroll to position [2525, 0]
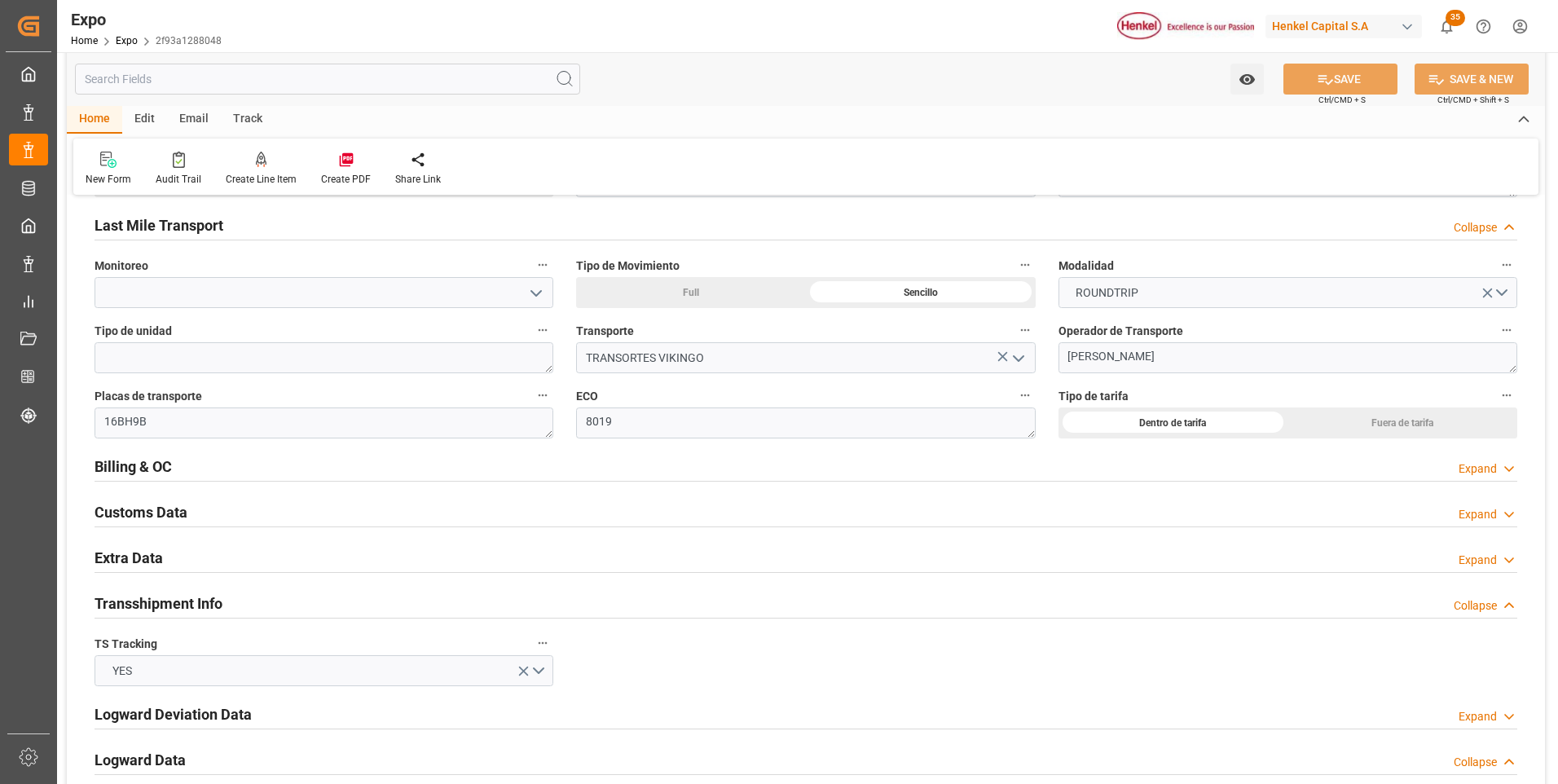
click at [1500, 466] on div "Expand" at bounding box center [1488, 468] width 59 height 17
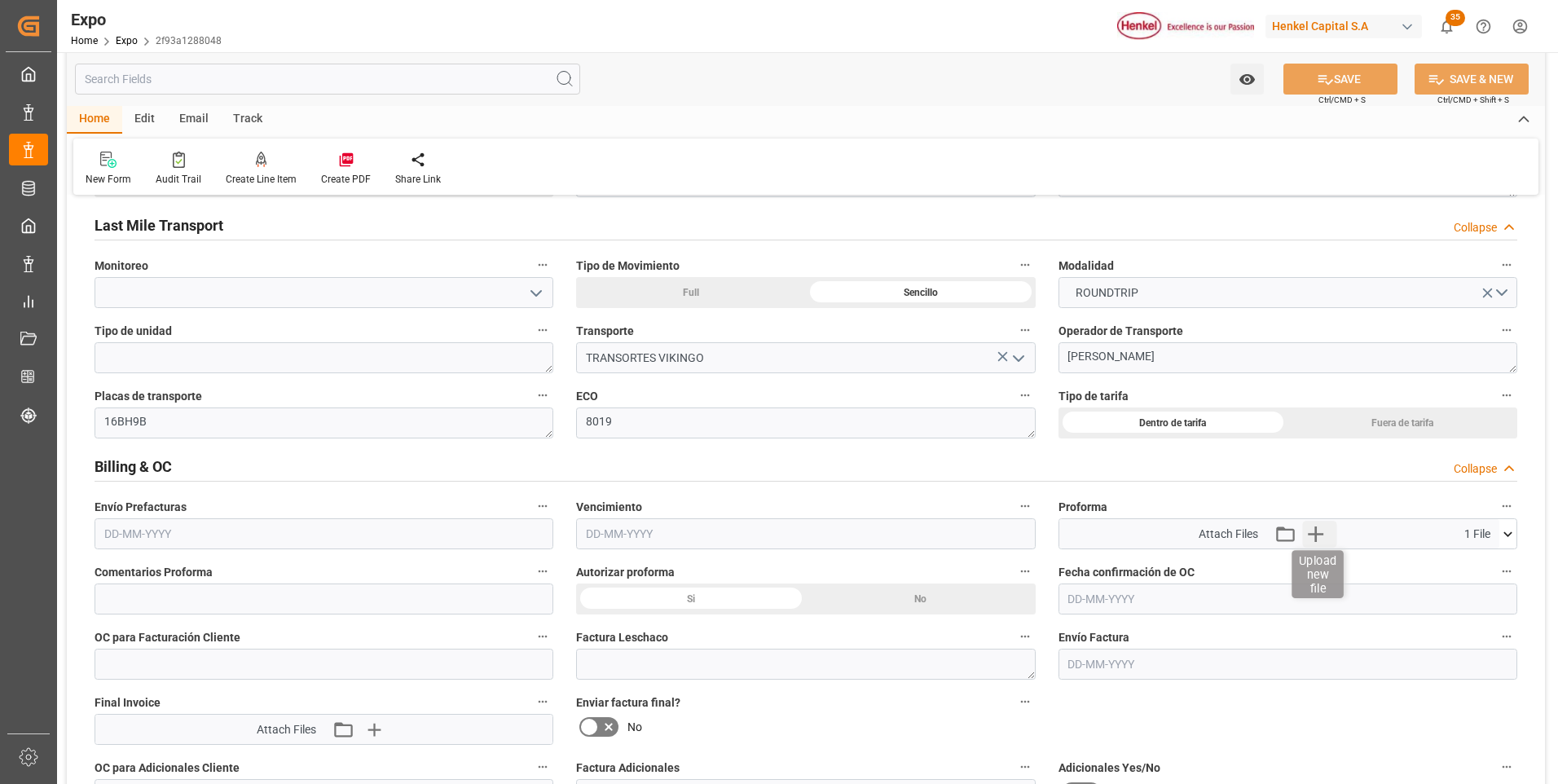
click at [1316, 533] on icon "button" at bounding box center [1315, 534] width 26 height 26
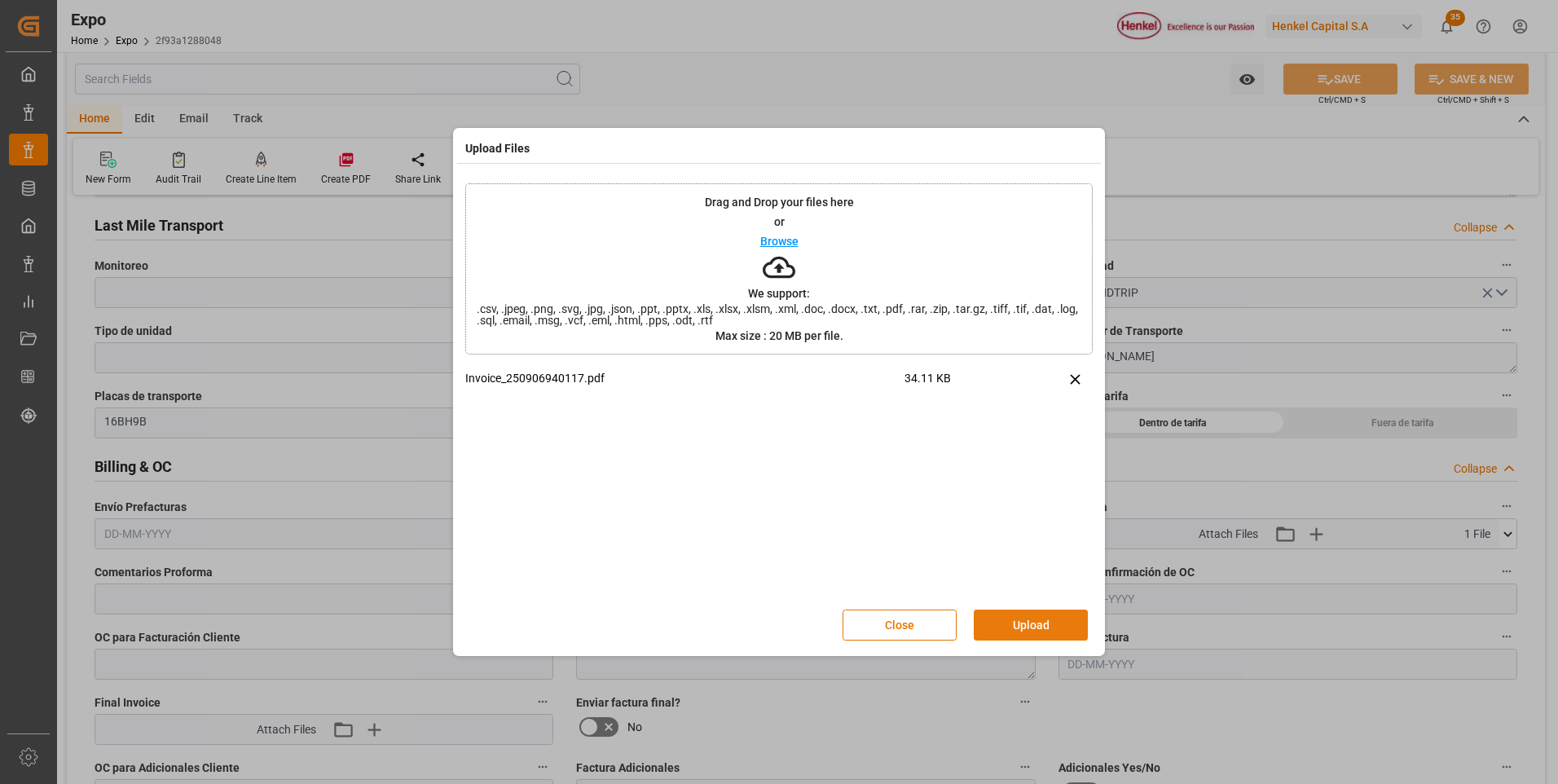
click at [1003, 618] on button "Upload" at bounding box center [1031, 625] width 114 height 31
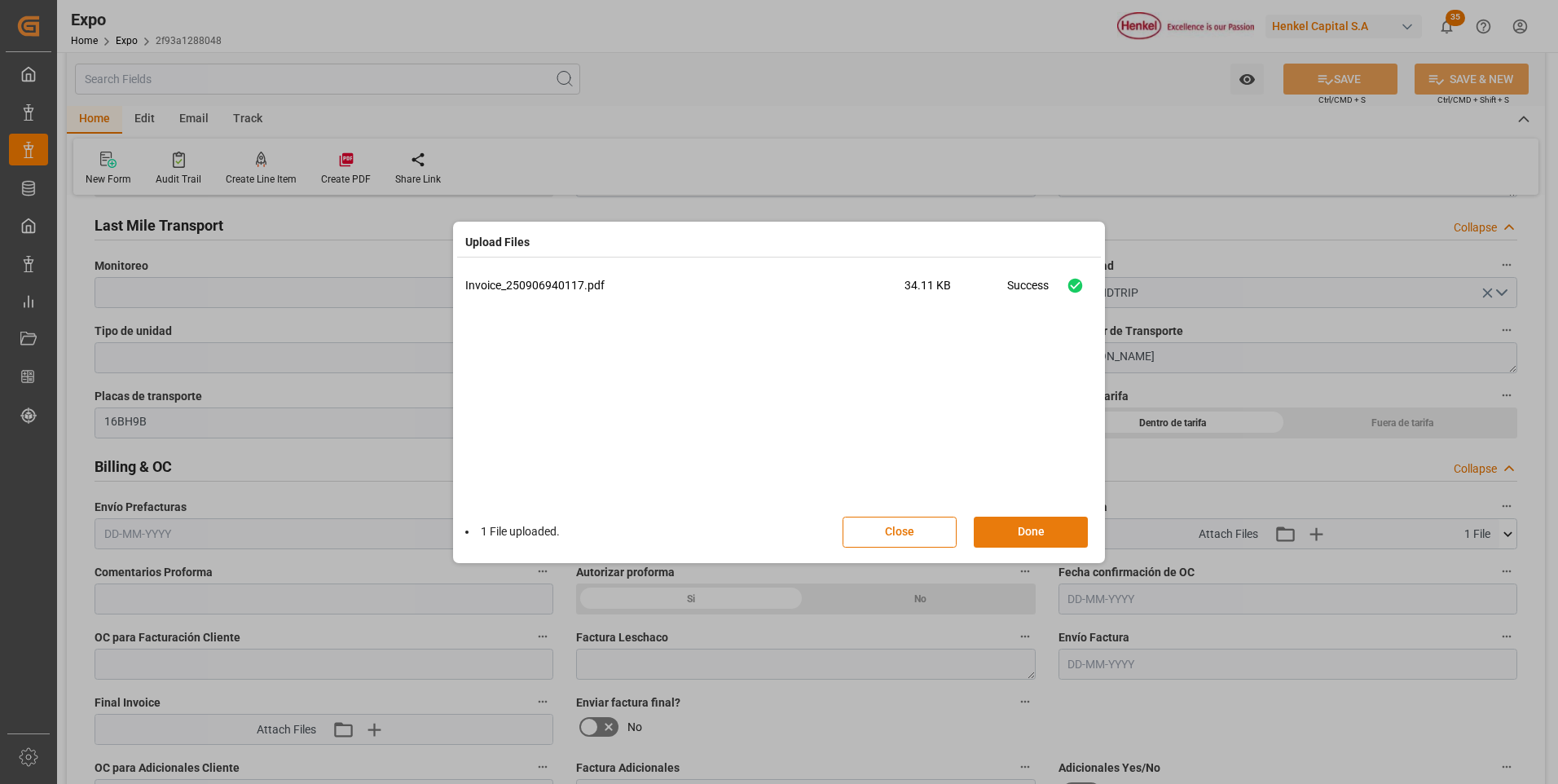
click at [1027, 536] on button "Done" at bounding box center [1031, 532] width 114 height 31
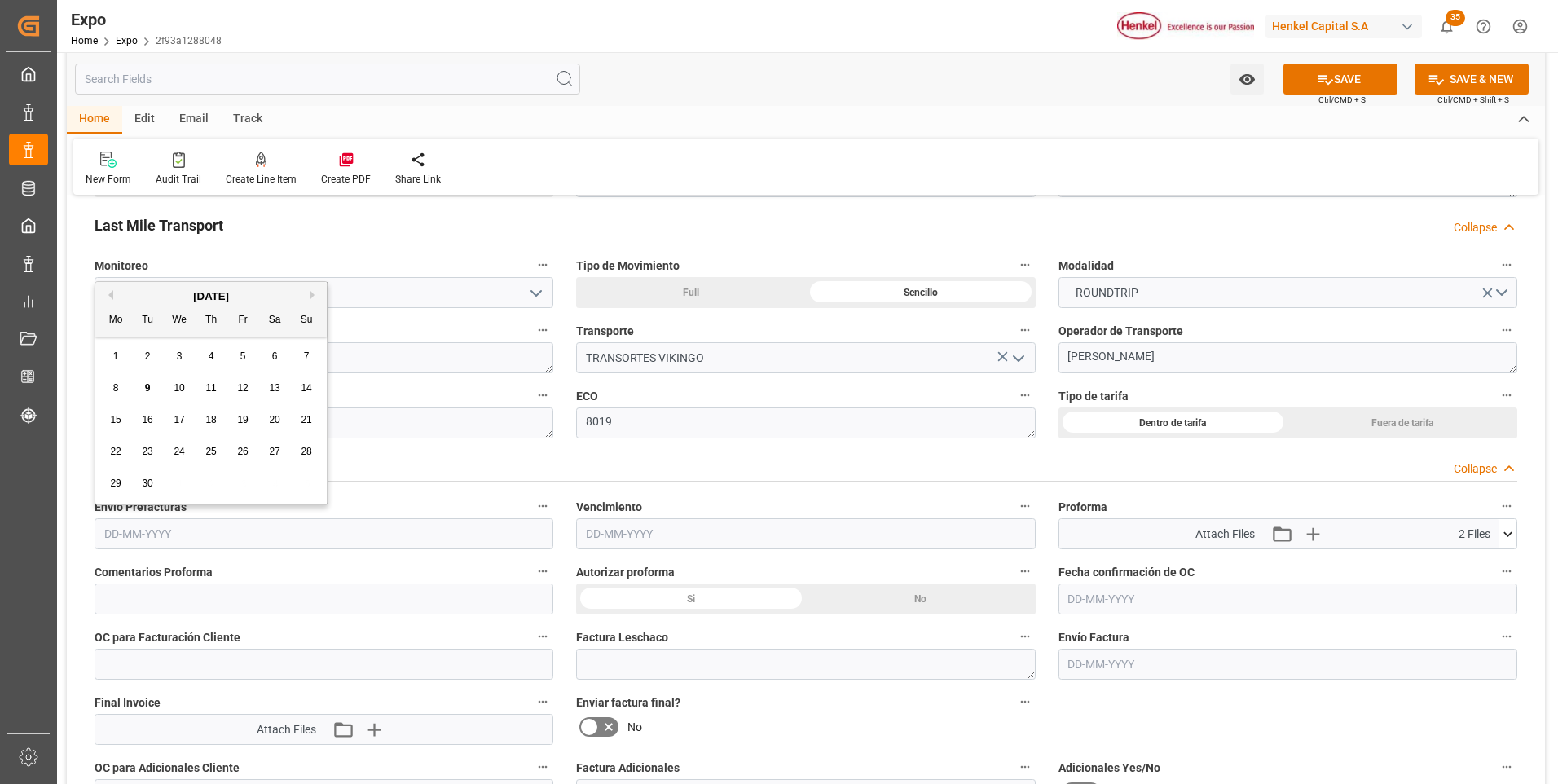
click at [134, 535] on input "text" at bounding box center [324, 534] width 458 height 31
click at [150, 386] on span "9" at bounding box center [148, 387] width 6 height 11
type input "[DATE]"
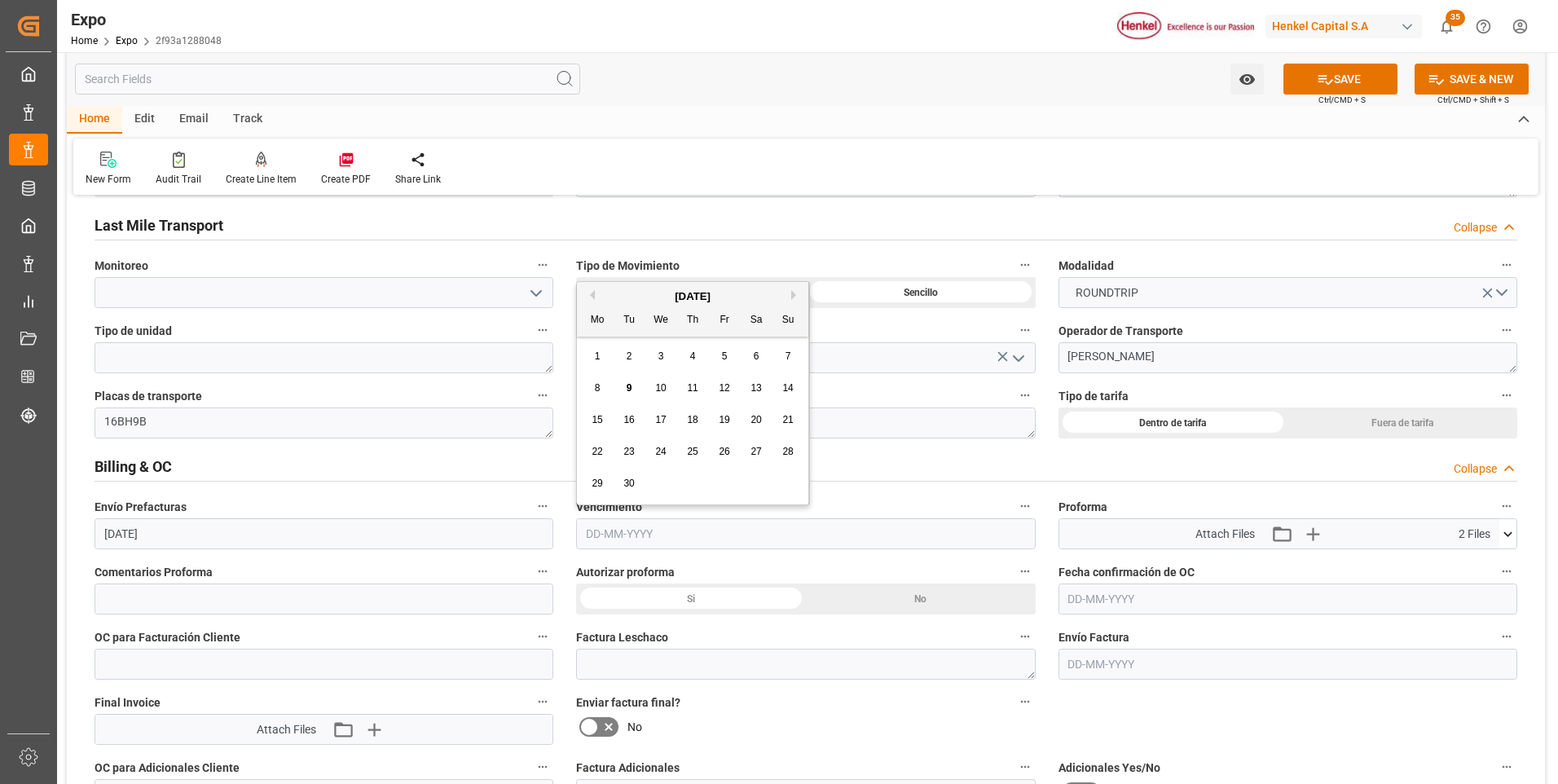
click at [593, 526] on input "text" at bounding box center [805, 534] width 458 height 31
click at [729, 392] on span "12" at bounding box center [724, 387] width 11 height 11
type input "[DATE]"
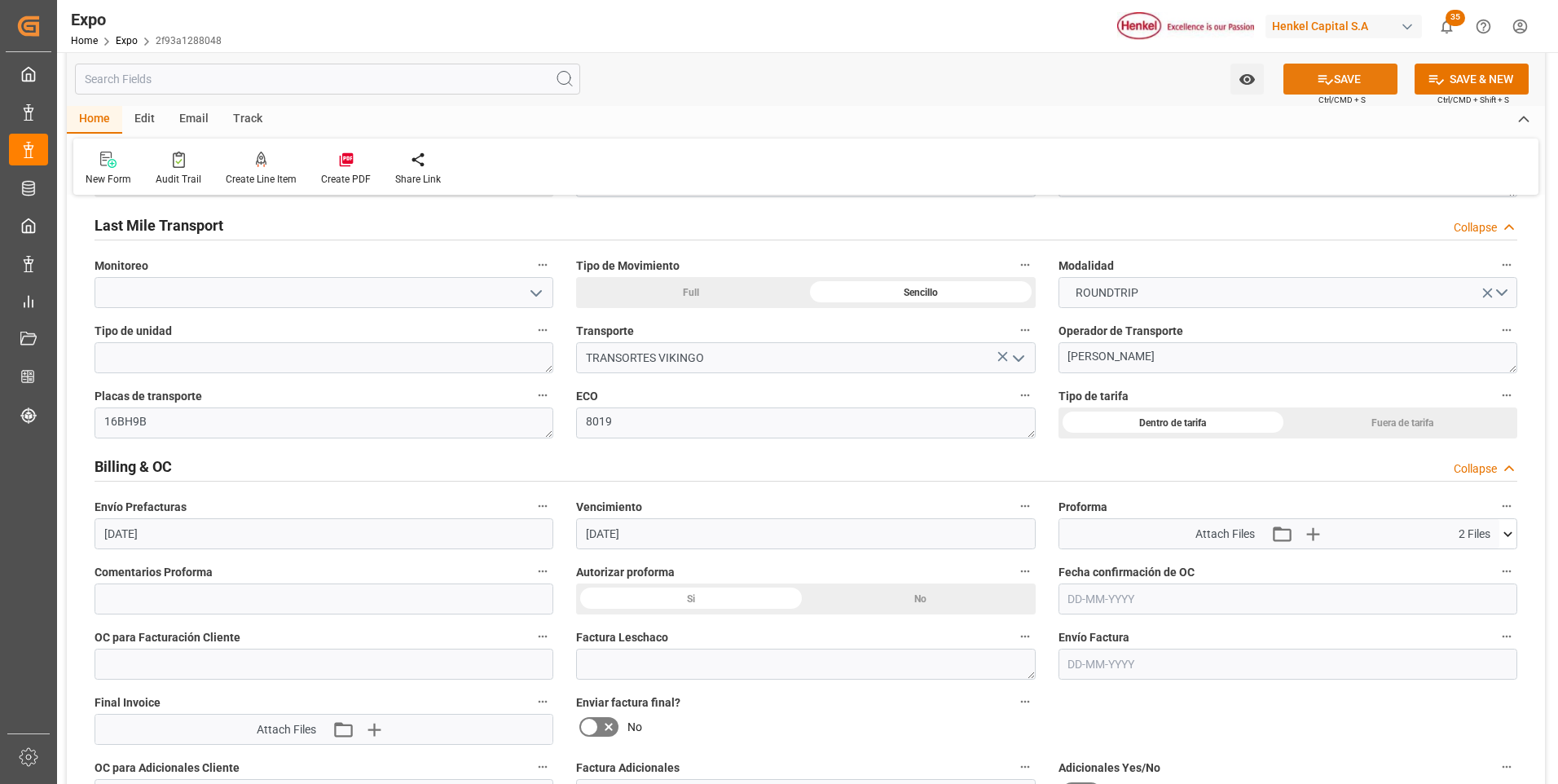
click at [1333, 86] on button "SAVE" at bounding box center [1340, 79] width 114 height 31
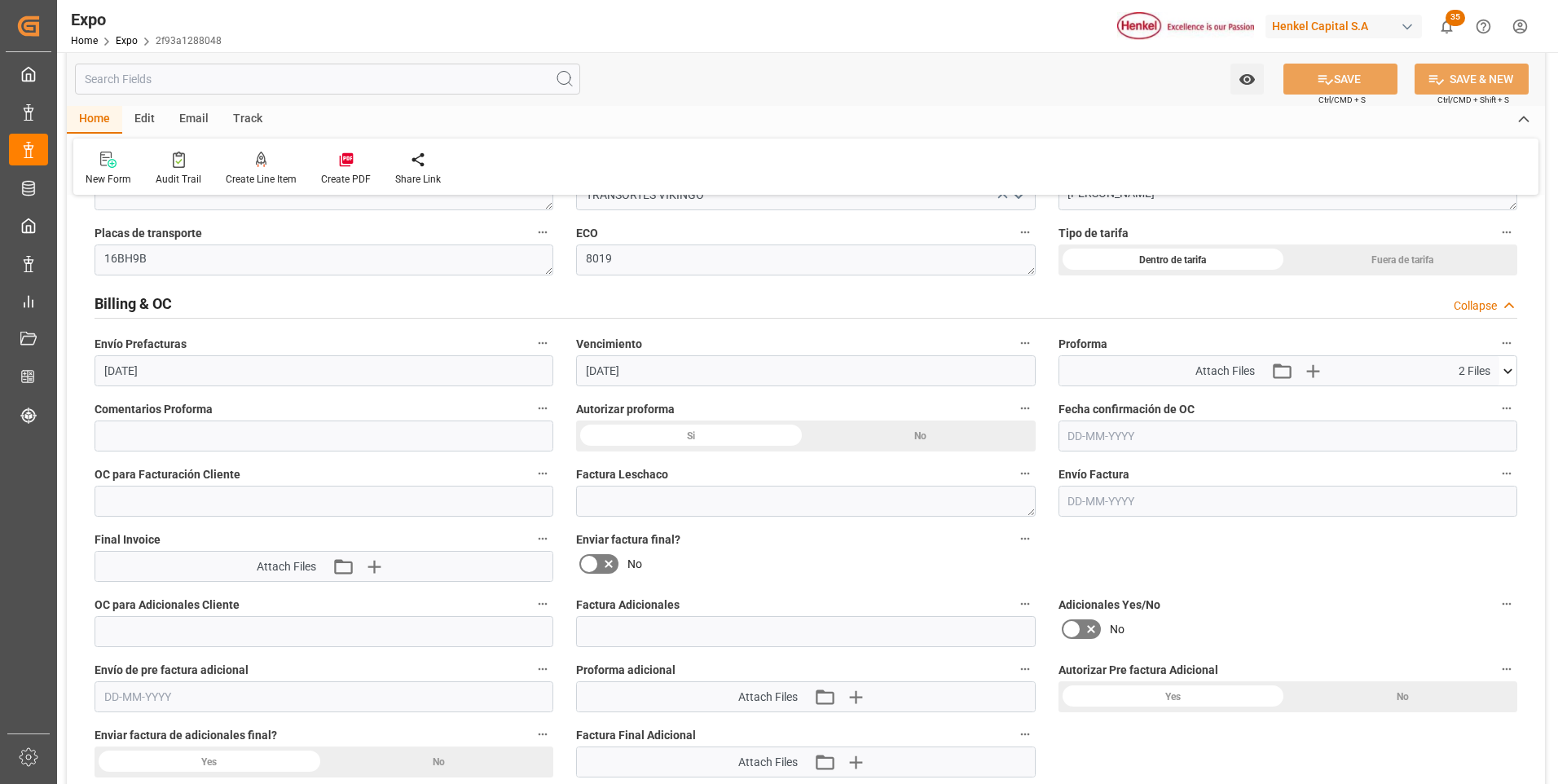
scroll to position [2933, 0]
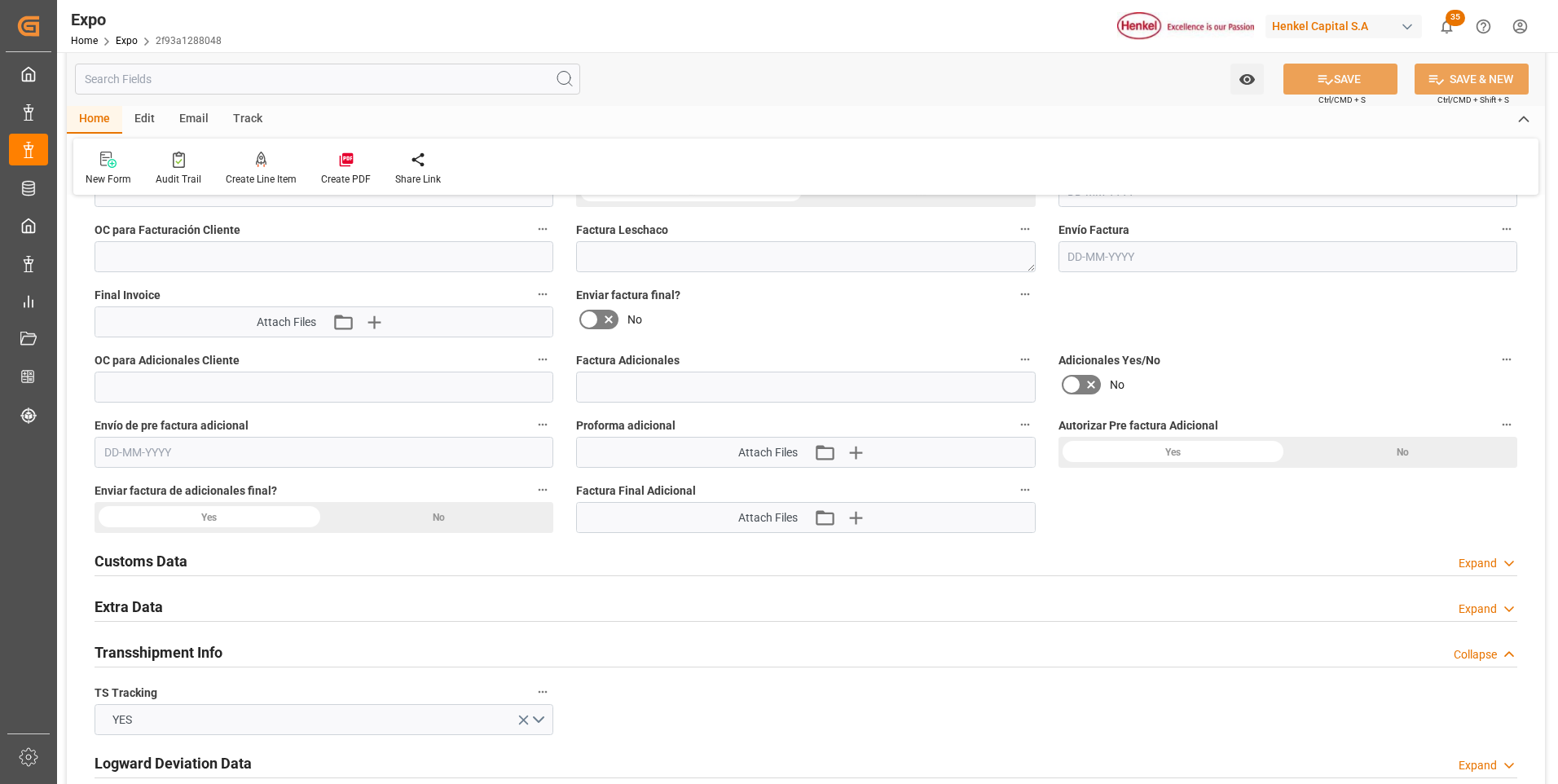
click at [1506, 609] on polyline at bounding box center [1508, 609] width 8 height 4
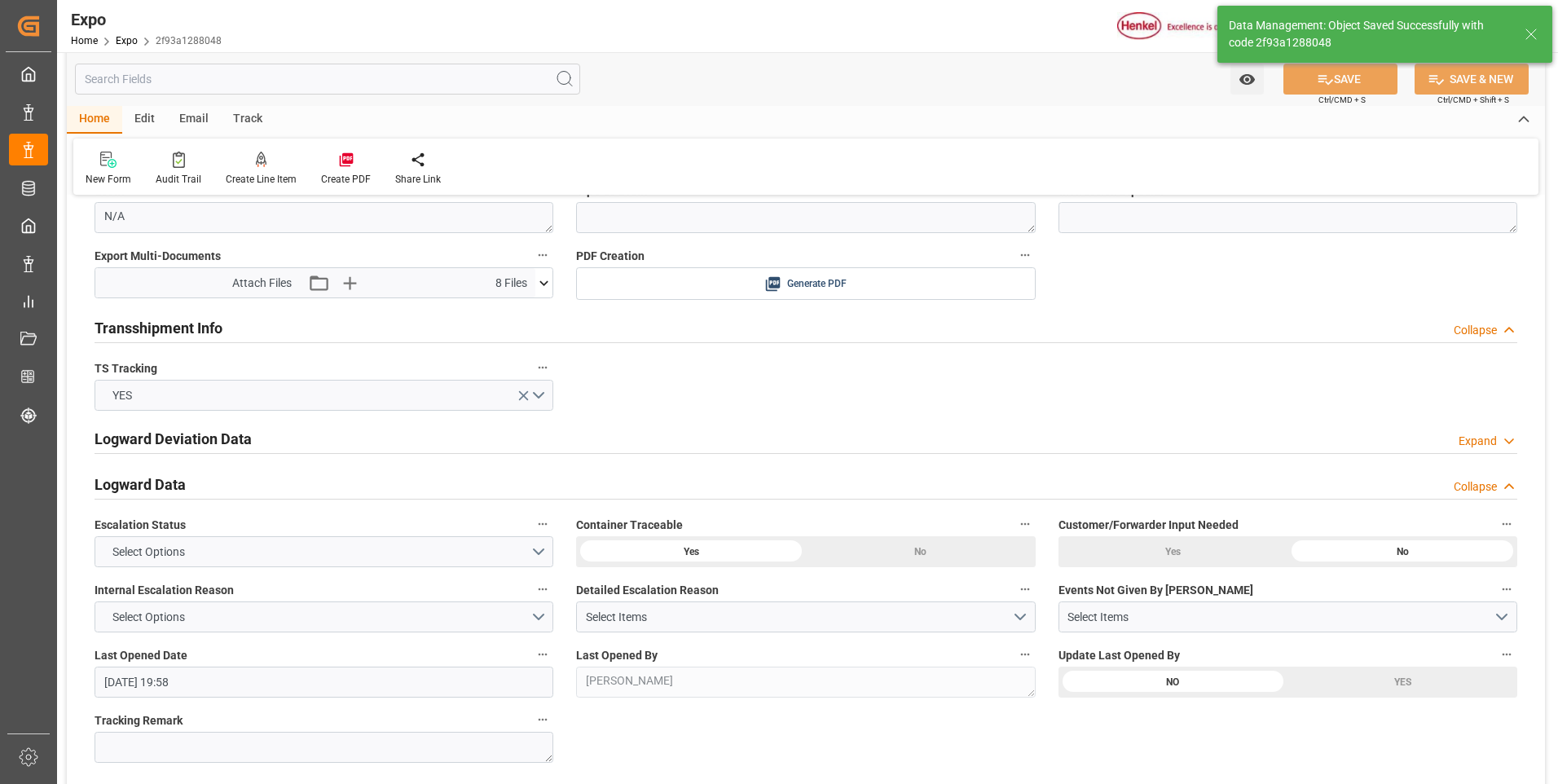
type input "09-09-2025 21:01"
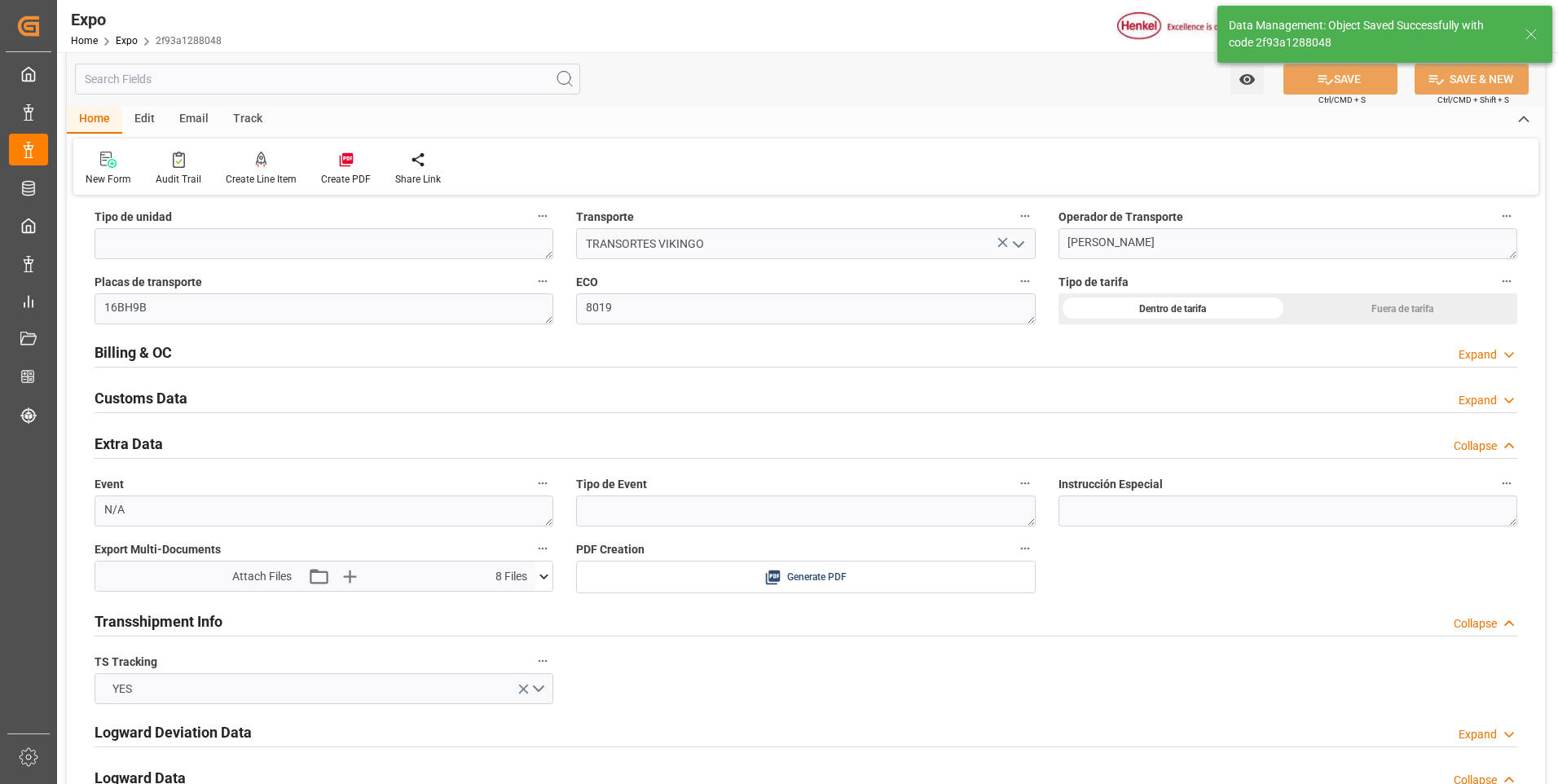
click at [547, 575] on icon at bounding box center [545, 575] width 9 height 5
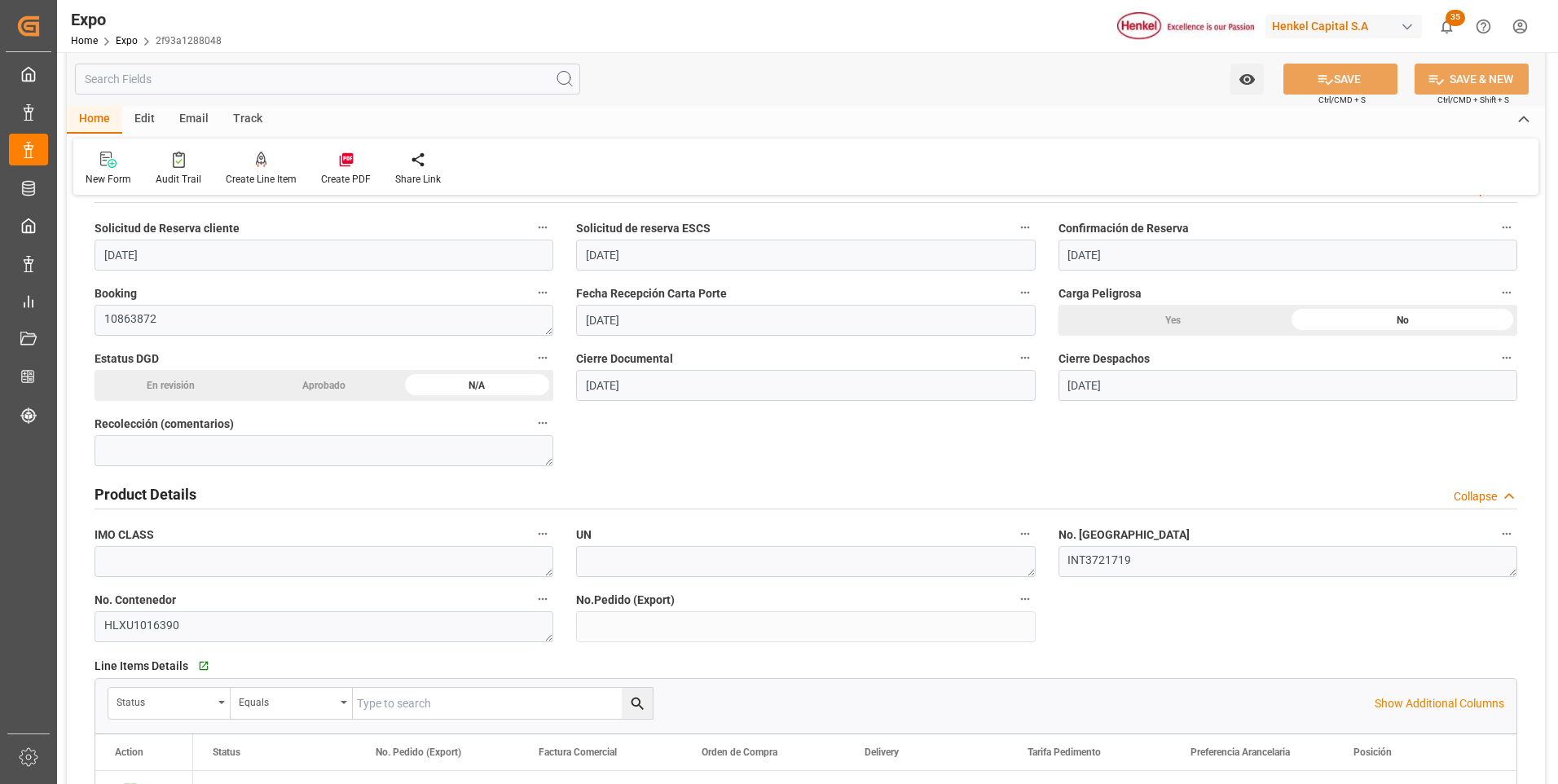
scroll to position [0, 0]
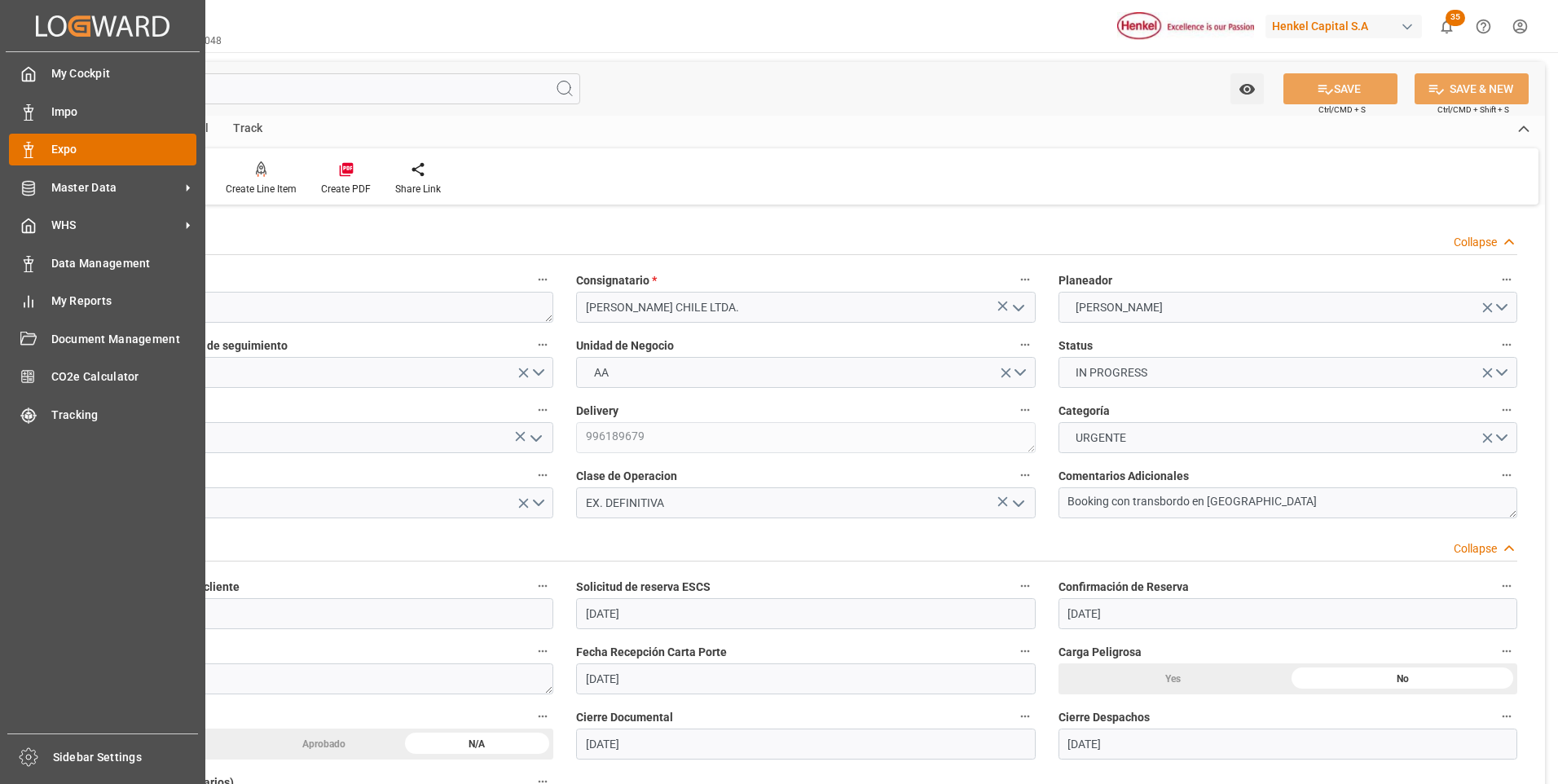
click at [46, 145] on div "Expo Expo" at bounding box center [103, 149] width 188 height 32
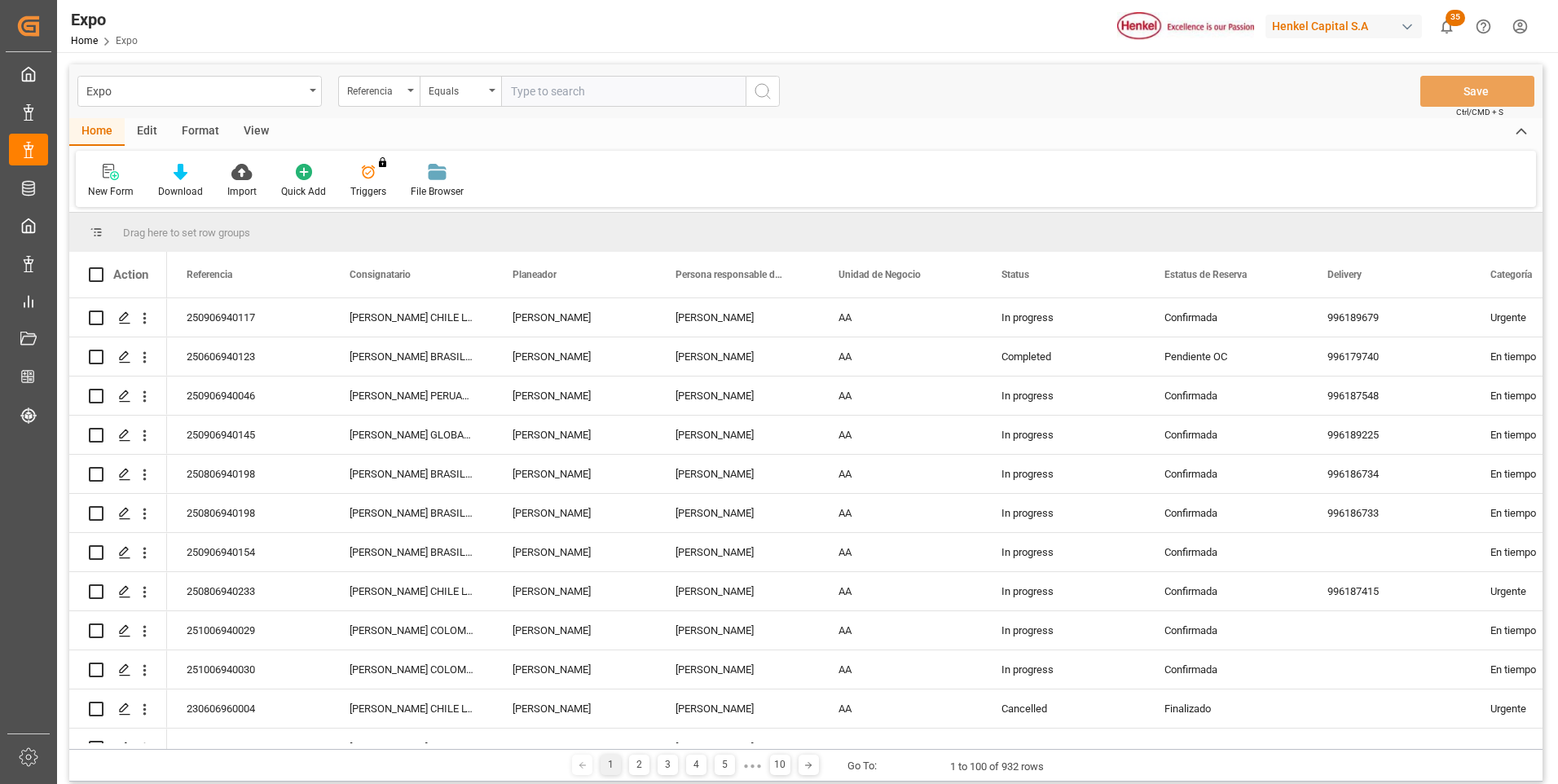
click at [1394, 175] on div "New Form Download Import Quick Add Triggers You do not have permission for Trig…" at bounding box center [805, 179] width 1460 height 56
click at [565, 89] on input "text" at bounding box center [623, 91] width 245 height 31
paste input "250906940046"
type input "250906940046"
click at [755, 88] on icon "search button" at bounding box center [762, 91] width 19 height 19
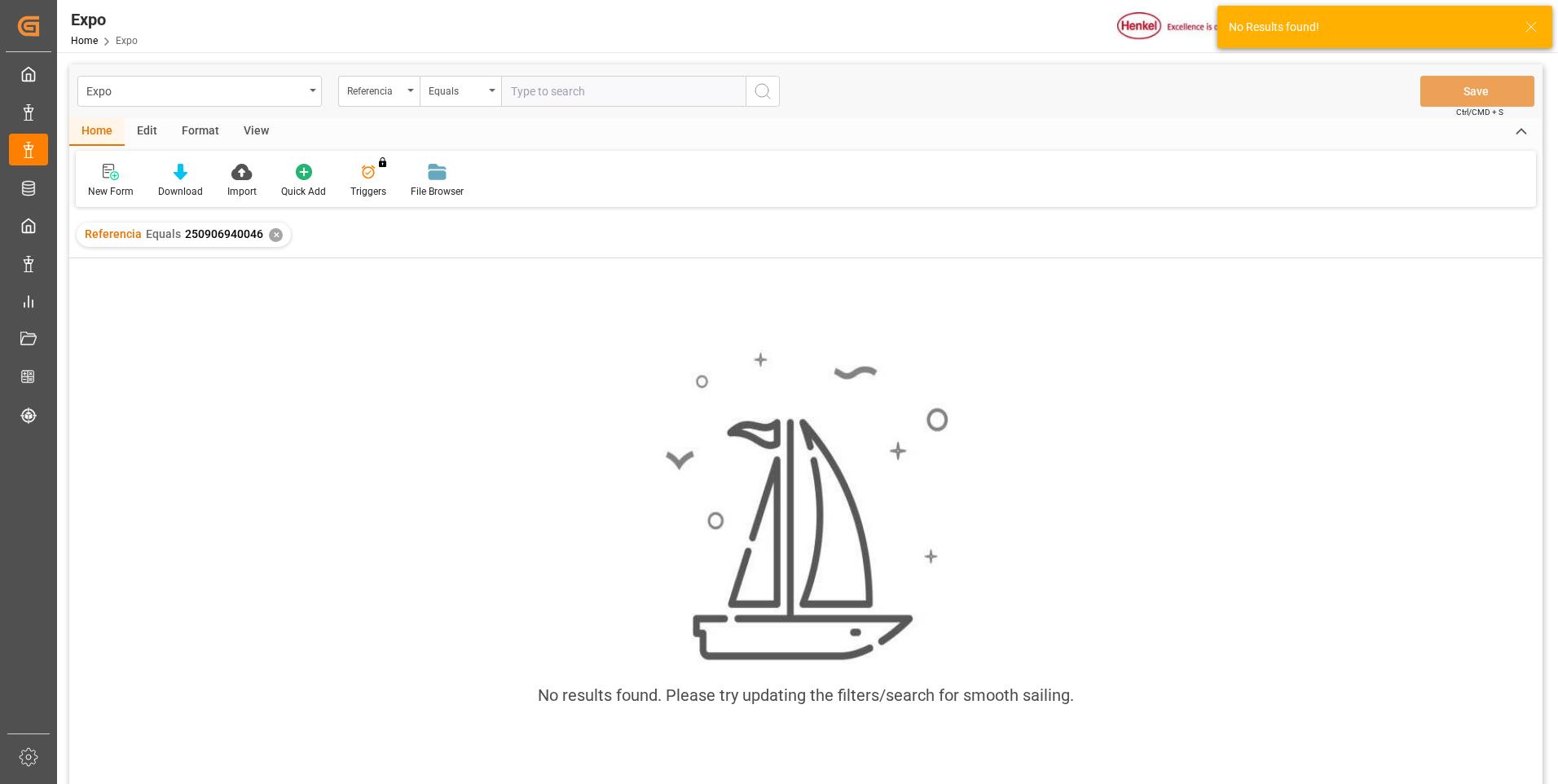
click at [594, 97] on input "text" at bounding box center [623, 91] width 245 height 31
click at [273, 235] on div "✕" at bounding box center [275, 235] width 14 height 14
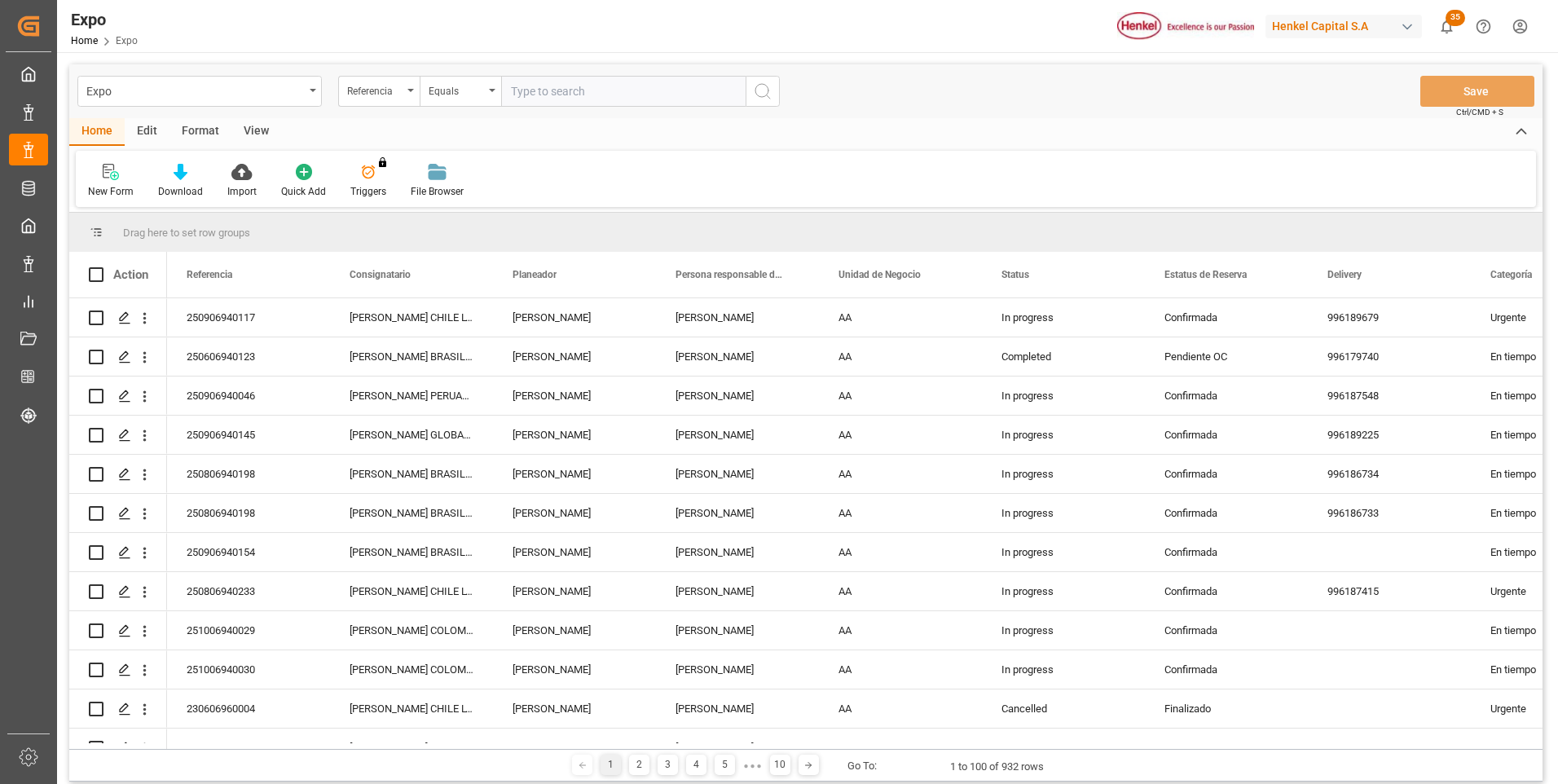
click at [515, 91] on input "text" at bounding box center [623, 91] width 245 height 31
paste input "250906940046"
type input "250906940046"
click at [751, 96] on button "search button" at bounding box center [762, 91] width 34 height 31
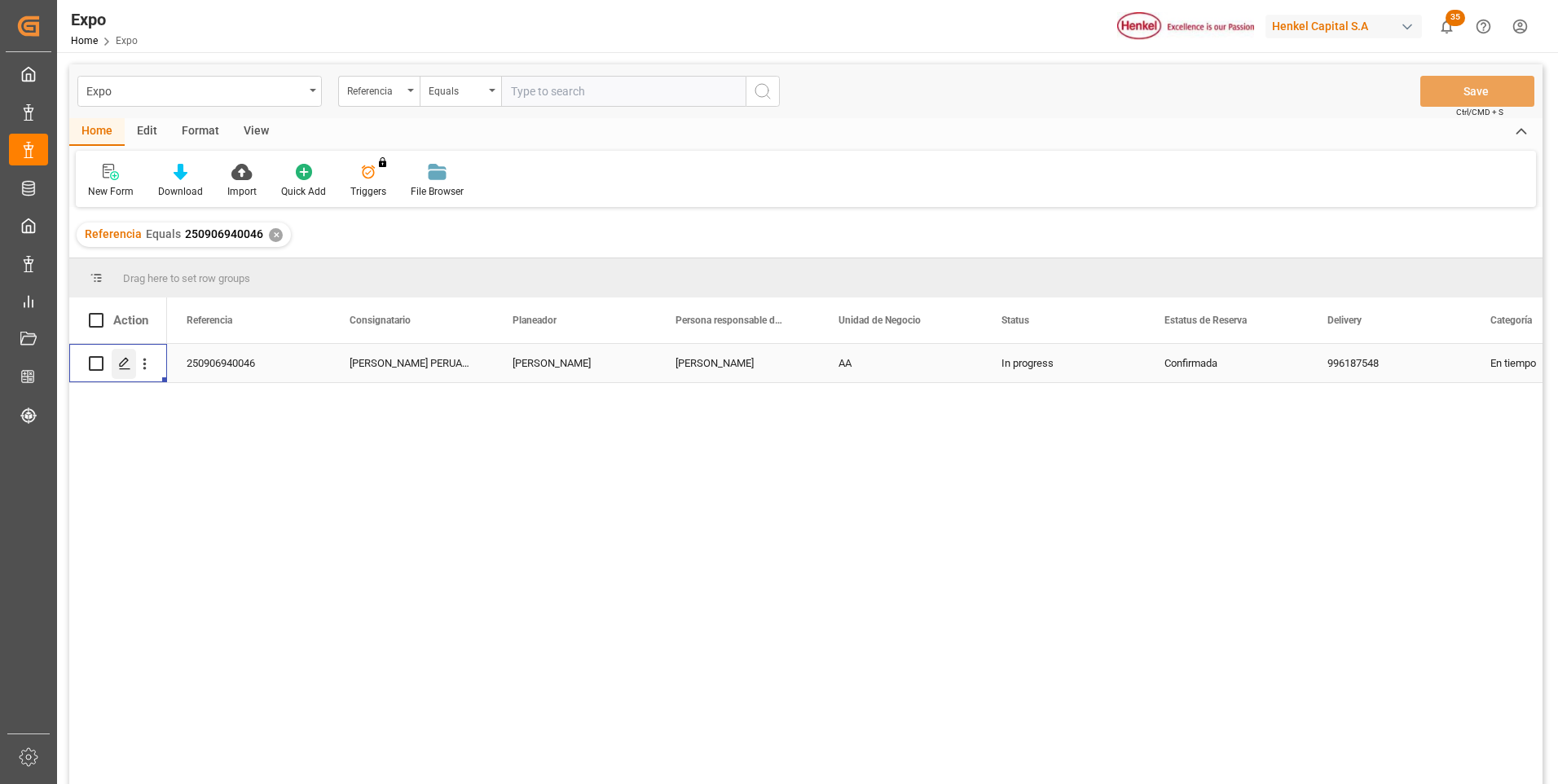
click at [126, 359] on polygon "Press SPACE to select this row." at bounding box center [123, 363] width 8 height 8
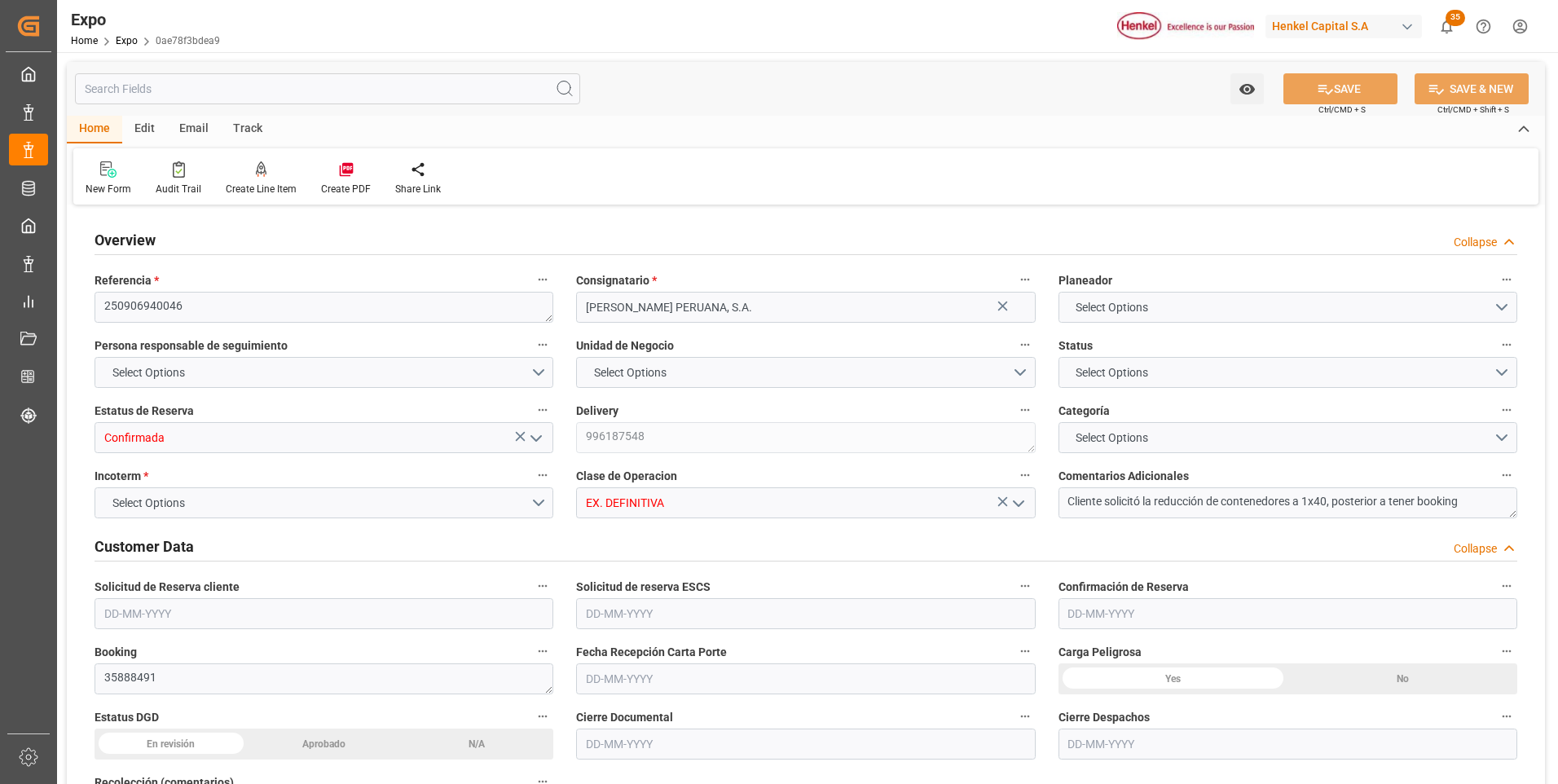
type input "20520"
type input "21530.88"
type input "36"
type input "9938420"
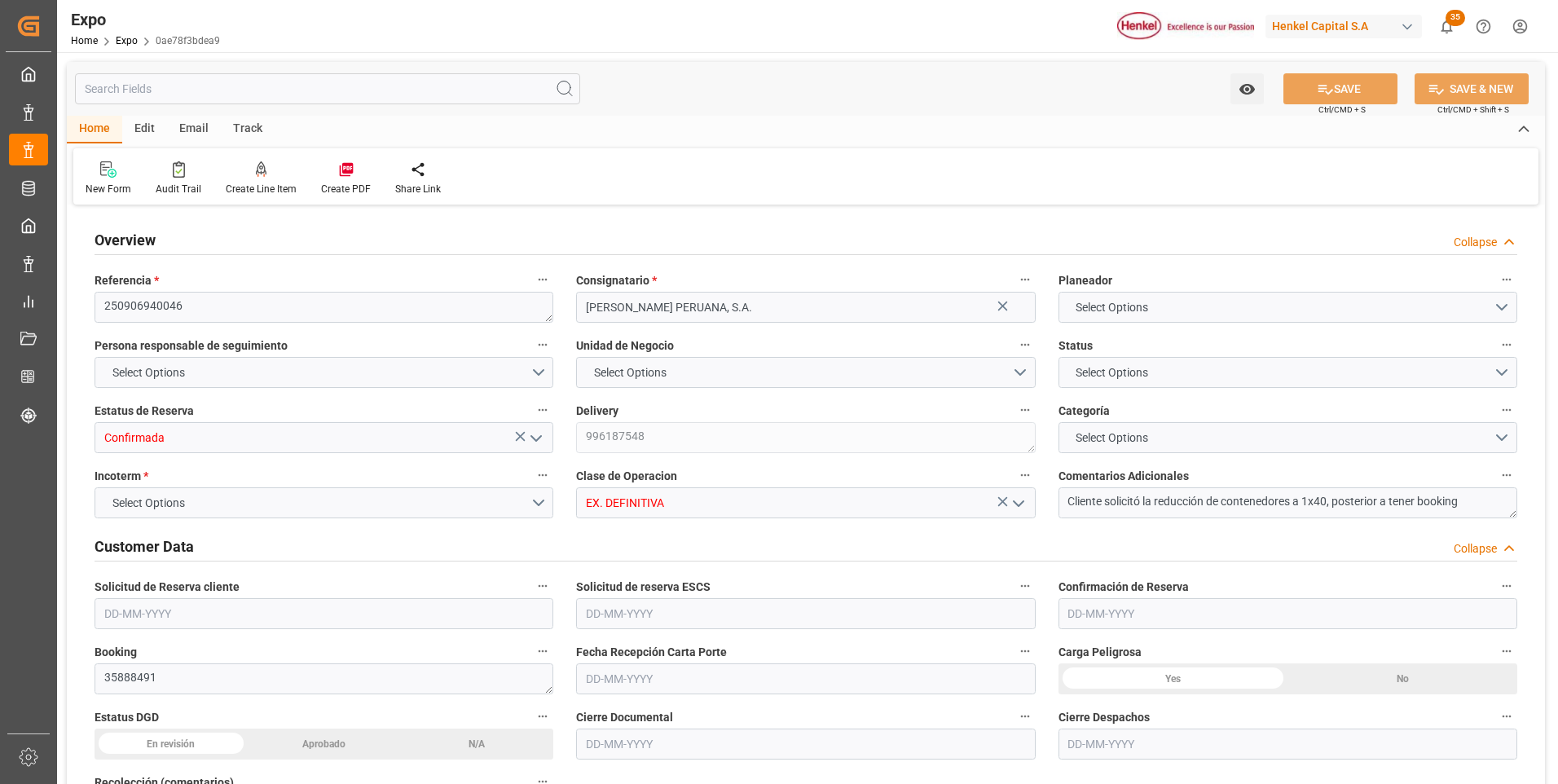
type input "MXZLO"
type input "PECLL"
type input "4578562544"
type input "9938420"
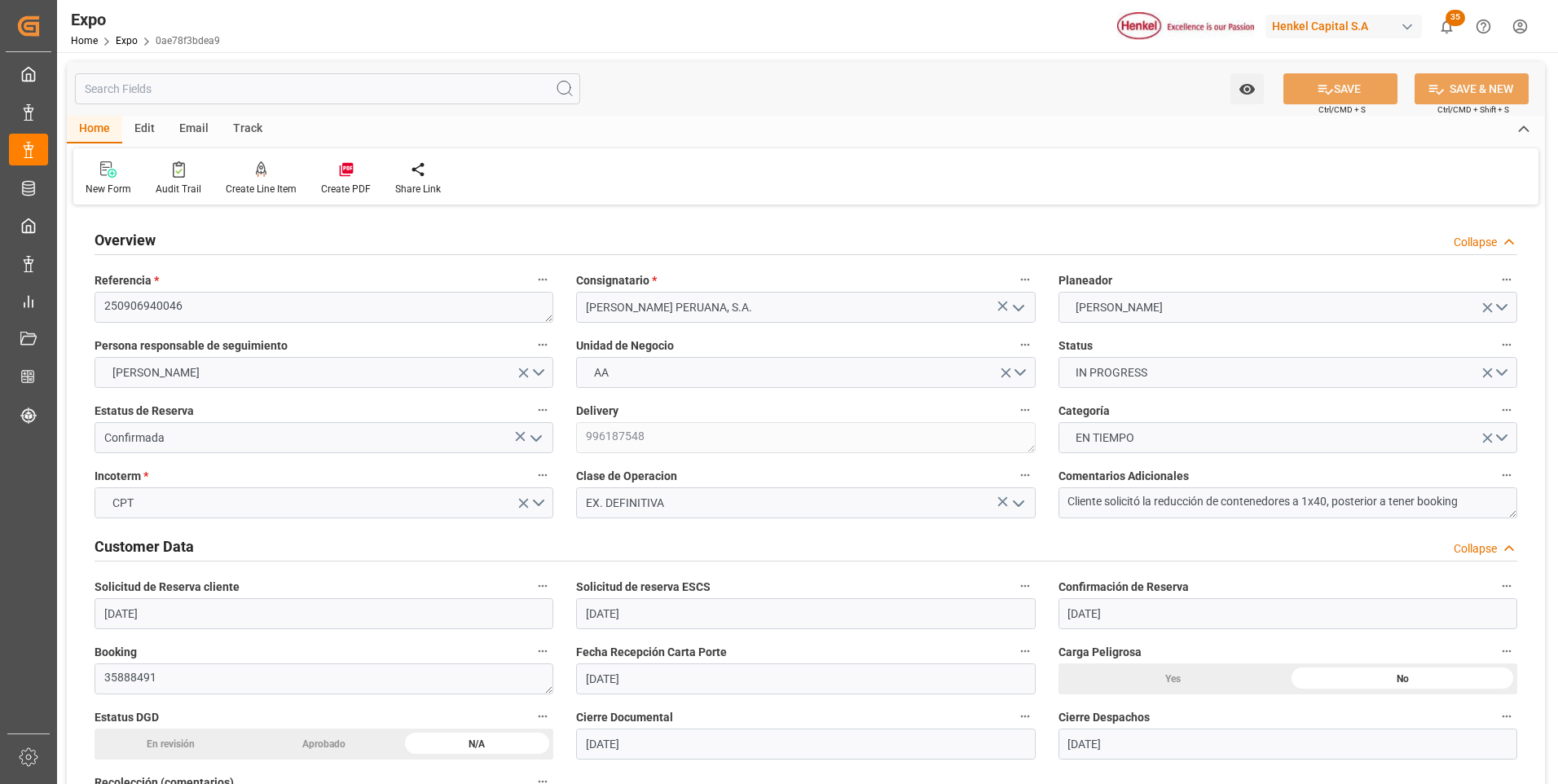
type input "08-08-2025"
type input "11-08-2025"
type input "22-08-2025"
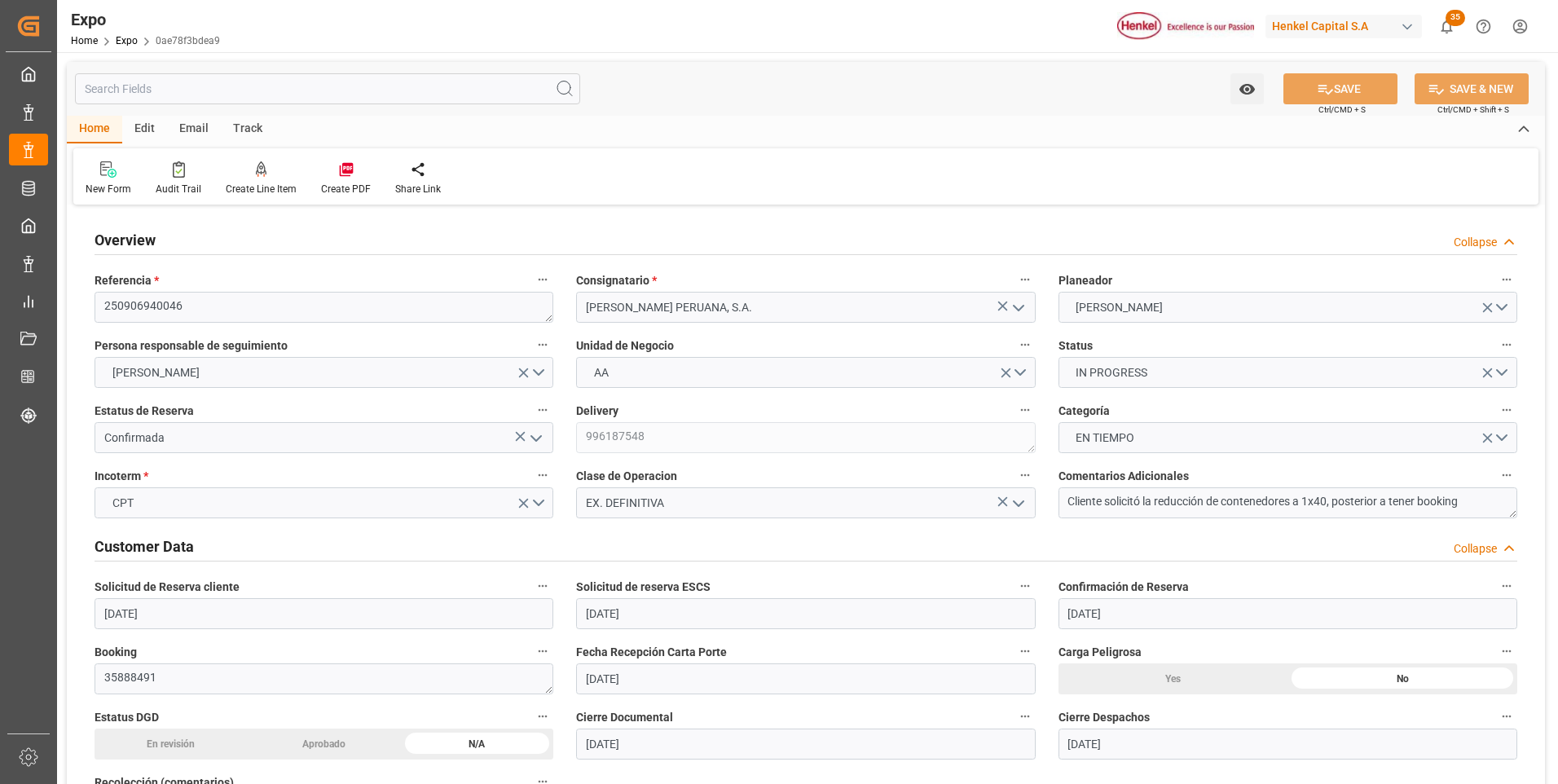
type input "[DATE]"
type input "20-08-2025"
type input "20-08-2025 00:00"
type input "21-08-2025"
type input "22-08-2025 22:41"
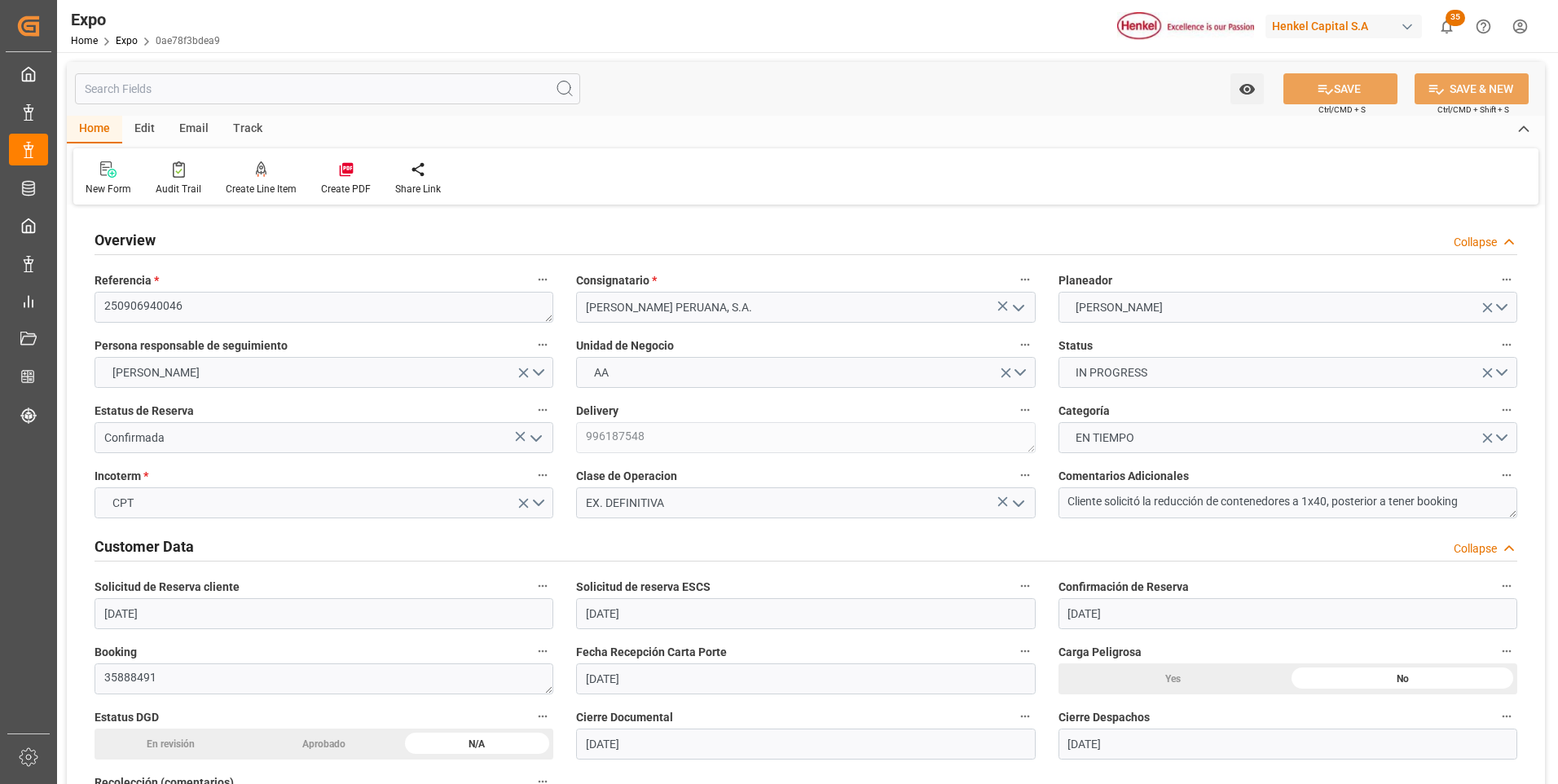
type input "21-08-2025"
type input "22-08-2025"
type input "04-09-2025"
type input "[DATE]"
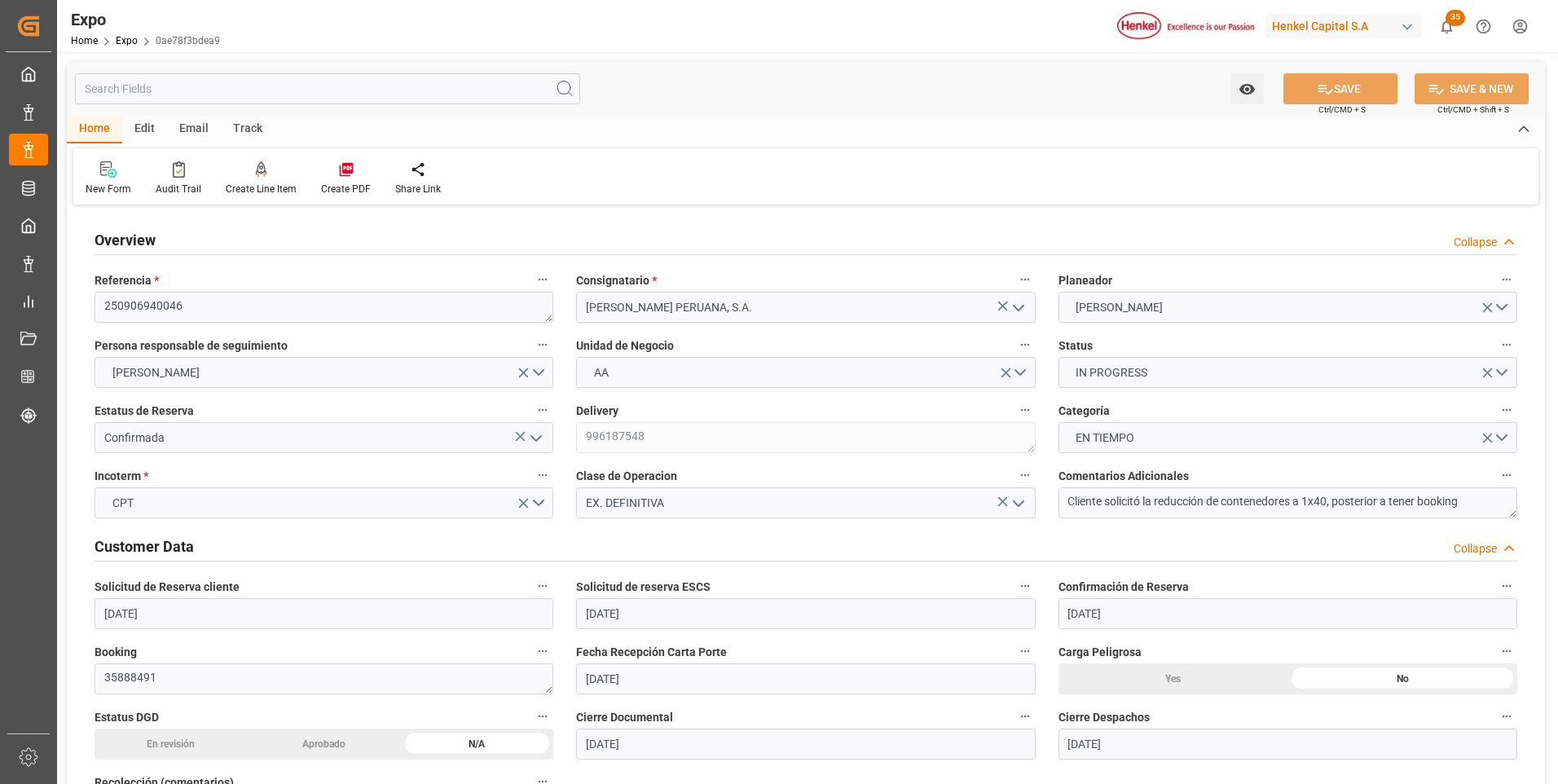
type input "04-09-2025 18:00"
type input "30-08-2025 00:00"
type input "04-09-2025 01:06"
type input "10-09-2025 07:00"
type input "07-09-2025 00:00"
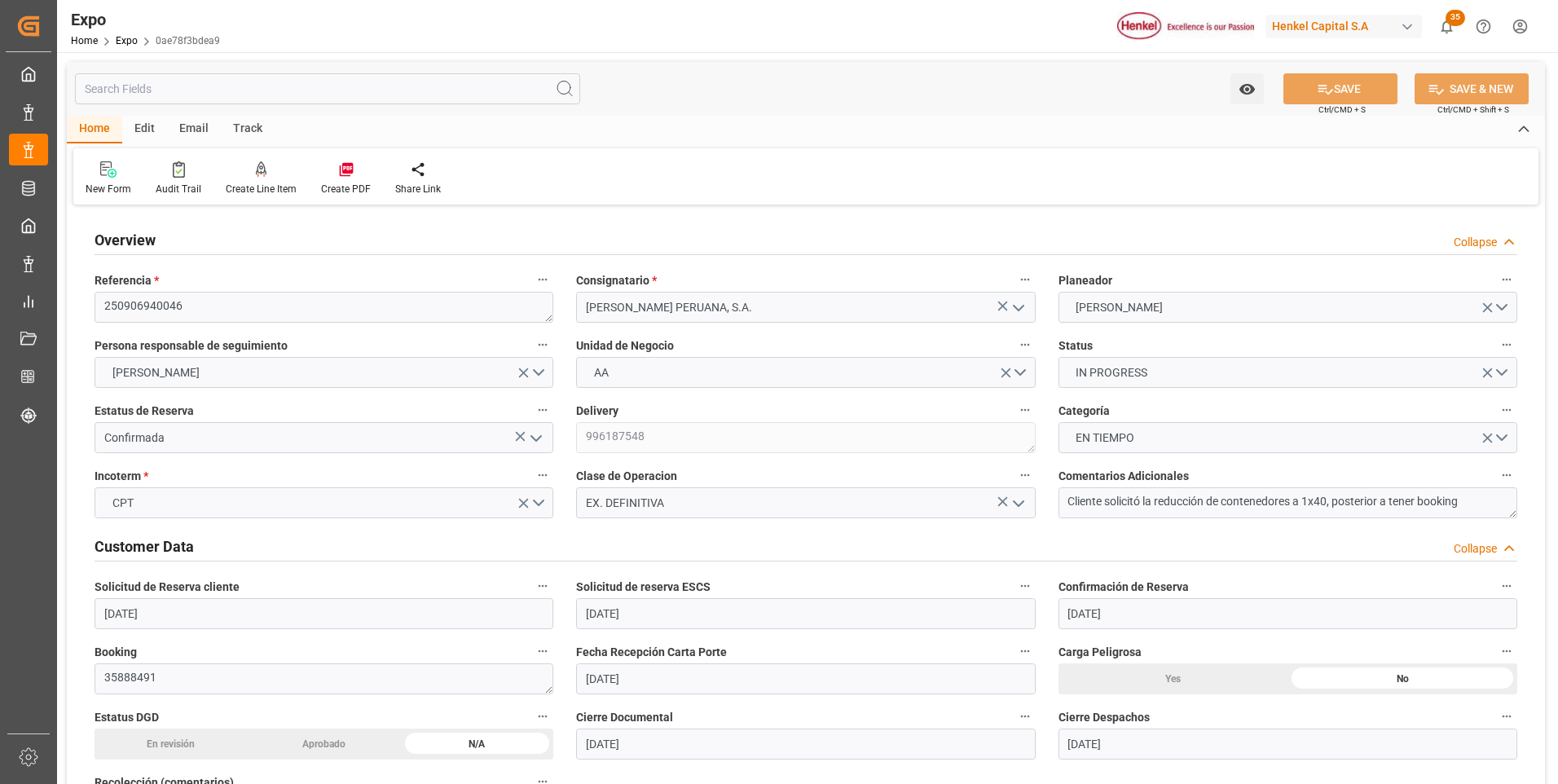
type input "05-09-2025"
type input "10-09-2025"
type input "[DATE]"
type input "09-09-2025 20:58"
type input "19-08-2025 11:40"
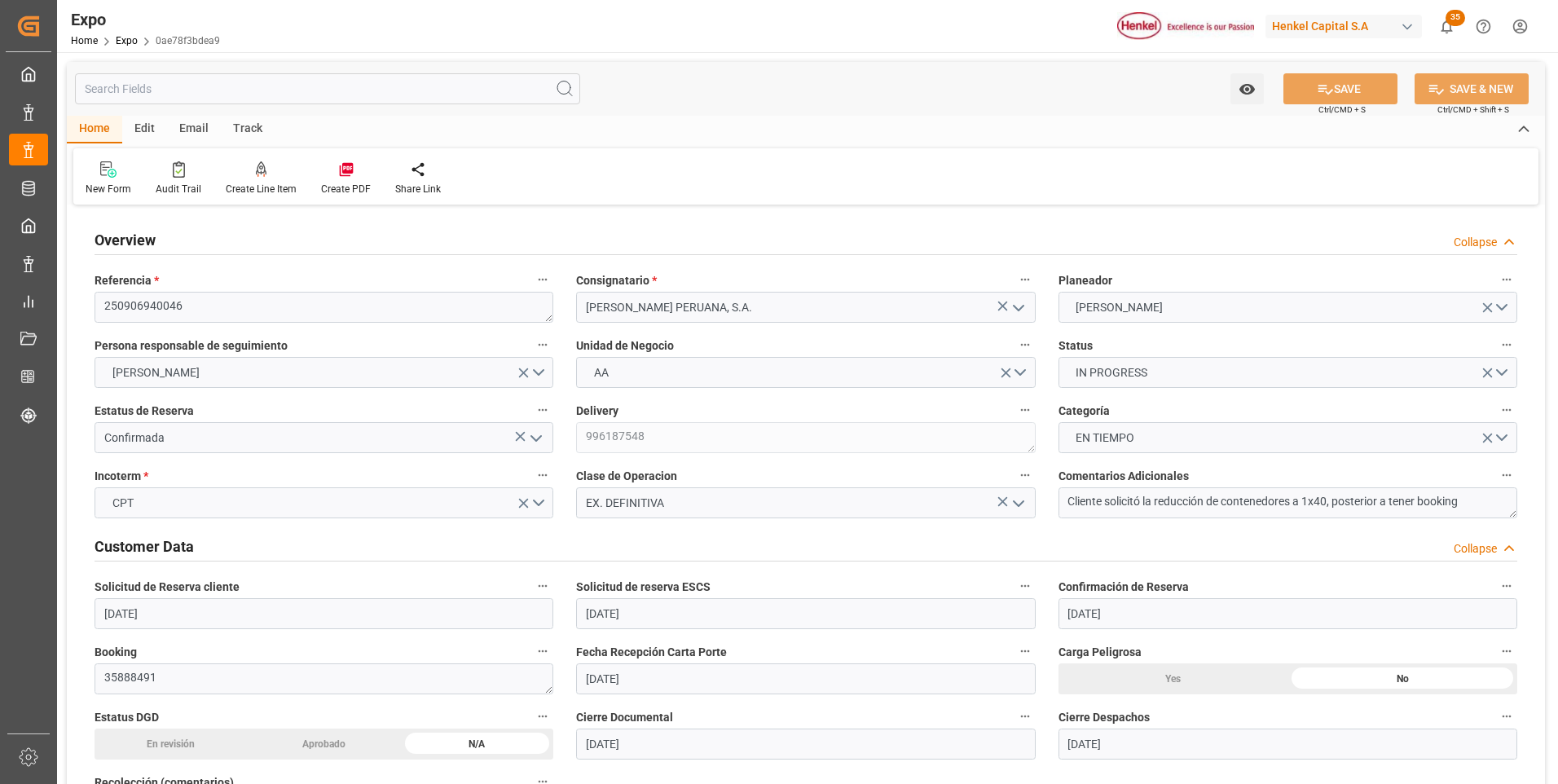
type input "02-09-2025 20:41"
type input "04-09-2025 19:00"
type input "04-09-2025 01:22"
type input "10-09-2025 07:00"
type input "10-09-2025 19:12"
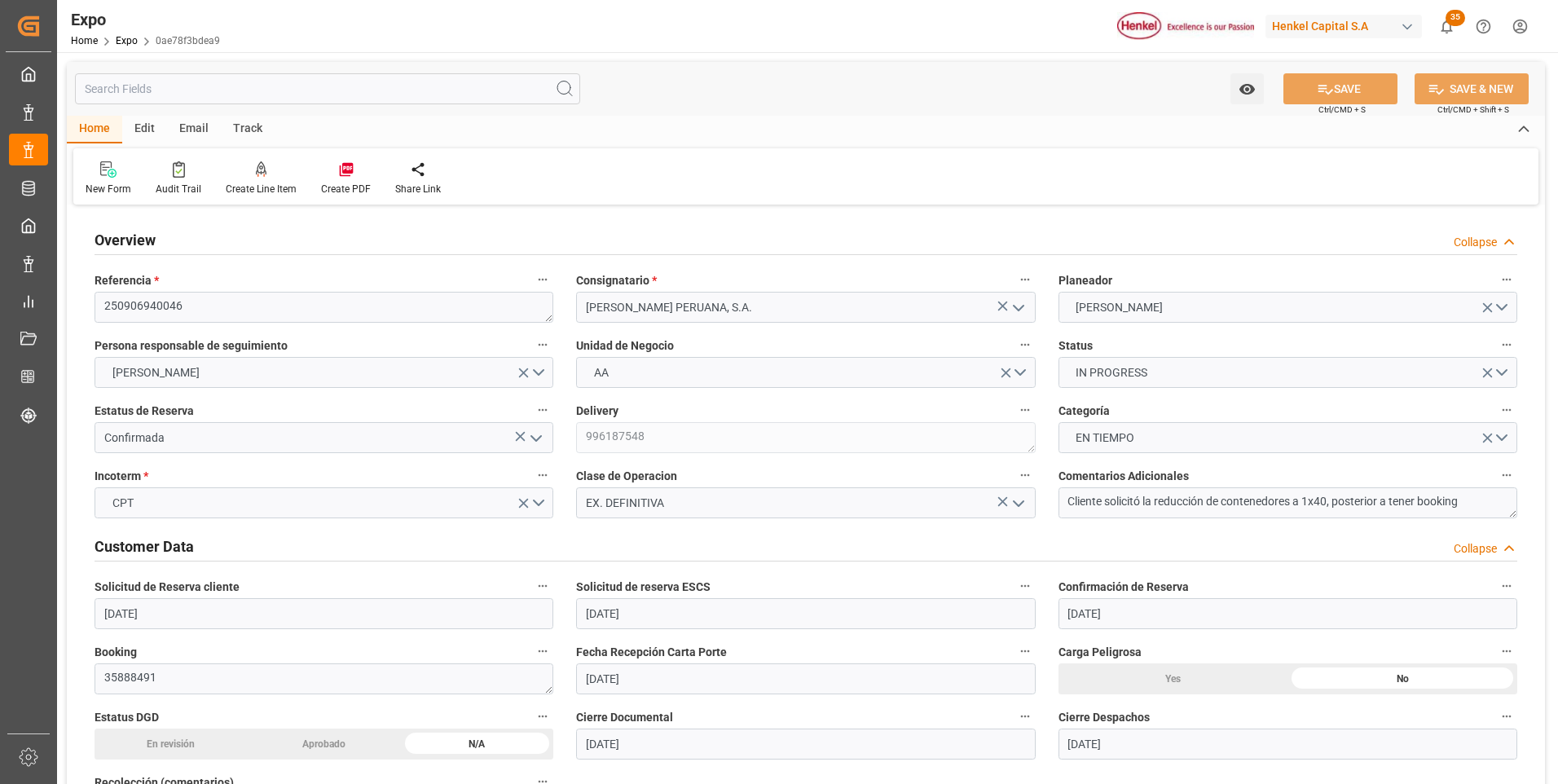
type input "14-09-2025 19:12"
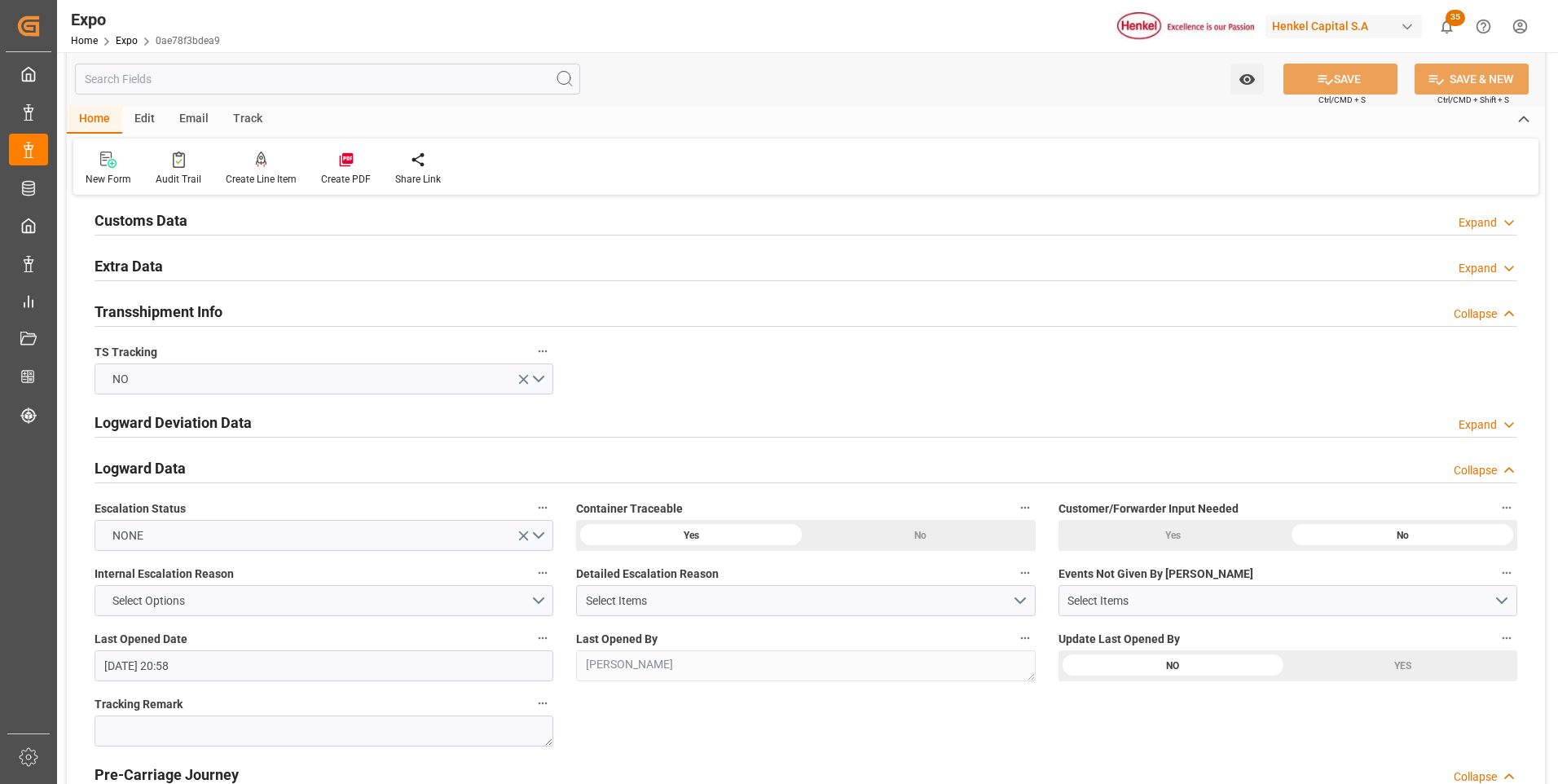
scroll to position [2607, 0]
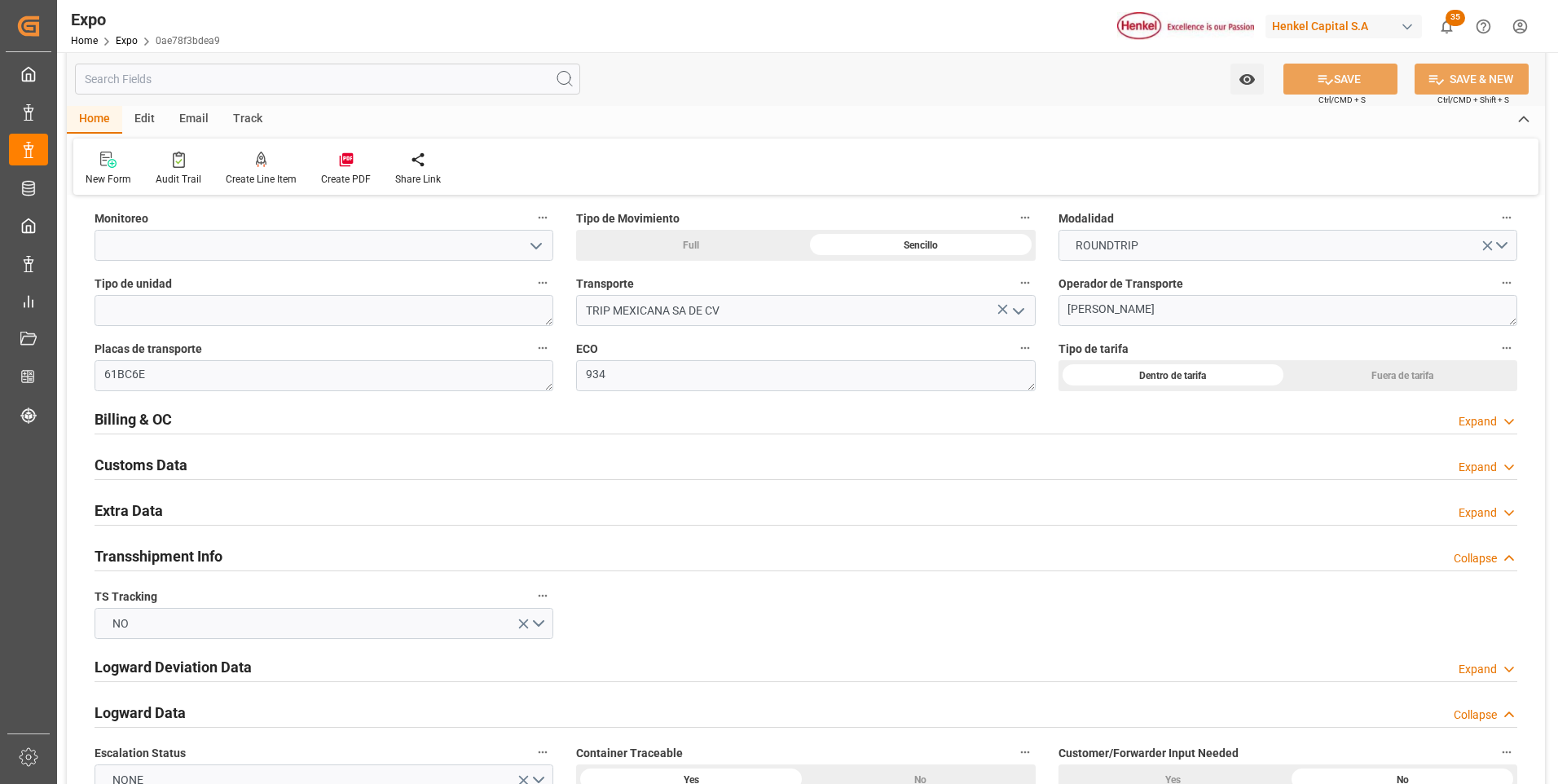
click at [1509, 420] on icon at bounding box center [1509, 421] width 17 height 17
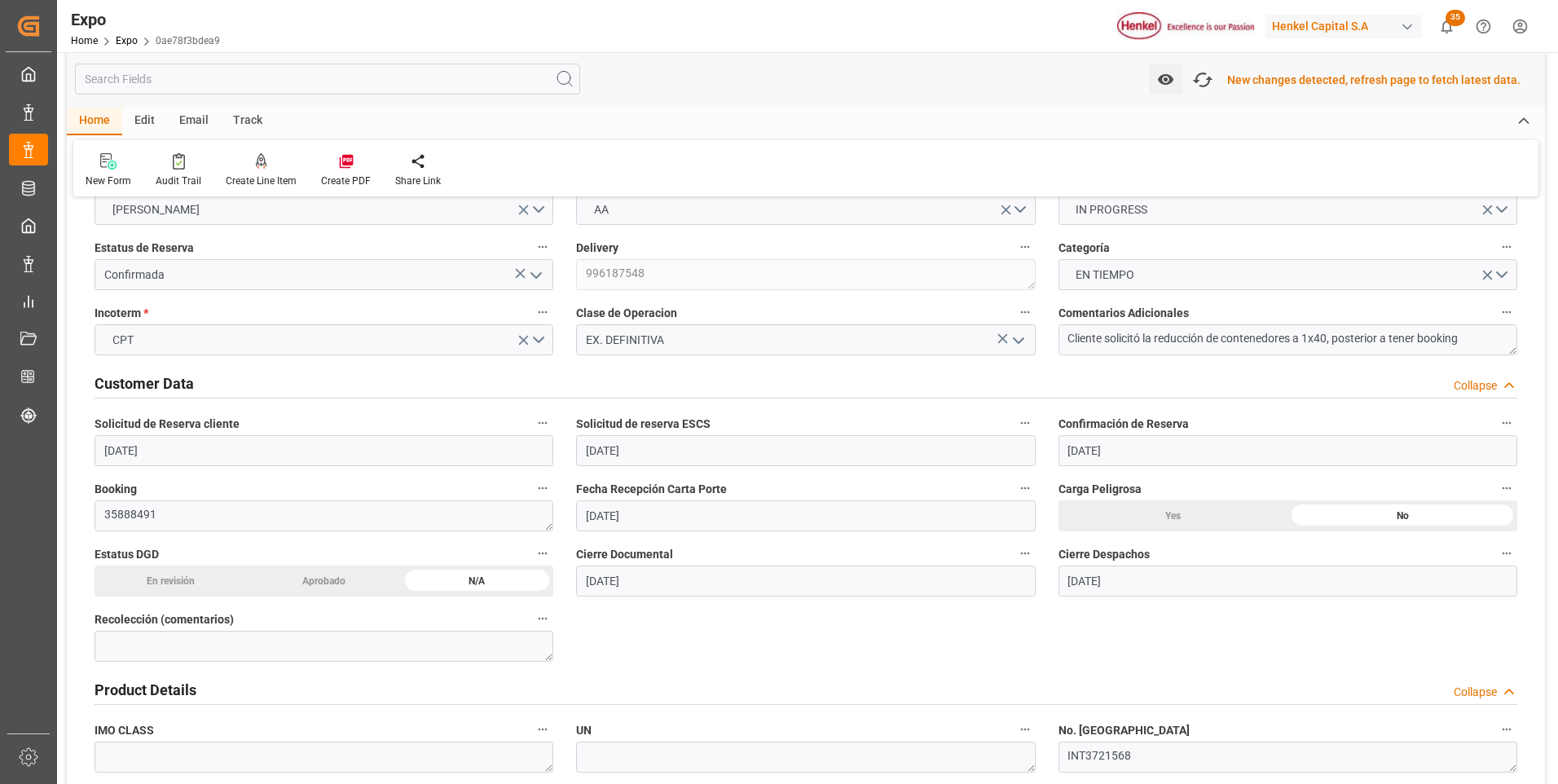
scroll to position [0, 0]
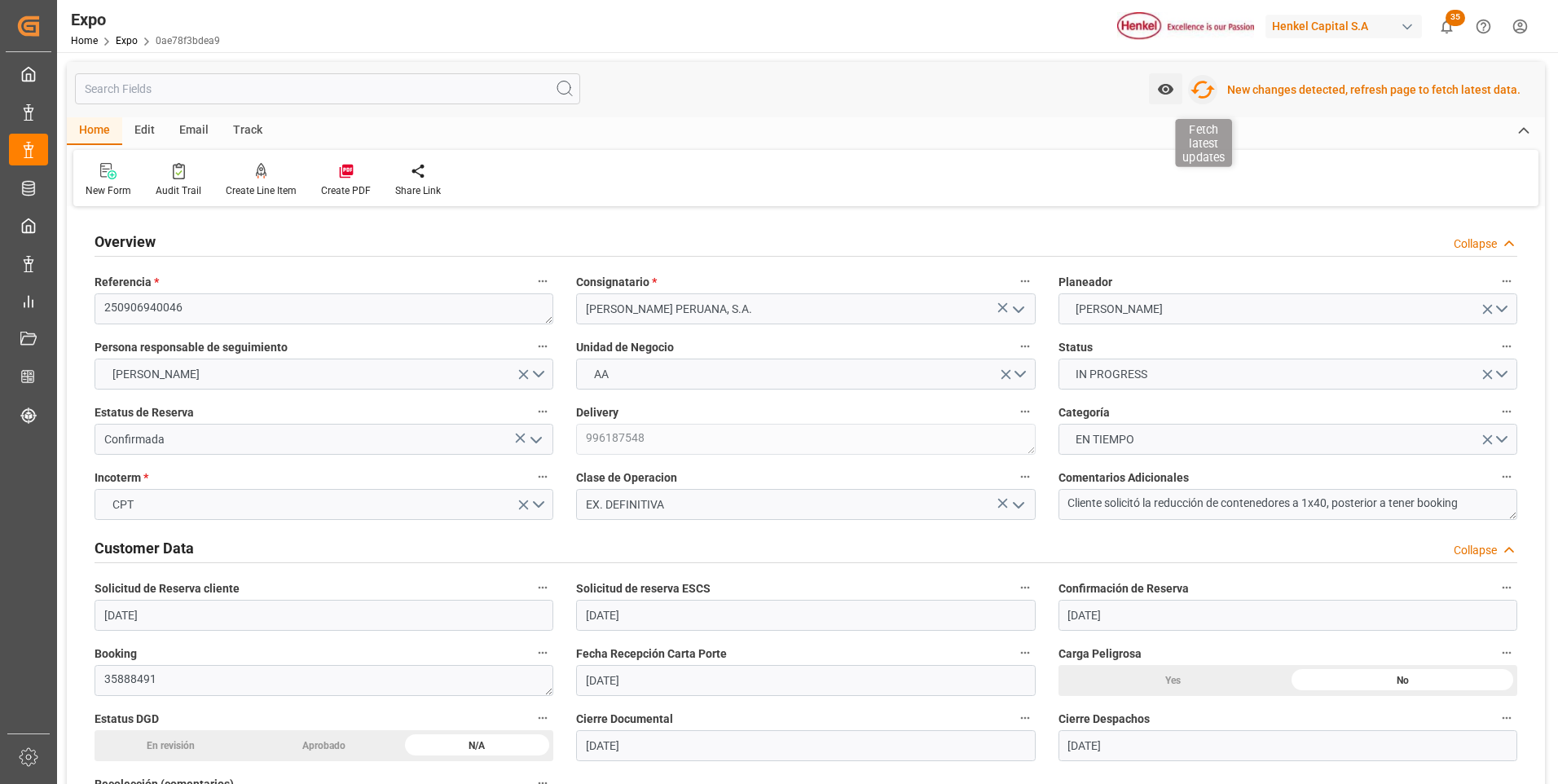
click at [1212, 85] on icon "button" at bounding box center [1203, 89] width 26 height 26
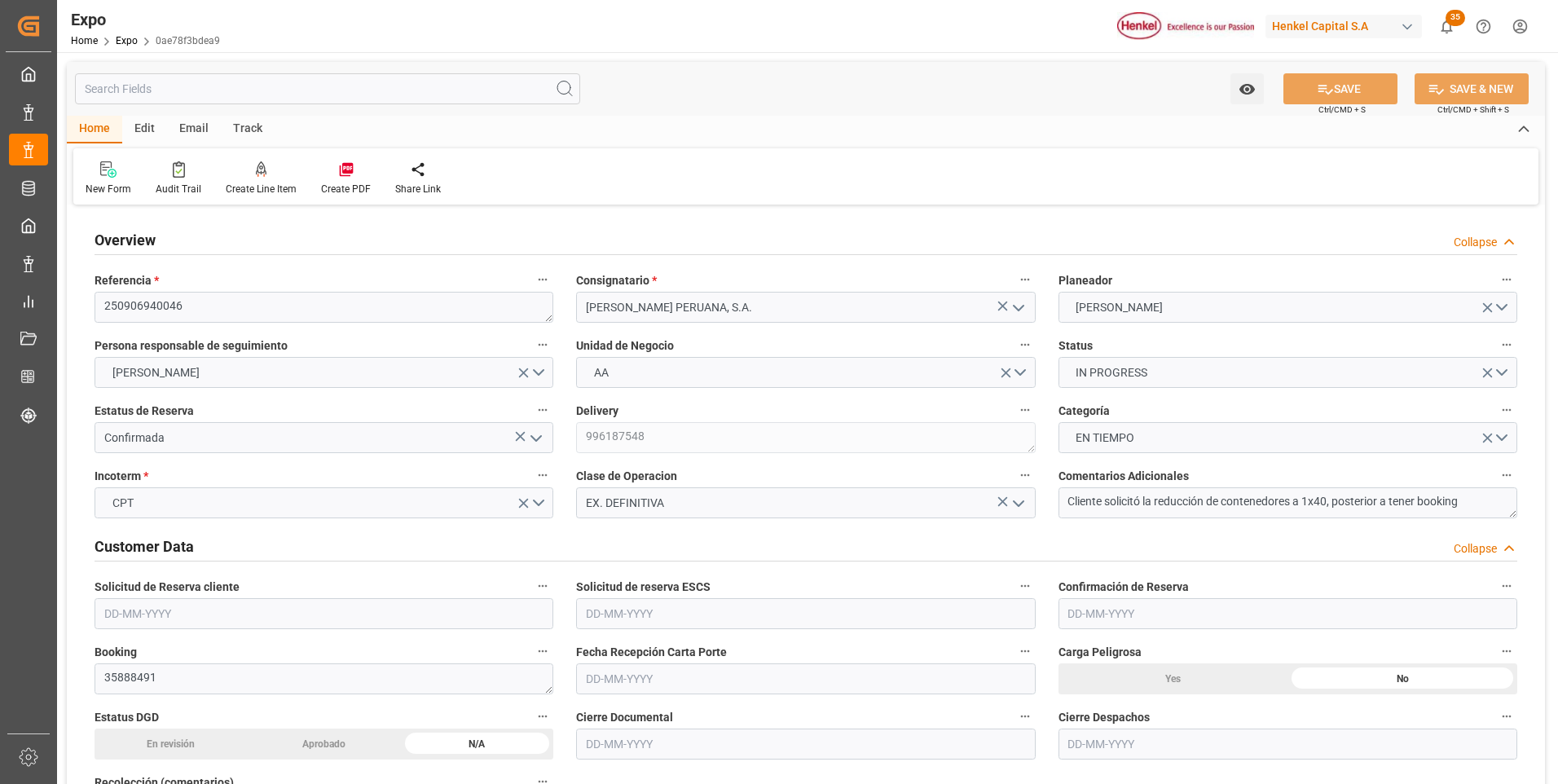
type input "20520"
type input "21530.88"
type input "36"
type input "9938420"
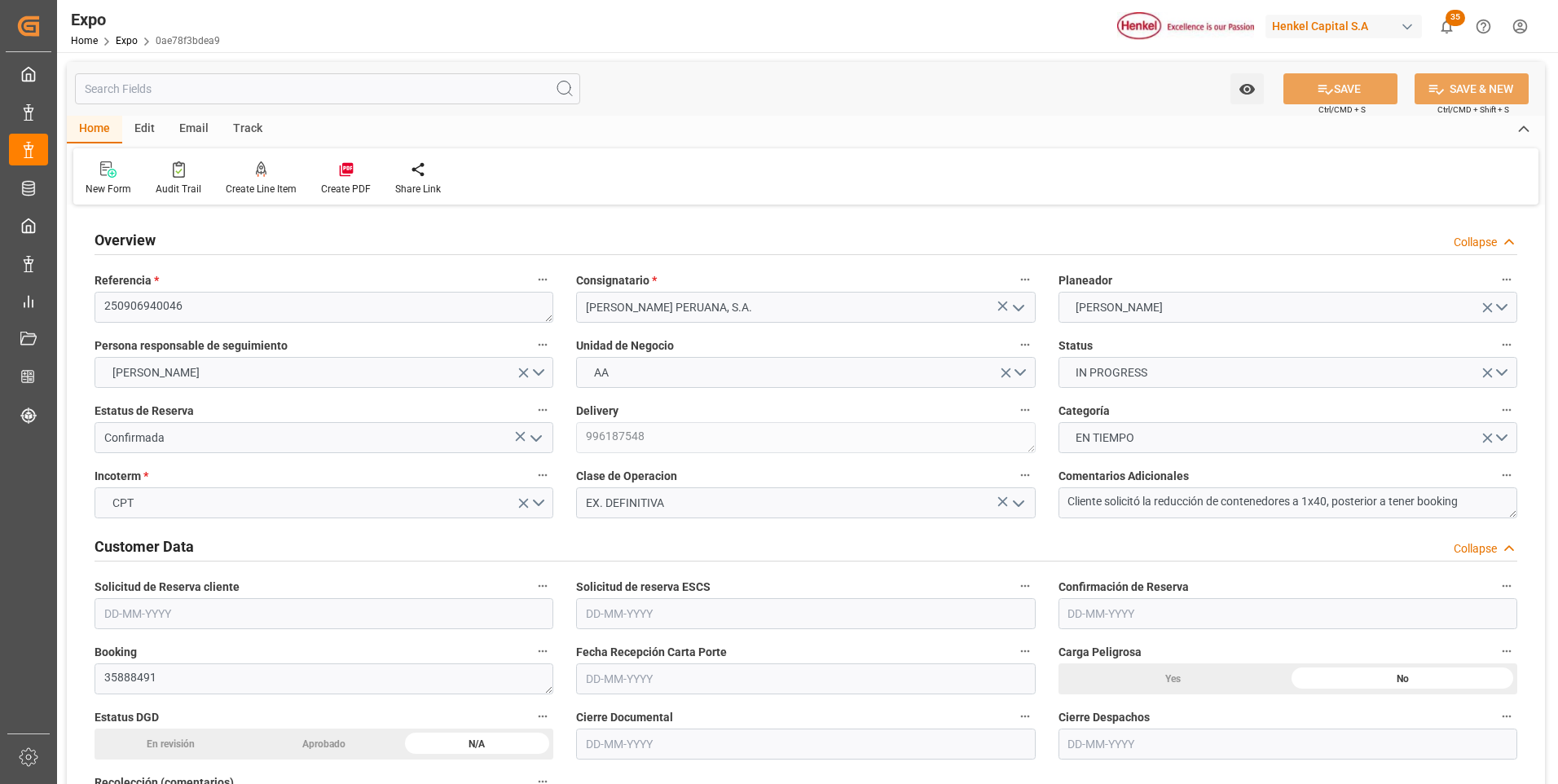
type input "9938420"
type input "MXZLO"
type input "PECLL"
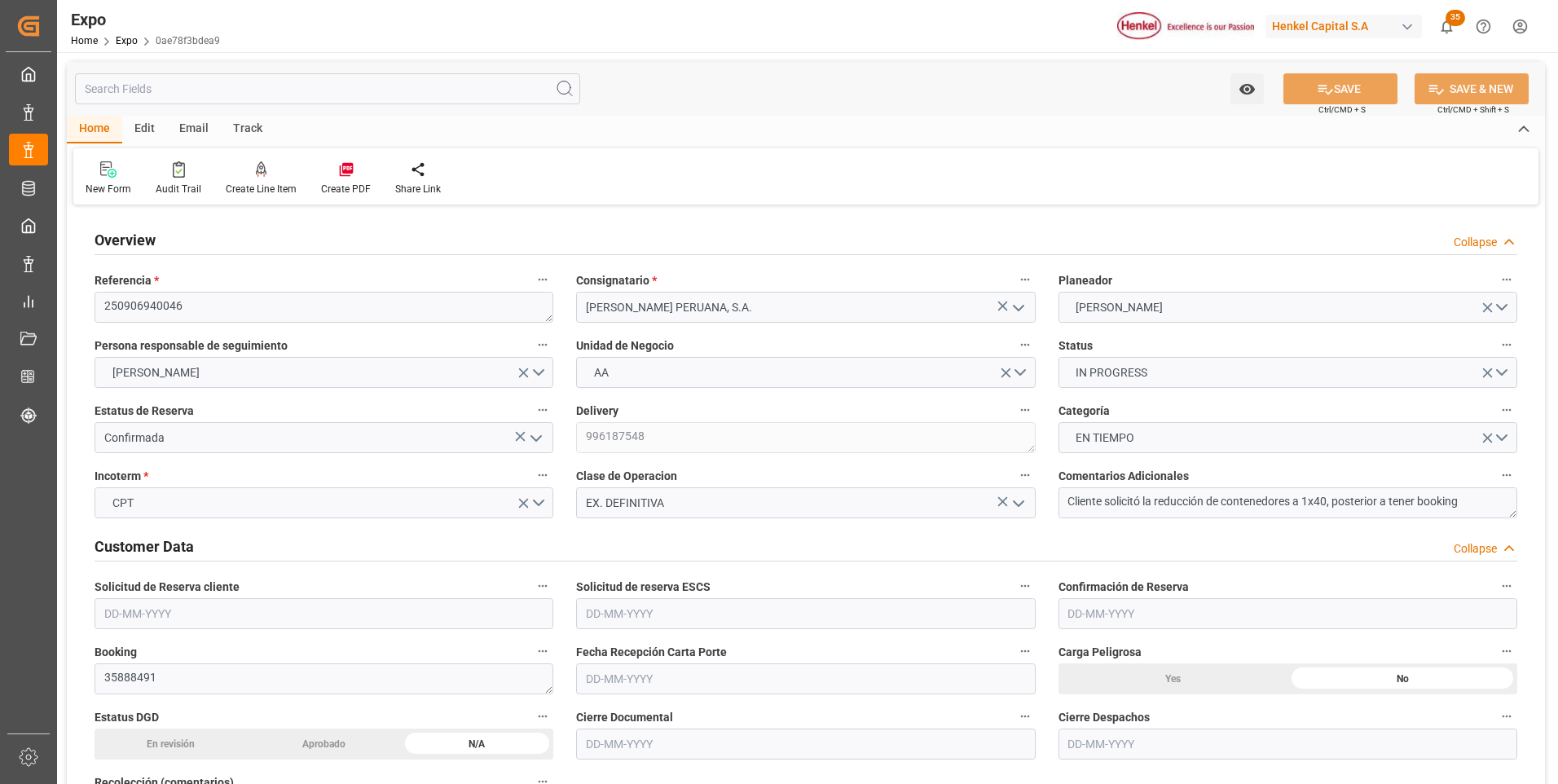
type input "9938420"
type input "[DATE]"
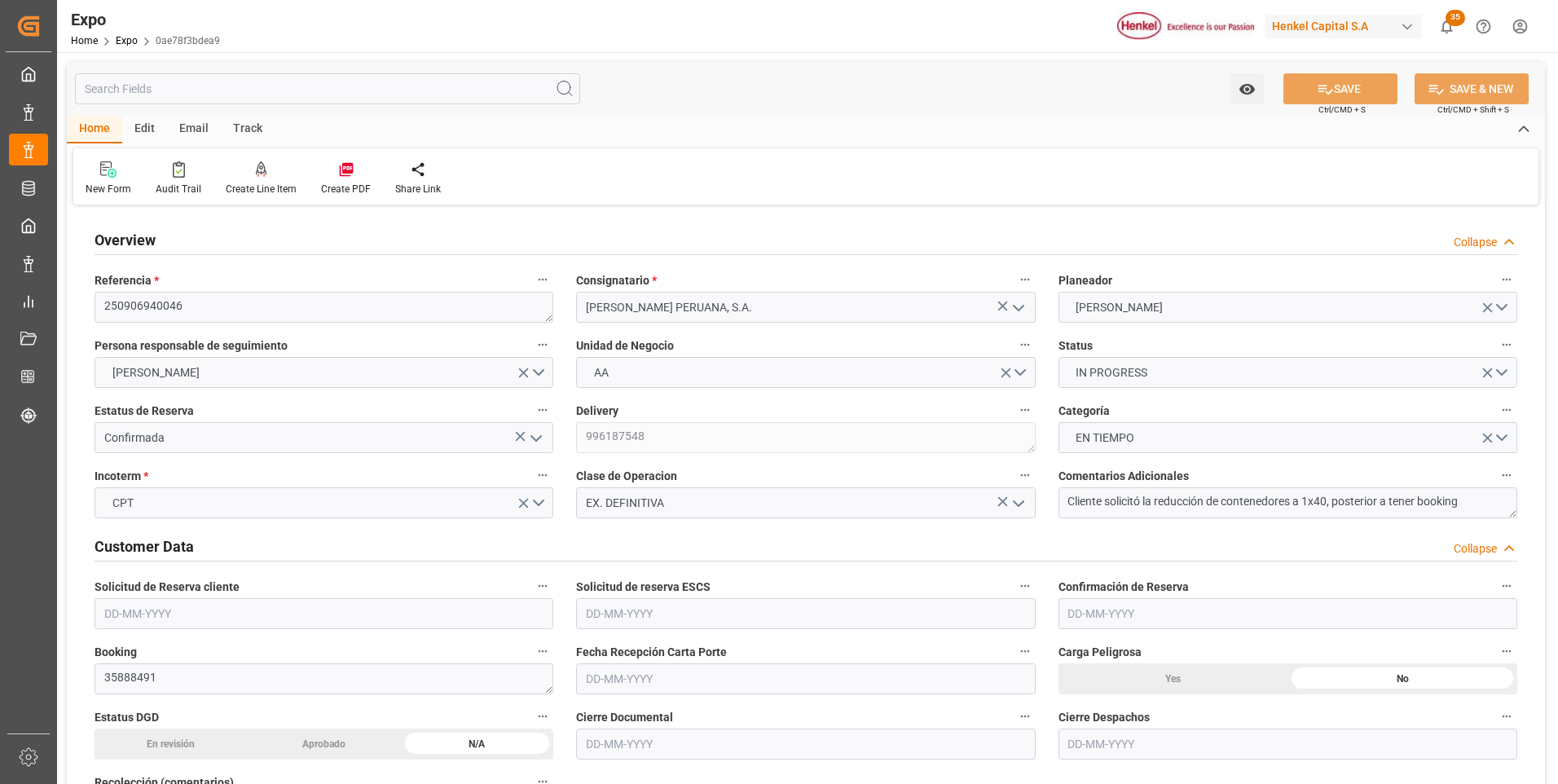
type input "[DATE]"
type input "[DATE] 00:00"
type input "[DATE]"
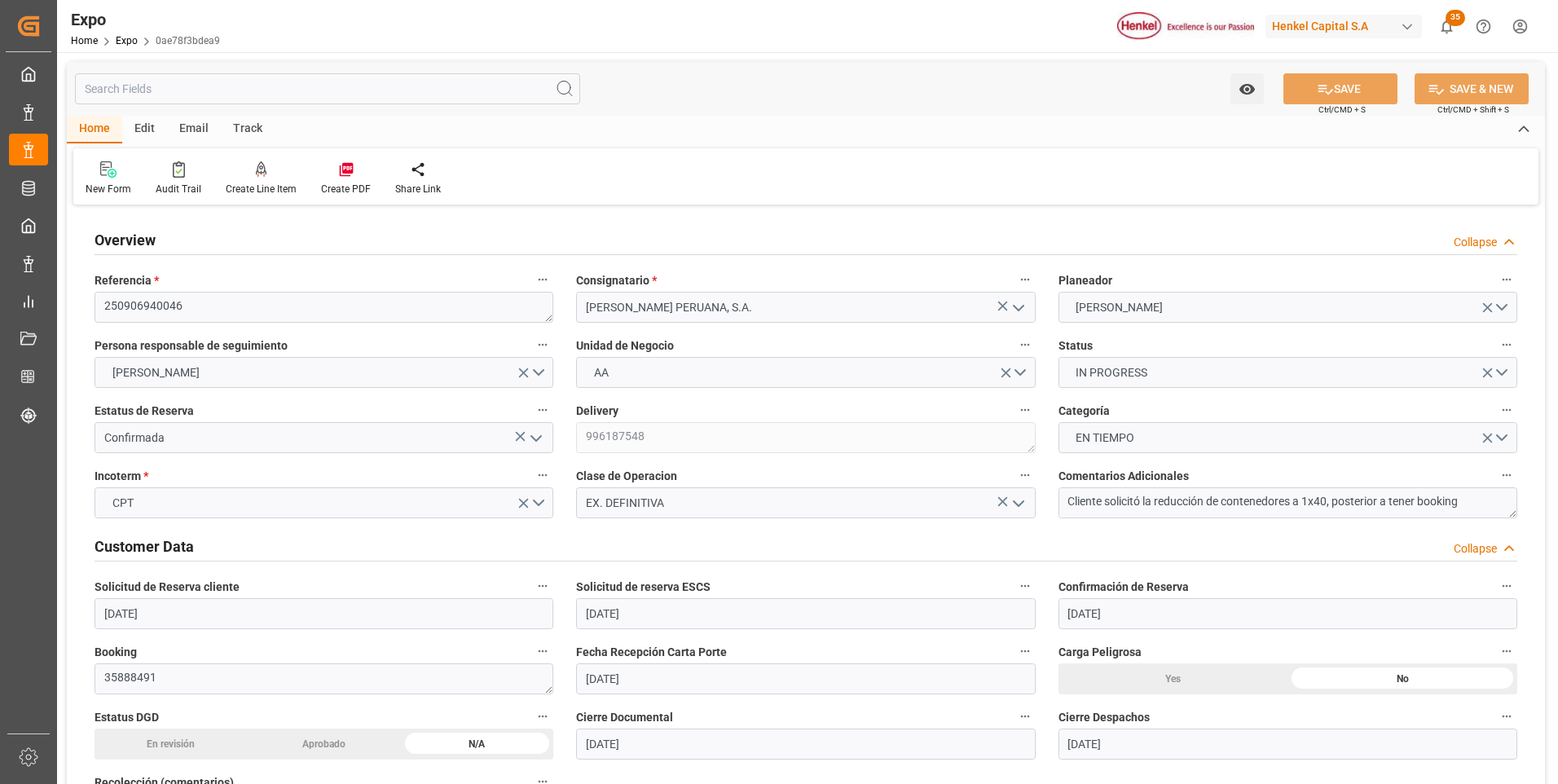
type input "[DATE] 22:41"
type input "[DATE]"
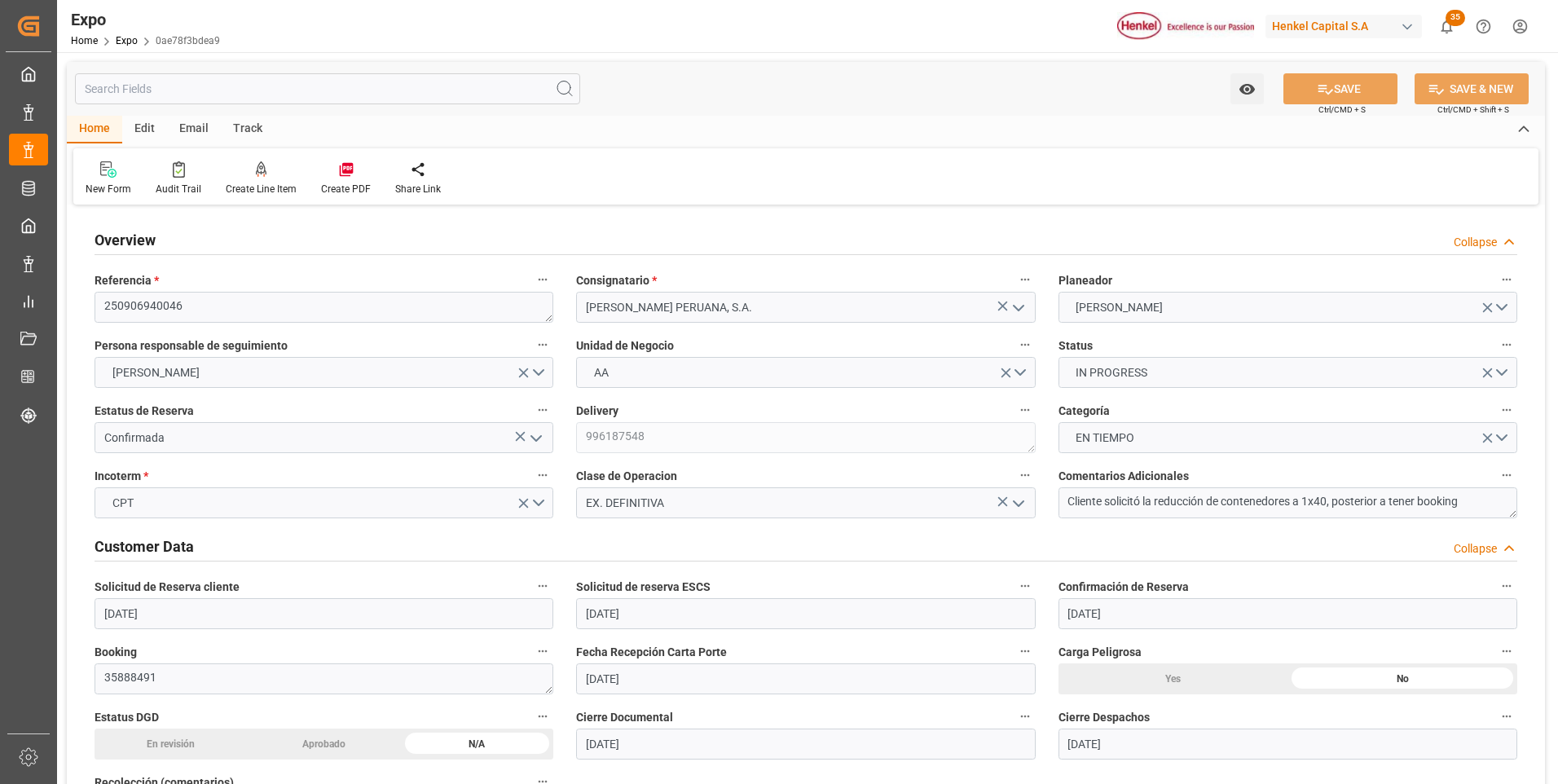
type input "[DATE]"
type input "[DATE] 18:00"
type input "[DATE] 00:00"
type input "[DATE] 01:06"
type input "[DATE] 07:00"
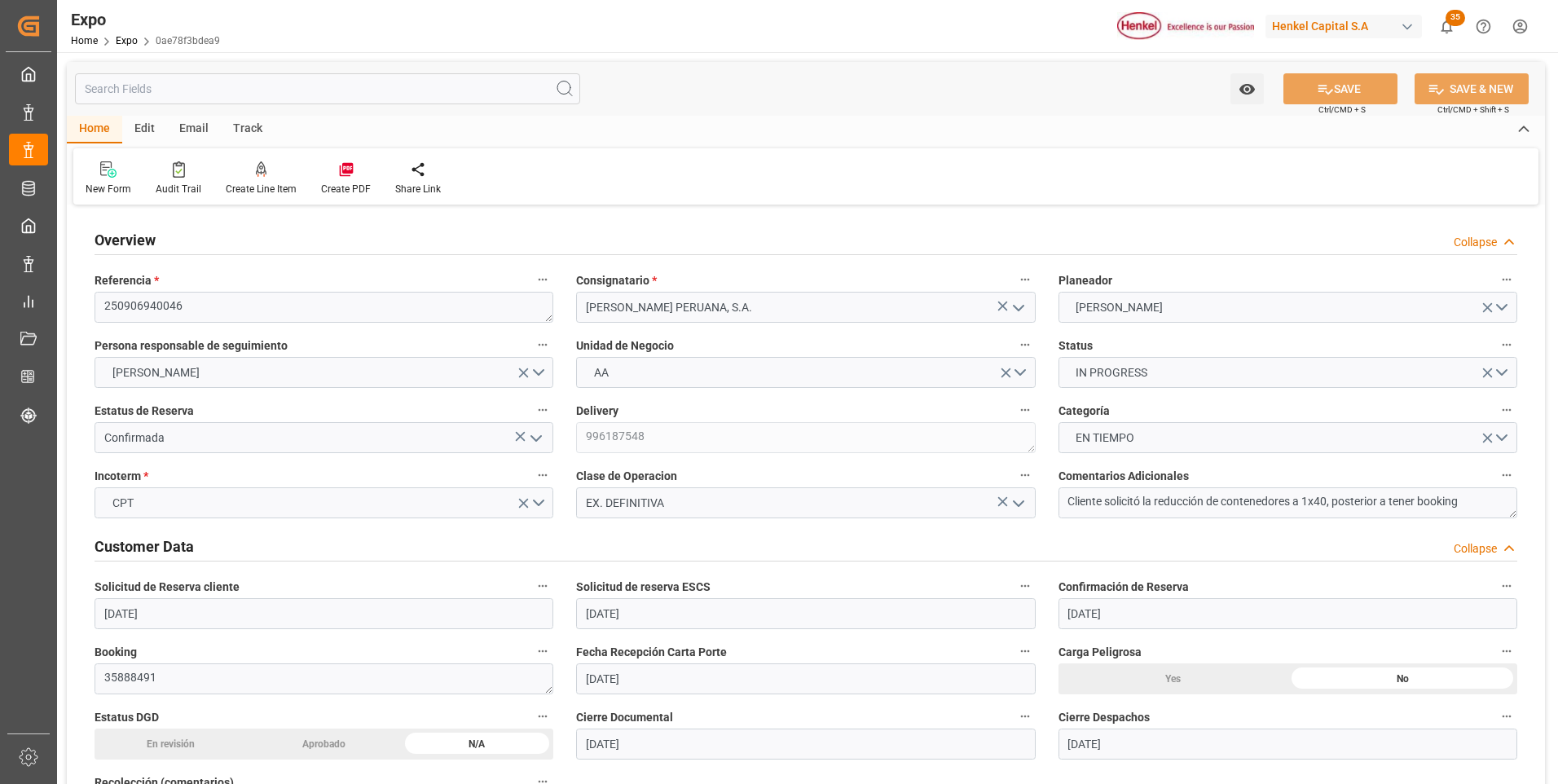
type input "[DATE] 00:00"
type input "[DATE] 21:21"
type input "[DATE] 11:40"
type input "[DATE] 20:41"
type input "[DATE] 19:00"
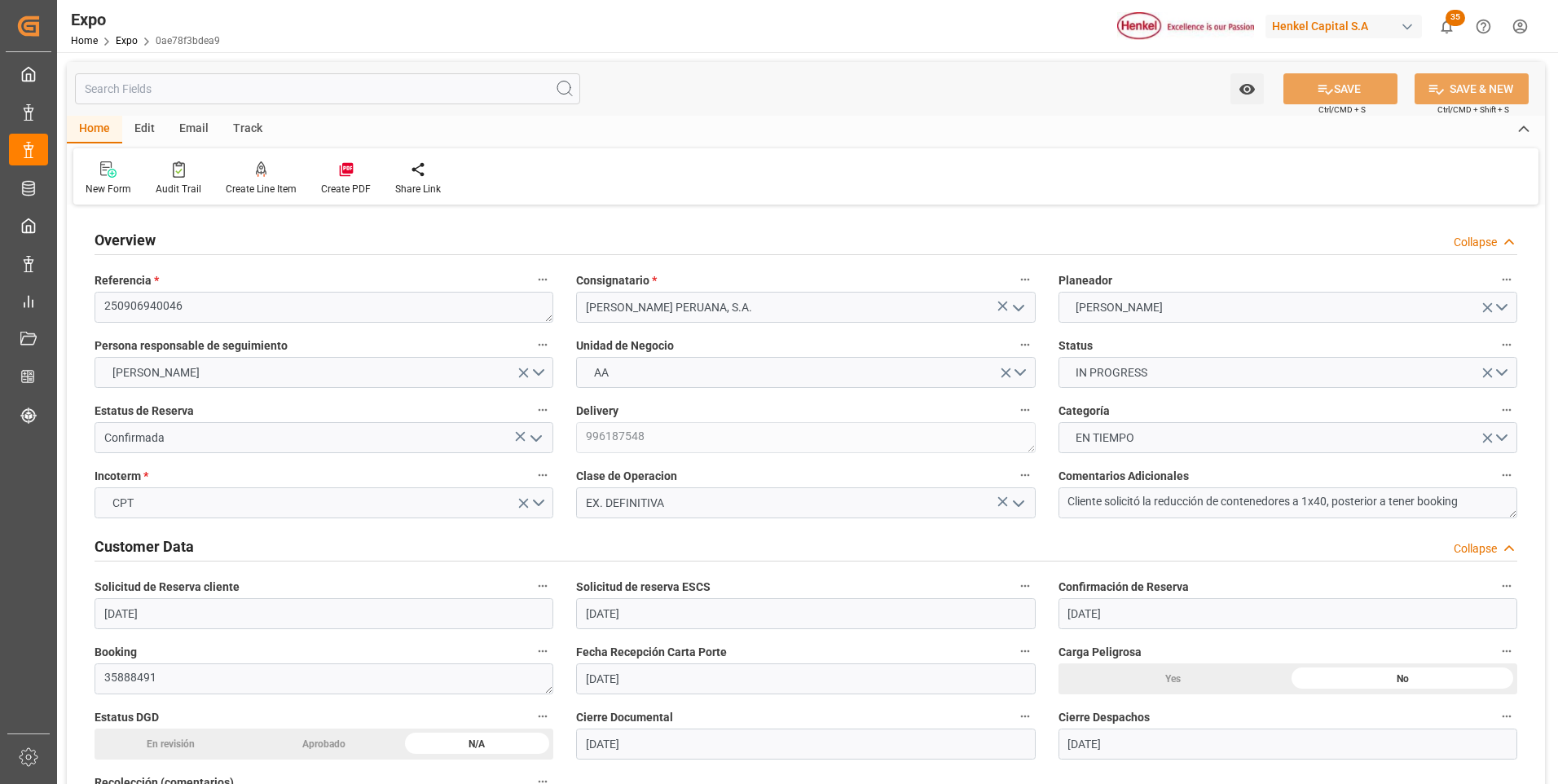
type input "[DATE] 01:22"
type input "[DATE] 07:00"
type input "[DATE] 19:12"
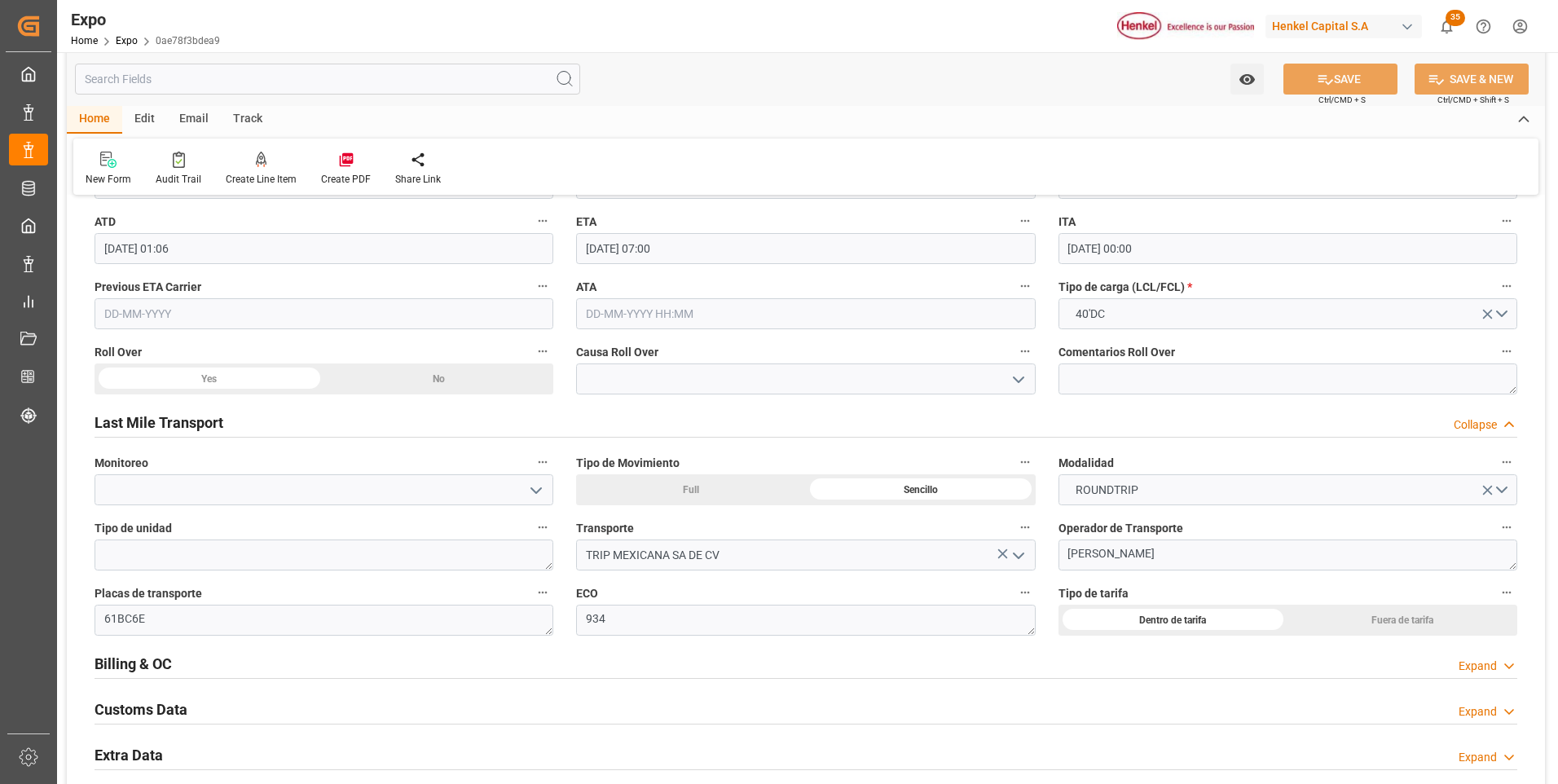
scroll to position [2444, 0]
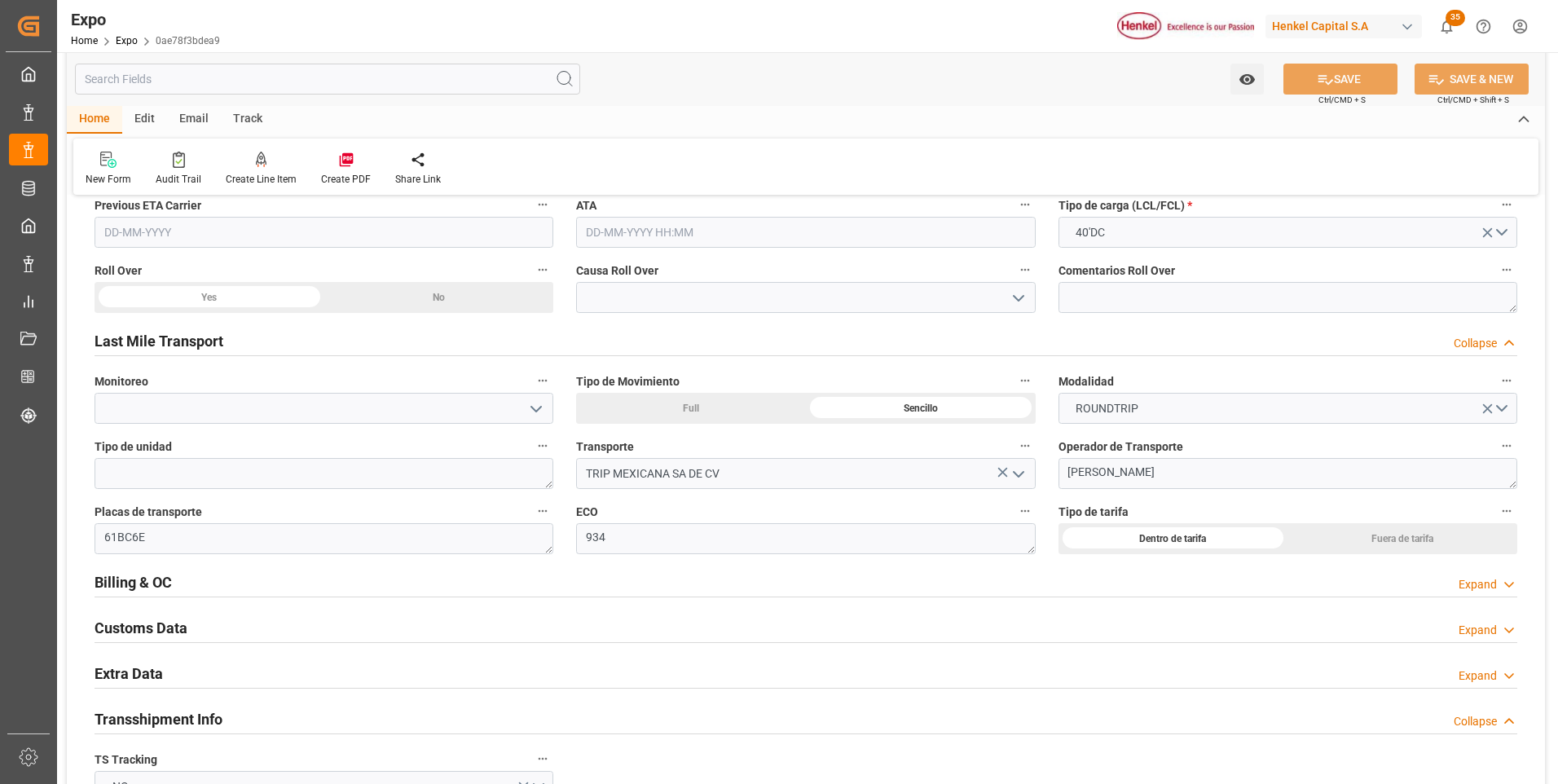
click at [1505, 585] on icon at bounding box center [1509, 584] width 17 height 17
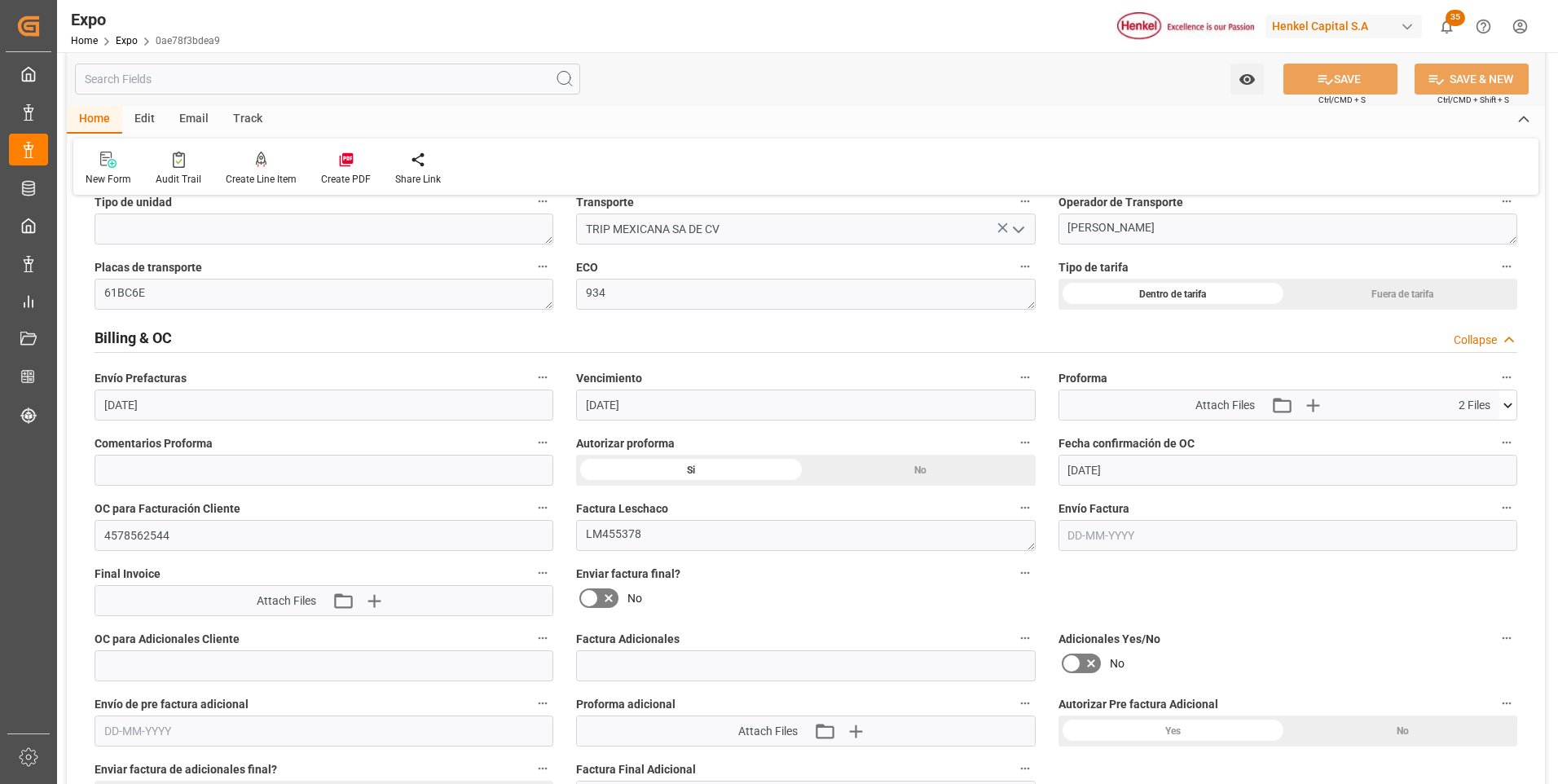
scroll to position [2770, 0]
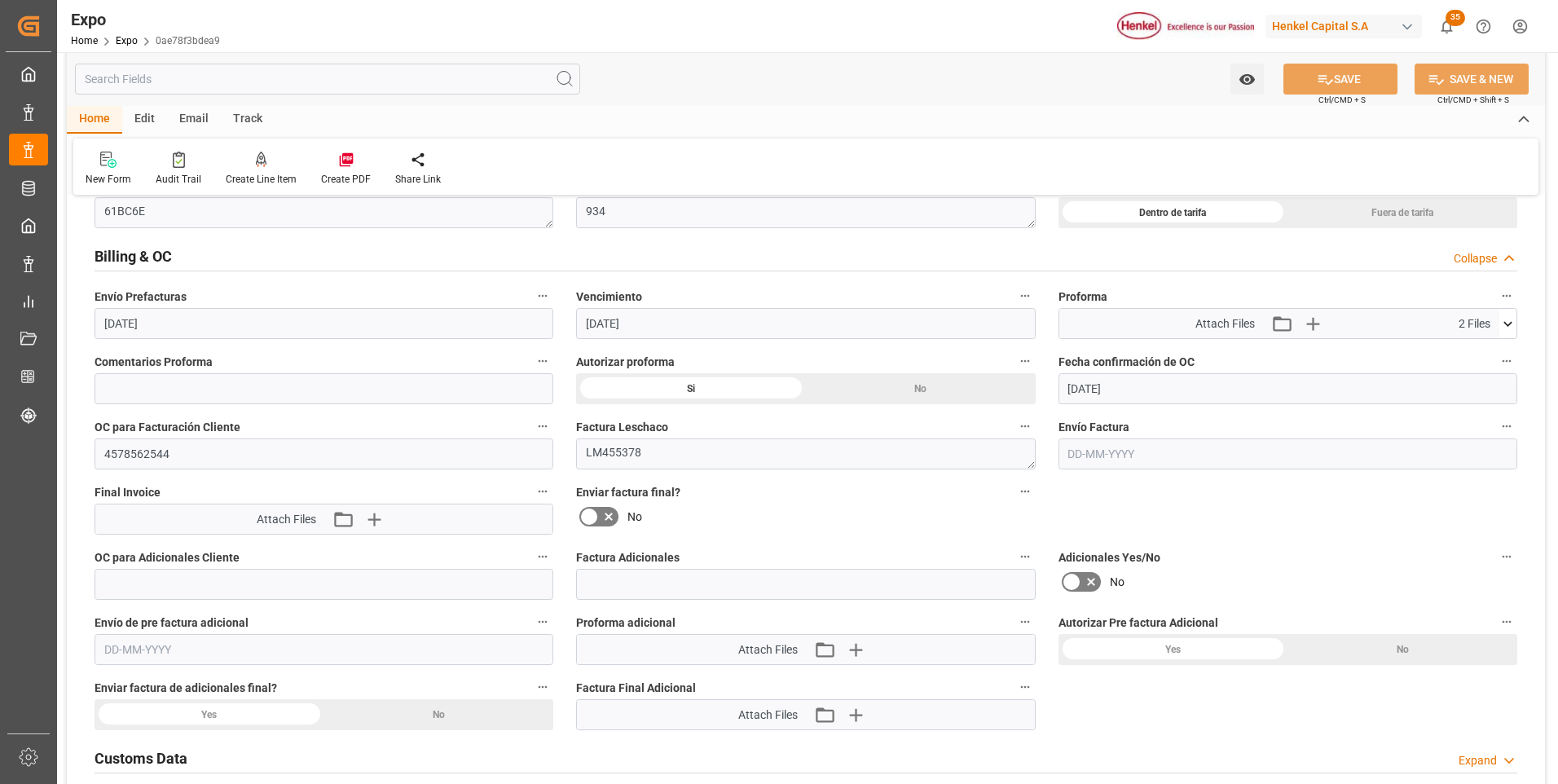
click at [1113, 451] on input "text" at bounding box center [1287, 454] width 458 height 31
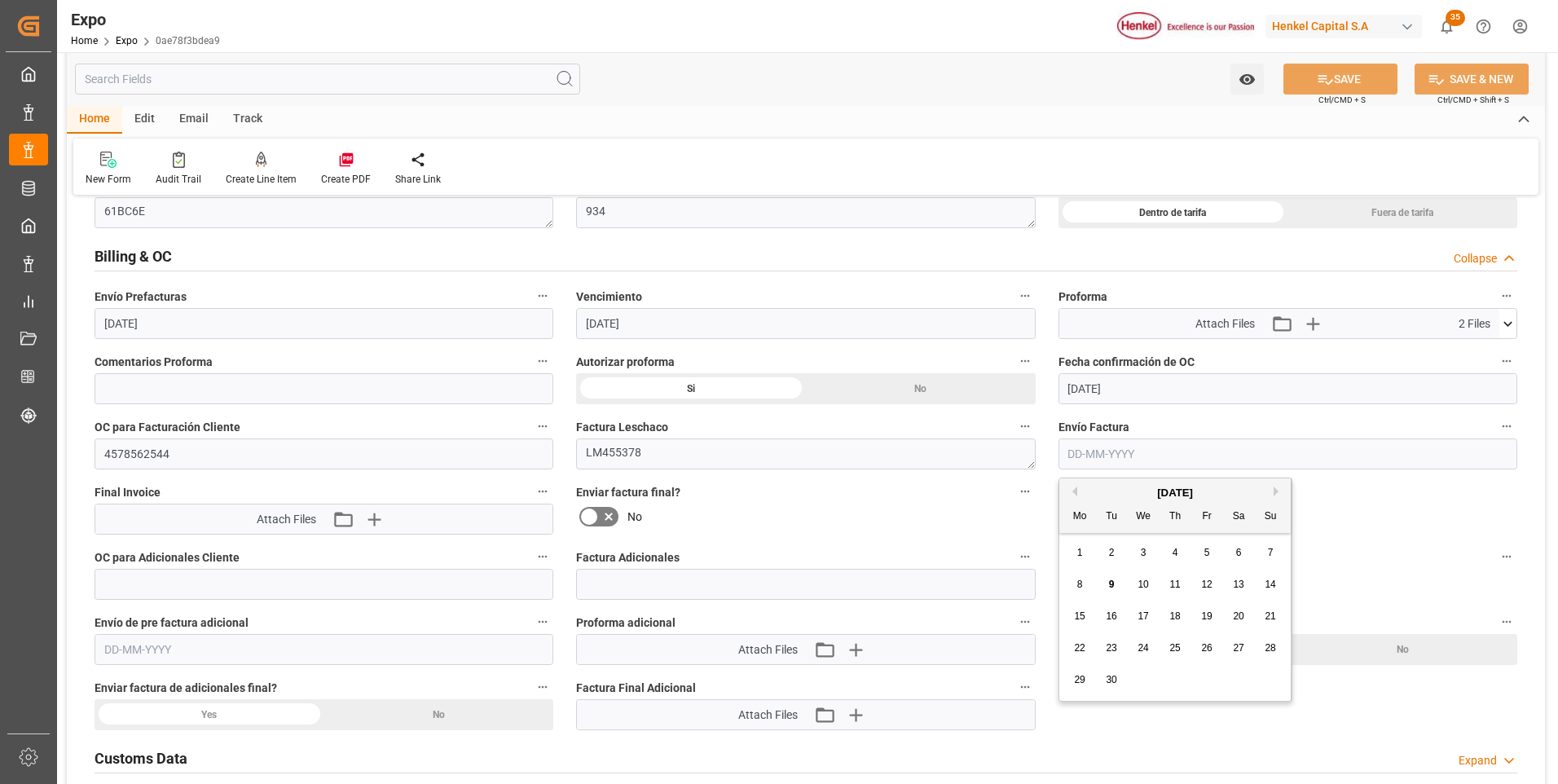
drag, startPoint x: 1108, startPoint y: 583, endPoint x: 876, endPoint y: 562, distance: 232.9
click at [1109, 584] on span "9" at bounding box center [1112, 584] width 6 height 11
type input "[DATE]"
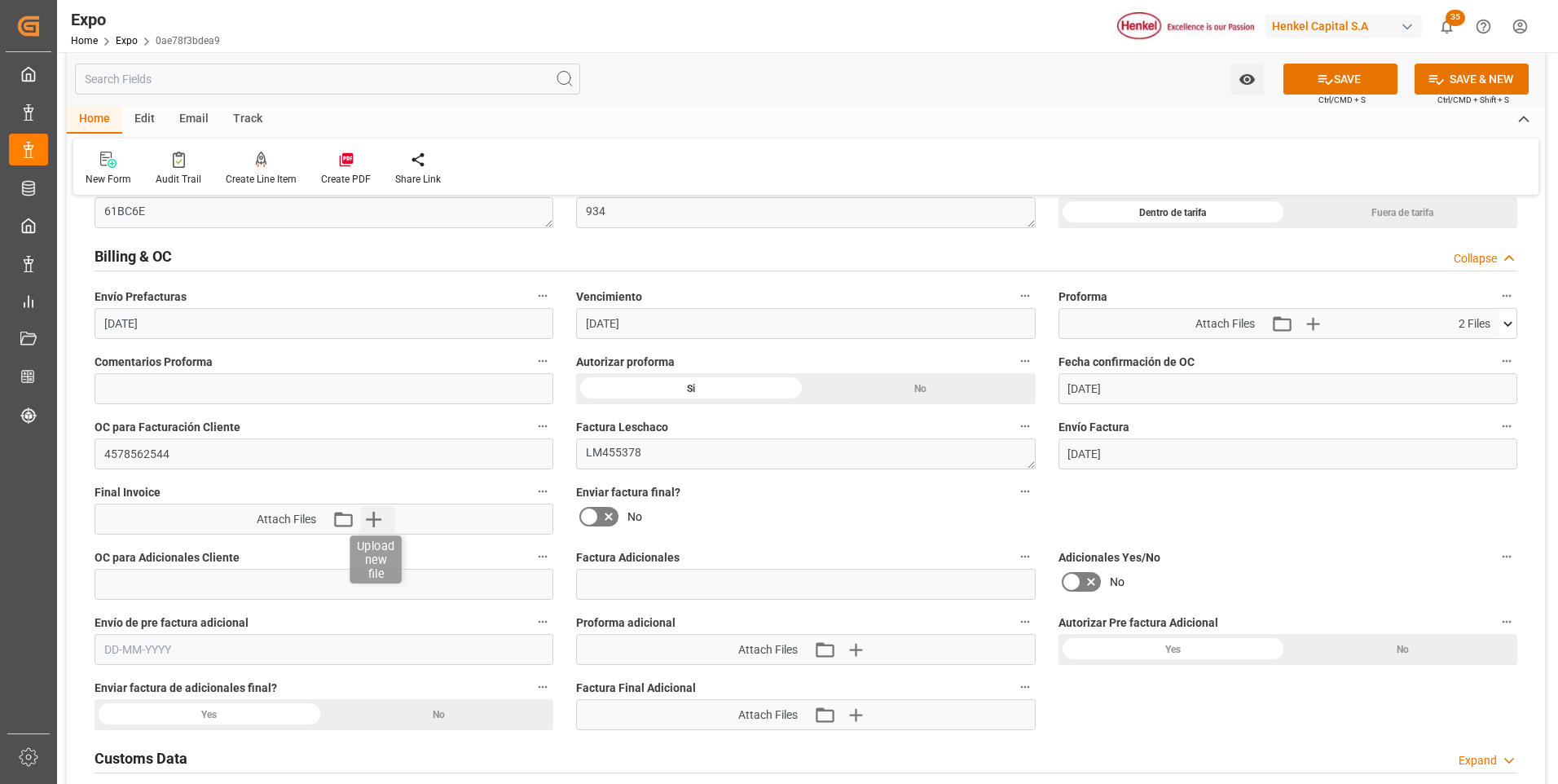
click at [373, 524] on icon "button" at bounding box center [373, 519] width 16 height 16
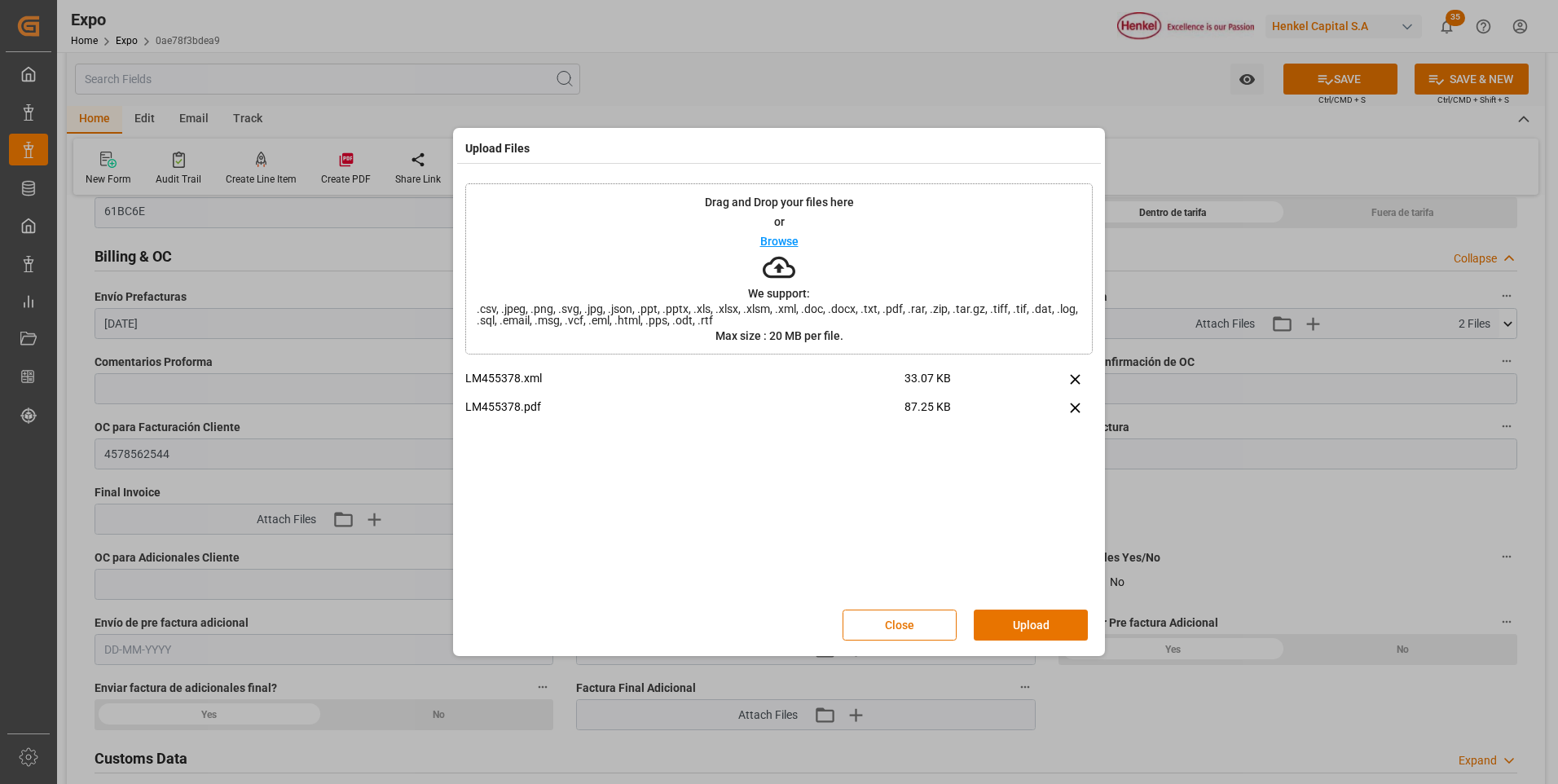
click at [1002, 619] on button "Upload" at bounding box center [1031, 625] width 114 height 31
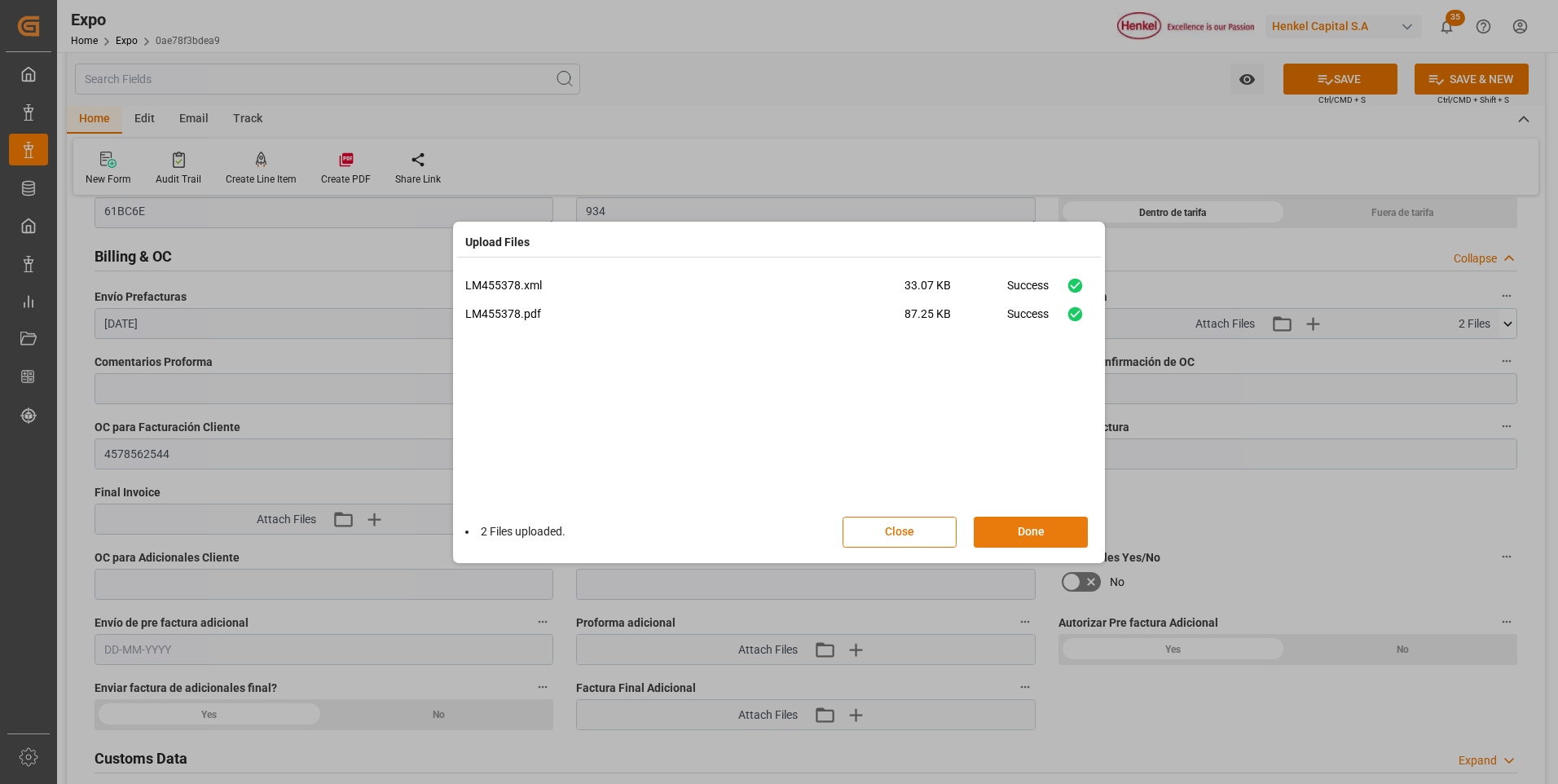
click at [1026, 539] on button "Done" at bounding box center [1031, 532] width 114 height 31
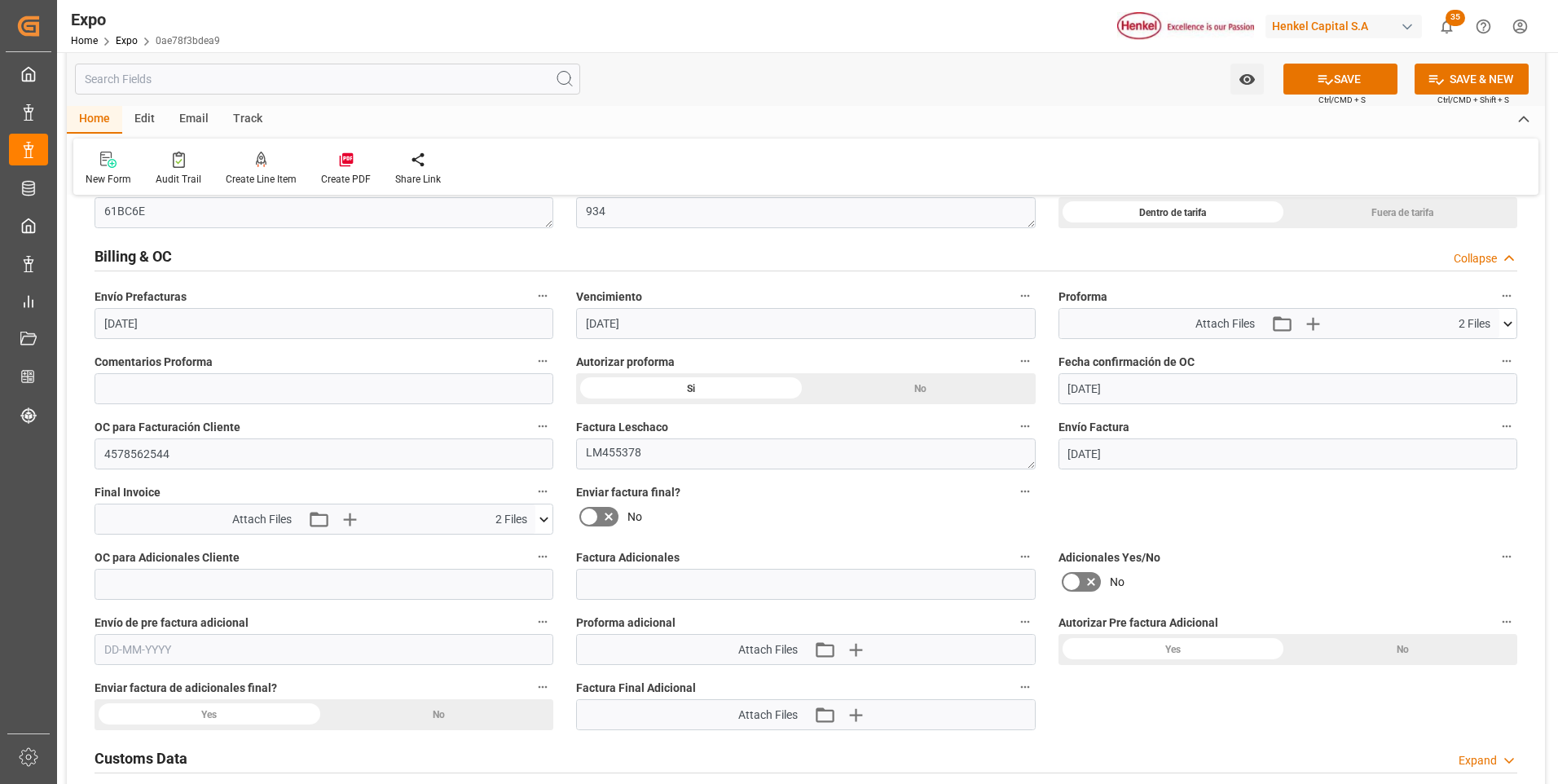
click at [585, 513] on icon at bounding box center [588, 516] width 19 height 19
click at [0, 0] on input "checkbox" at bounding box center [0, 0] width 0 height 0
click at [1325, 90] on button "SAVE" at bounding box center [1340, 79] width 114 height 31
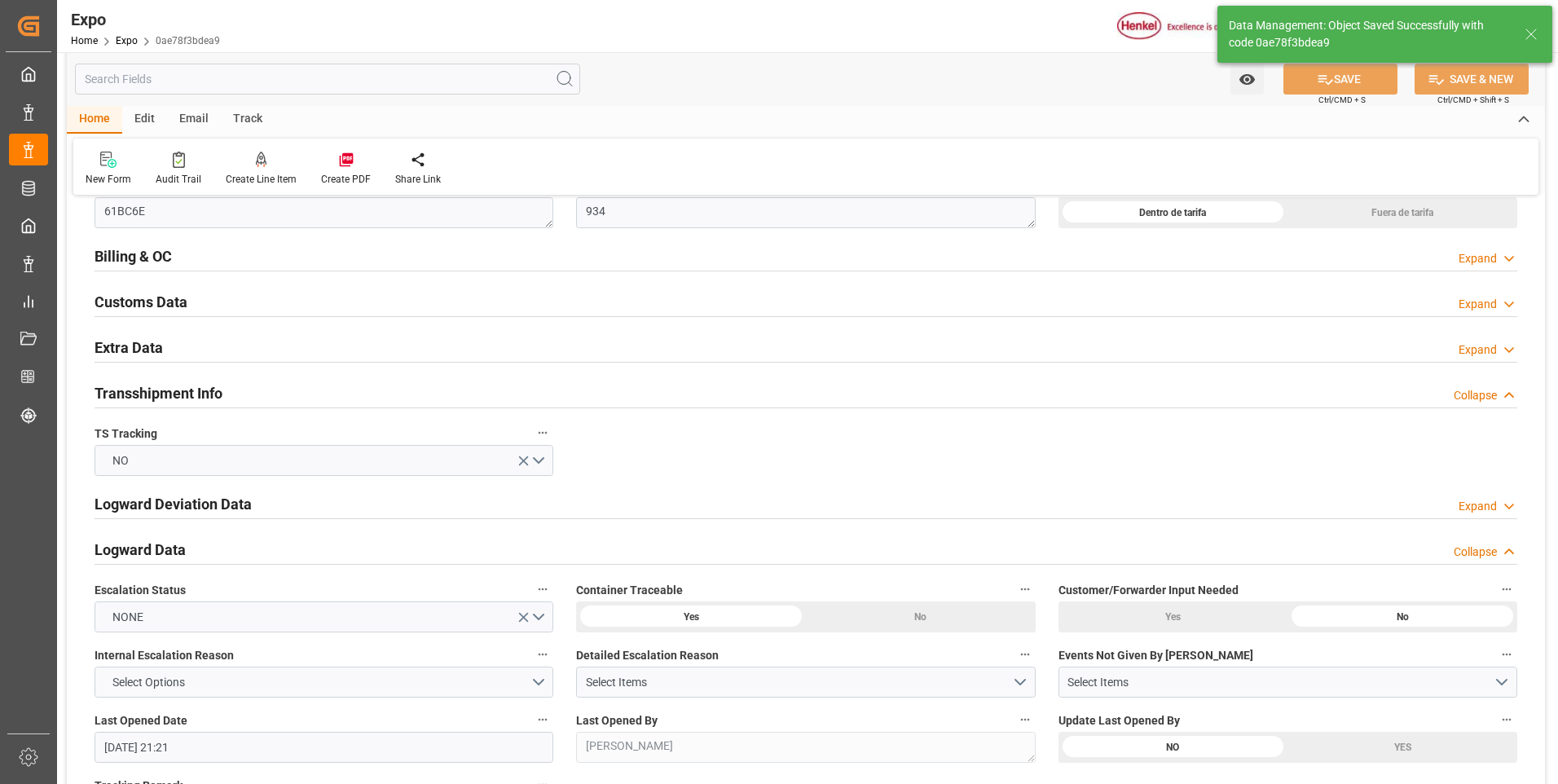
type textarea "[PERSON_NAME]"
type input "[DATE] 21:23"
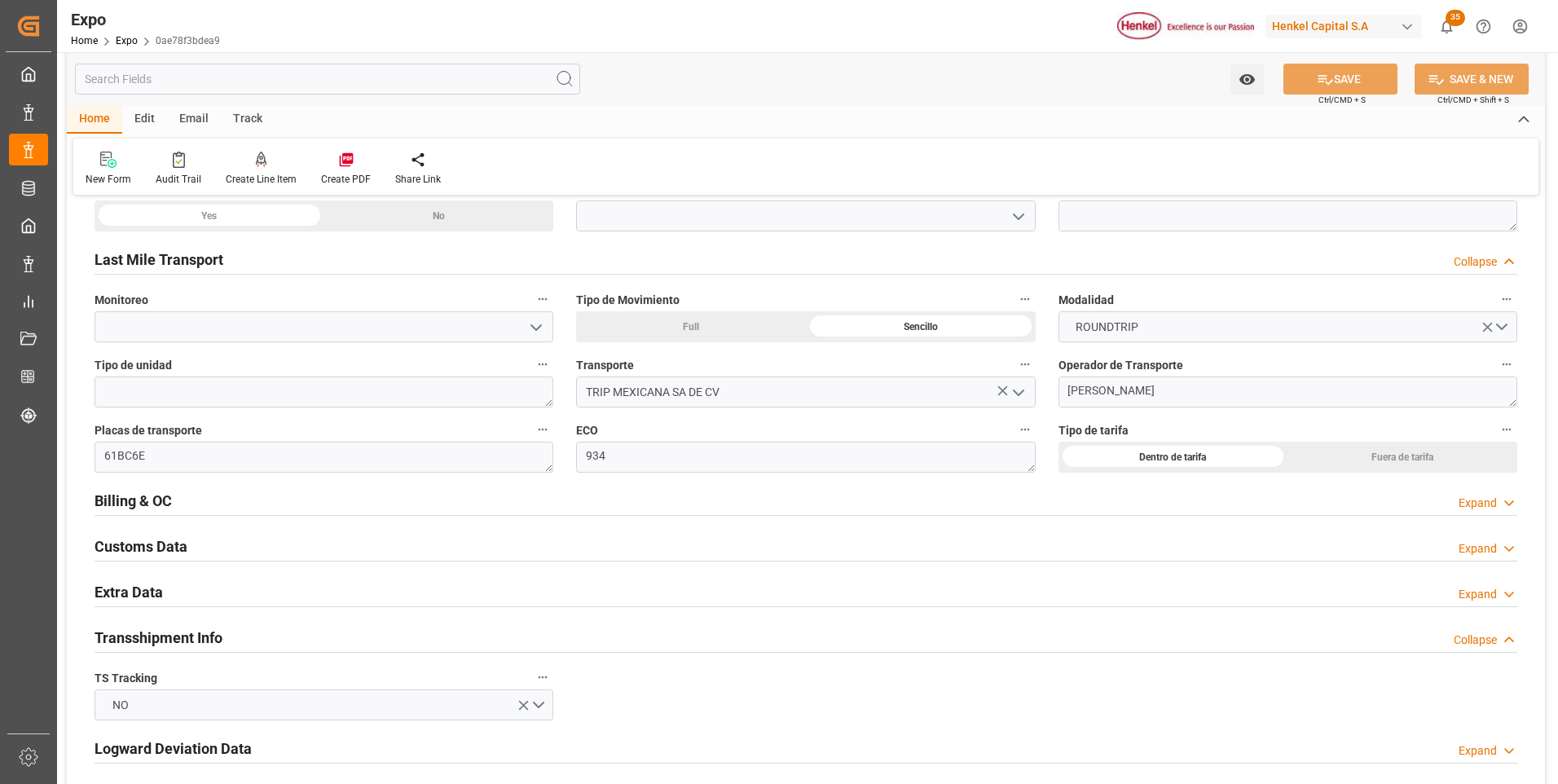
scroll to position [2199, 0]
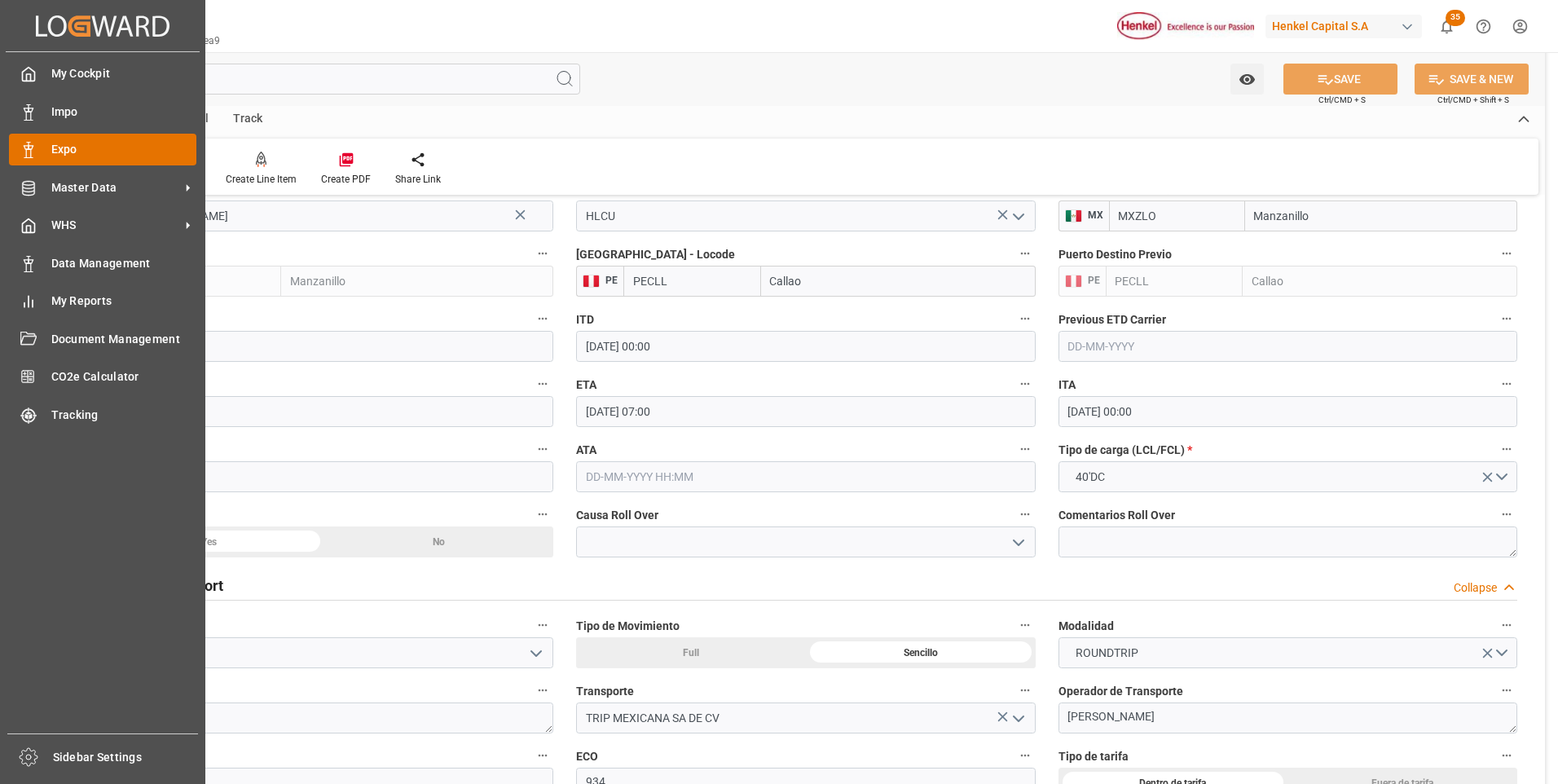
click at [22, 150] on icon at bounding box center [29, 150] width 17 height 17
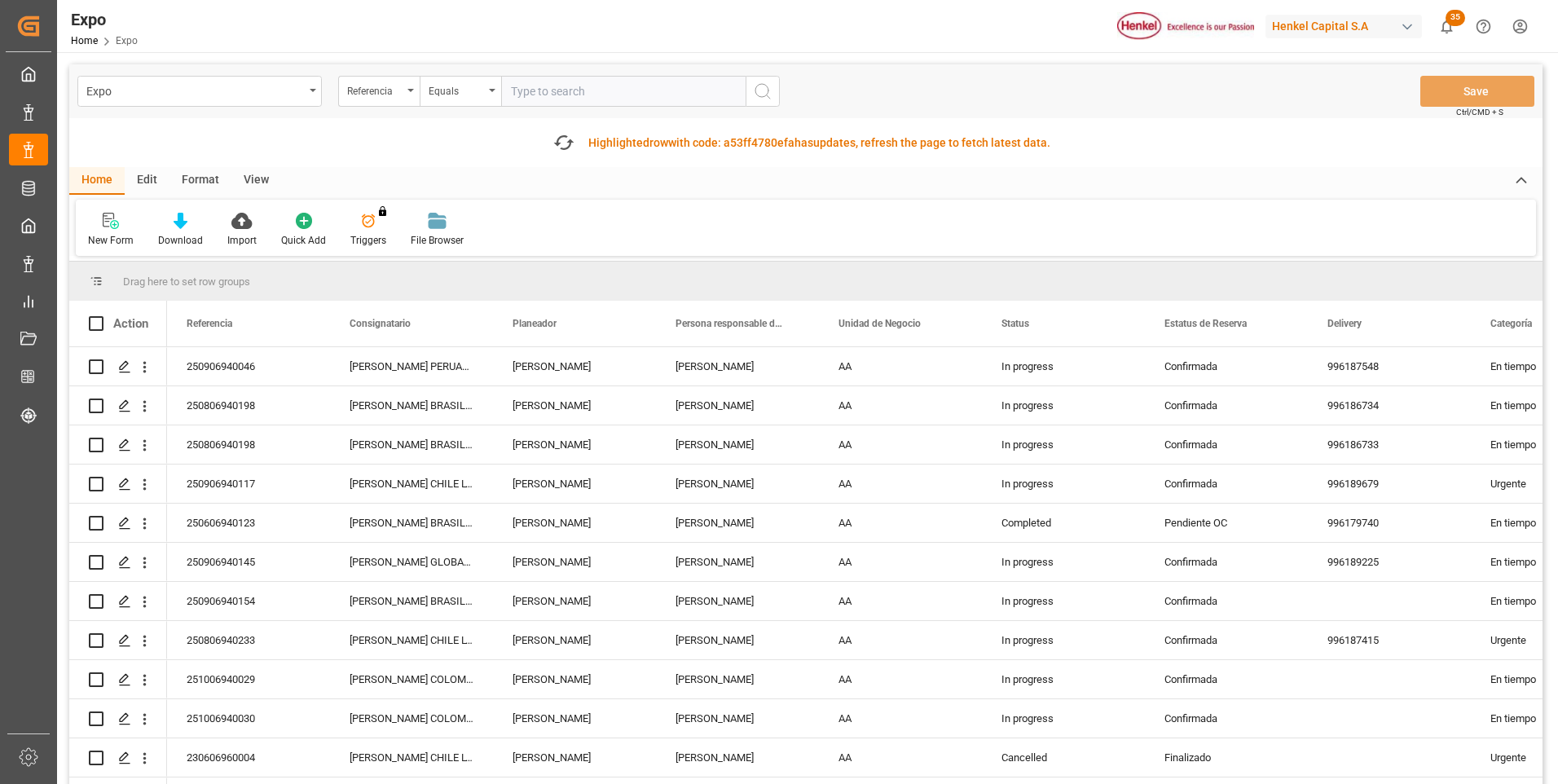
click at [620, 98] on input "text" at bounding box center [623, 91] width 245 height 31
click at [721, 152] on div "Fetch latest updates Highlighted row with code: a53ff4780efa a53ff4780efa has u…" at bounding box center [802, 142] width 513 height 32
click at [583, 141] on div "Fetch latest updates Highlighted row with code: a53ff4780efa a53ff4780efa has u…" at bounding box center [802, 142] width 513 height 32
click at [537, 88] on input "text" at bounding box center [623, 91] width 245 height 31
paste input "250806940198"
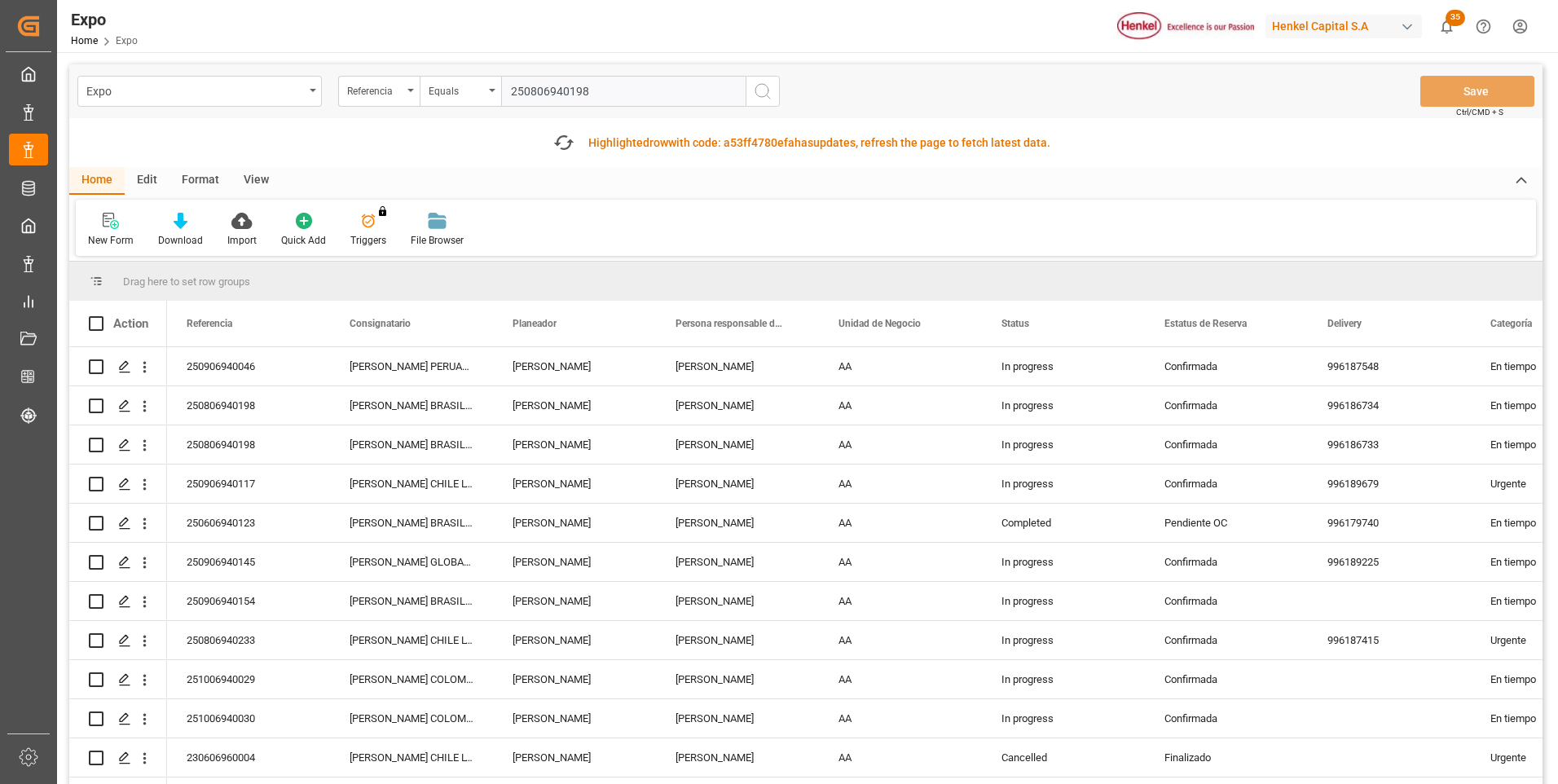
type input "250806940198"
click at [770, 93] on icon "search button" at bounding box center [762, 91] width 19 height 19
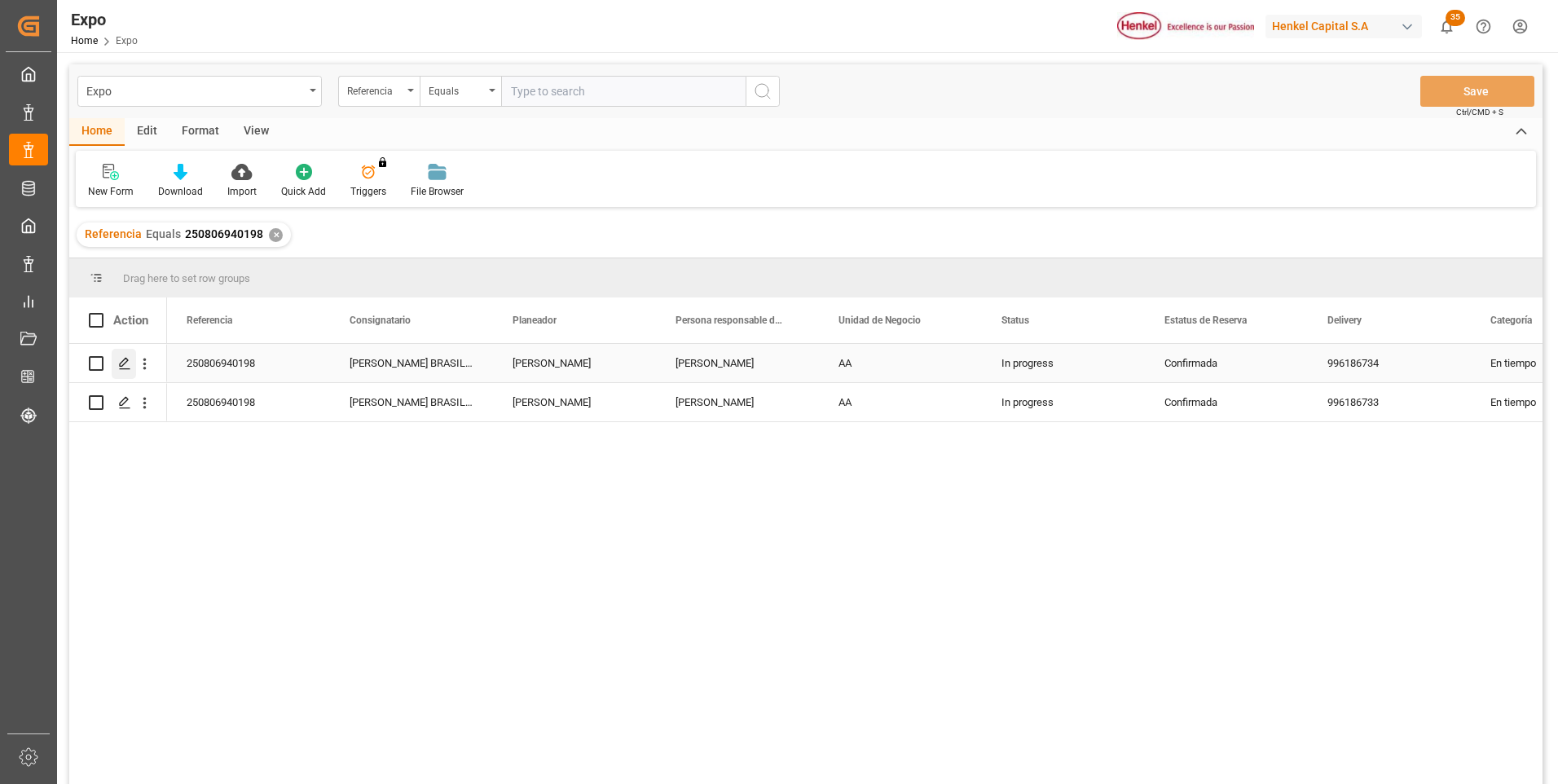
click at [125, 355] on div "Press SPACE to select this row." at bounding box center [123, 363] width 25 height 30
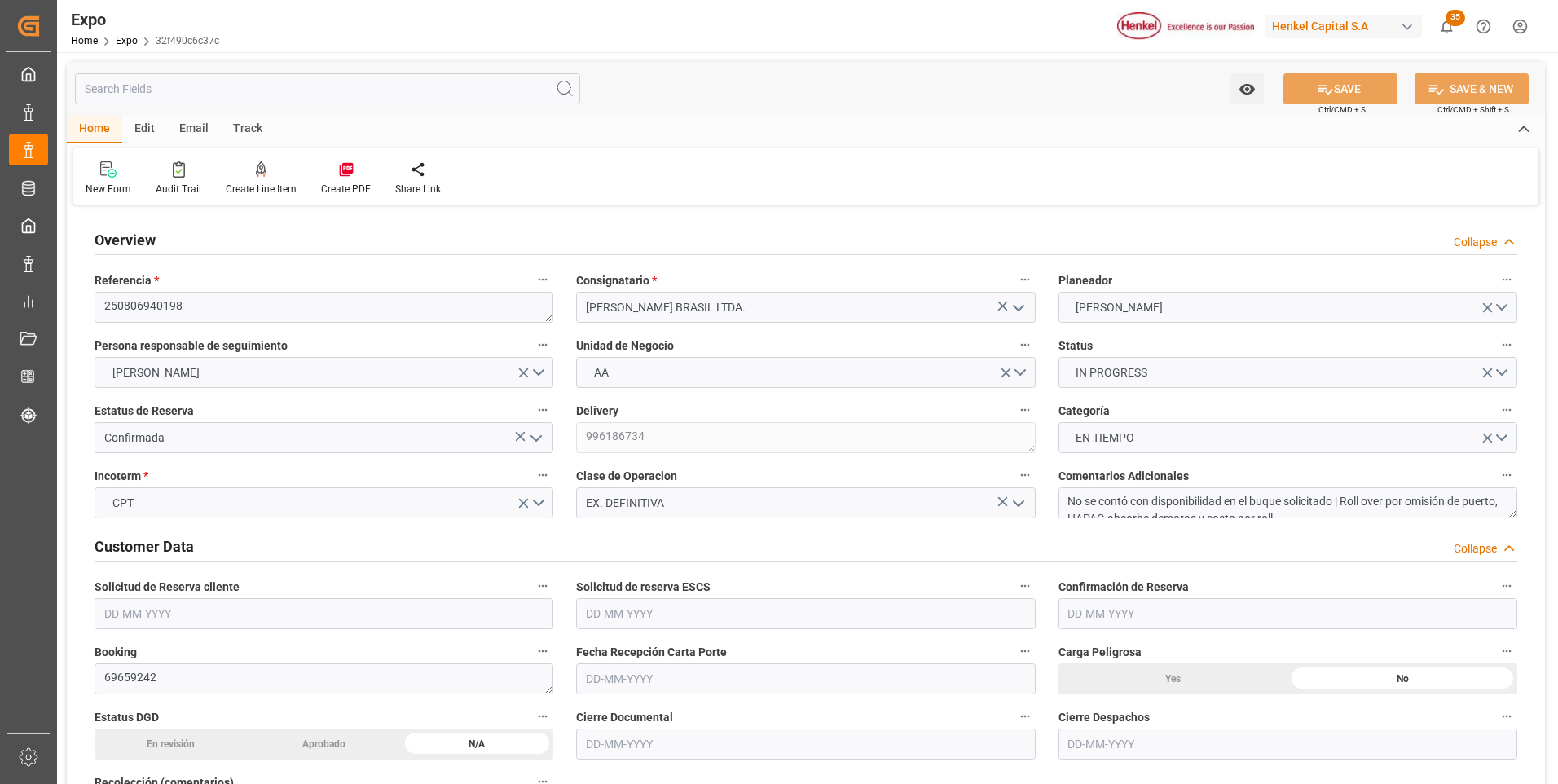
type input "11025"
type input "11603.289"
type input "18"
type input "9349540"
type input "9267649"
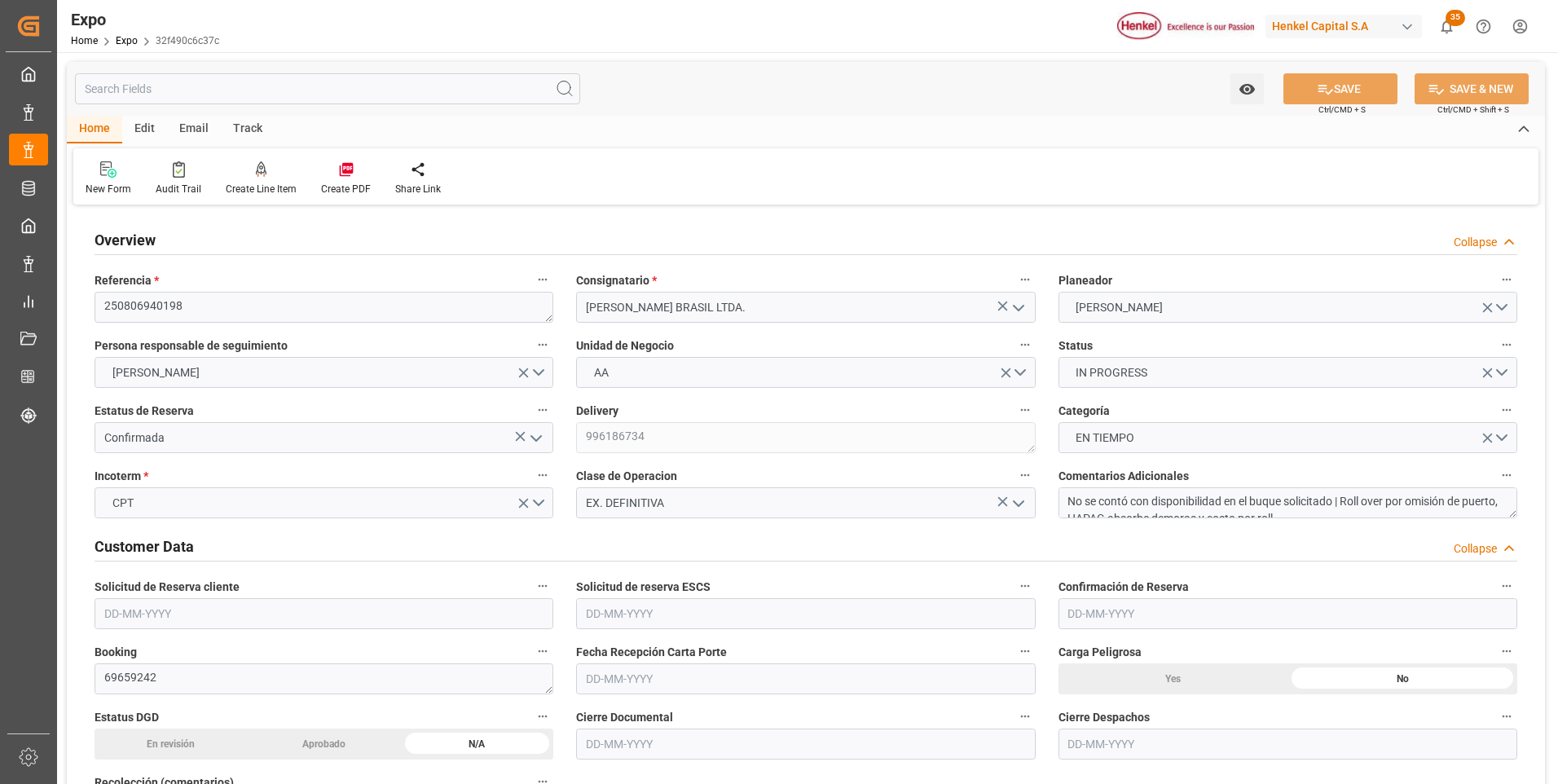
type input "9267649"
type input "MXATM"
type input "BRSSZ"
type input "9349540"
type input "[DATE]"
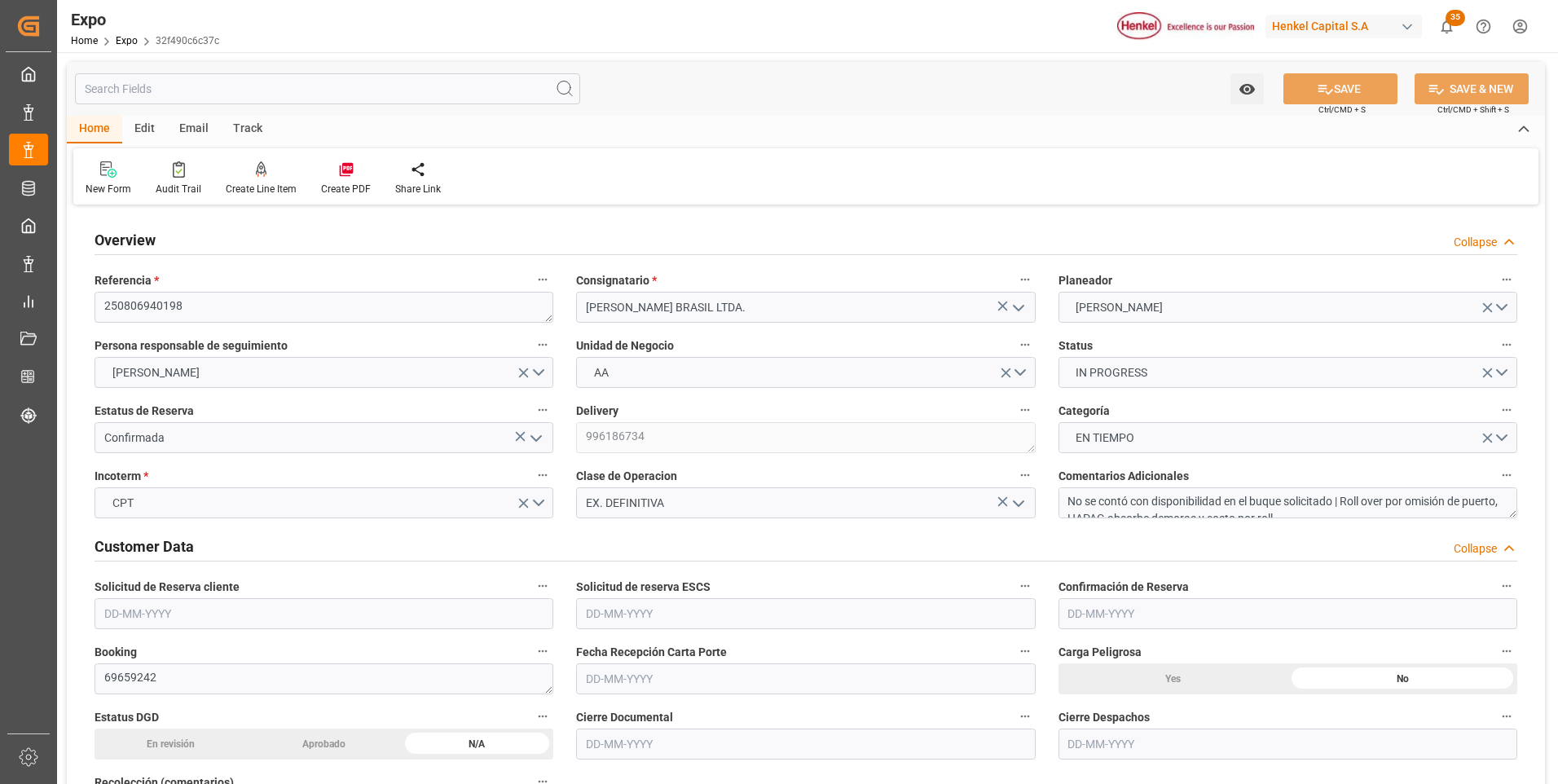
type input "[DATE]"
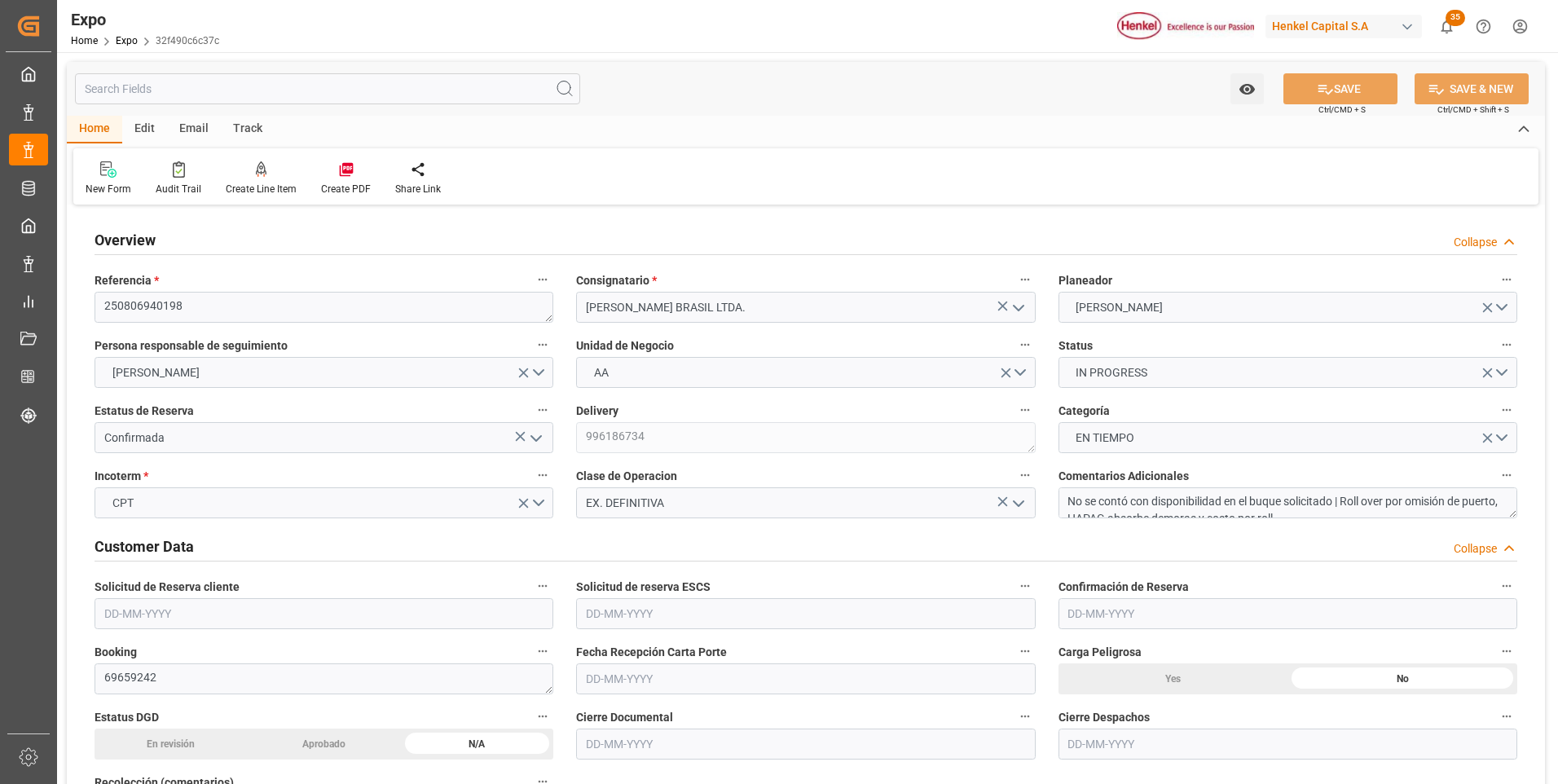
type input "[DATE]"
type input "[DATE] 08:00"
type input "[DATE]"
type input "[DATE] 13:26"
type input "[DATE]"
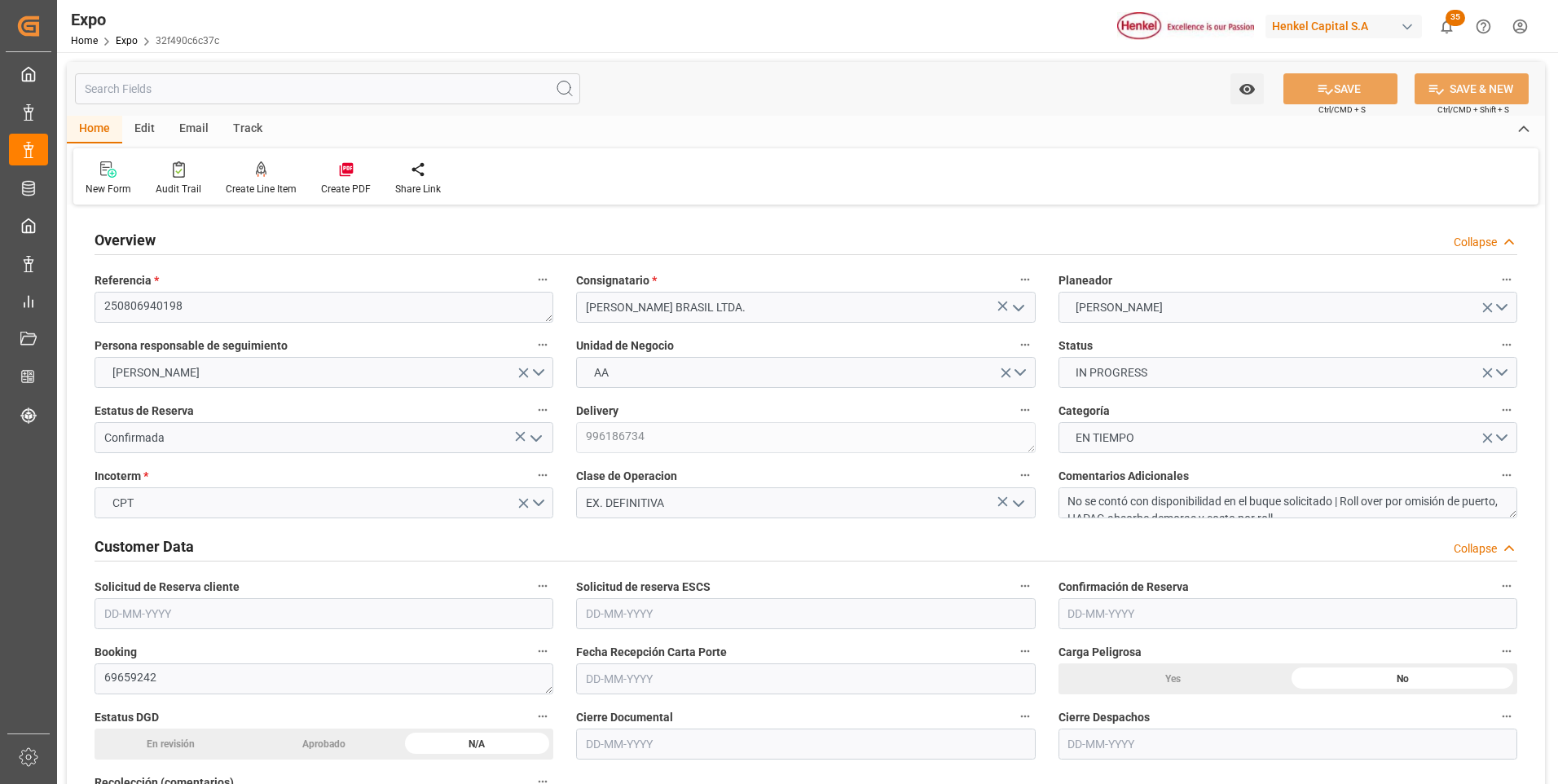
type input "[DATE]"
type input "[DATE] 10:00"
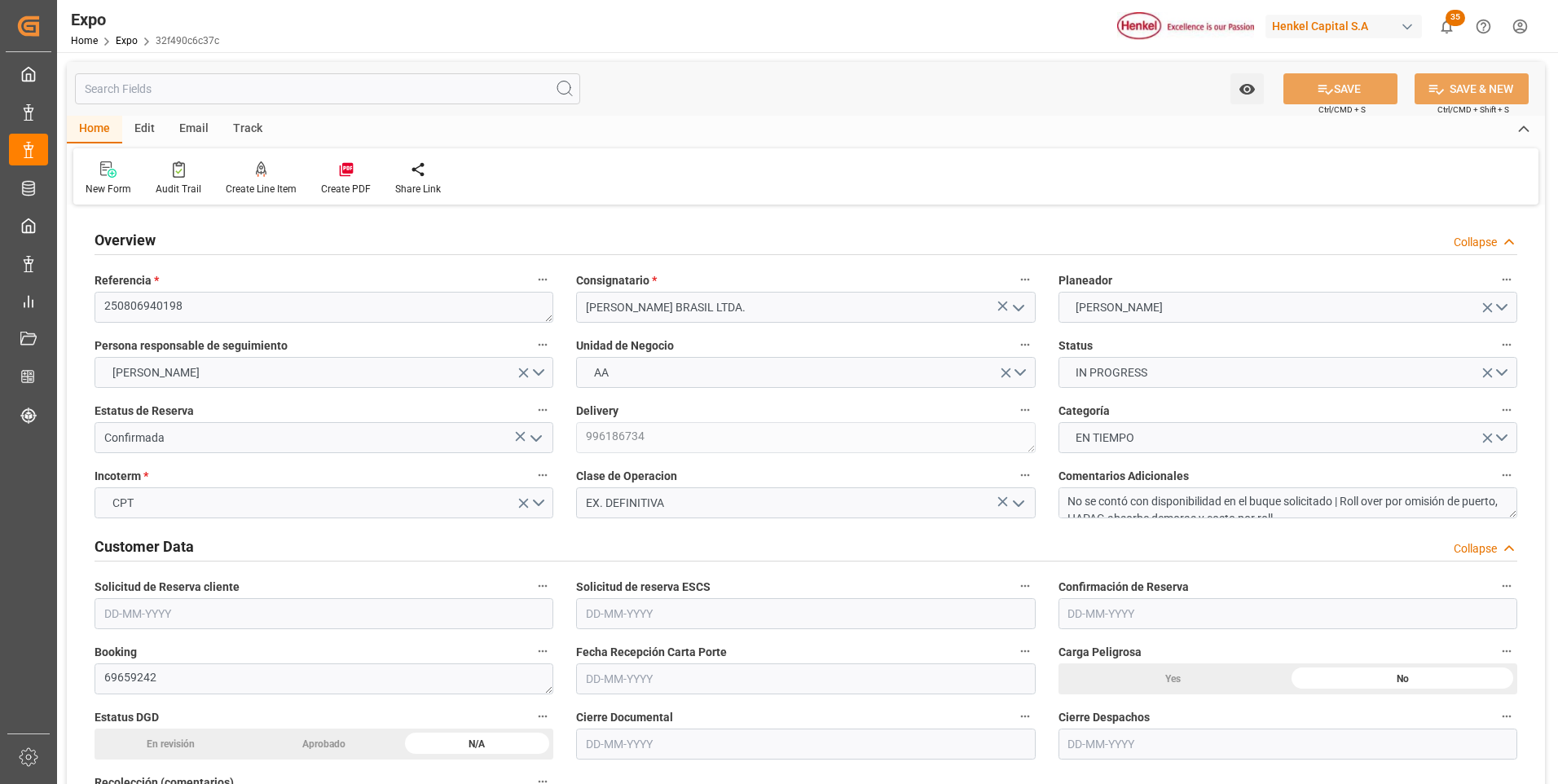
type input "[DATE] 00:00"
type input "[DATE] 11:18"
type input "[DATE] 19:00"
type input "[DATE] 00:00"
type input "[DATE] 21:23"
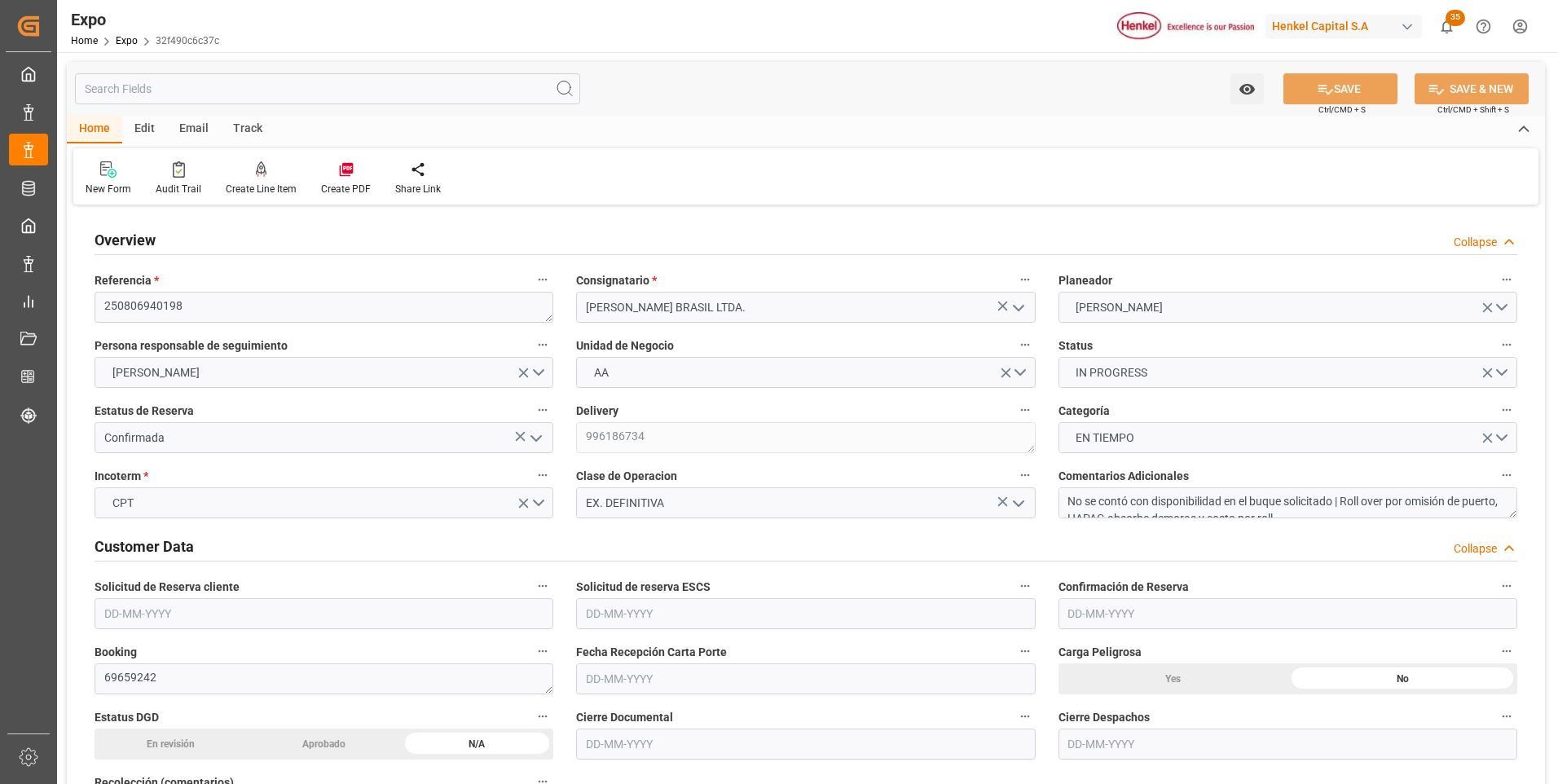
type input "[DATE] 08:27"
type input "[DATE] 10:36"
type input "[DATE] 11:00"
type input "[DATE] 11:41"
type input "[DATE] 19:00"
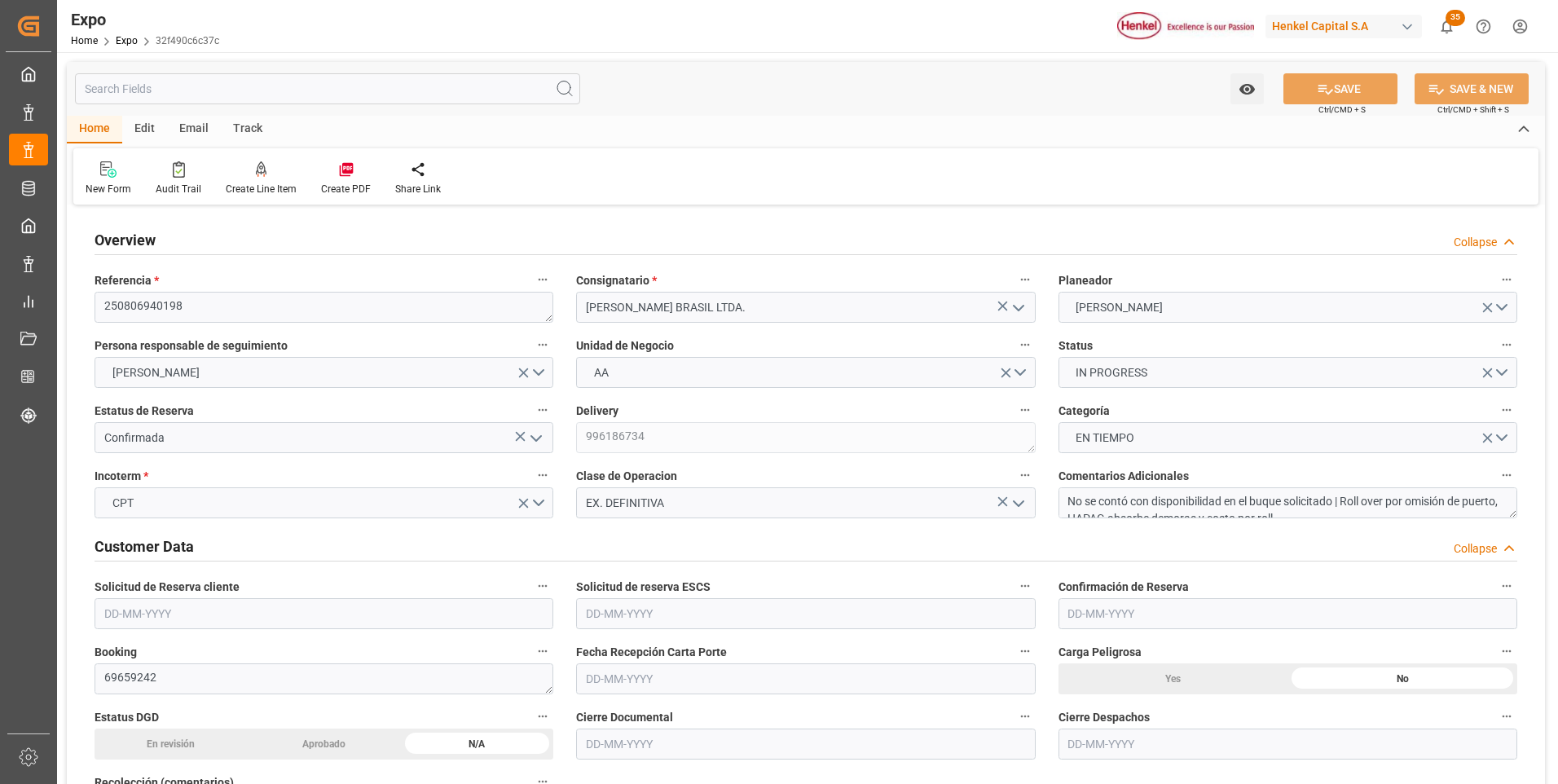
type input "[DATE] 08:50"
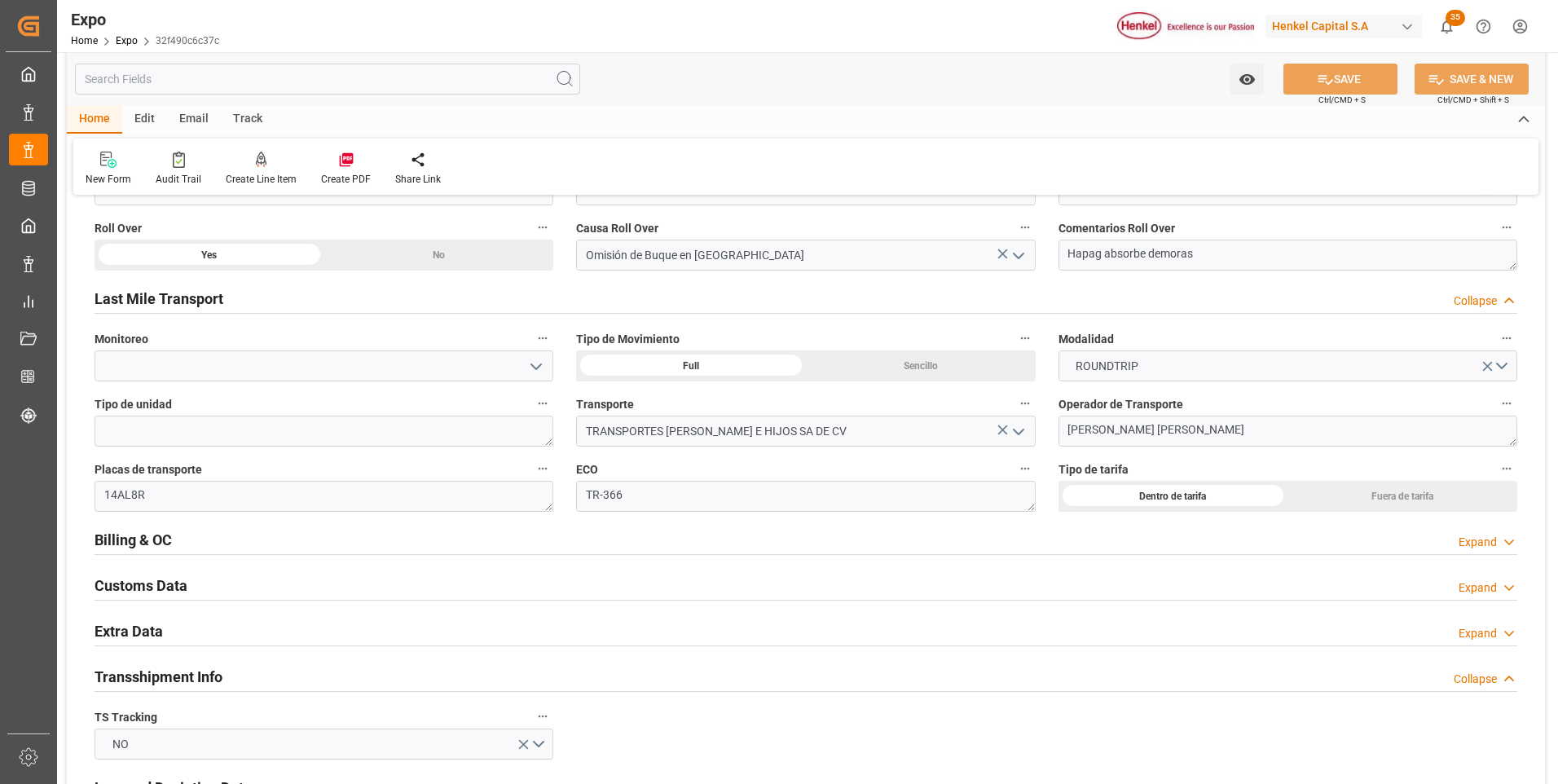
scroll to position [2607, 0]
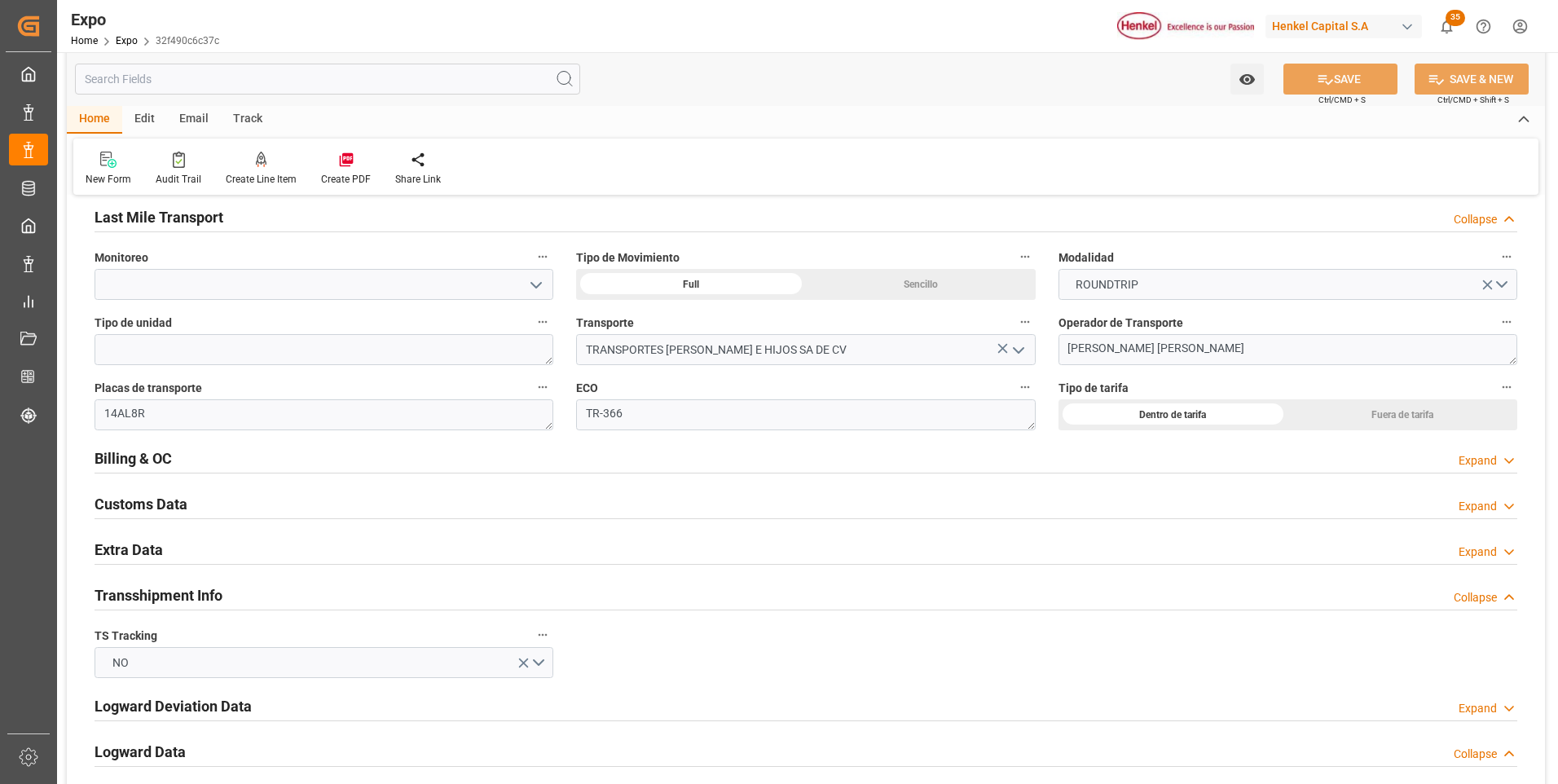
drag, startPoint x: 1467, startPoint y: 457, endPoint x: 1161, endPoint y: 519, distance: 312.2
click at [1468, 458] on div "Expand" at bounding box center [1478, 460] width 39 height 17
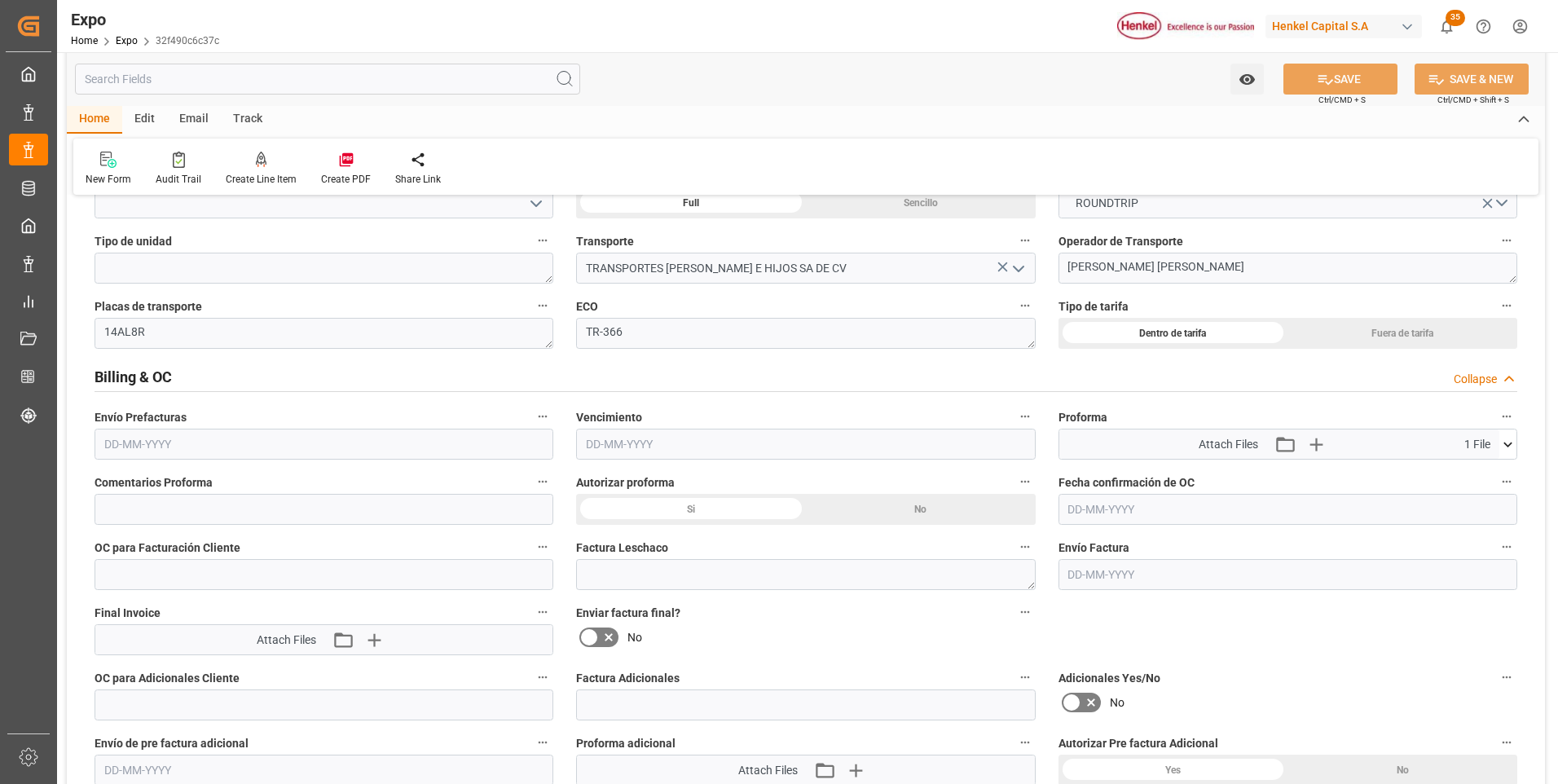
scroll to position [2770, 0]
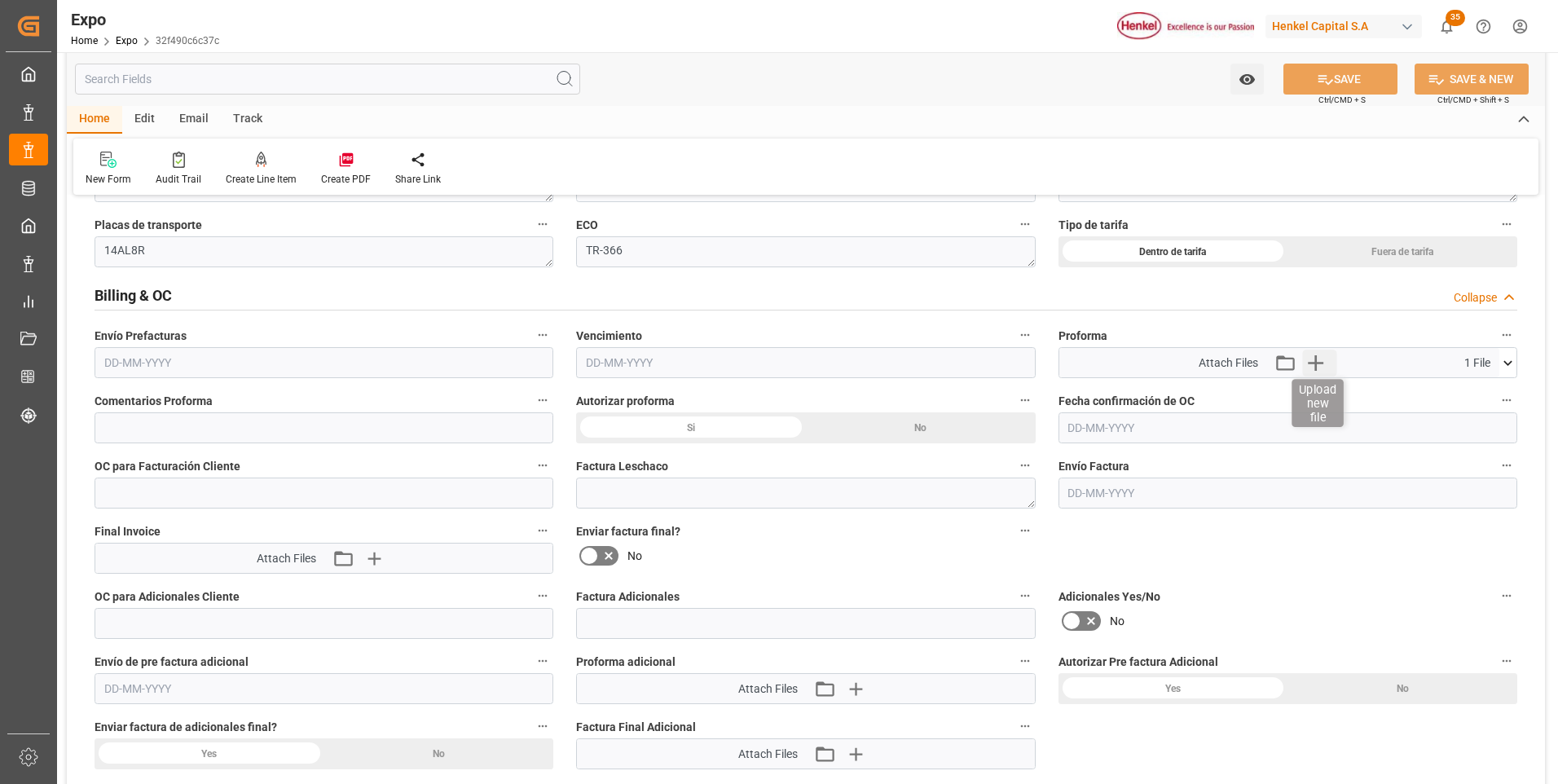
click at [1318, 363] on icon "button" at bounding box center [1315, 363] width 16 height 16
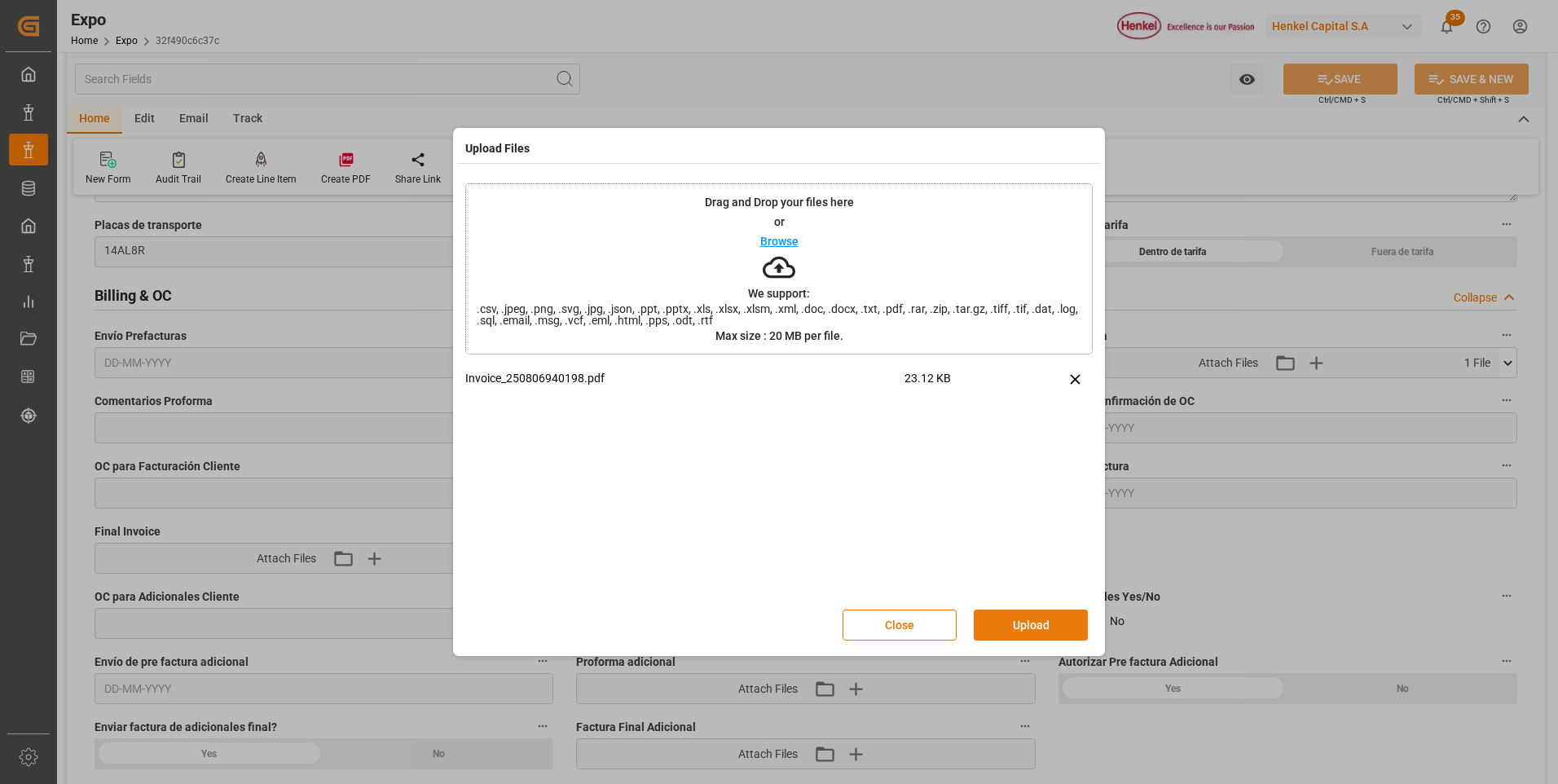
click at [1009, 623] on button "Upload" at bounding box center [1031, 625] width 114 height 31
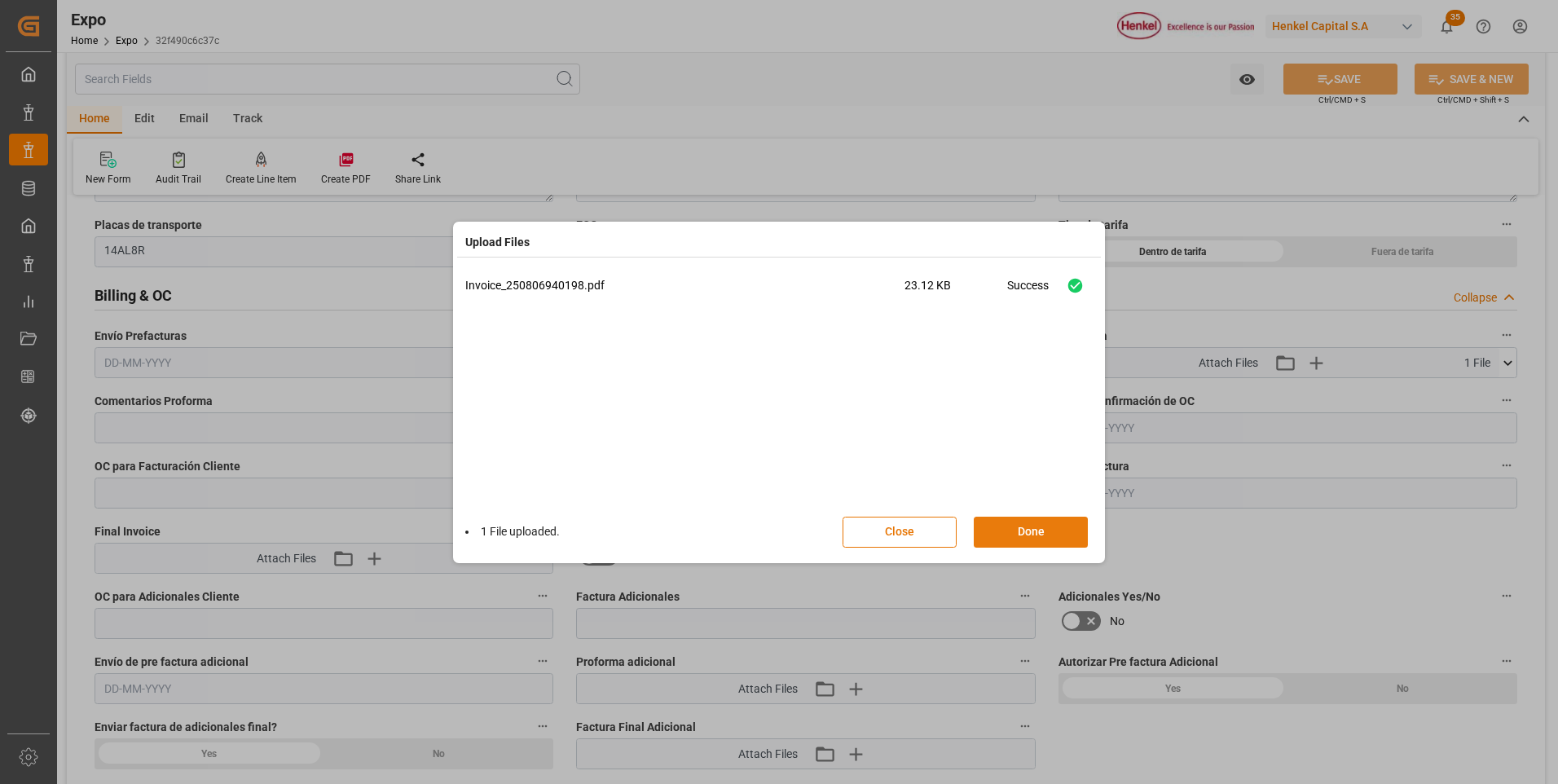
click at [1018, 540] on button "Done" at bounding box center [1031, 532] width 114 height 31
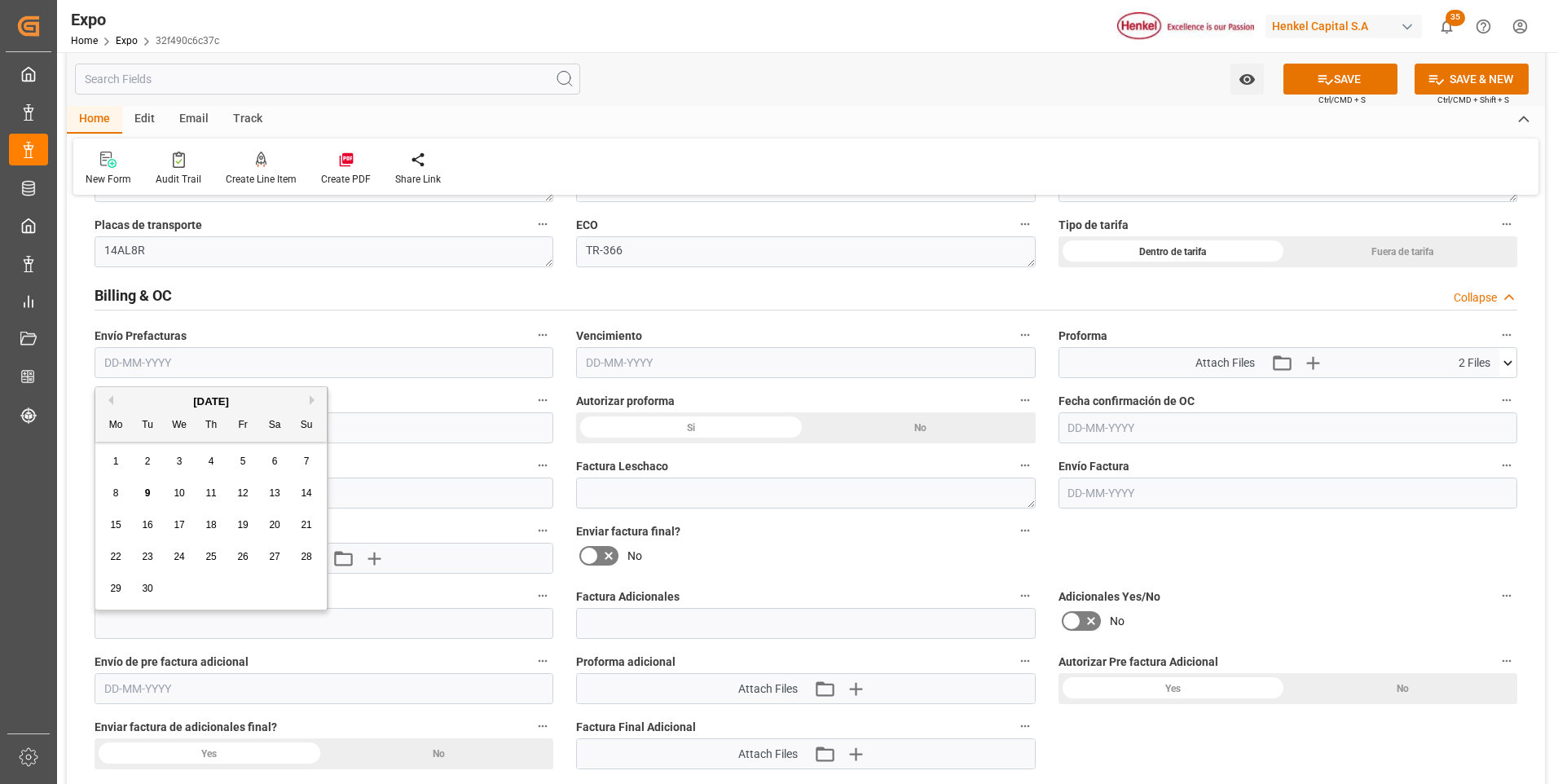
click at [144, 362] on input "text" at bounding box center [324, 363] width 458 height 31
click at [145, 493] on span "9" at bounding box center [148, 492] width 6 height 11
type input "[DATE]"
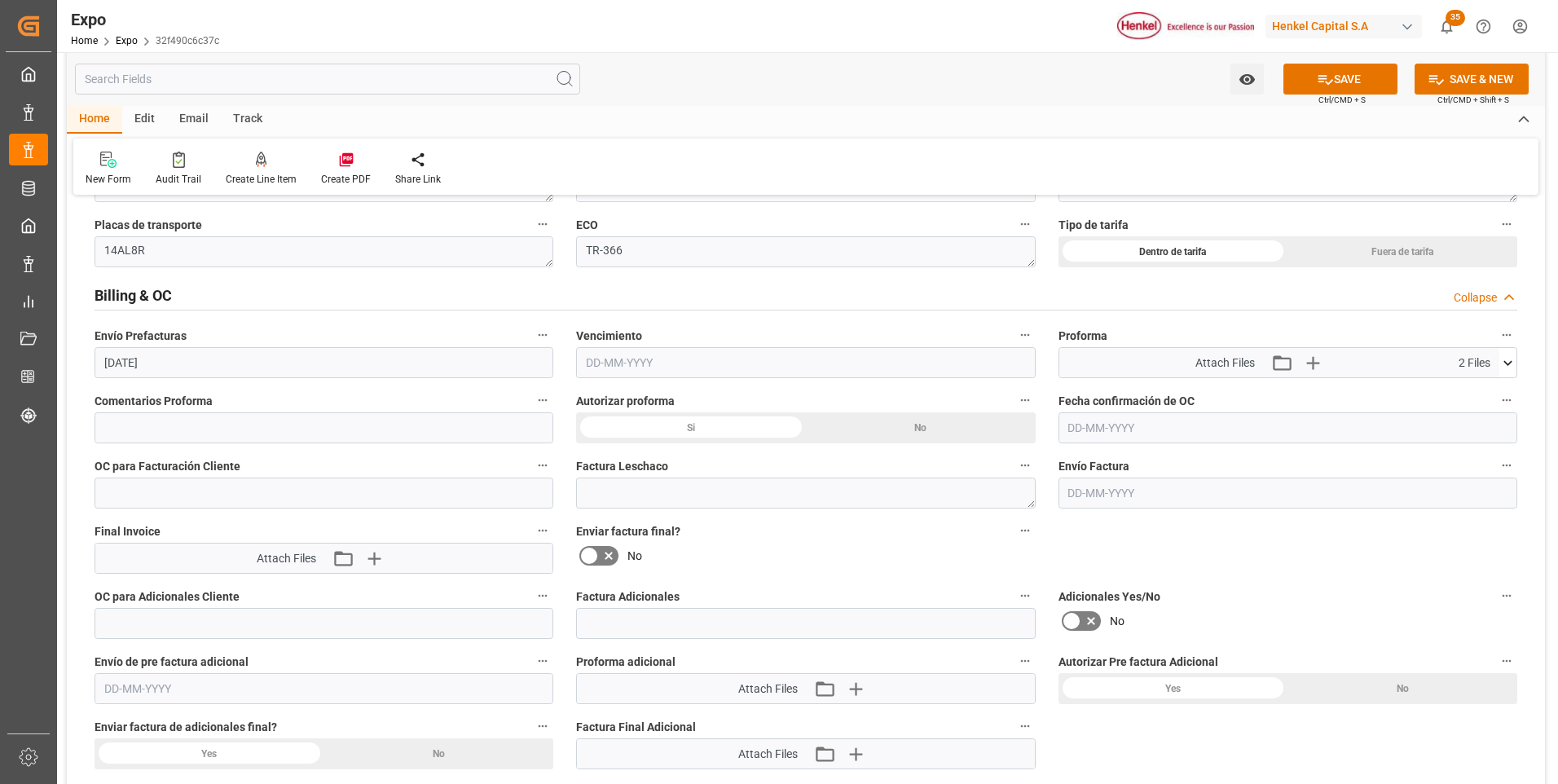
click at [619, 363] on input "text" at bounding box center [805, 363] width 458 height 31
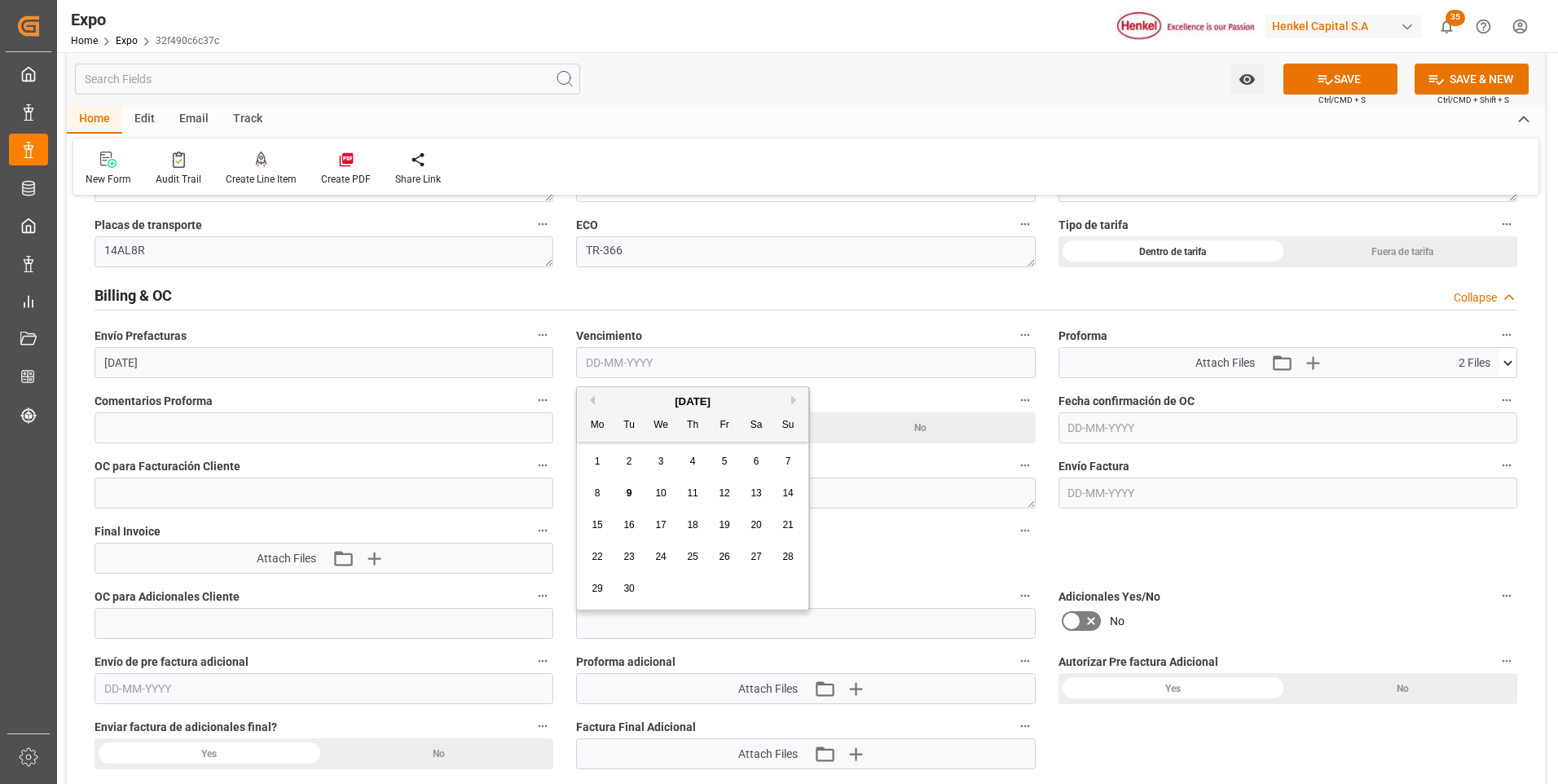
click at [721, 489] on span "12" at bounding box center [724, 492] width 11 height 11
type input "[DATE]"
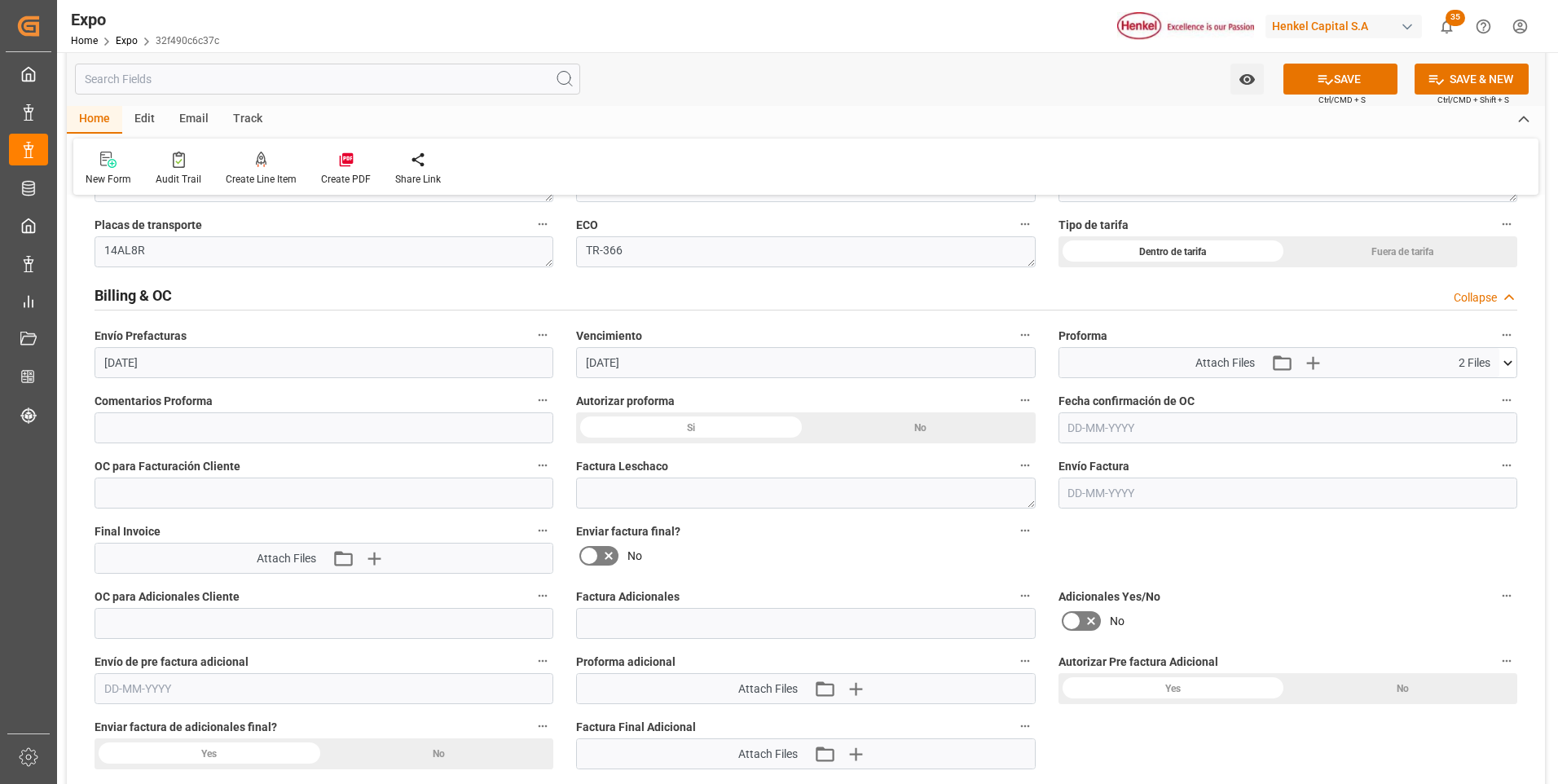
click at [1073, 615] on icon at bounding box center [1071, 620] width 19 height 19
click at [0, 0] on input "checkbox" at bounding box center [0, 0] width 0 height 0
click at [1342, 84] on button "SAVE" at bounding box center [1340, 79] width 114 height 31
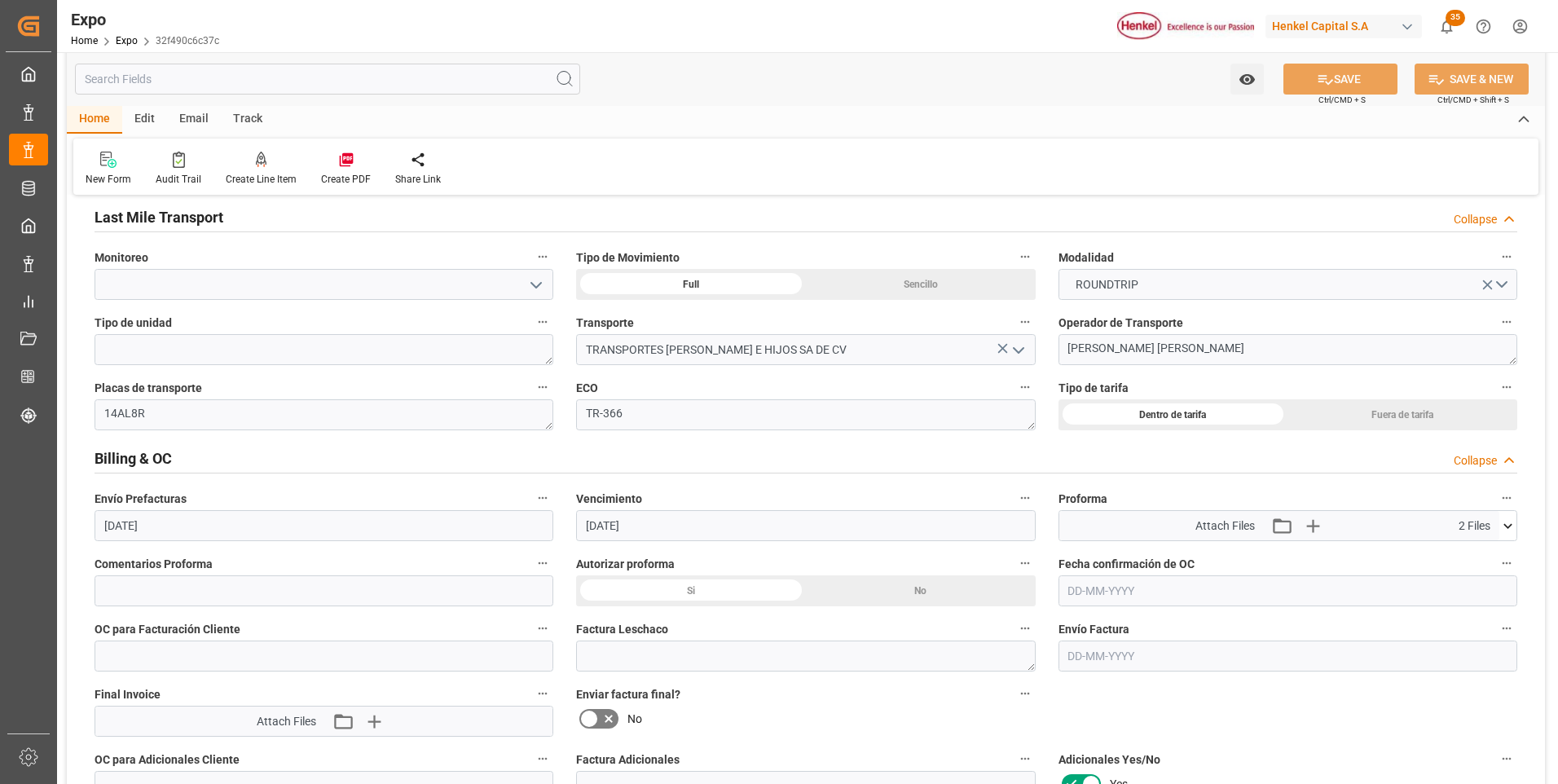
scroll to position [2362, 0]
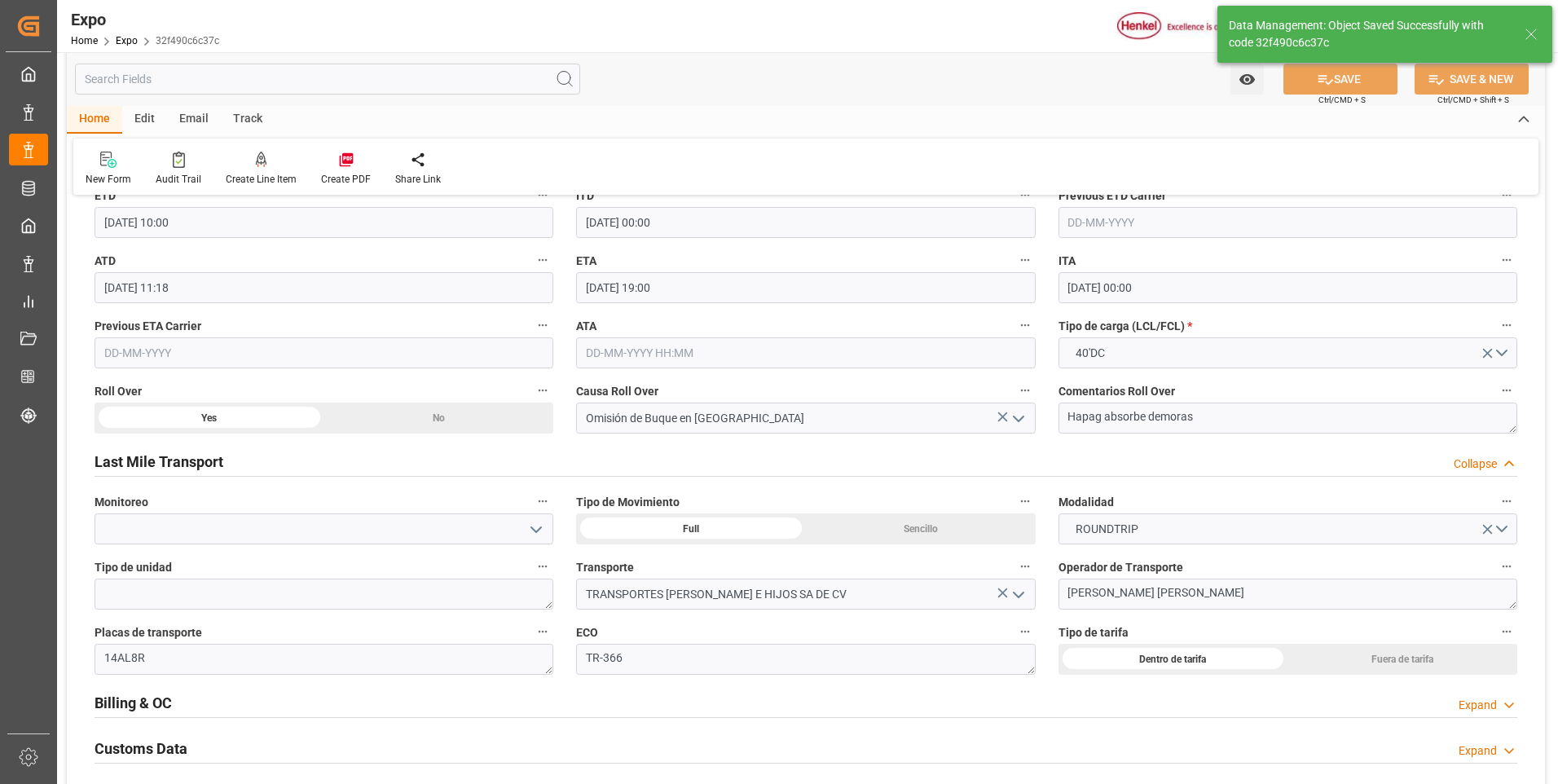
type textarea "[PERSON_NAME]"
type input "[DATE] 21:30"
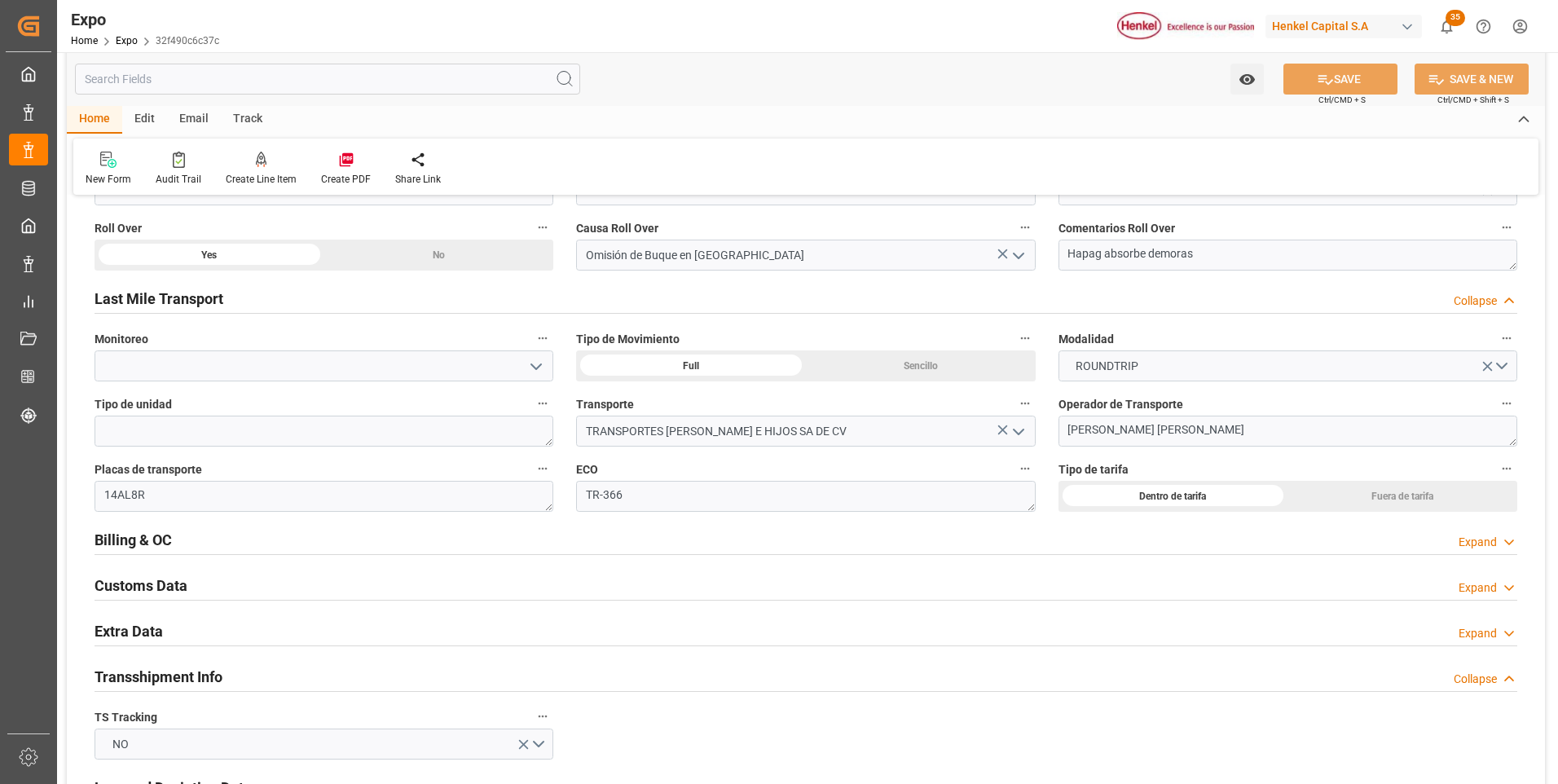
scroll to position [2852, 0]
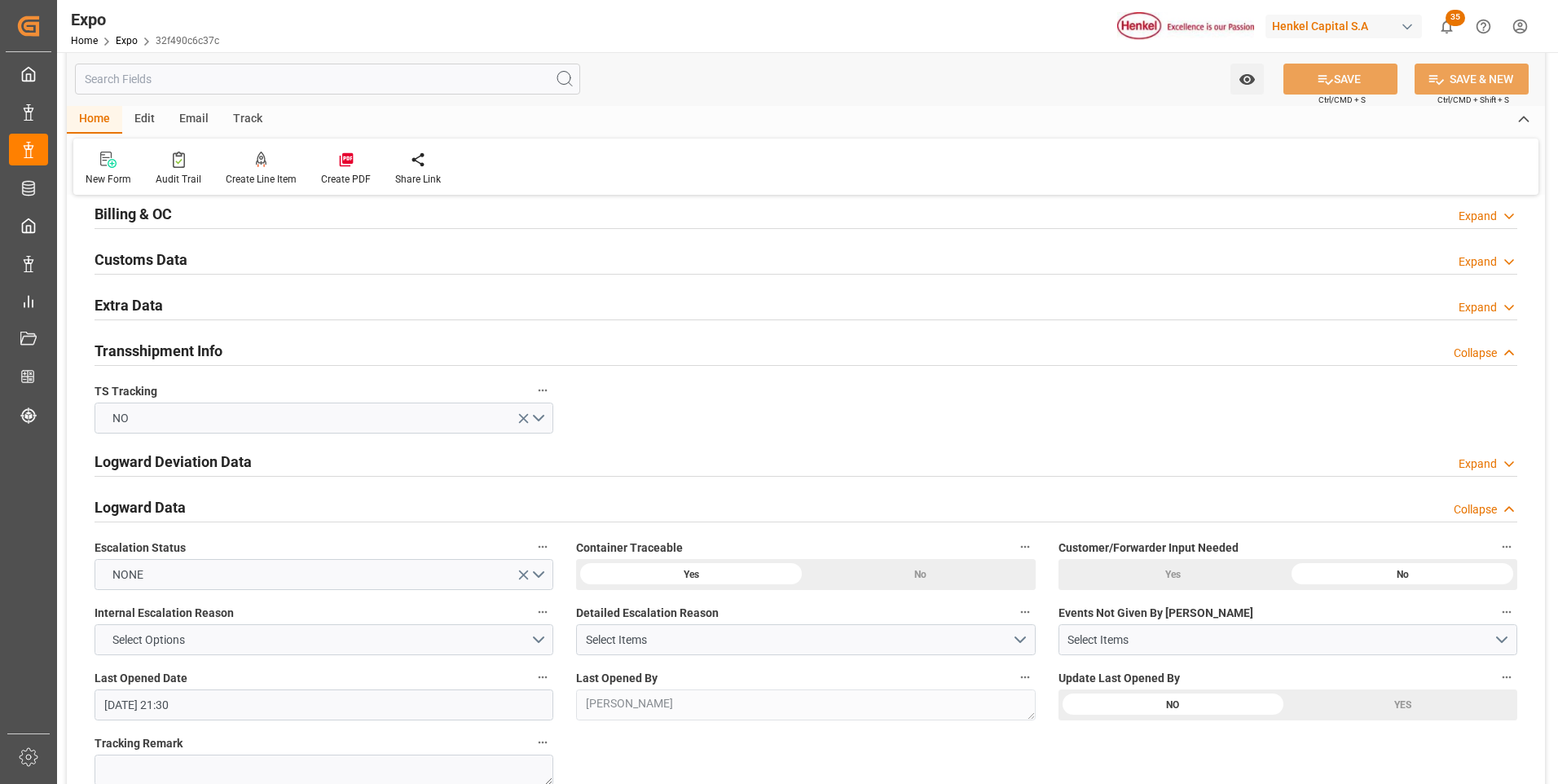
click at [1460, 303] on div "Expand" at bounding box center [1478, 307] width 39 height 17
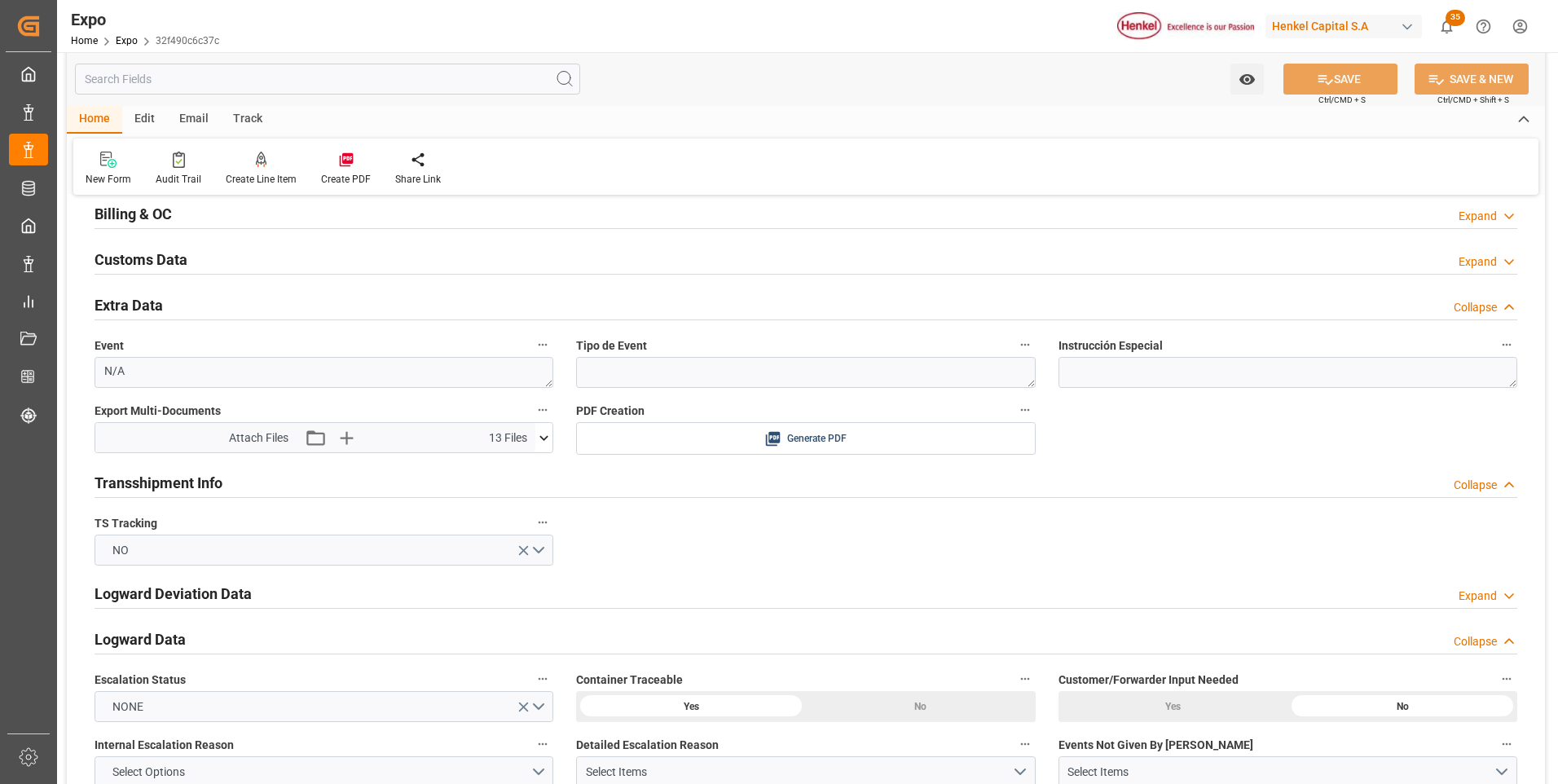
click at [547, 435] on icon at bounding box center [544, 438] width 17 height 17
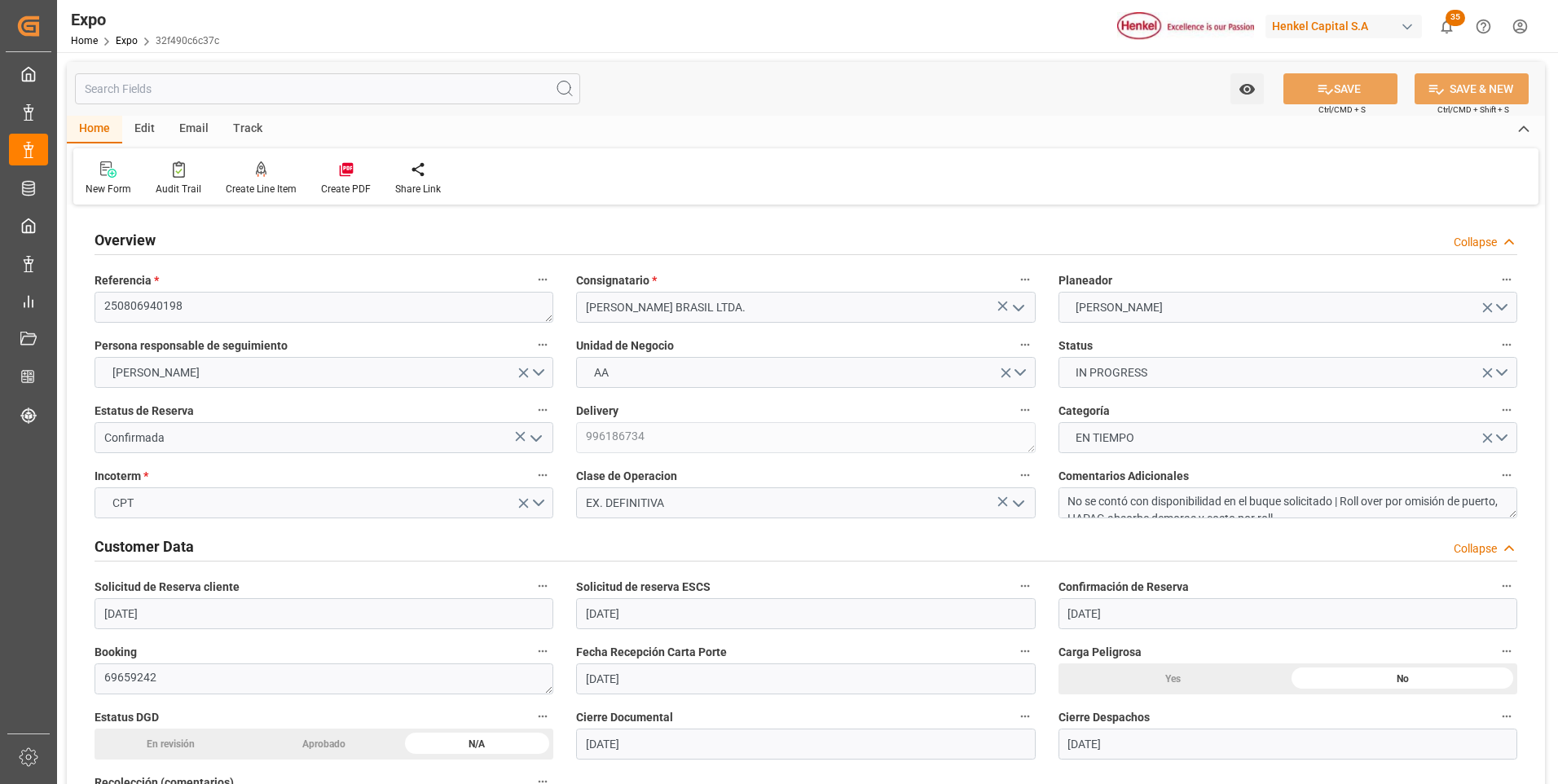
scroll to position [14, 0]
click at [1187, 493] on textarea "No se contó con disponibilidad en el buque solicitado | Roll over por omisión d…" at bounding box center [1287, 502] width 458 height 31
click at [1069, 499] on textarea "No se contó con disponibilidad en el buque solicitado | Roll over por omisión d…" at bounding box center [1287, 502] width 458 height 31
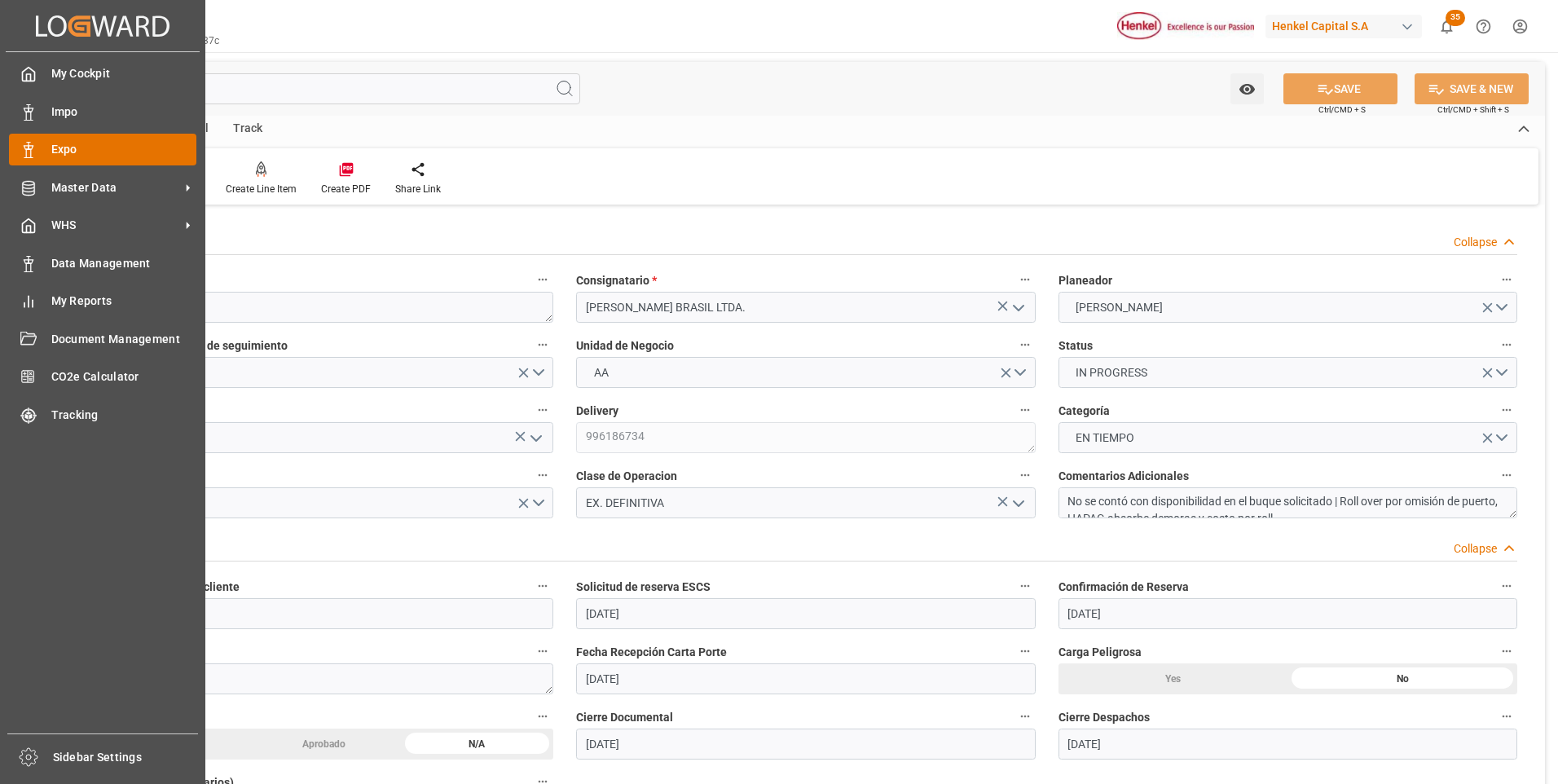
click at [28, 148] on icon at bounding box center [29, 150] width 17 height 17
